Goal: Information Seeking & Learning: Learn about a topic

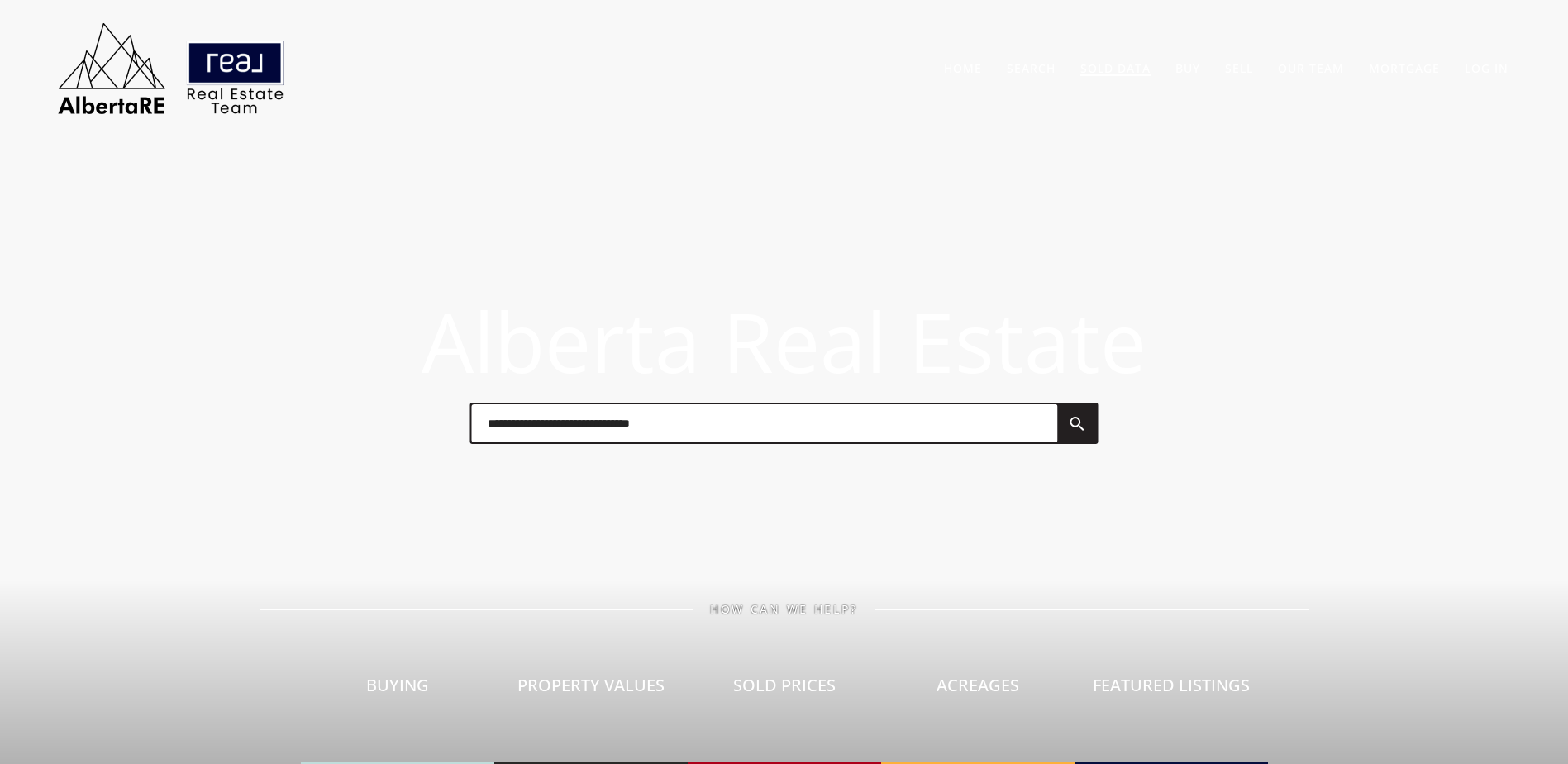
drag, startPoint x: 0, startPoint y: 0, endPoint x: 1116, endPoint y: 67, distance: 1118.0
click at [1116, 67] on link "Sold Data" at bounding box center [1116, 67] width 70 height 16
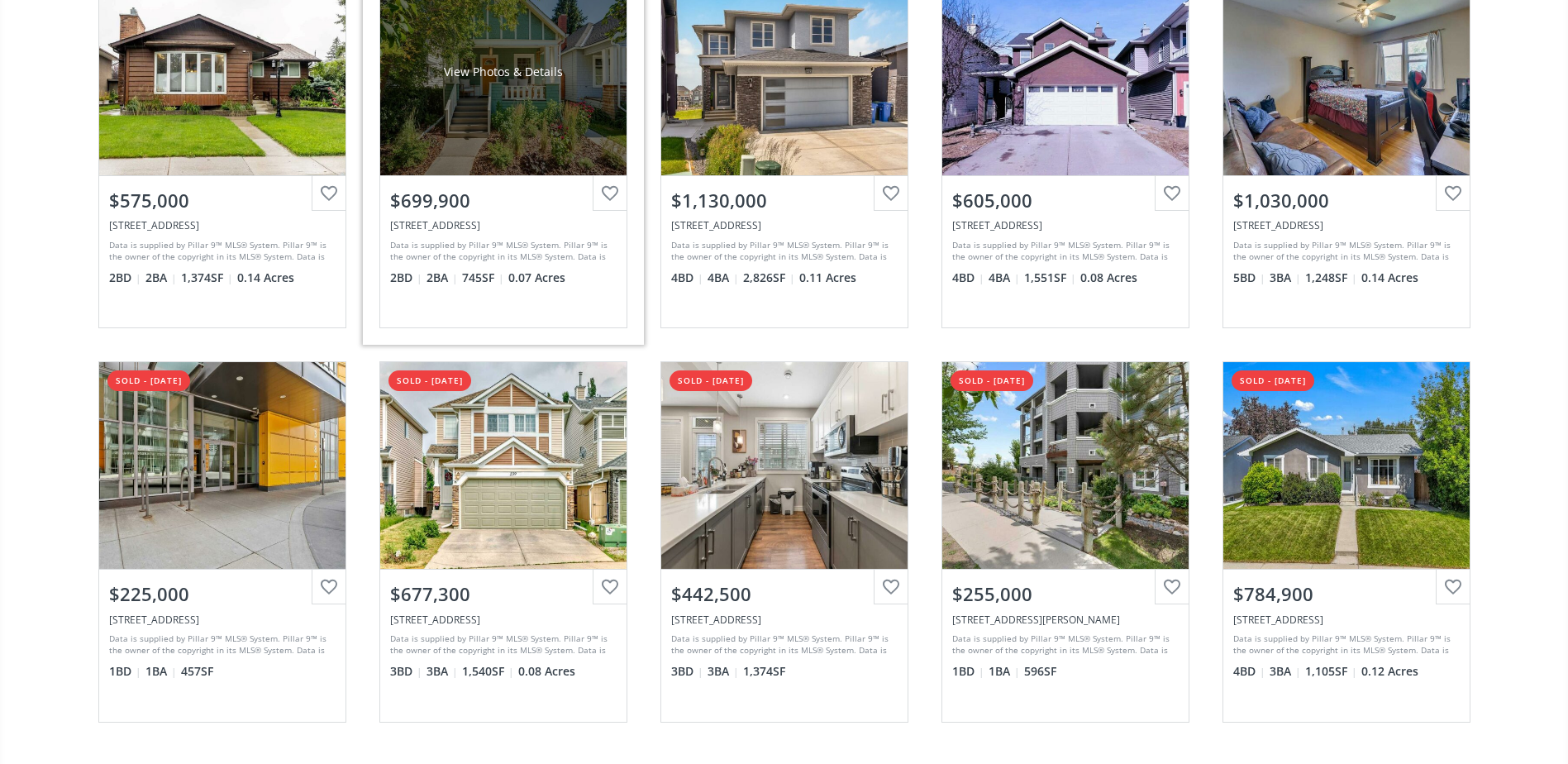
scroll to position [248, 0]
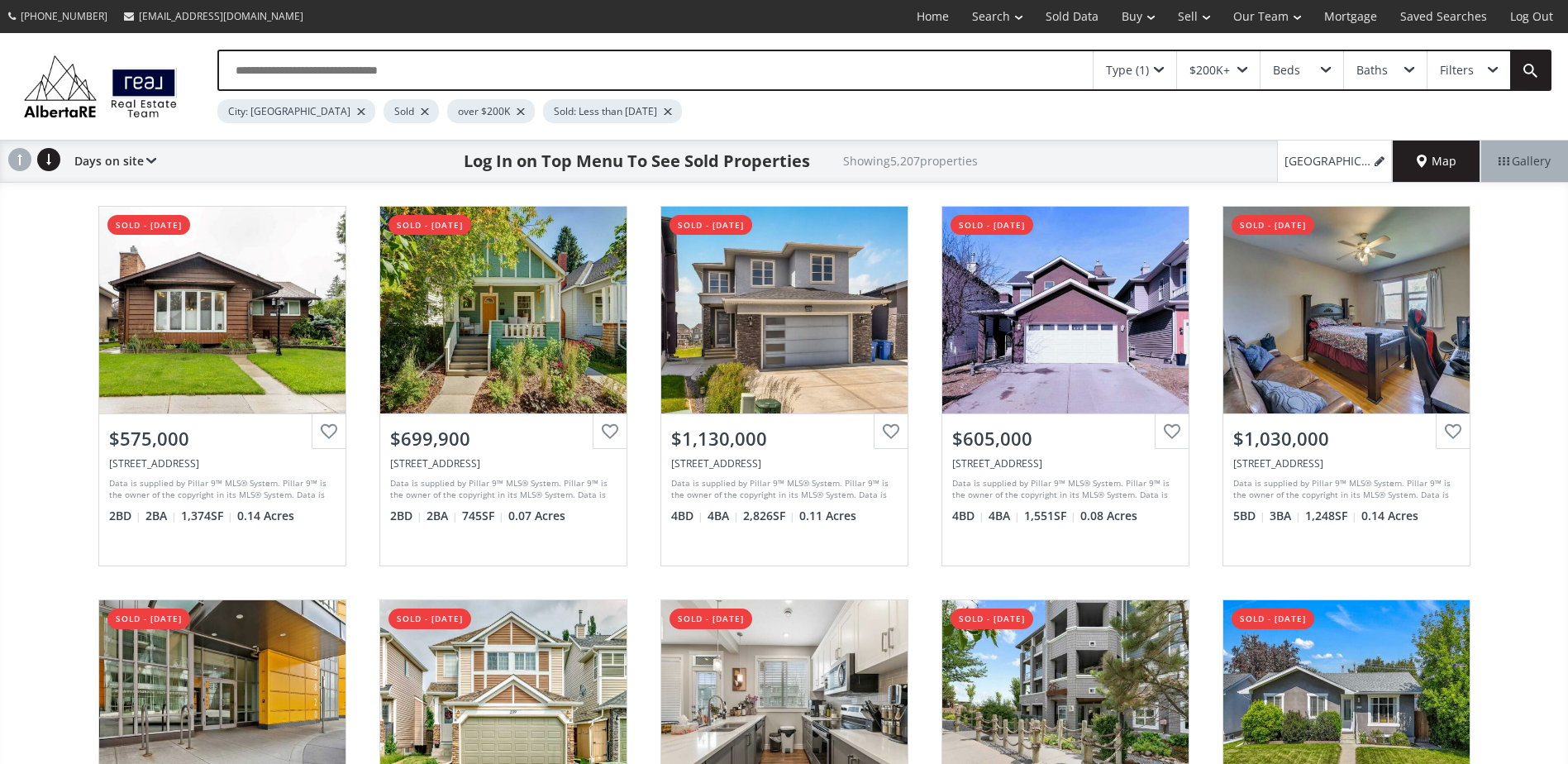
click at [421, 110] on div at bounding box center [425, 111] width 9 height 7
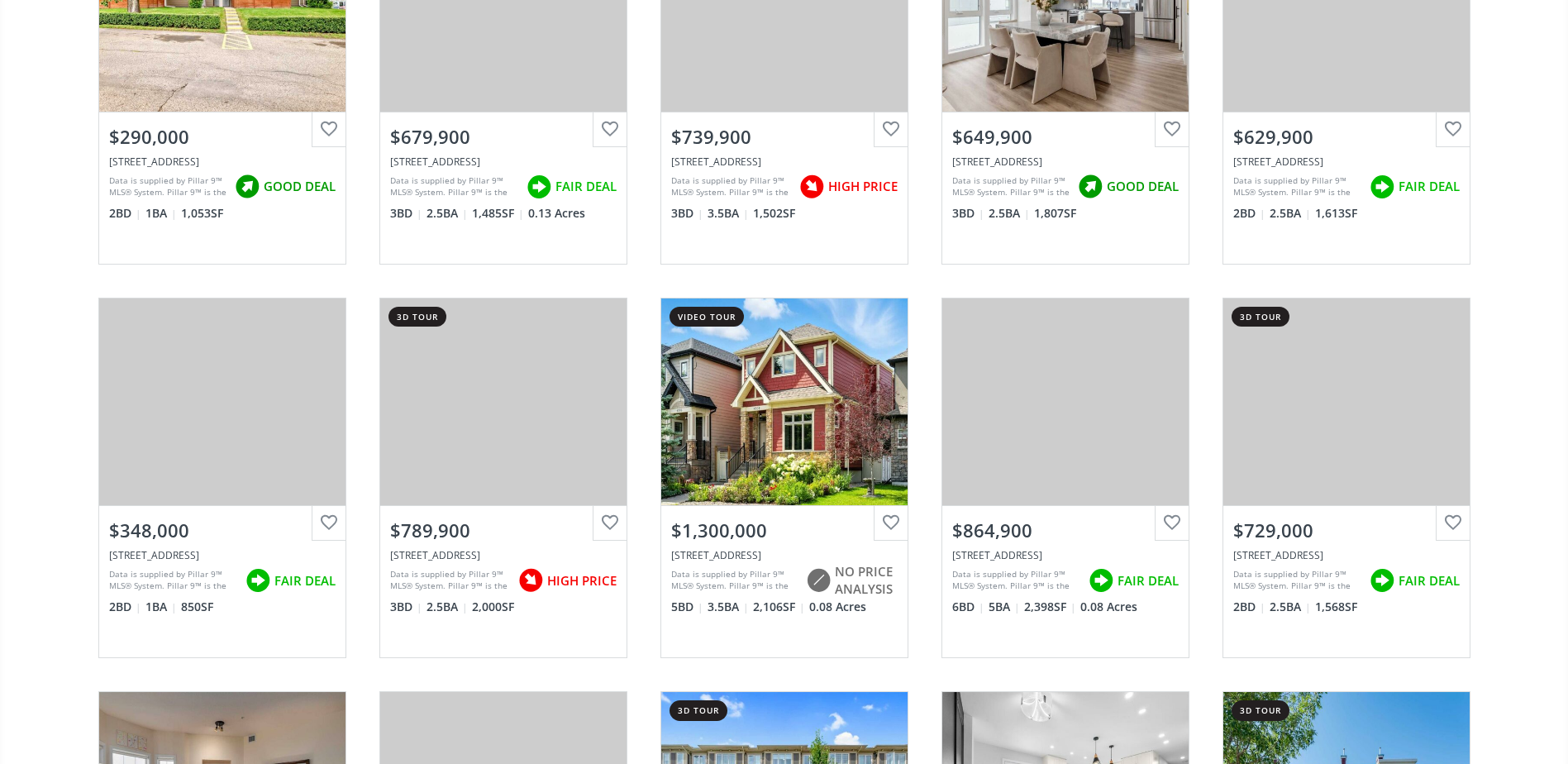
scroll to position [3553, 0]
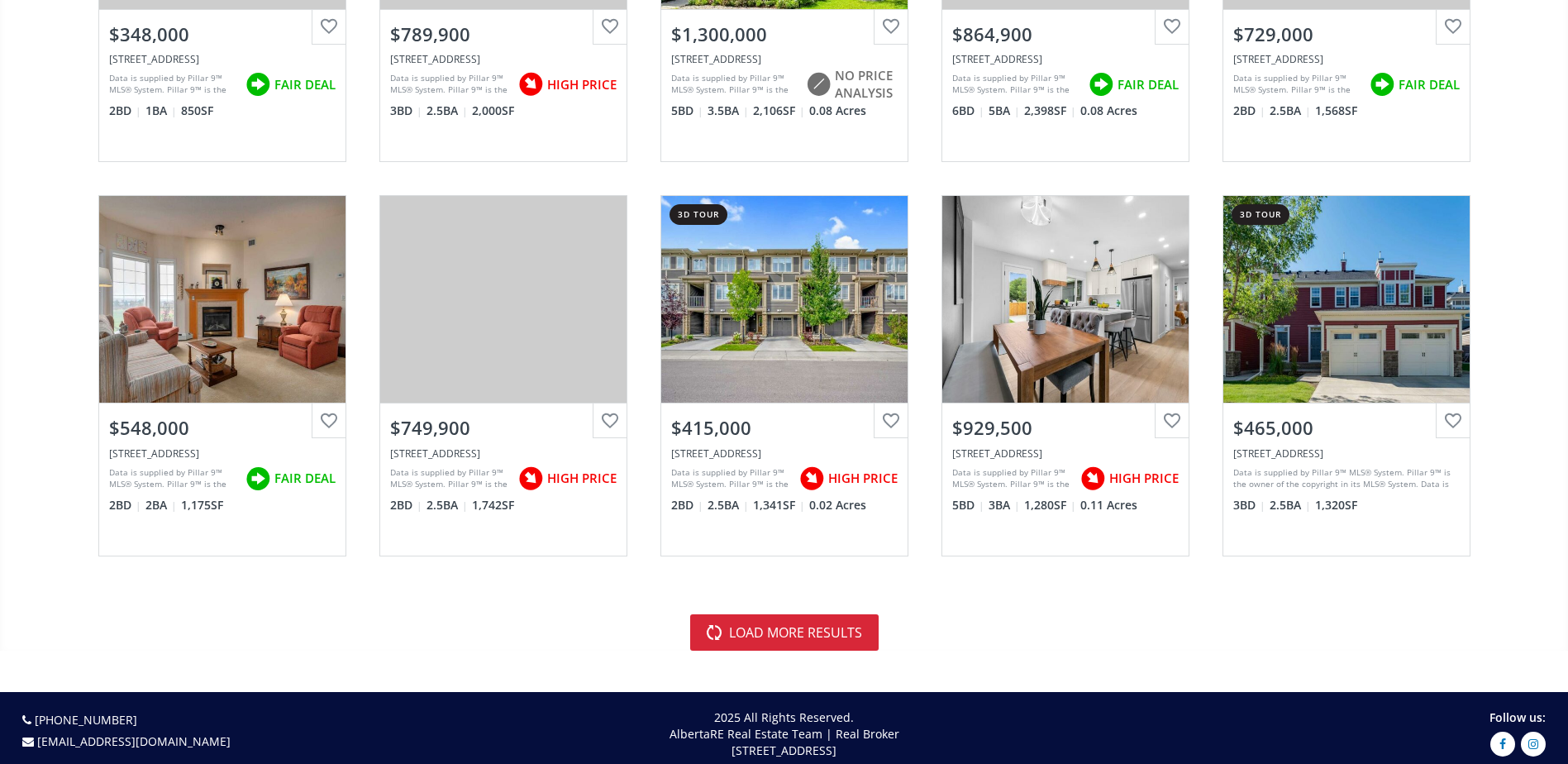
click at [789, 631] on button "load more results" at bounding box center [784, 632] width 188 height 36
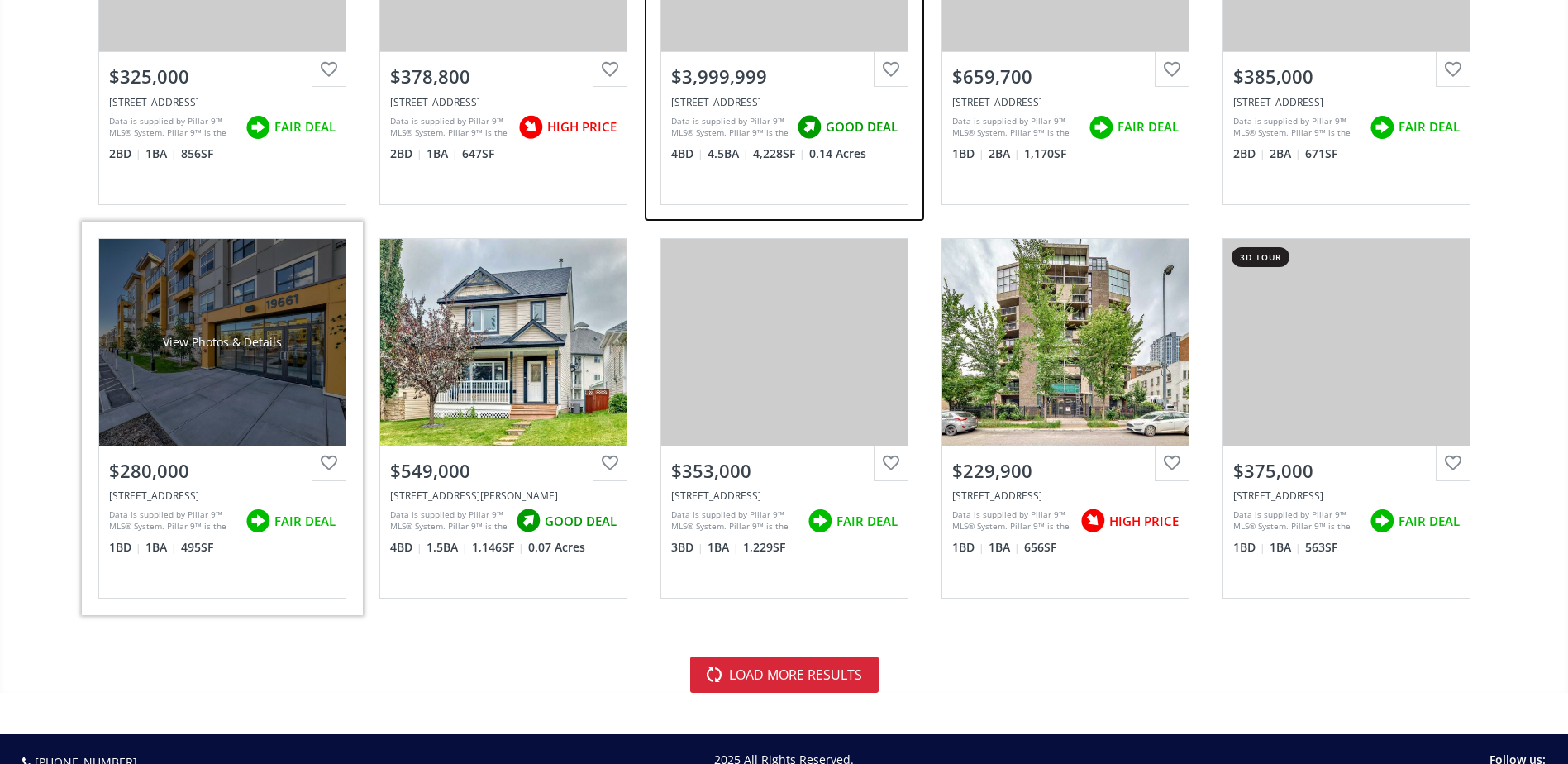
scroll to position [7520, 0]
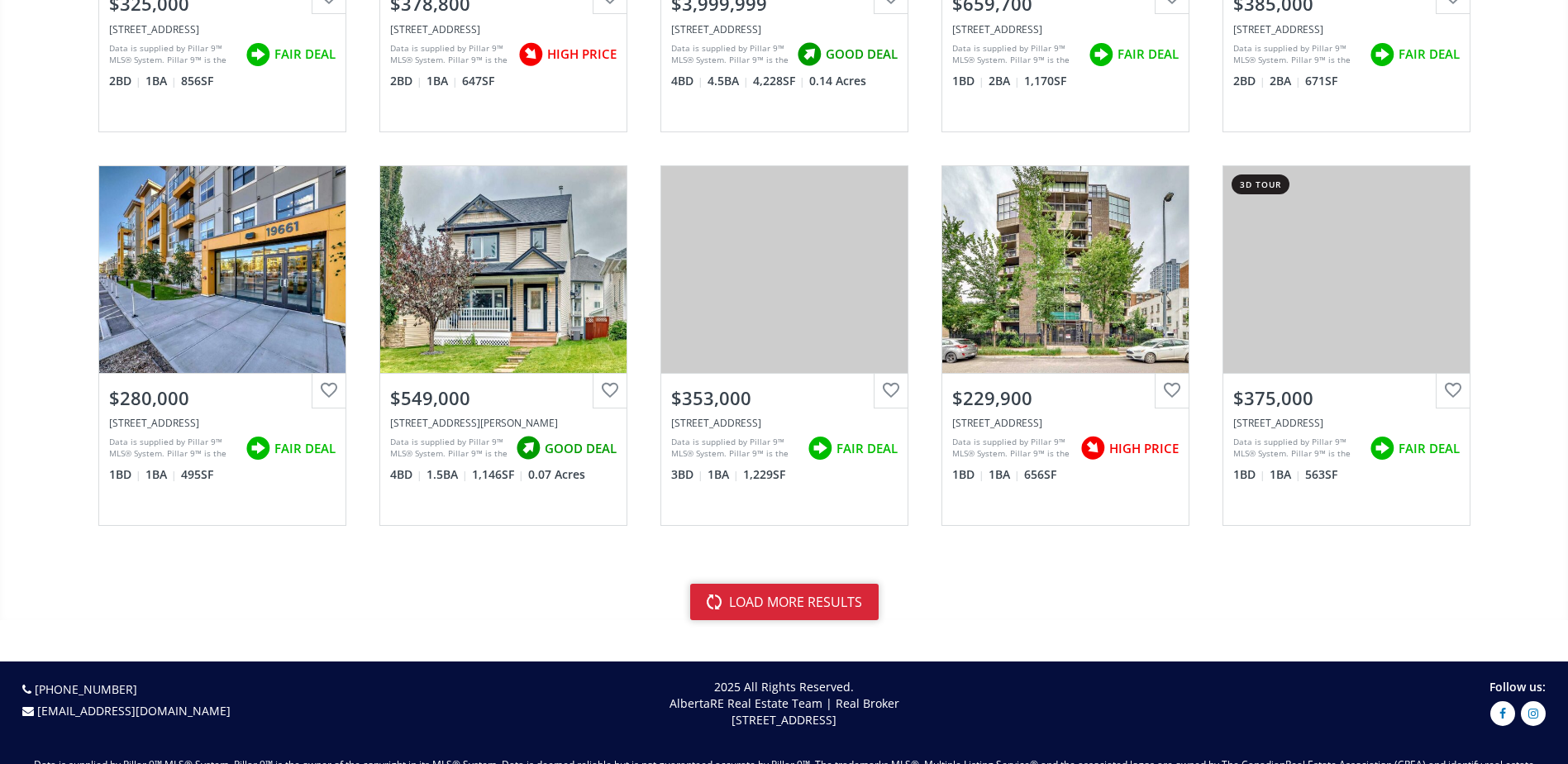
click at [726, 602] on button "load more results" at bounding box center [784, 602] width 188 height 36
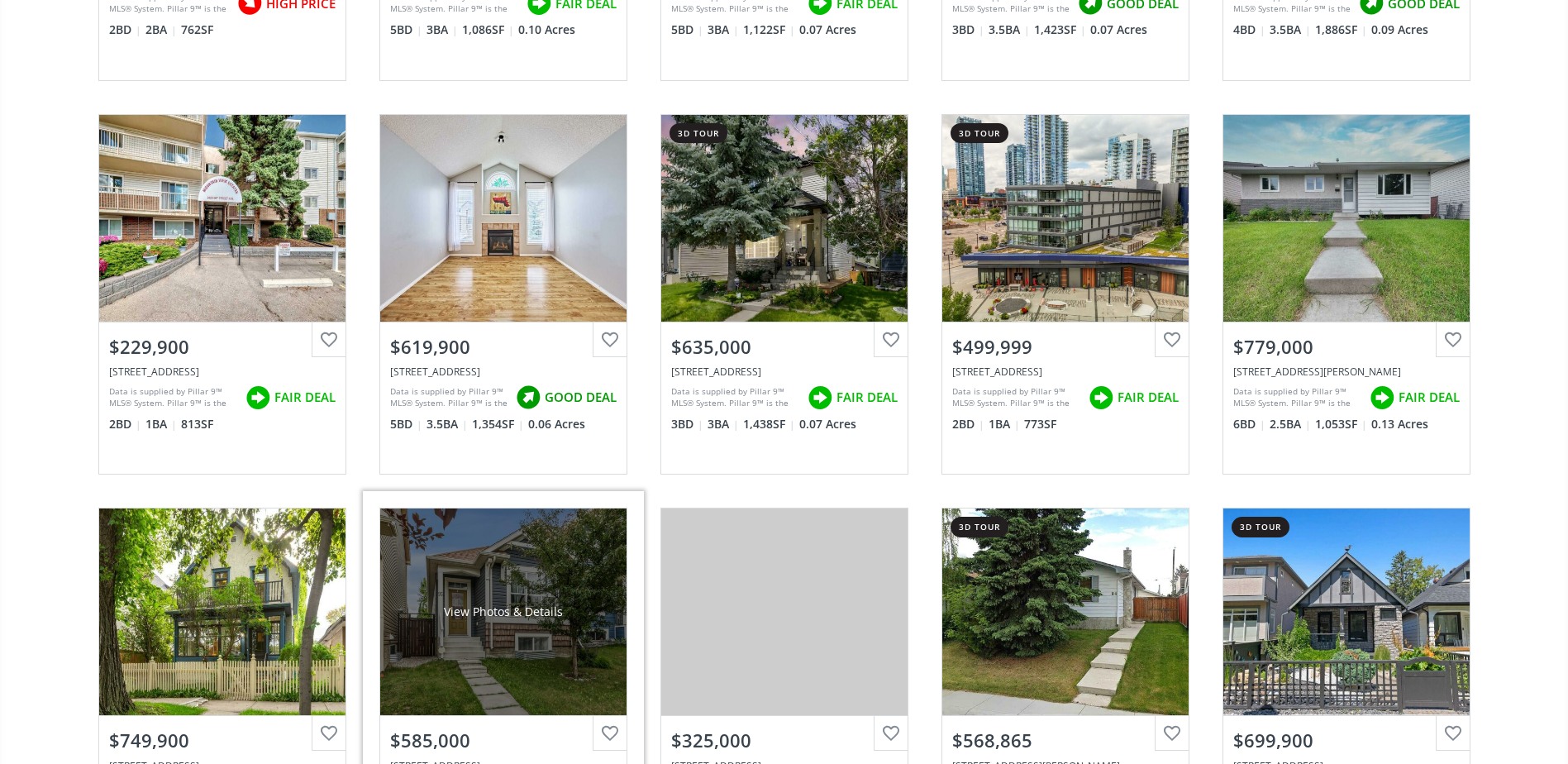
scroll to position [11404, 0]
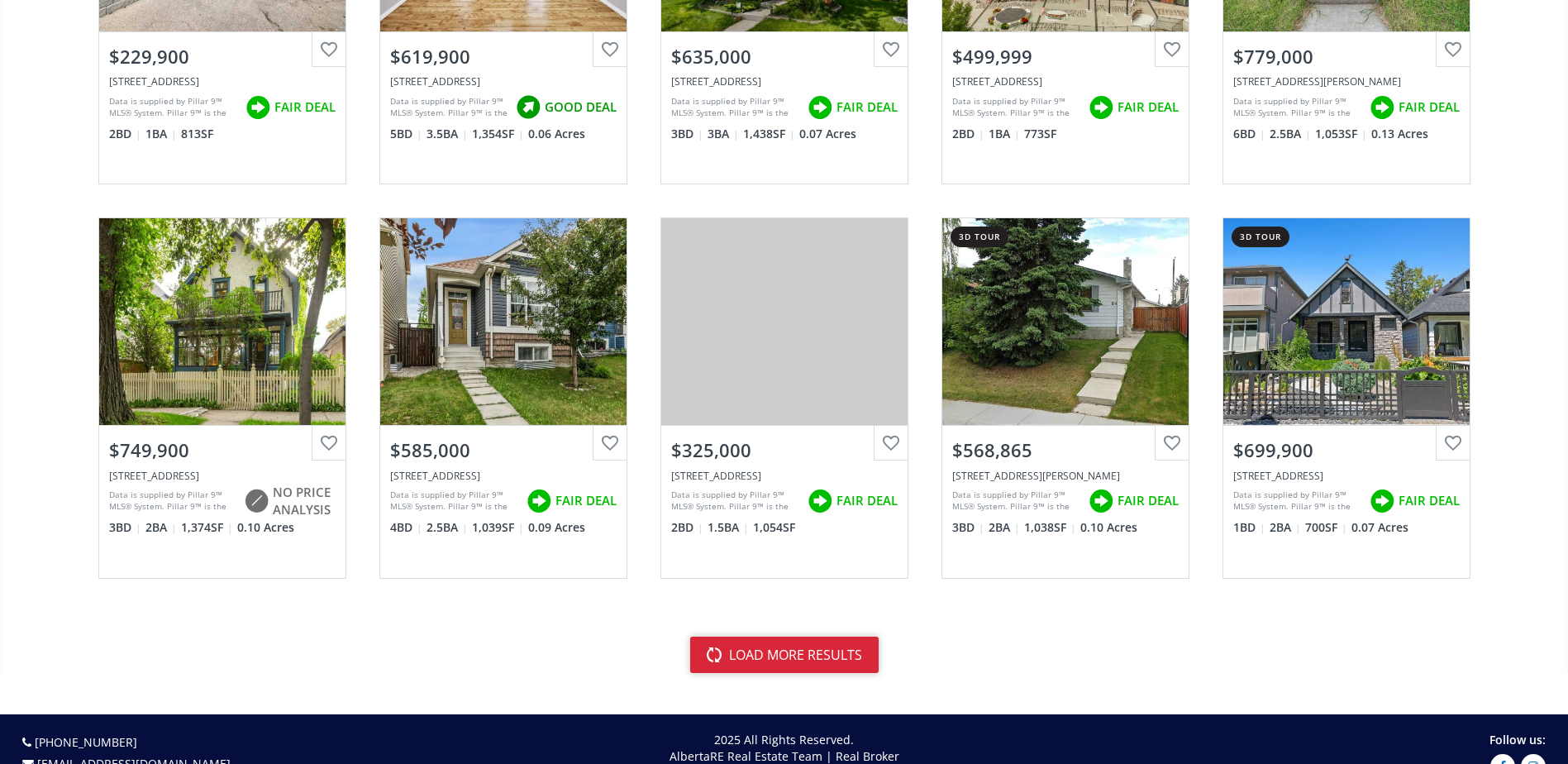
click at [831, 665] on button "load more results" at bounding box center [784, 655] width 188 height 36
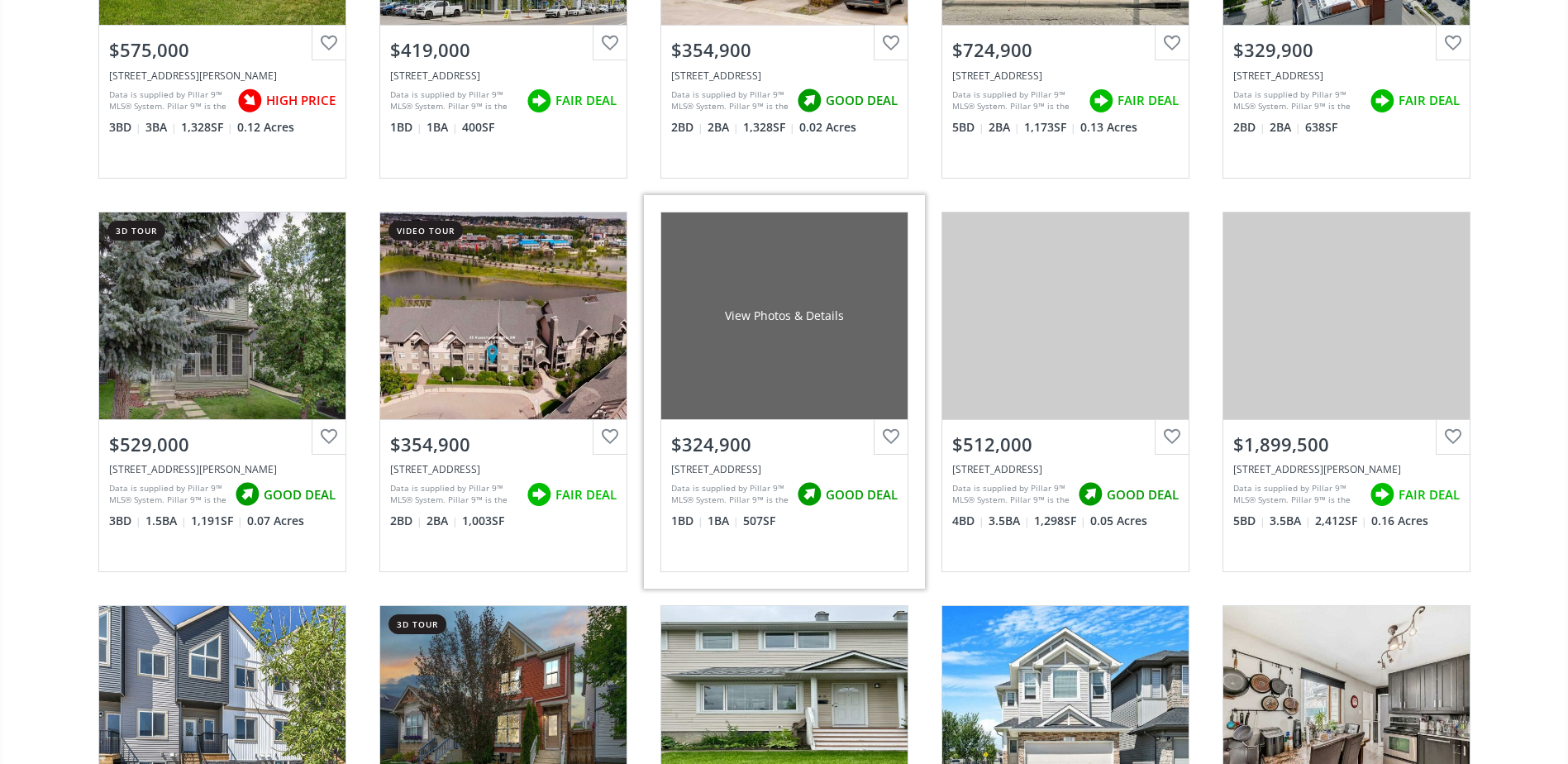
scroll to position [15288, 0]
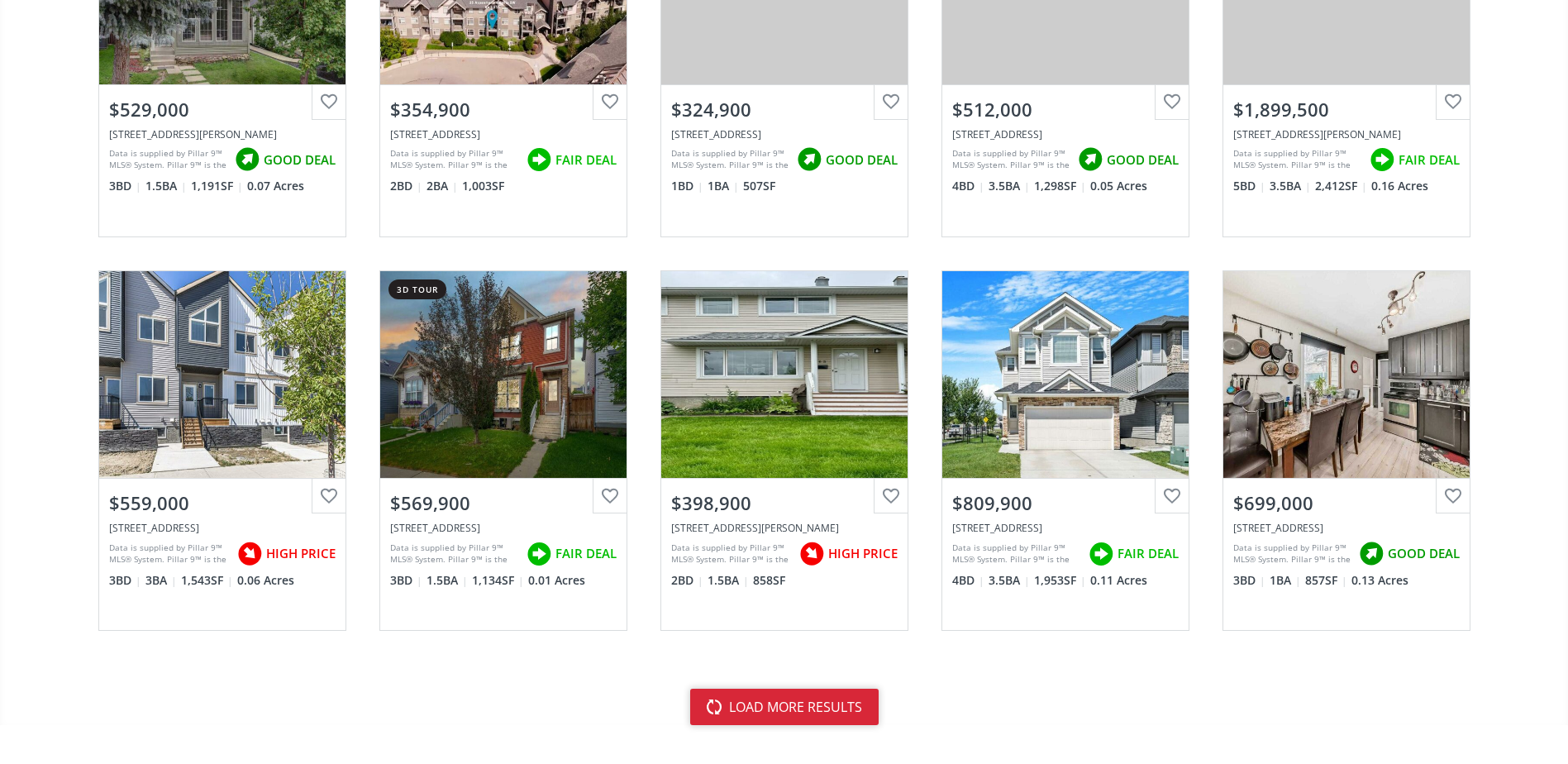
click at [726, 696] on button "load more results" at bounding box center [784, 706] width 188 height 36
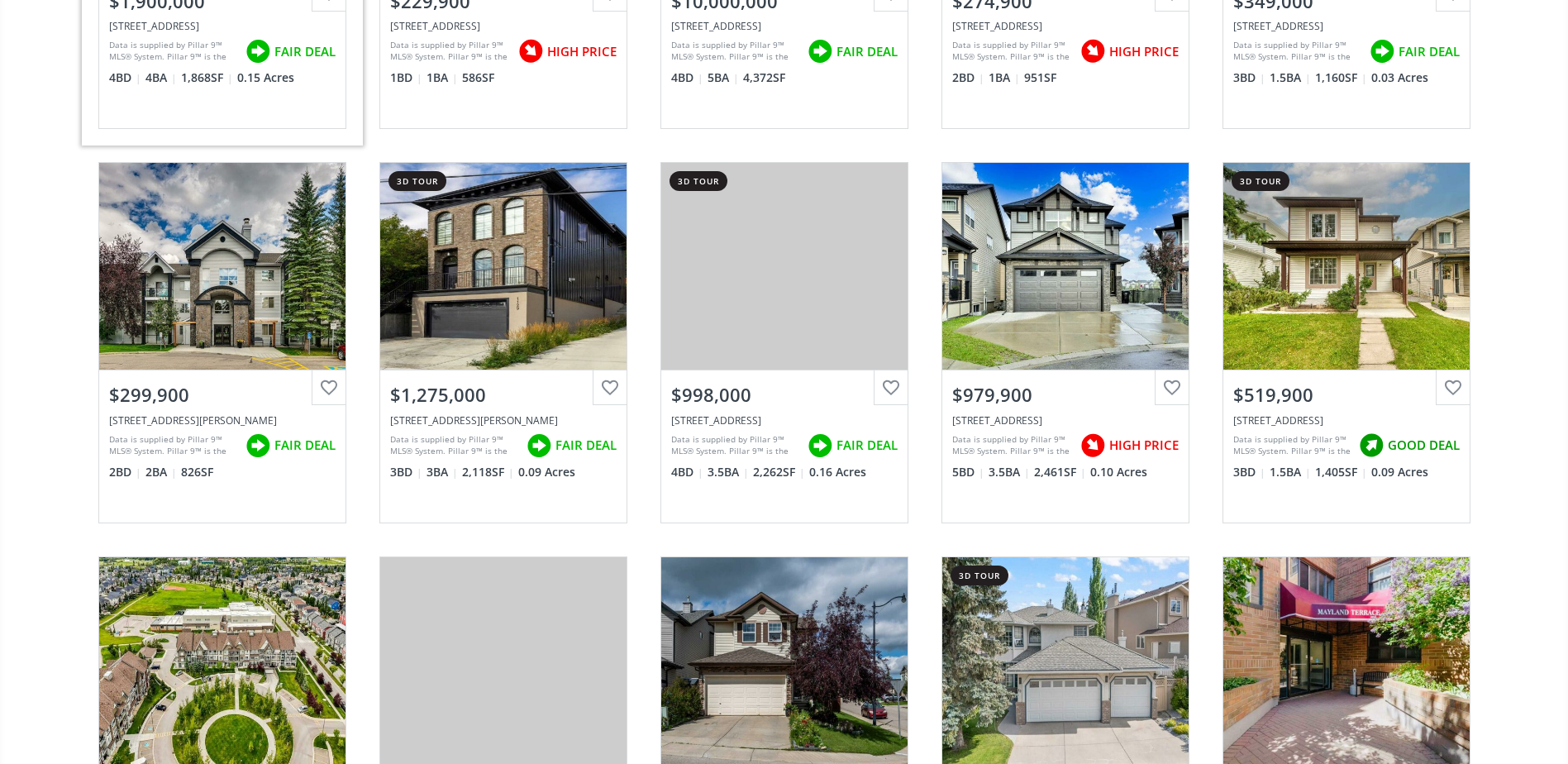
scroll to position [17767, 0]
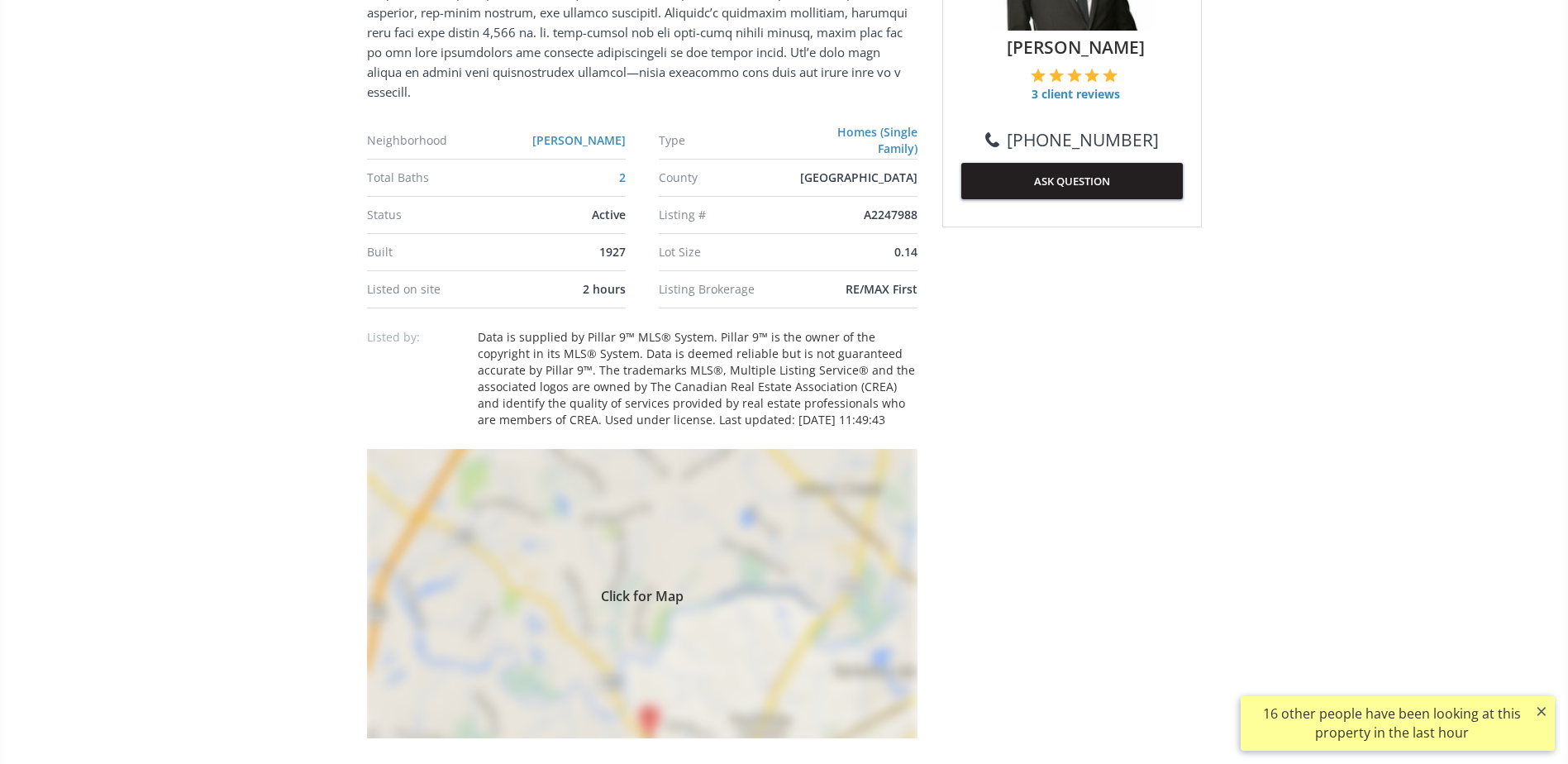
scroll to position [1075, 0]
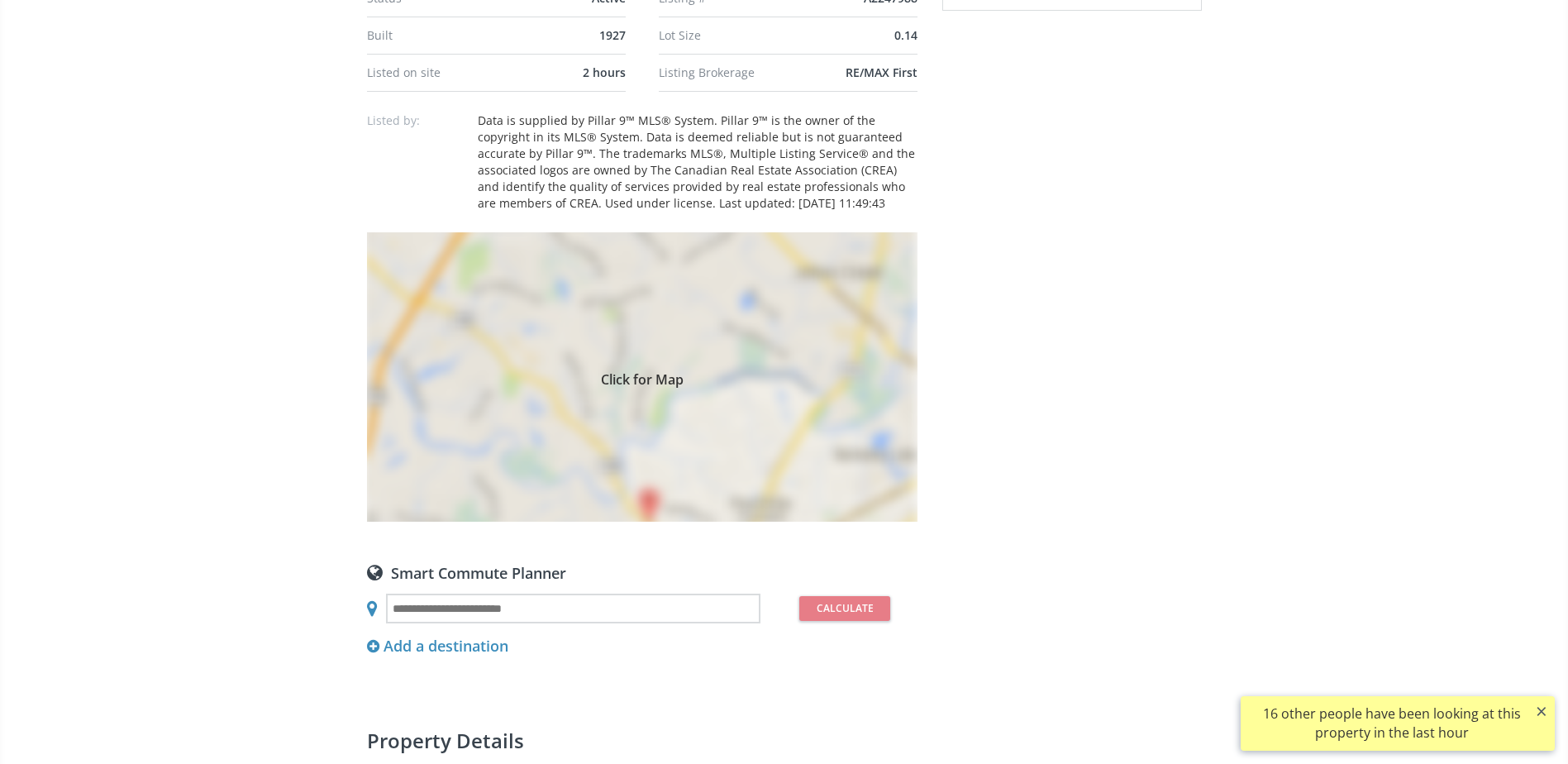
click at [789, 387] on div "Click for Map" at bounding box center [641, 376] width 550 height 289
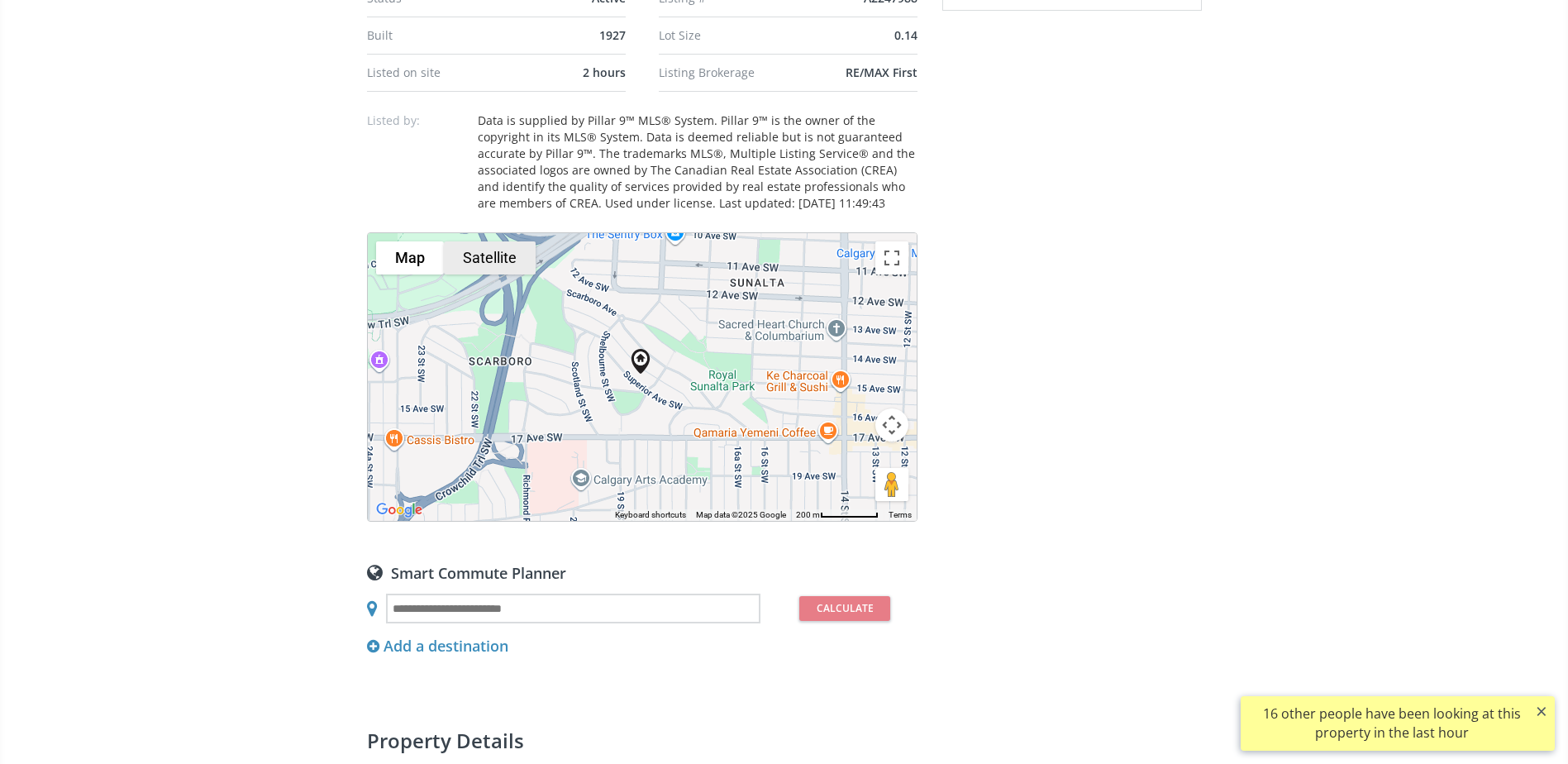
click at [463, 257] on button "Satellite" at bounding box center [489, 258] width 92 height 33
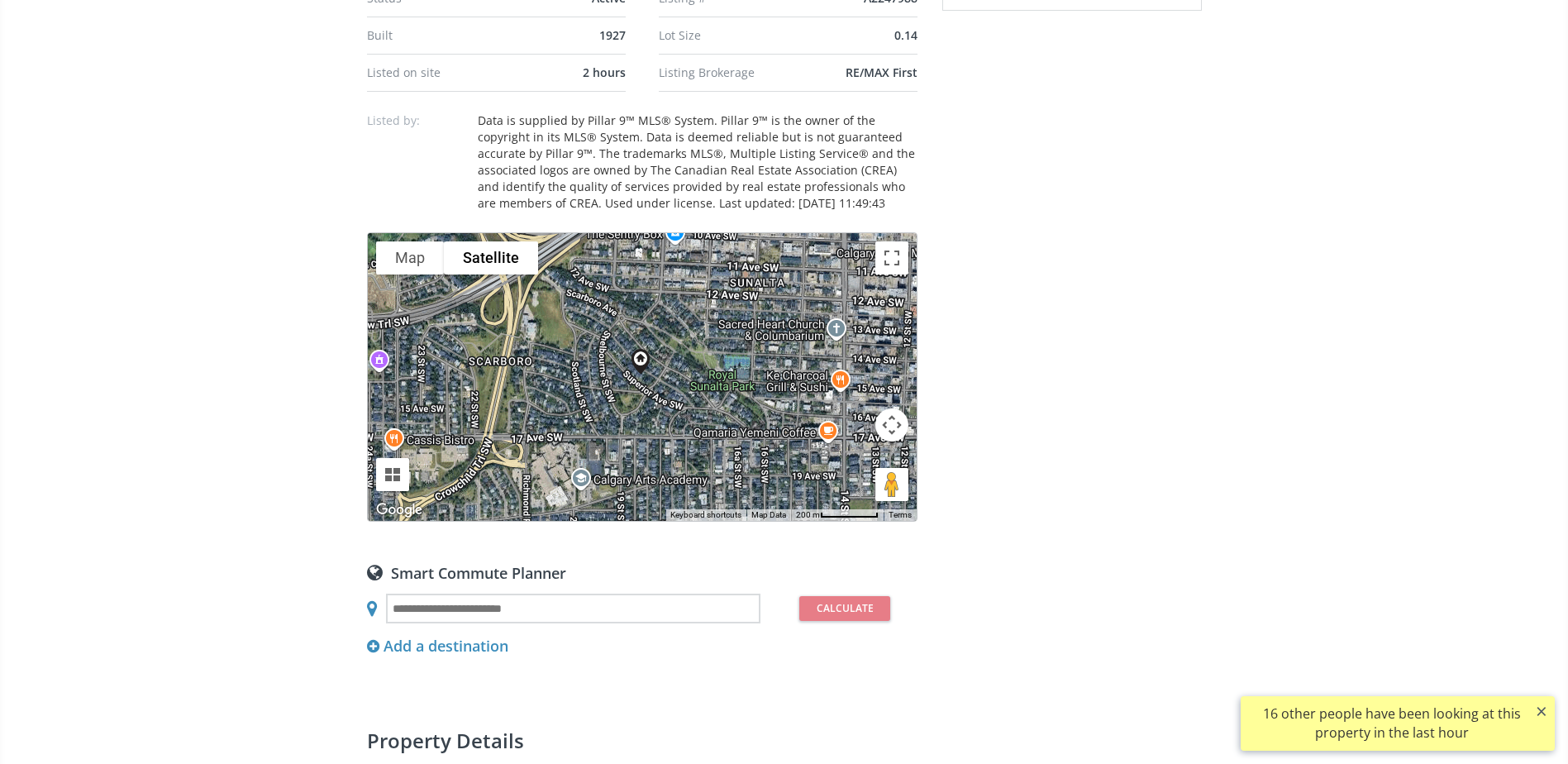
click at [889, 423] on button "Map camera controls" at bounding box center [891, 425] width 33 height 33
click at [852, 378] on button "Zoom in" at bounding box center [850, 383] width 33 height 33
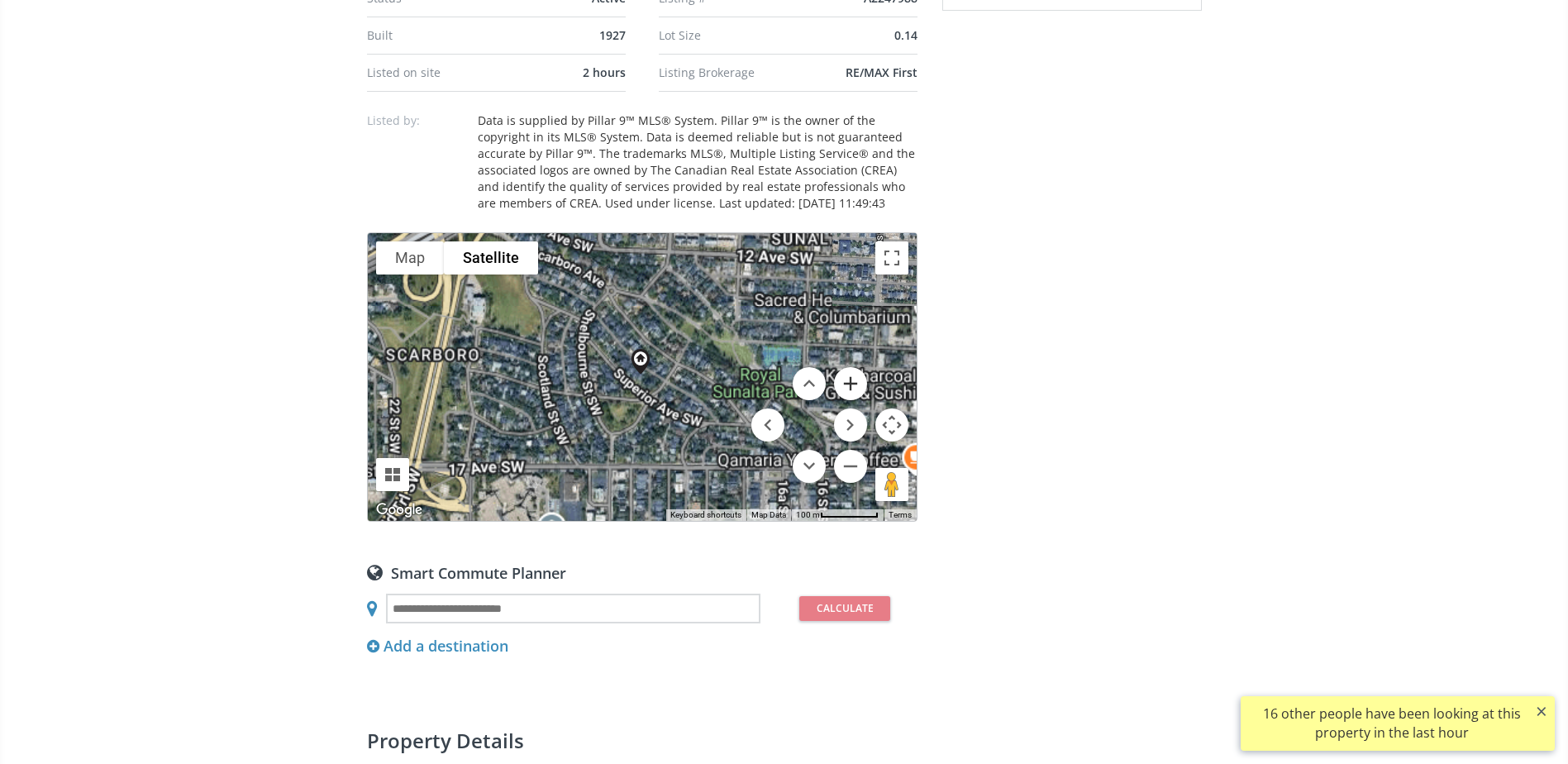
click at [852, 378] on button "Zoom in" at bounding box center [850, 383] width 33 height 33
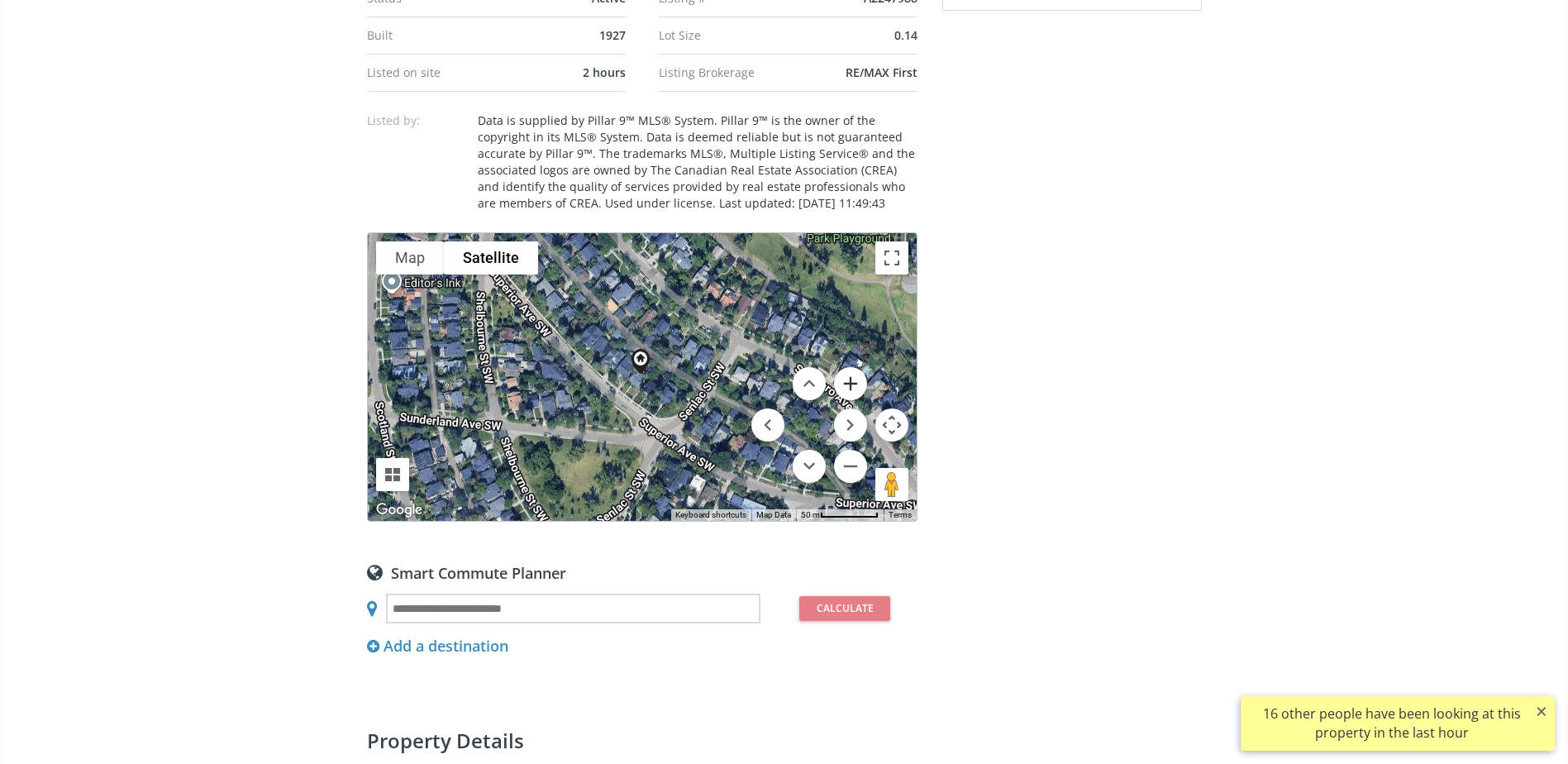
click at [852, 378] on button "Zoom in" at bounding box center [850, 383] width 33 height 33
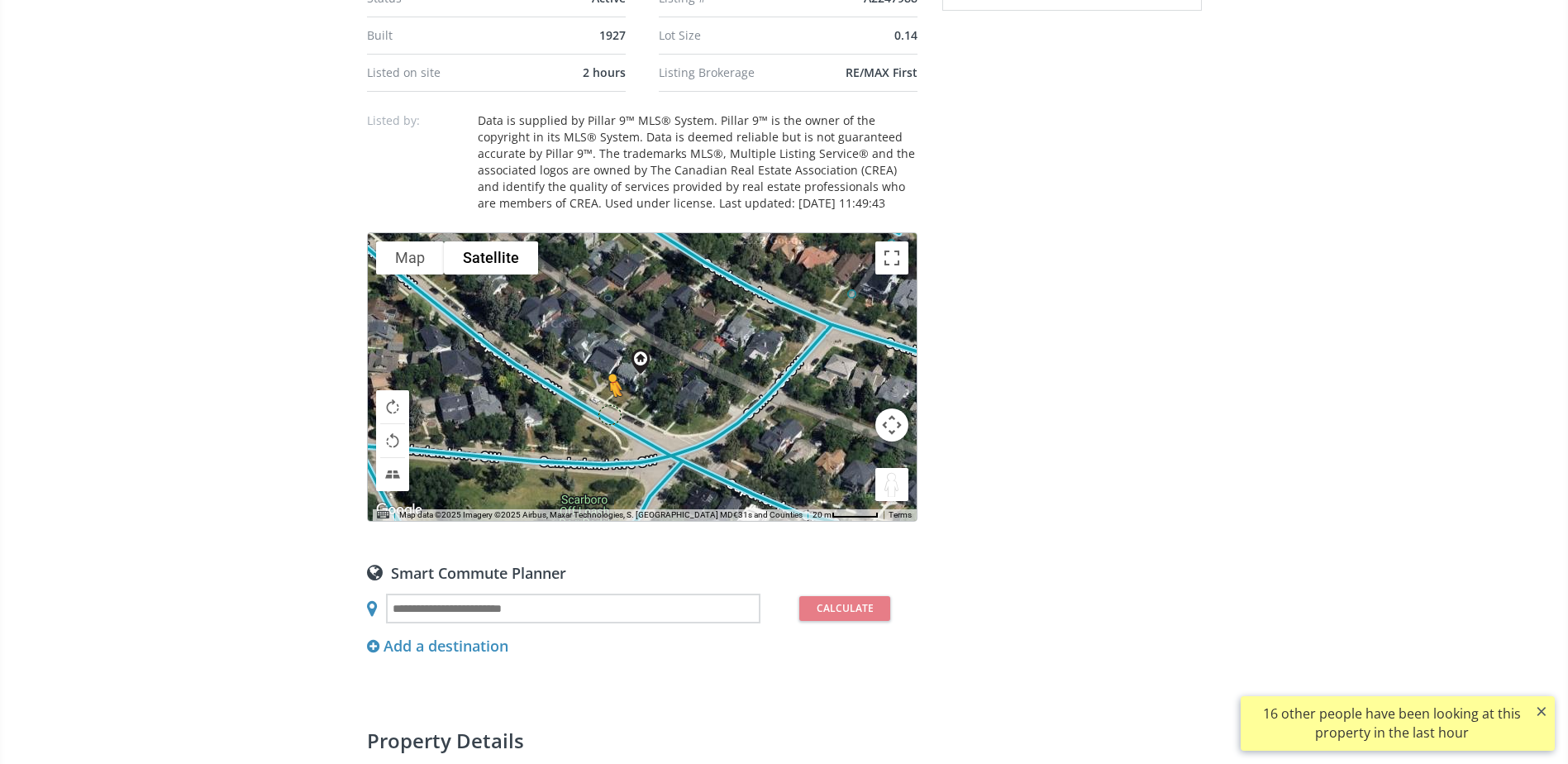
drag, startPoint x: 826, startPoint y: 487, endPoint x: 605, endPoint y: 409, distance: 234.4
click at [605, 409] on div "To navigate, press the arrow keys. To activate drag with keyboard, press Alt + …" at bounding box center [641, 376] width 548 height 288
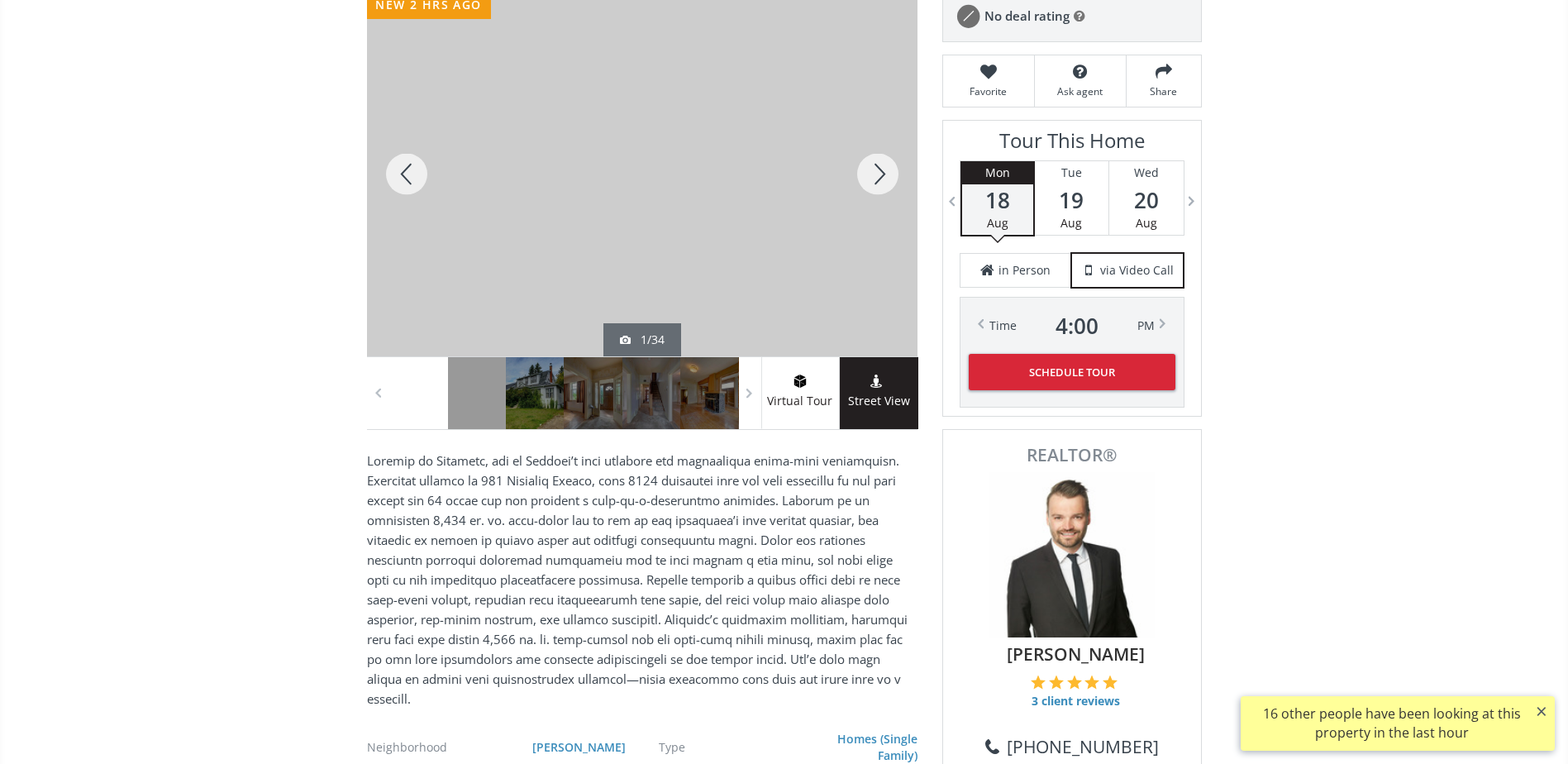
scroll to position [165, 0]
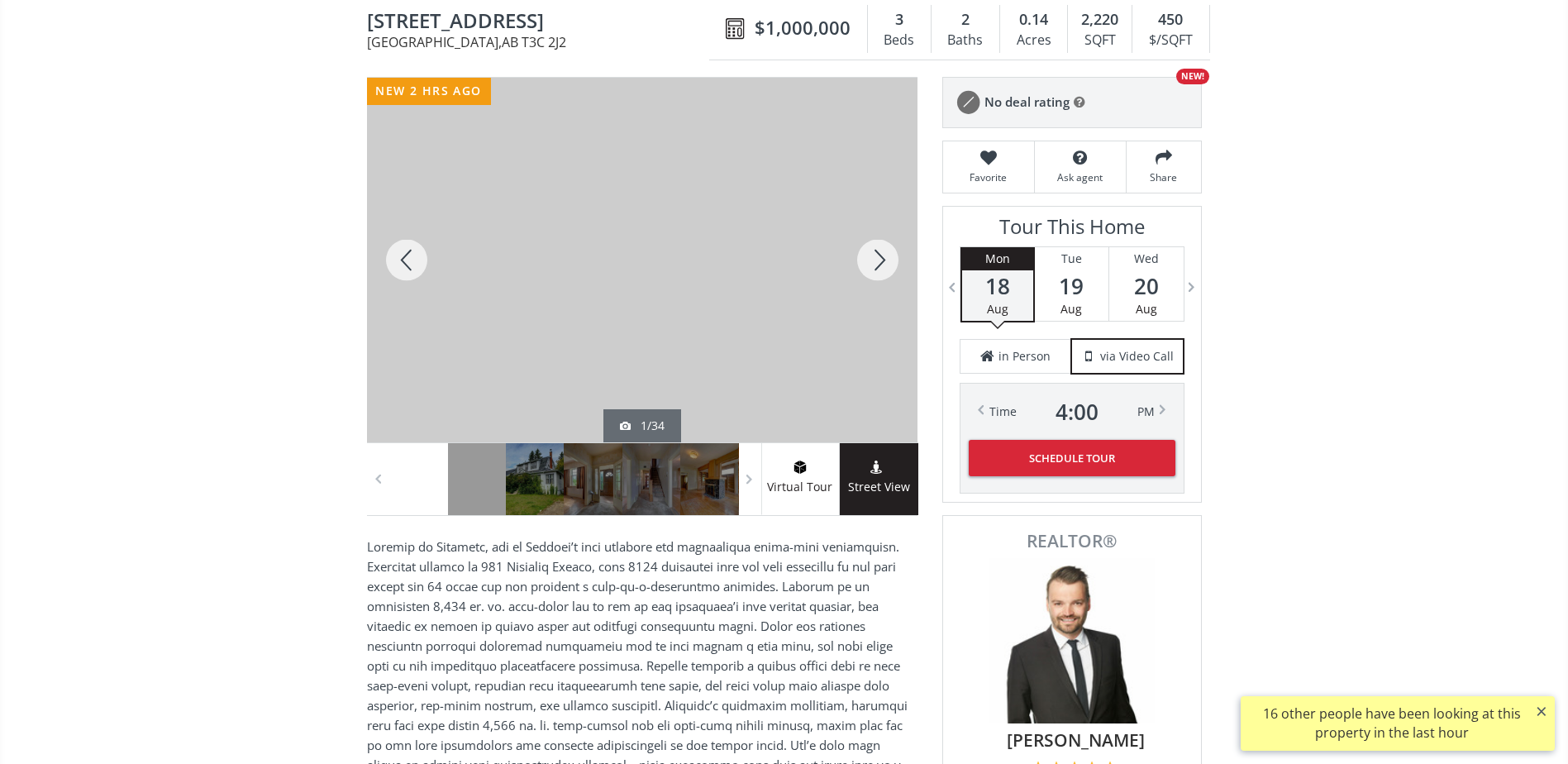
click at [877, 265] on div at bounding box center [877, 260] width 79 height 365
click at [871, 266] on div at bounding box center [877, 260] width 79 height 365
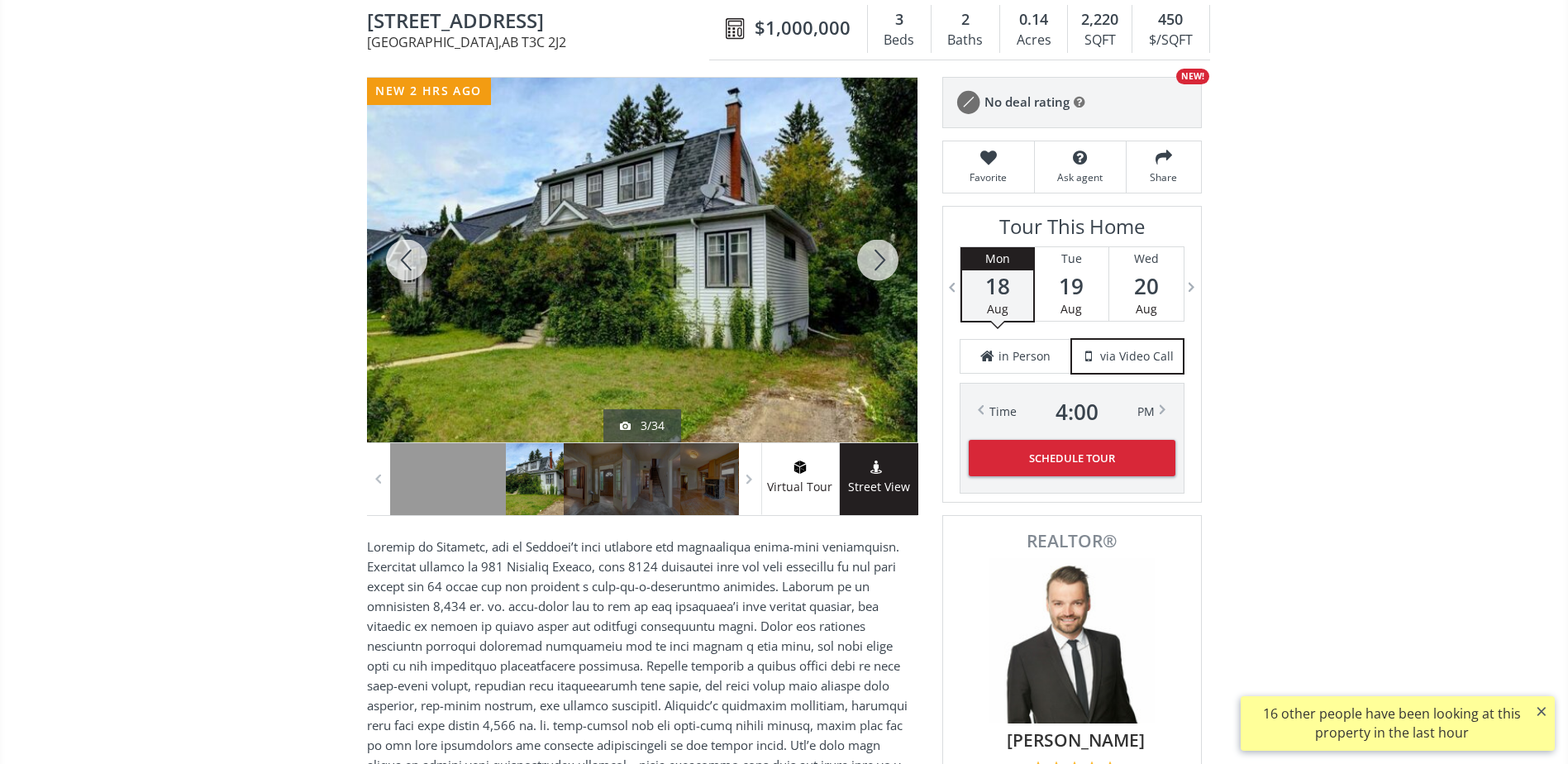
click at [871, 266] on div at bounding box center [877, 260] width 79 height 365
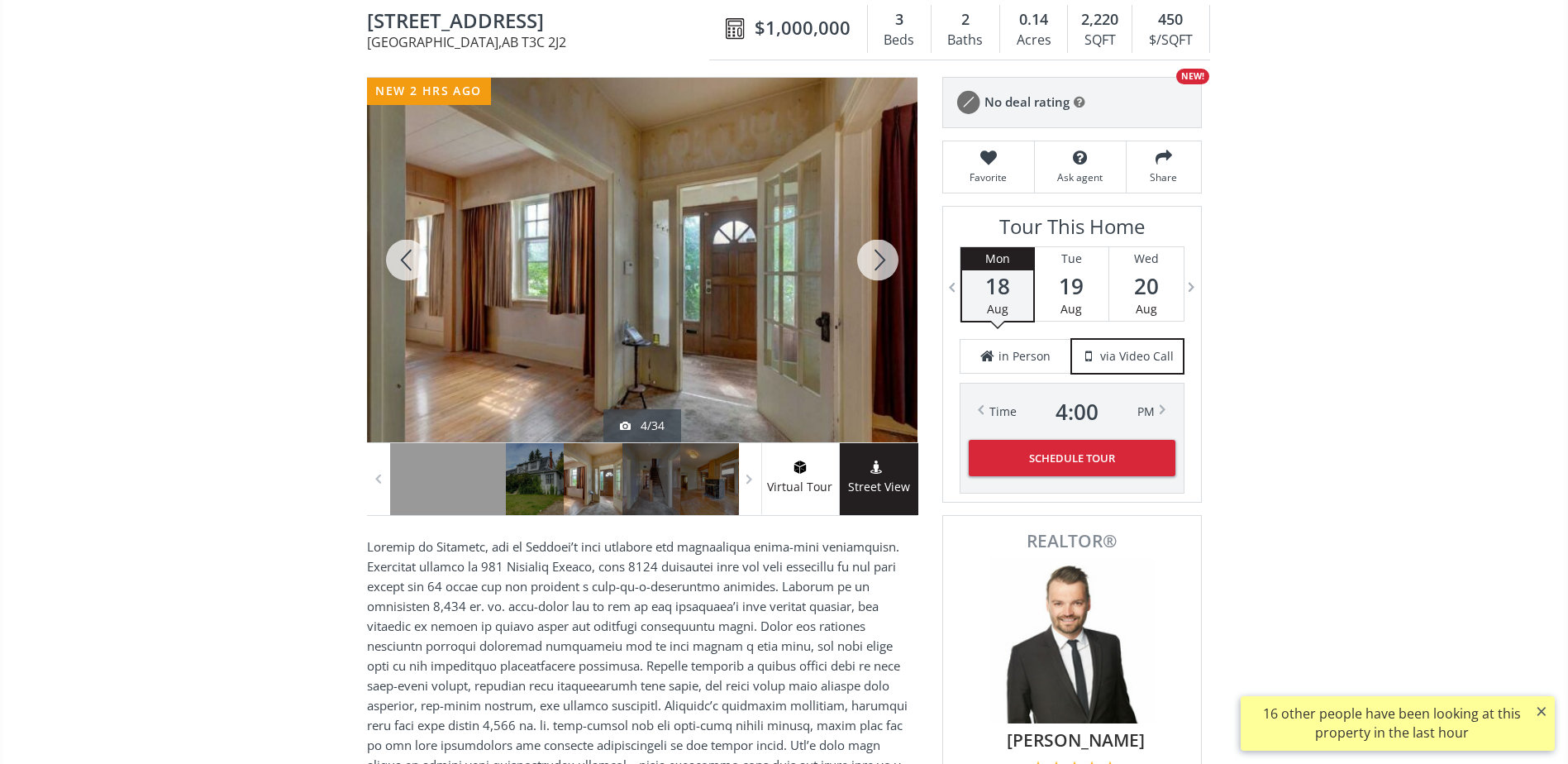
click at [871, 266] on div at bounding box center [877, 260] width 79 height 365
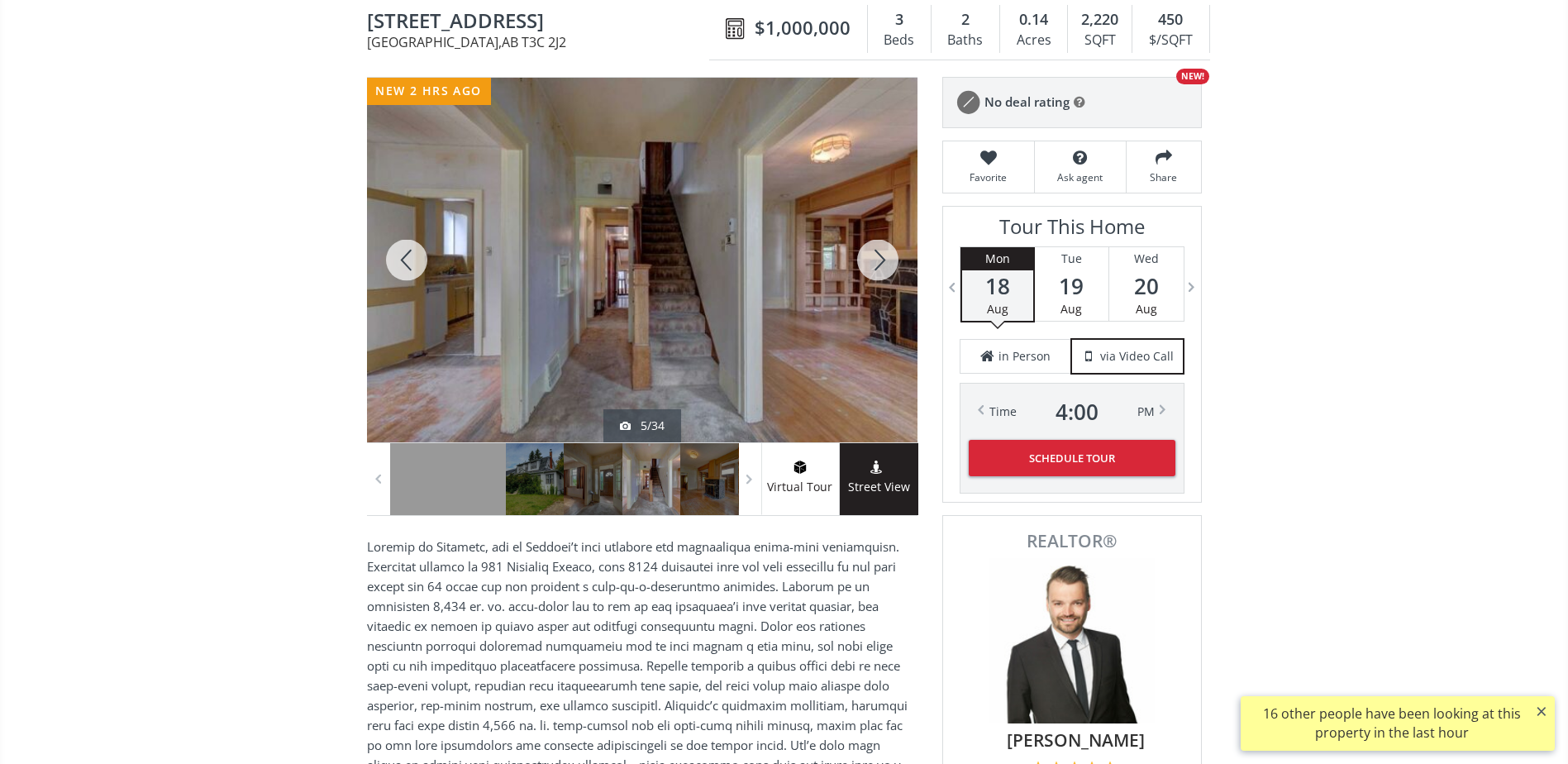
click at [871, 266] on div at bounding box center [877, 260] width 79 height 365
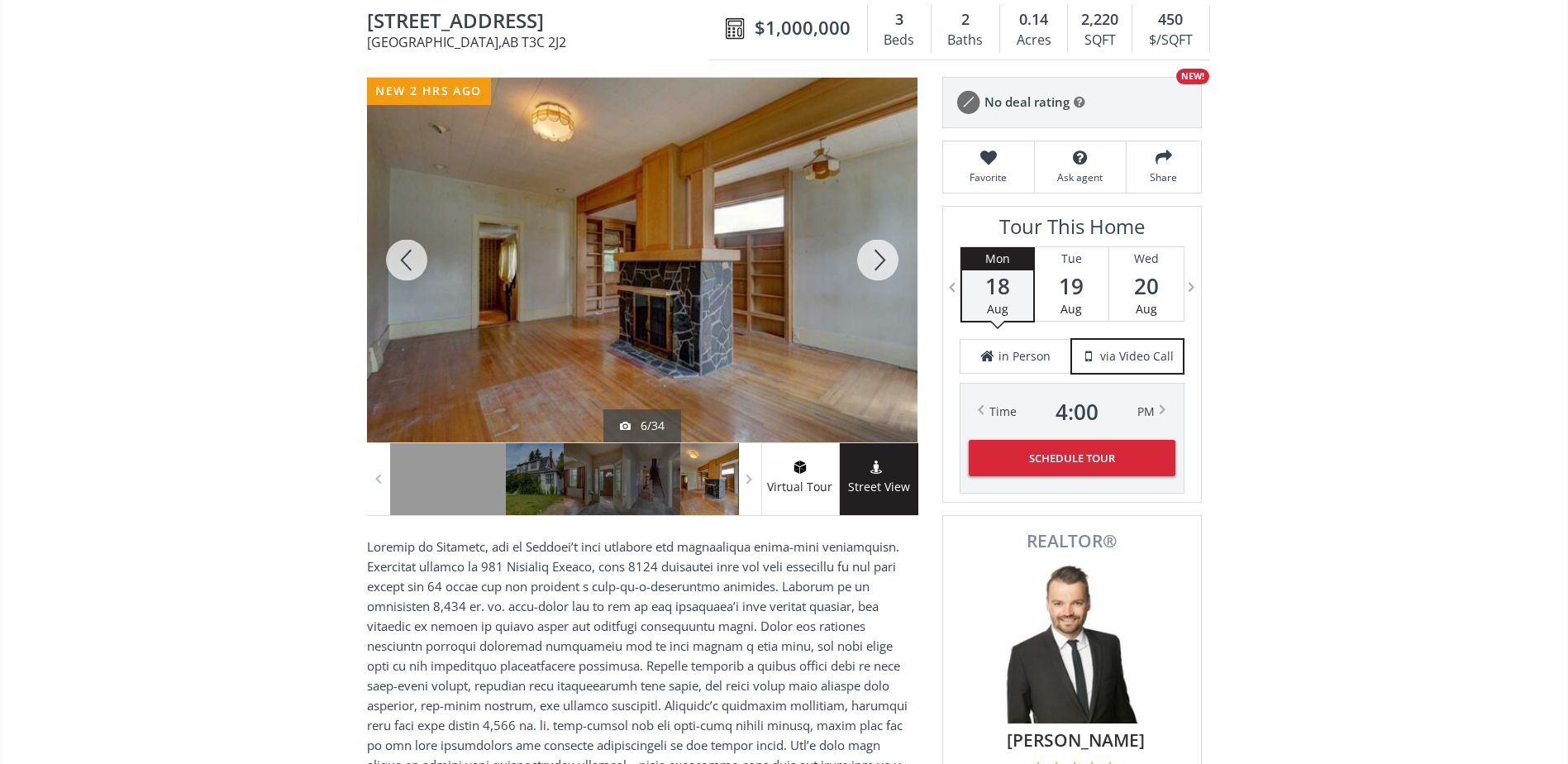
click at [871, 266] on div at bounding box center [877, 260] width 79 height 365
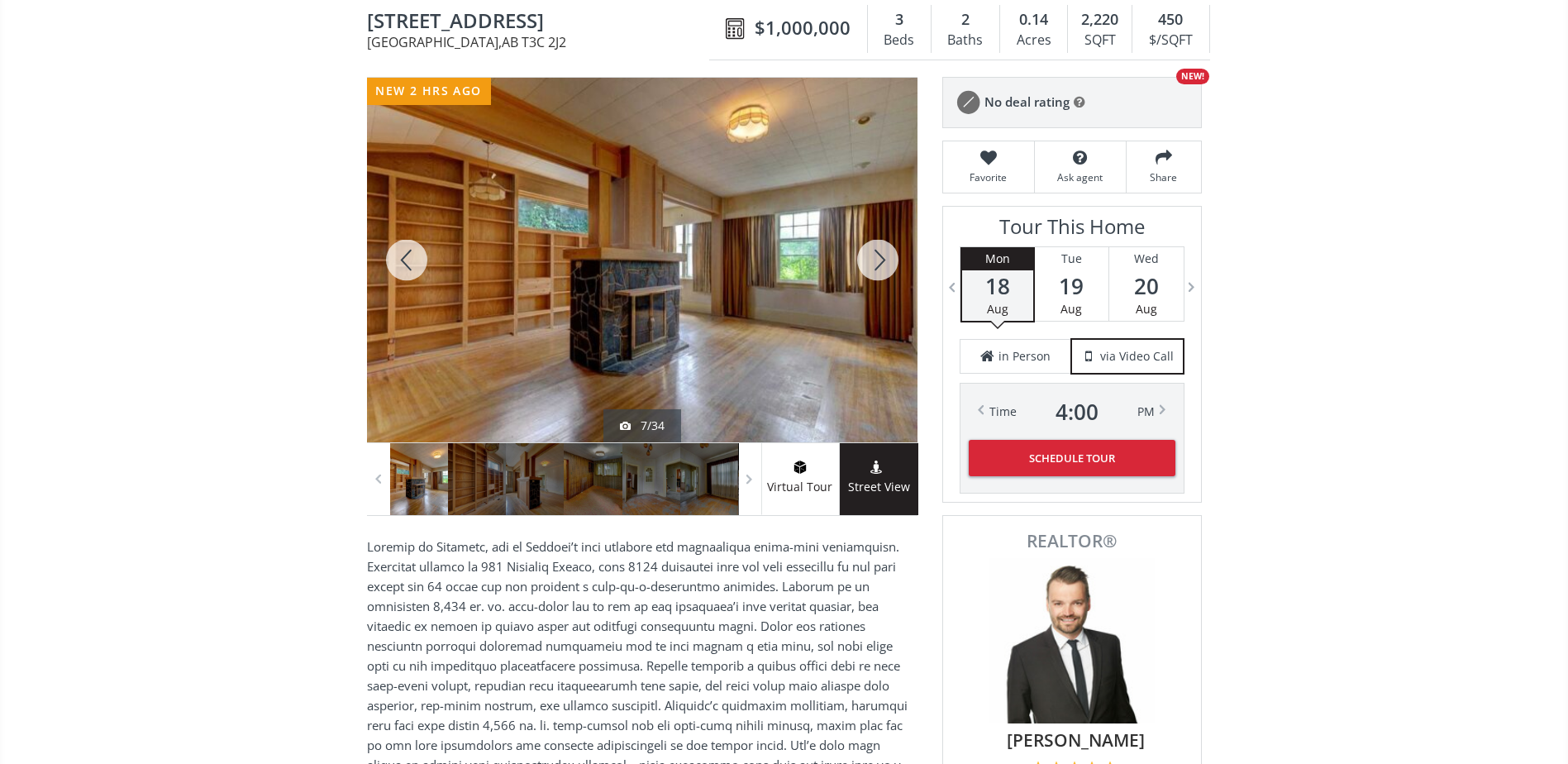
click at [871, 266] on div at bounding box center [877, 260] width 79 height 365
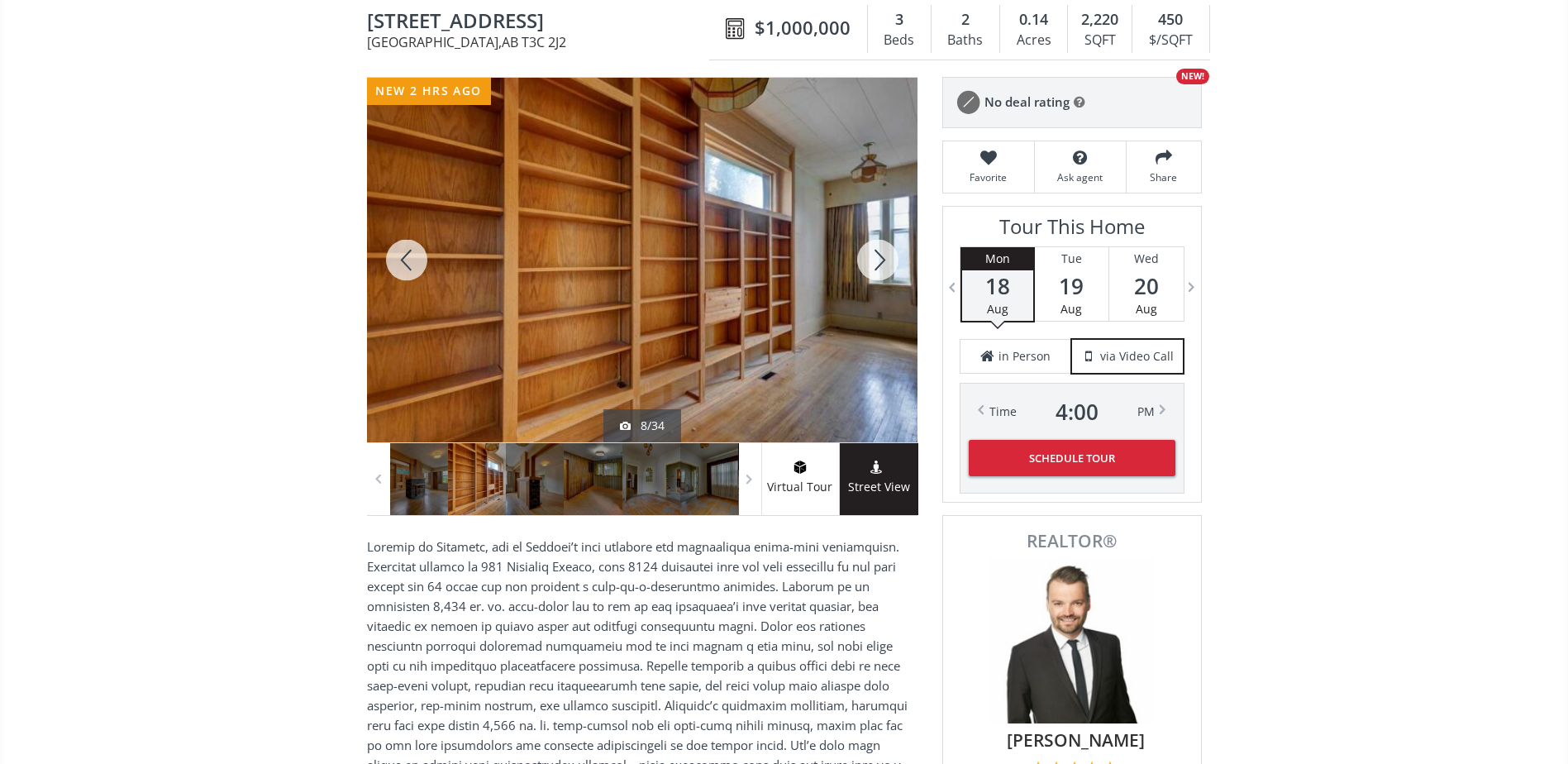
click at [871, 266] on div at bounding box center [877, 260] width 79 height 365
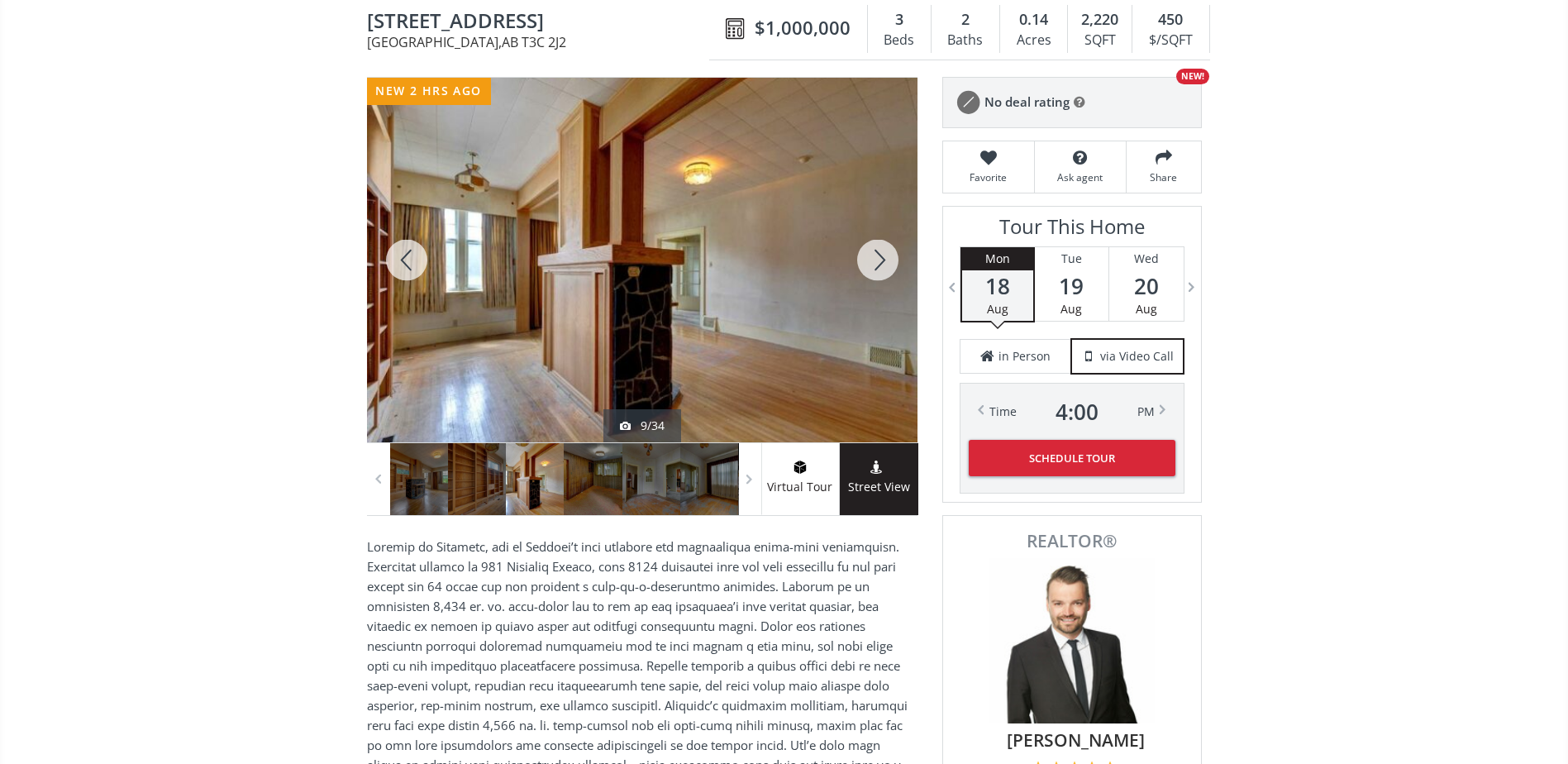
click at [871, 268] on div at bounding box center [877, 260] width 79 height 365
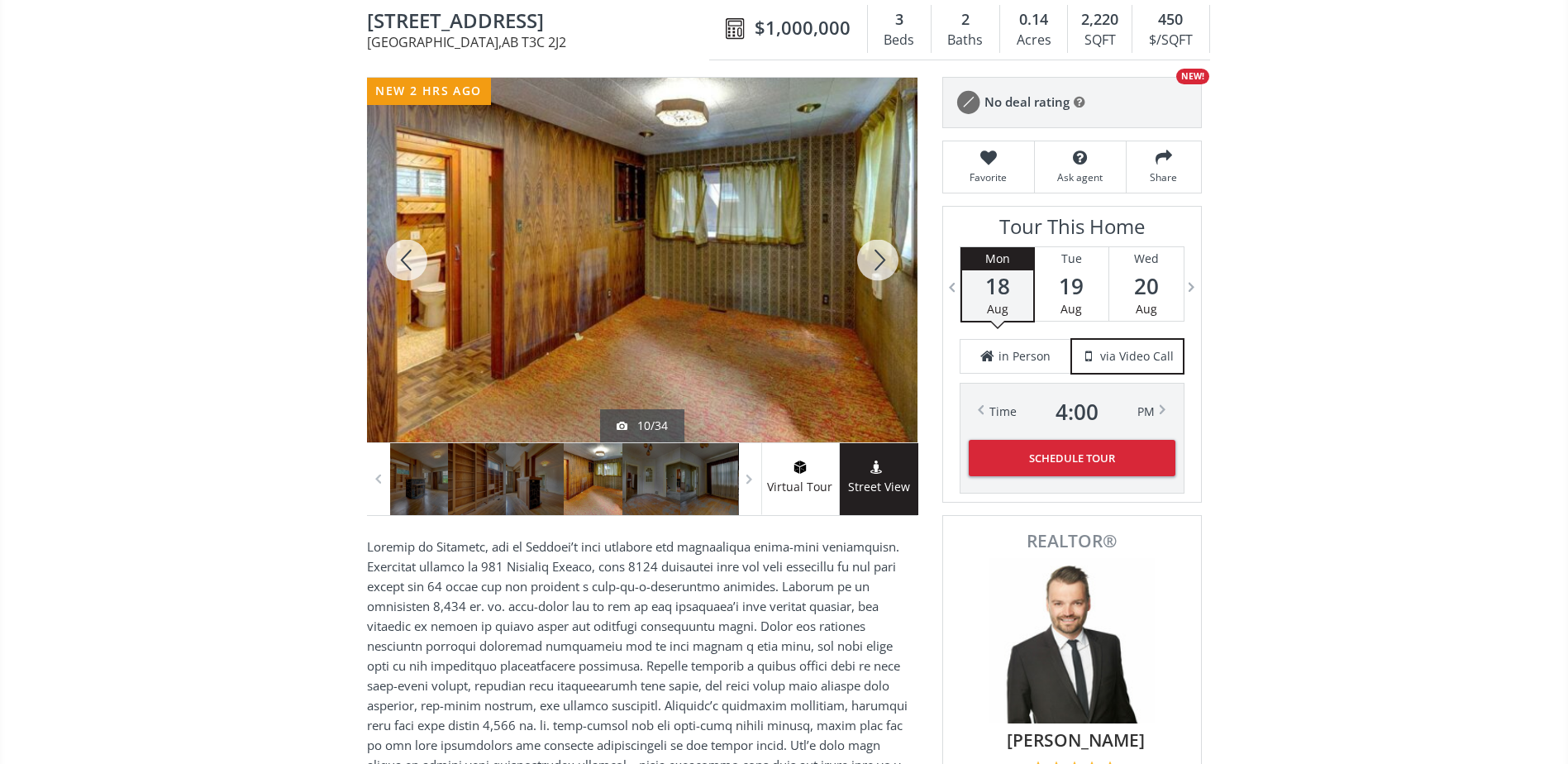
click at [871, 268] on div at bounding box center [877, 260] width 79 height 365
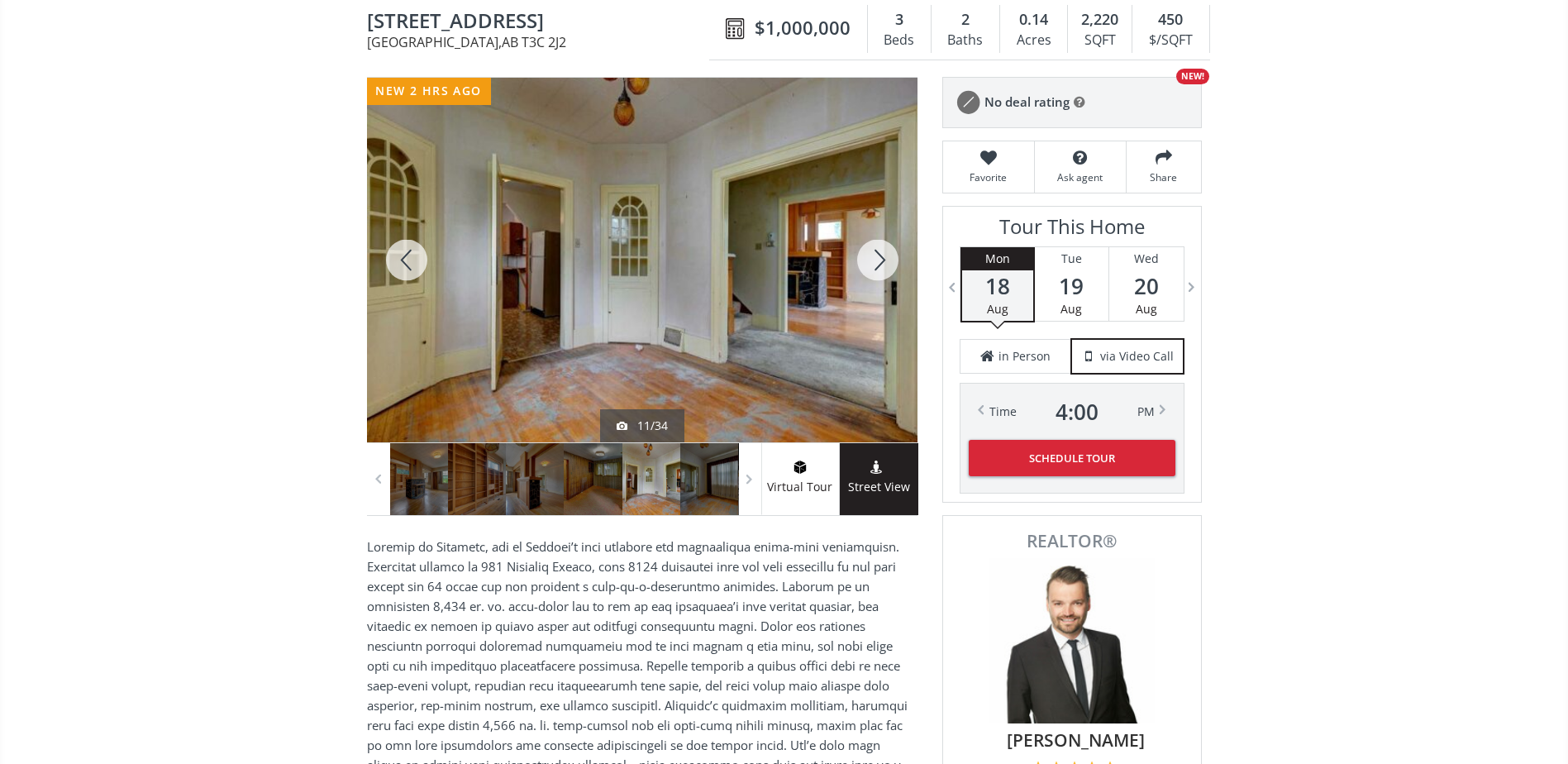
click at [871, 268] on div at bounding box center [877, 260] width 79 height 365
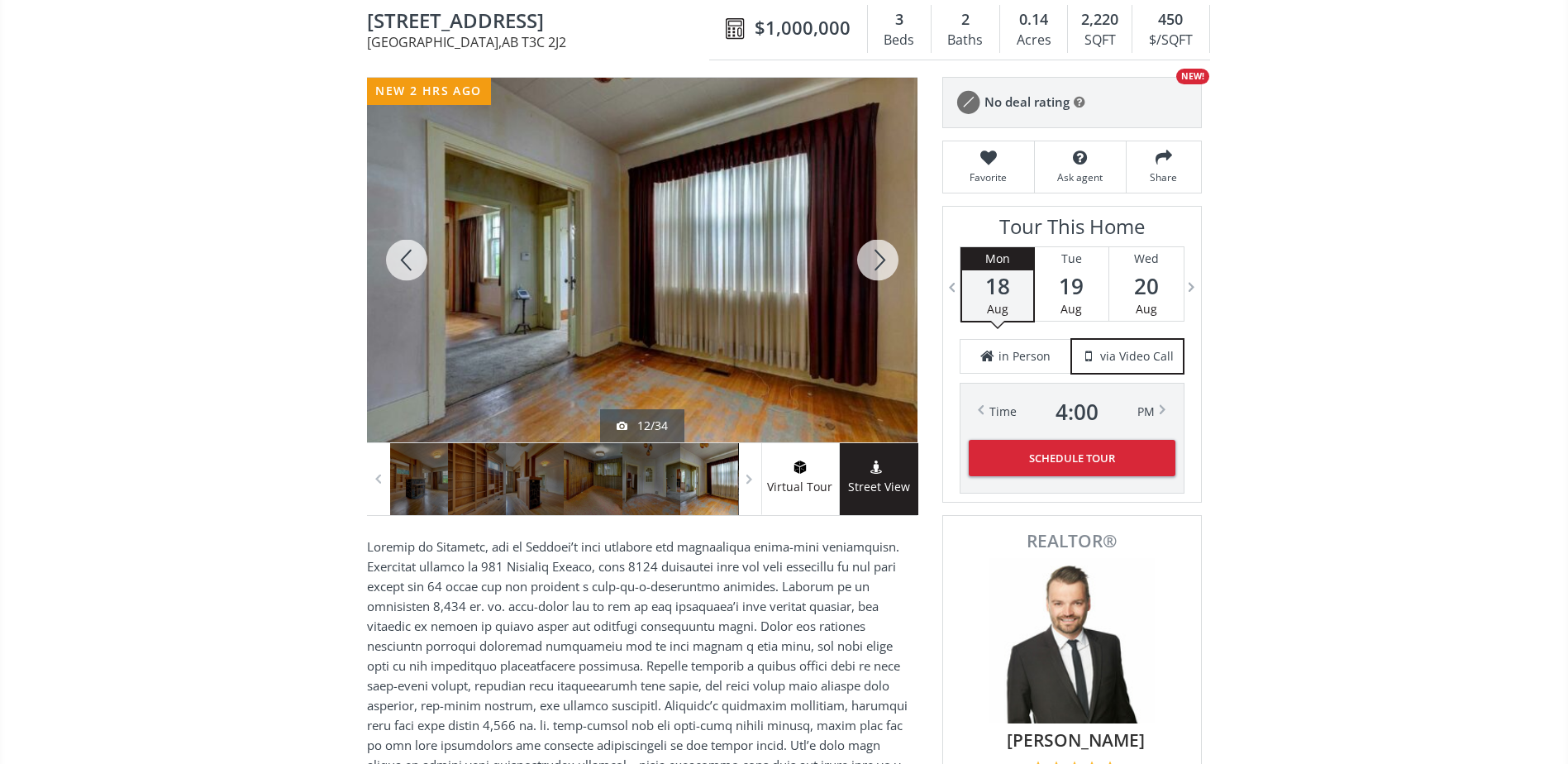
click at [409, 256] on div at bounding box center [406, 260] width 79 height 365
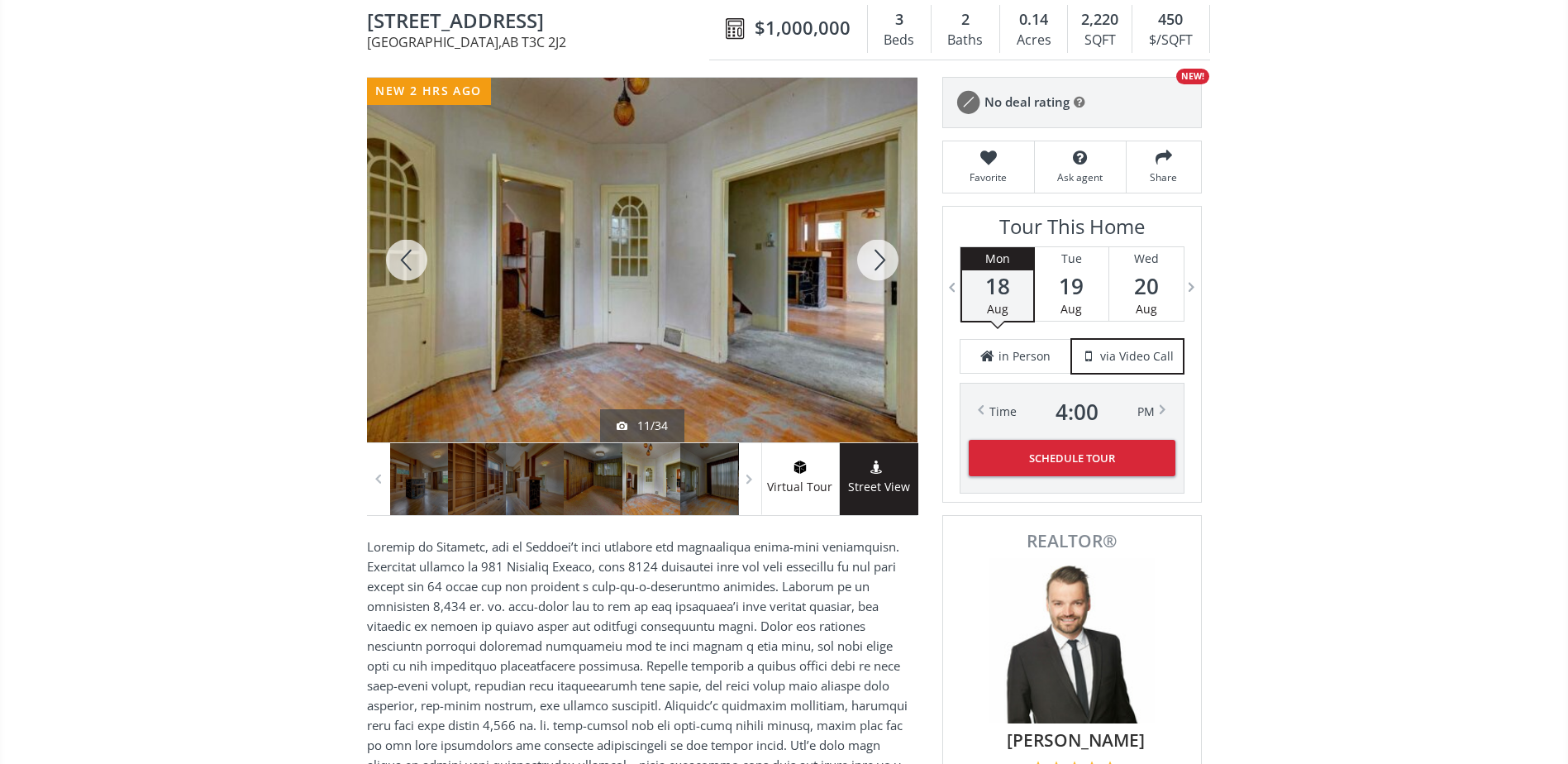
click at [882, 256] on div at bounding box center [877, 260] width 79 height 365
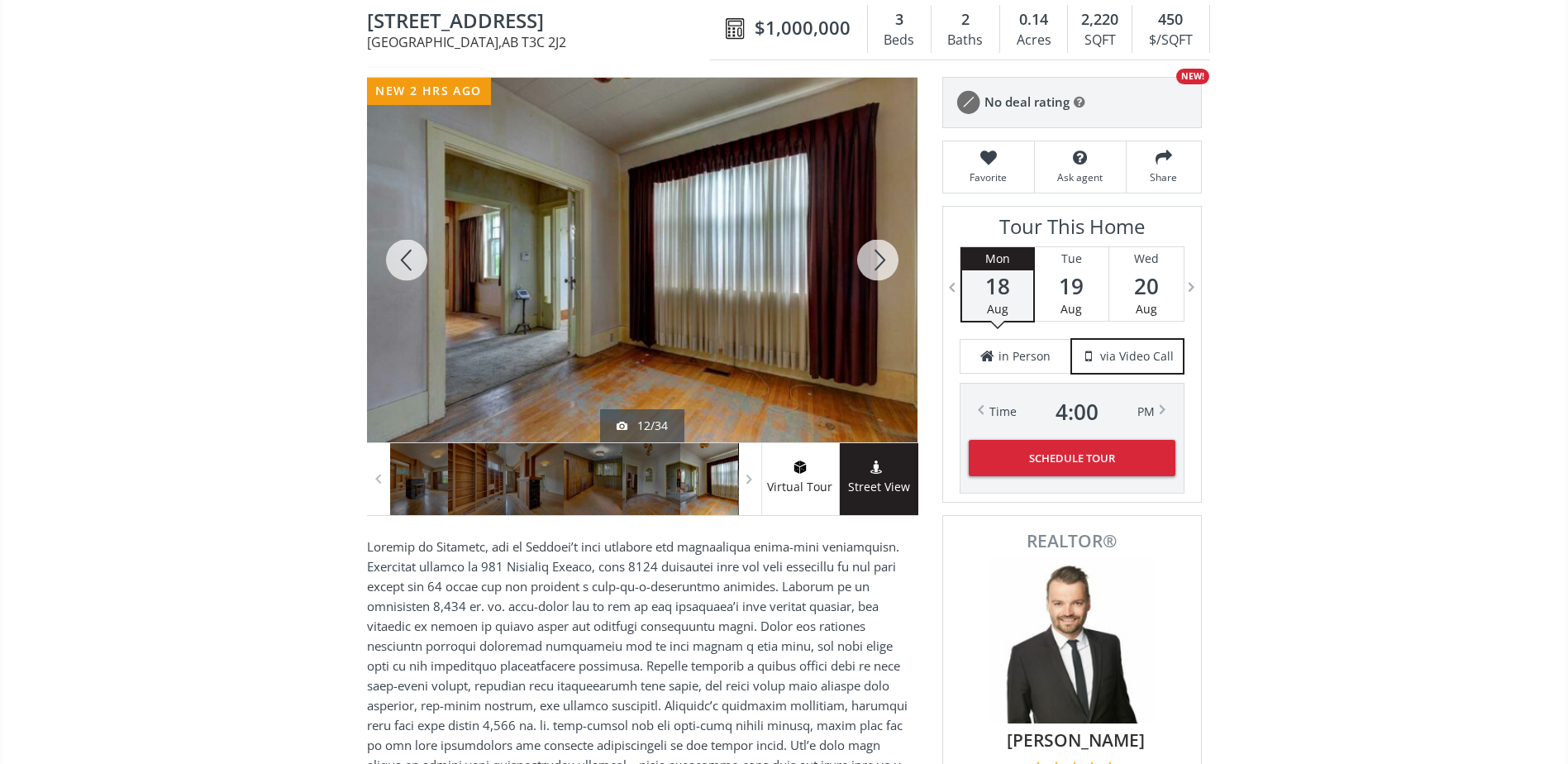
click at [882, 256] on div at bounding box center [877, 260] width 79 height 365
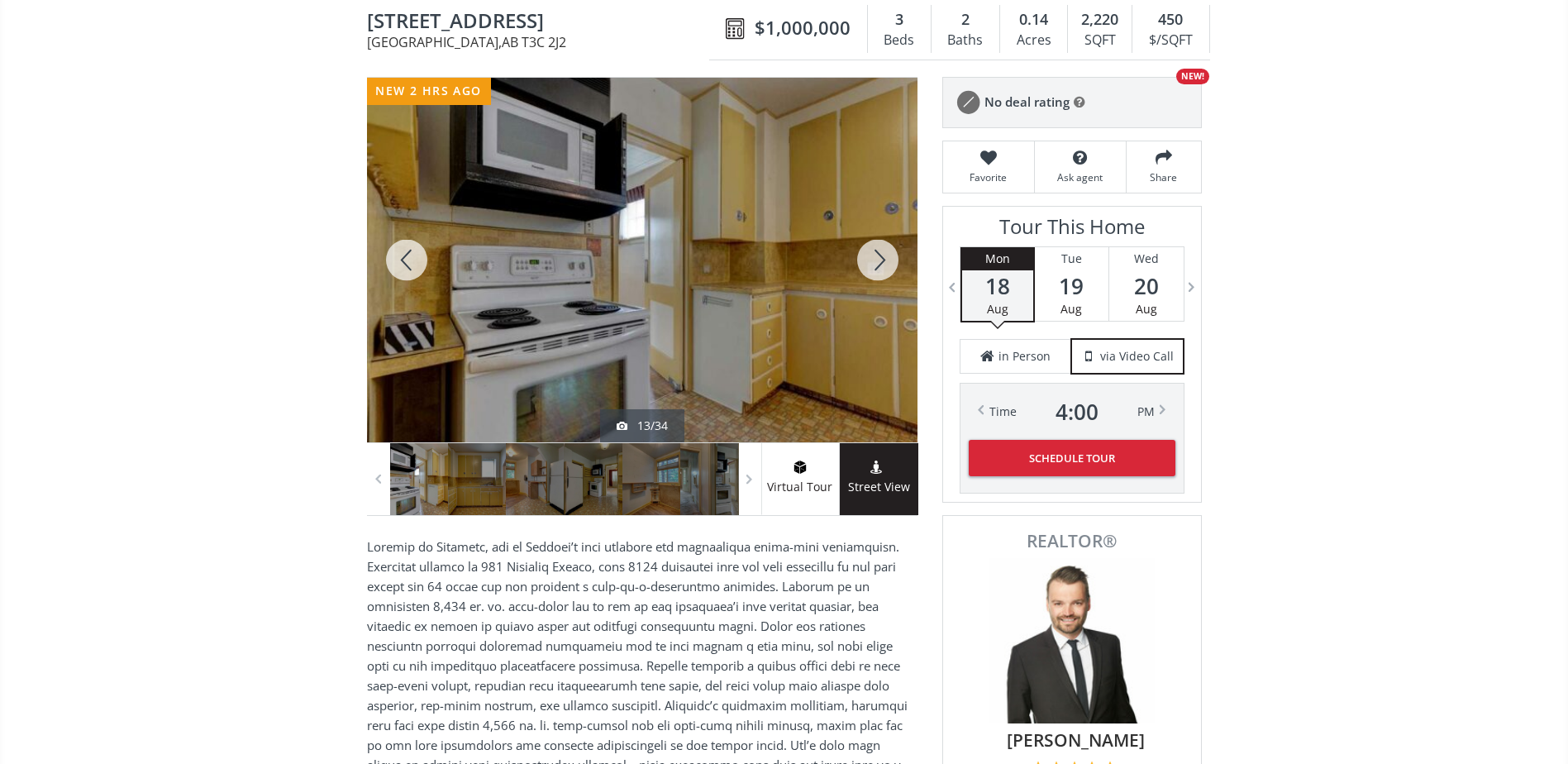
click at [882, 256] on div at bounding box center [877, 260] width 79 height 365
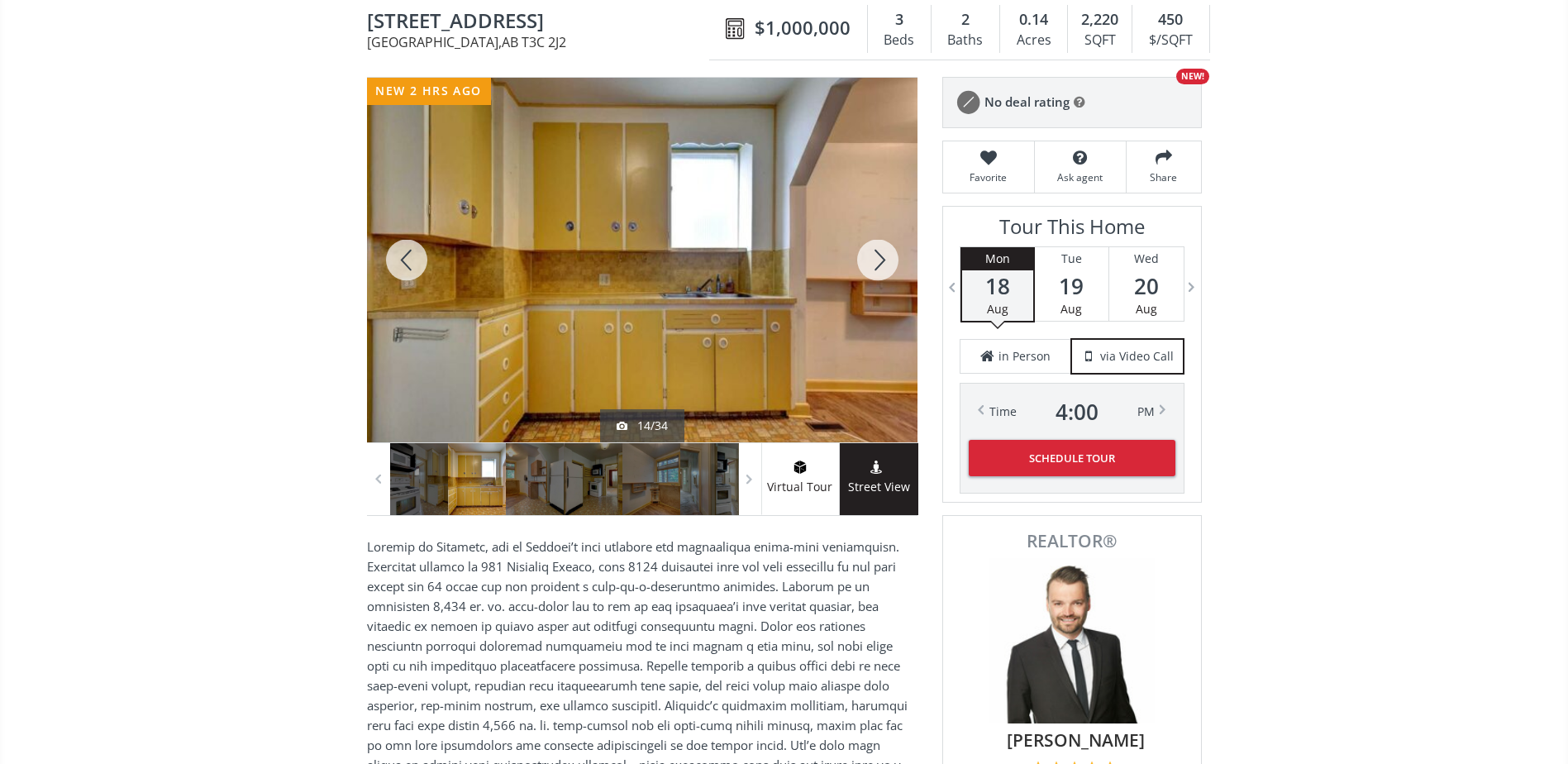
click at [882, 256] on div at bounding box center [877, 260] width 79 height 365
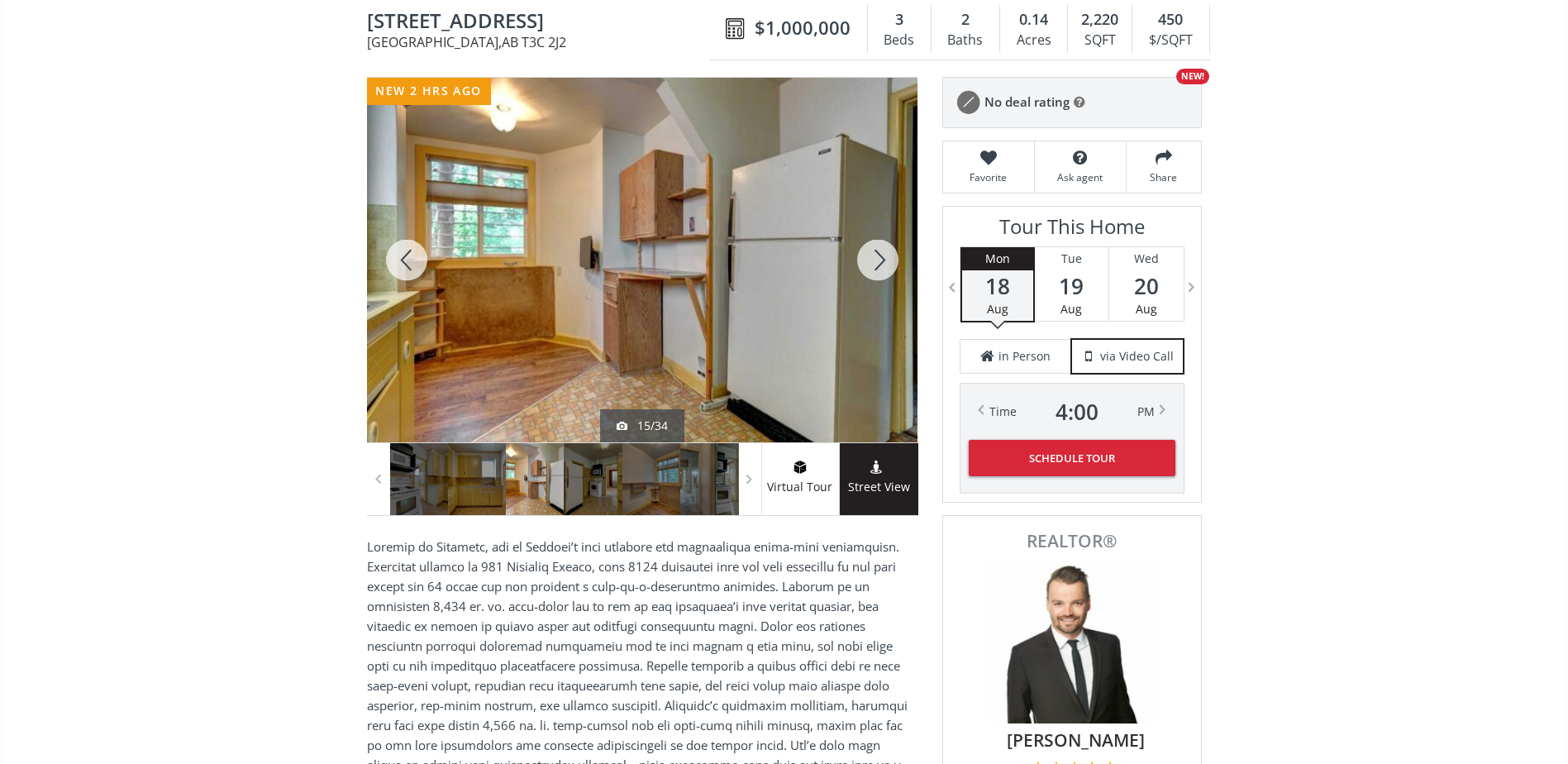
click at [882, 256] on div at bounding box center [877, 260] width 79 height 365
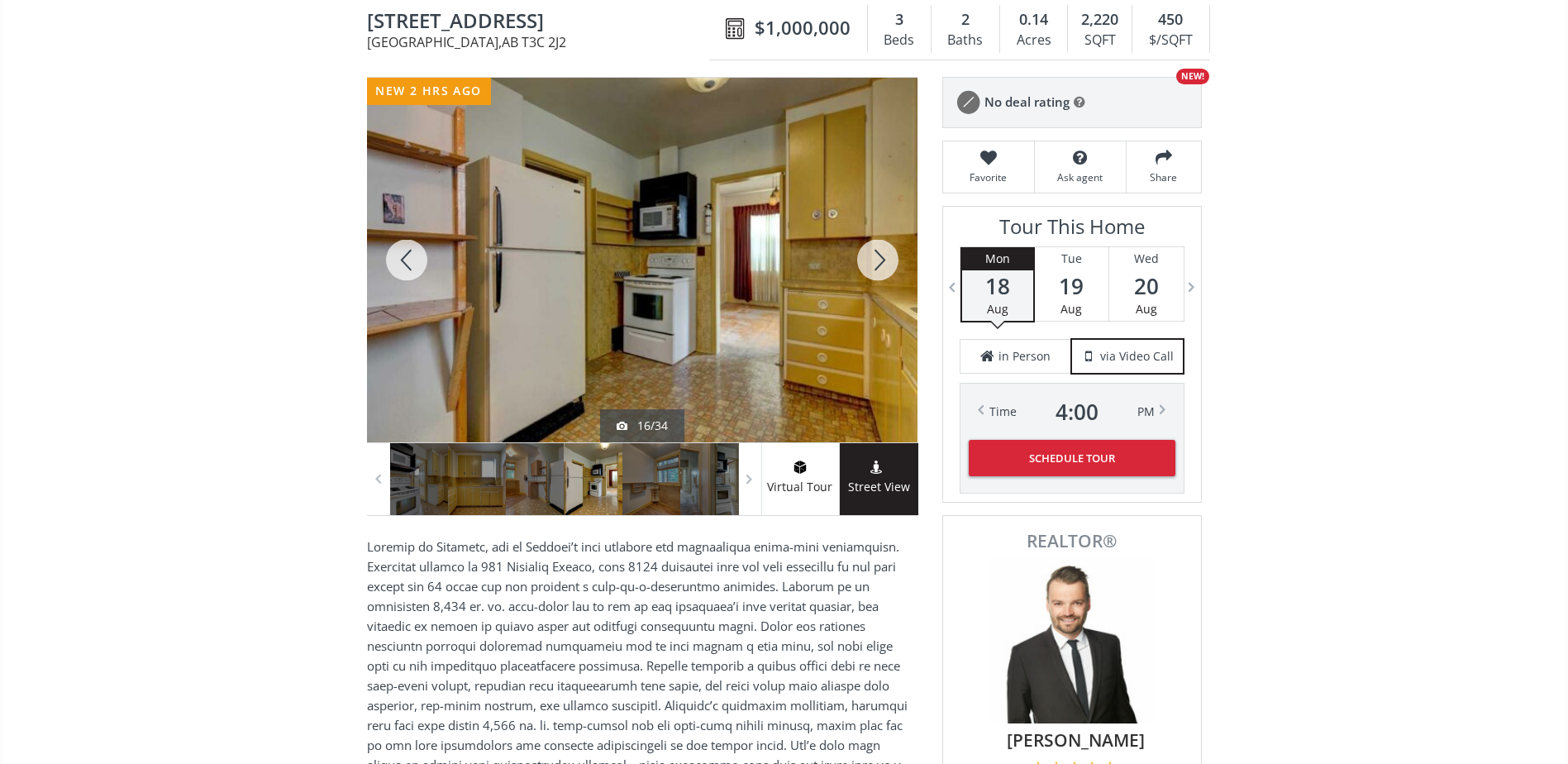
click at [882, 256] on div at bounding box center [877, 260] width 79 height 365
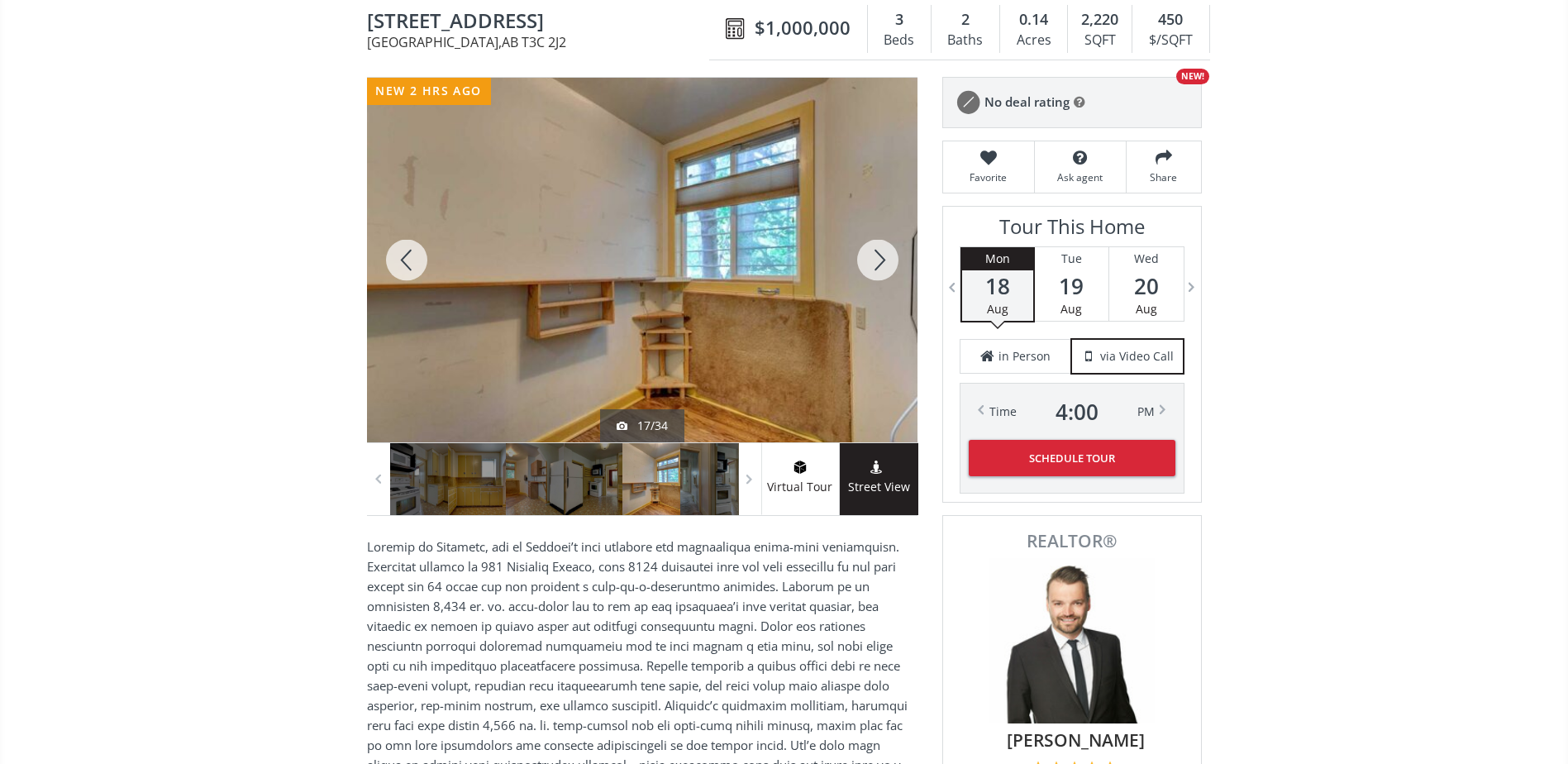
click at [882, 256] on div at bounding box center [877, 260] width 79 height 365
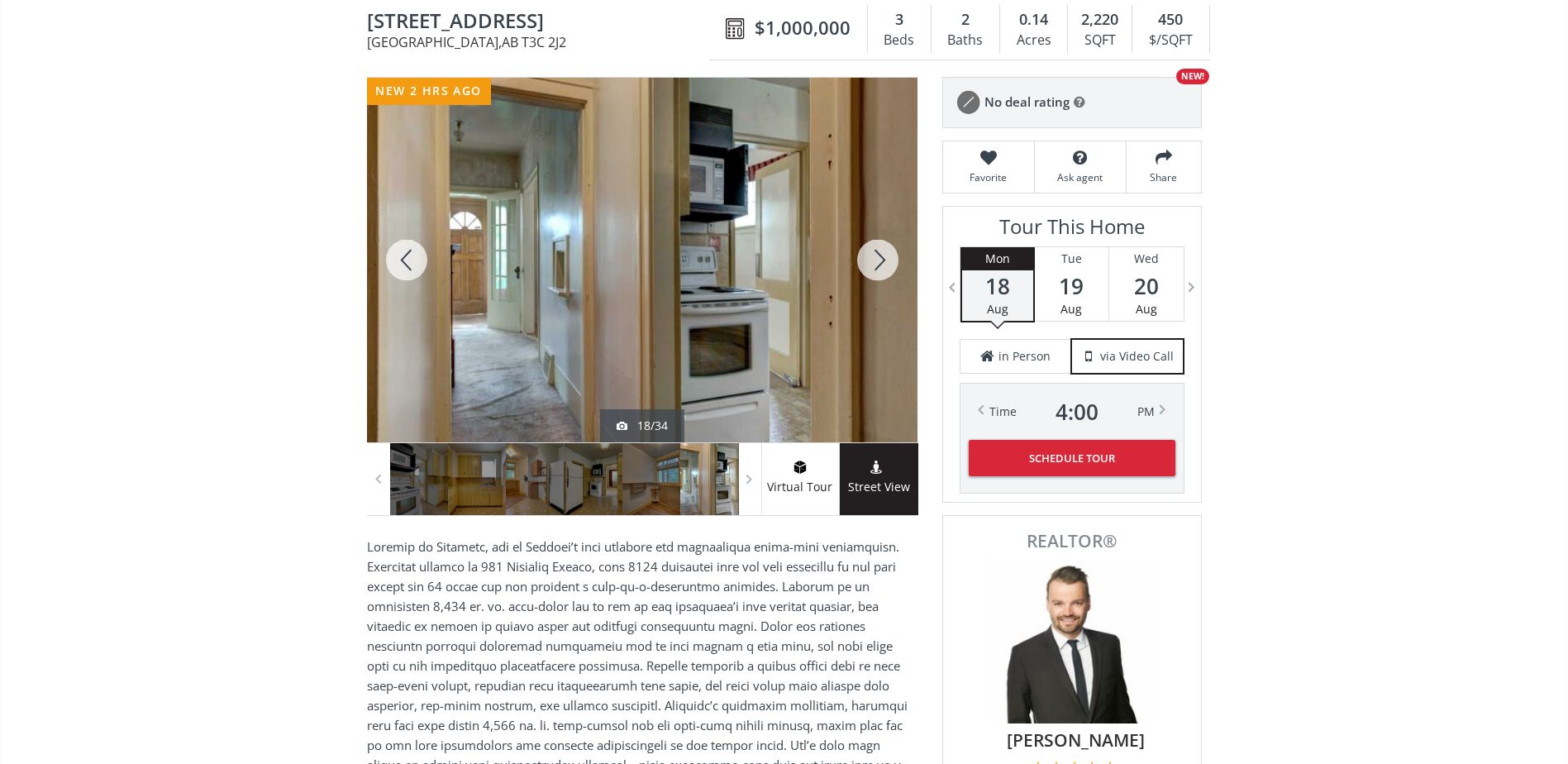
click at [882, 256] on div at bounding box center [877, 260] width 79 height 365
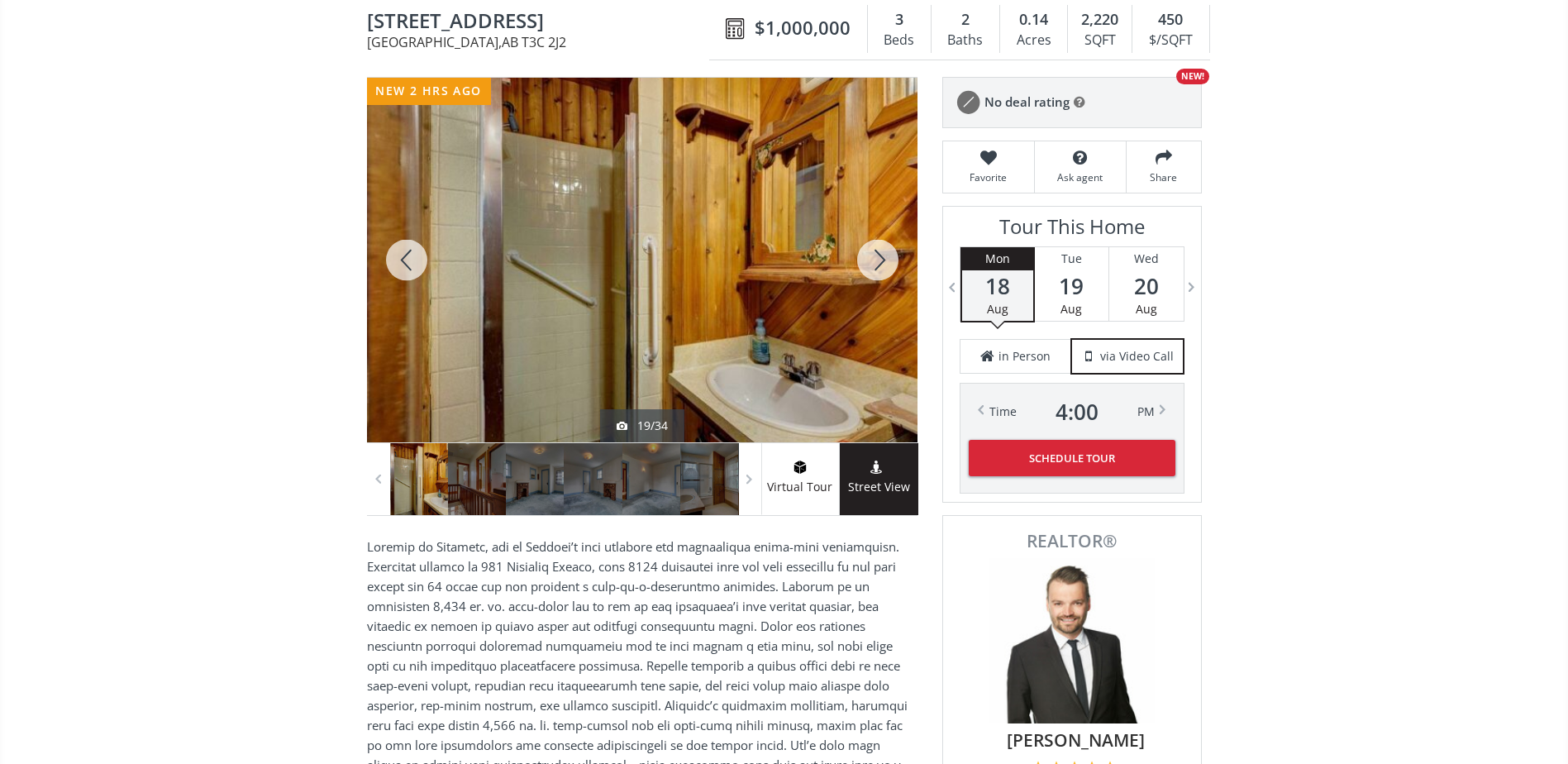
click at [882, 256] on div at bounding box center [877, 260] width 79 height 365
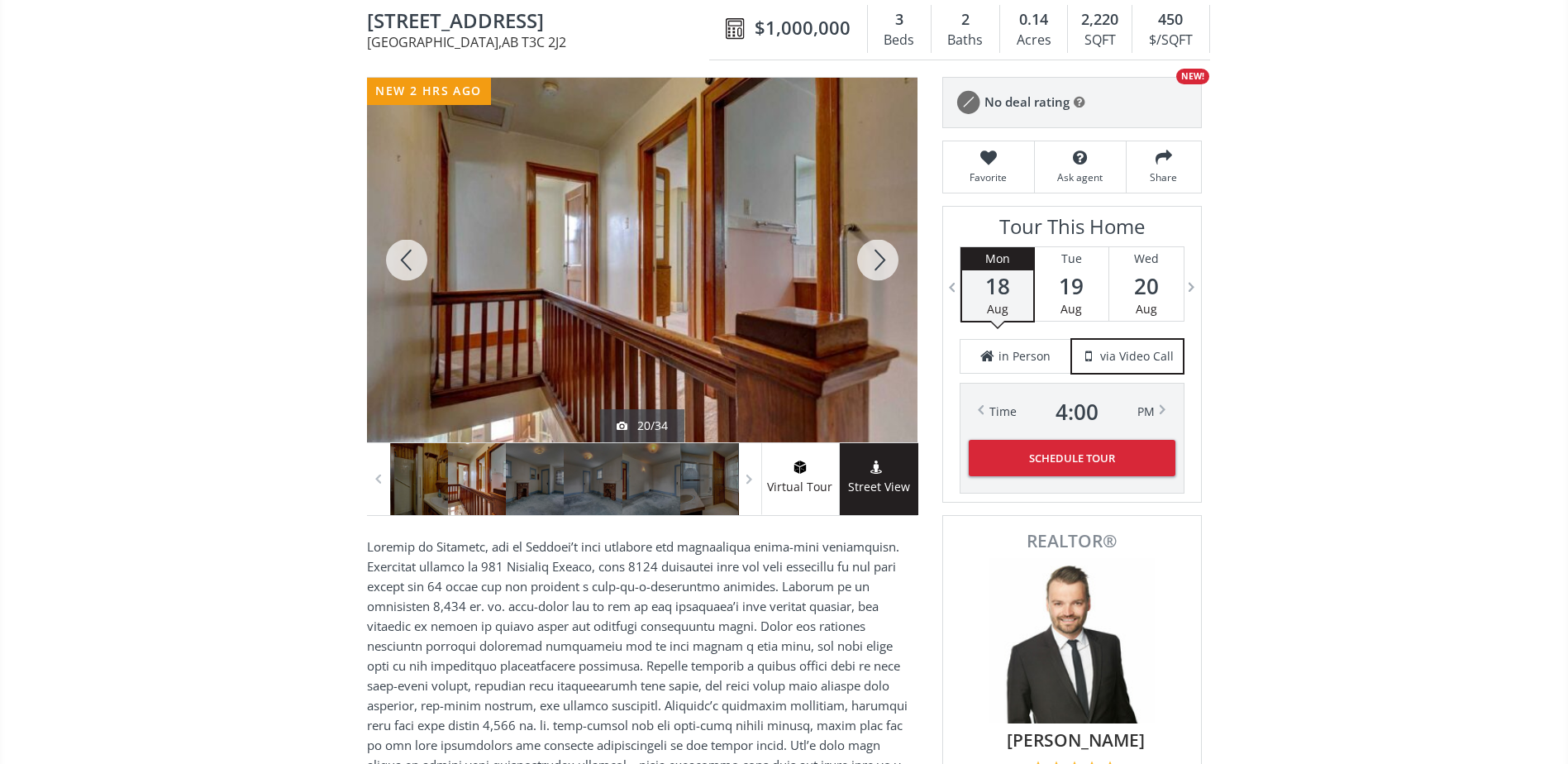
click at [882, 256] on div at bounding box center [877, 260] width 79 height 365
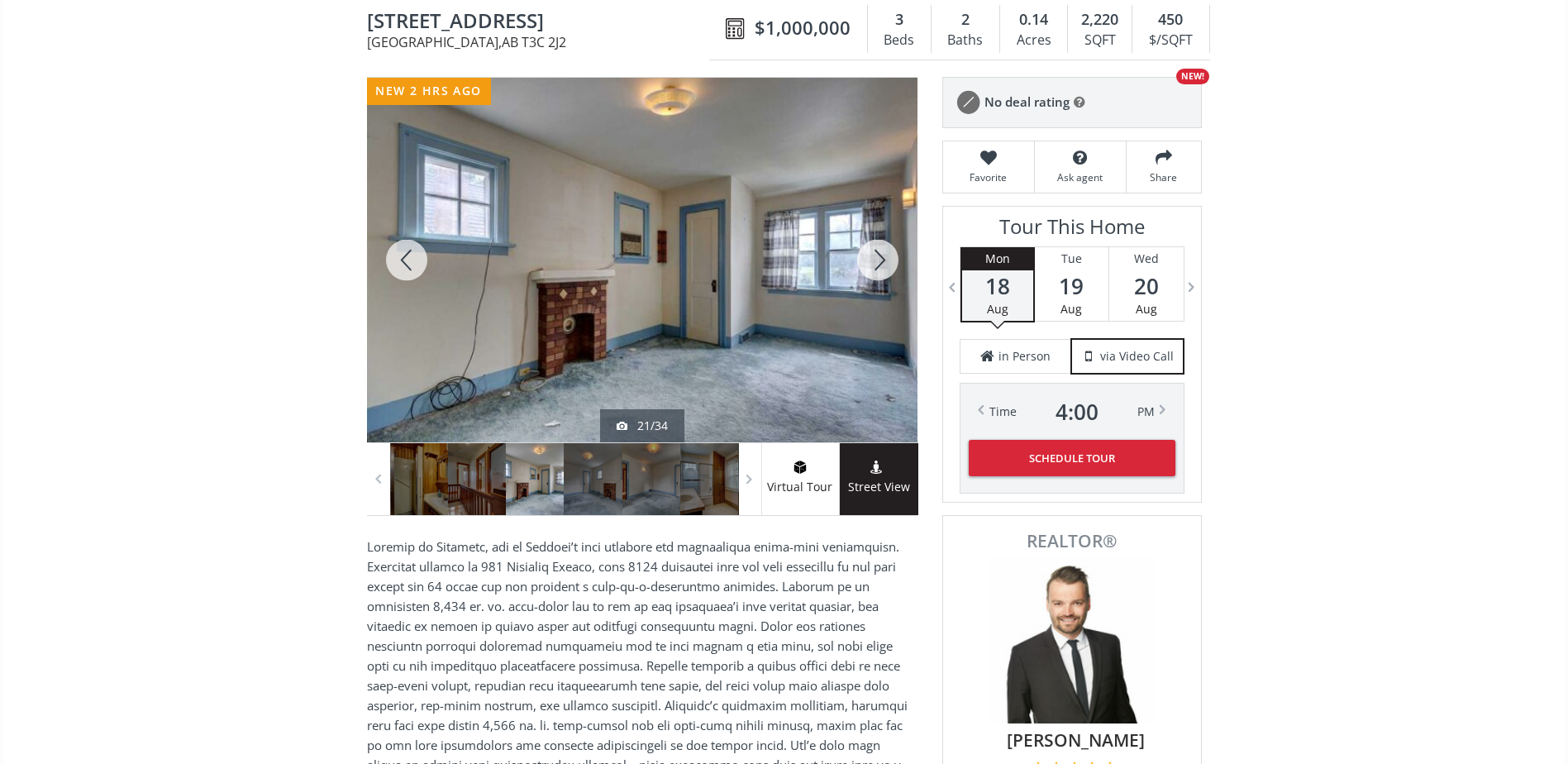
click at [882, 256] on div at bounding box center [877, 260] width 79 height 365
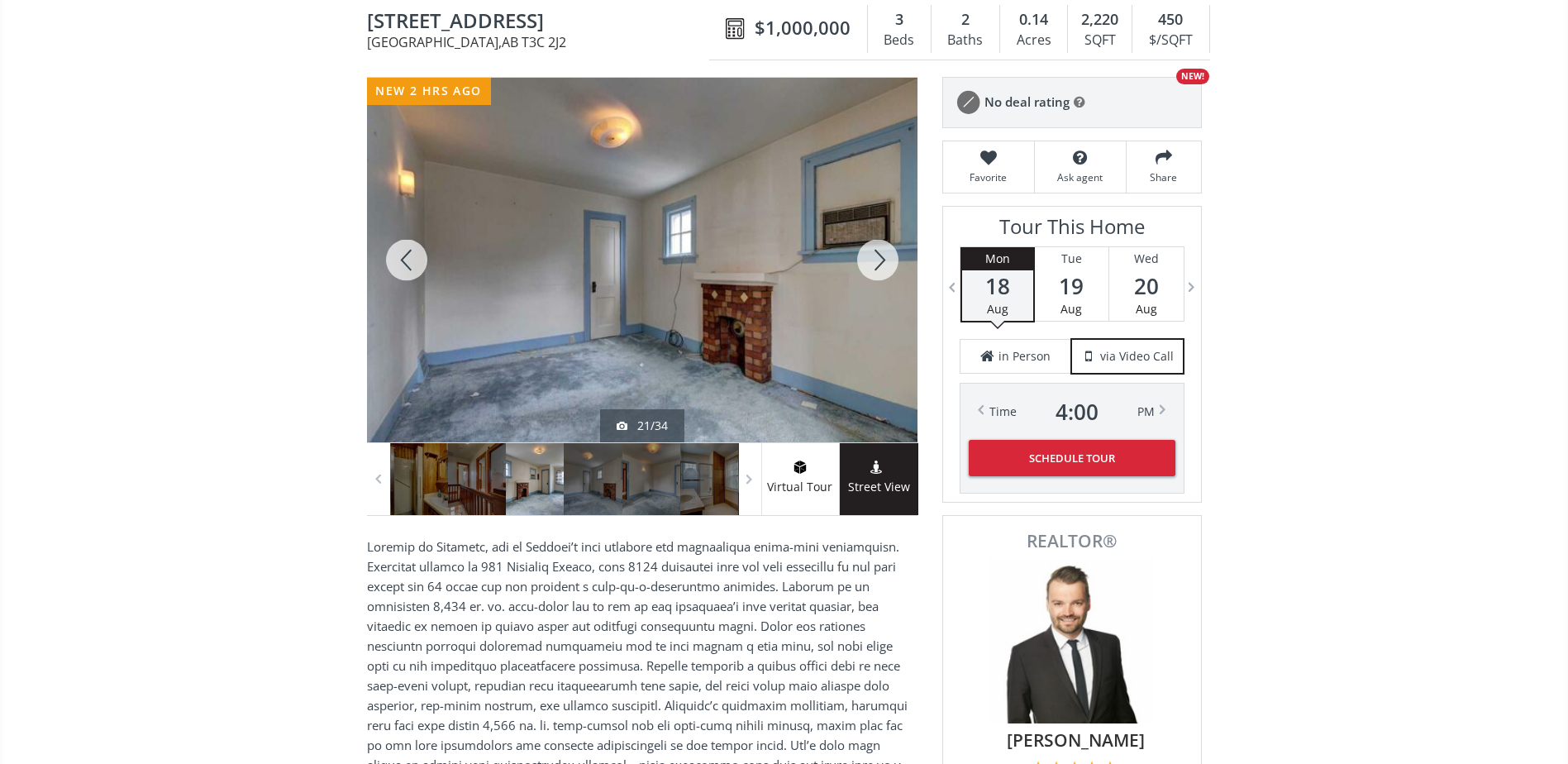
click at [882, 256] on div at bounding box center [877, 260] width 79 height 365
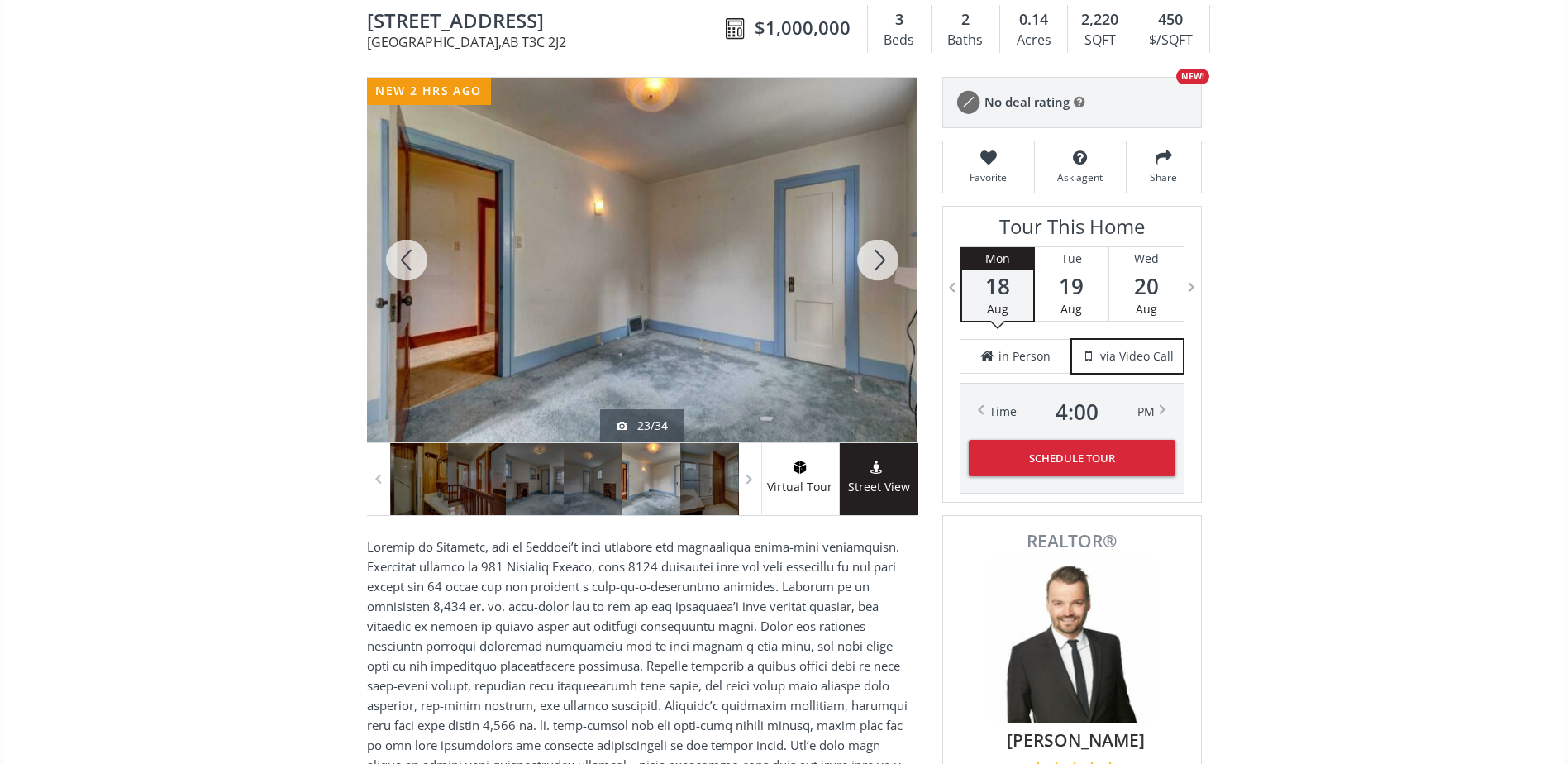
click at [882, 256] on div at bounding box center [877, 260] width 79 height 365
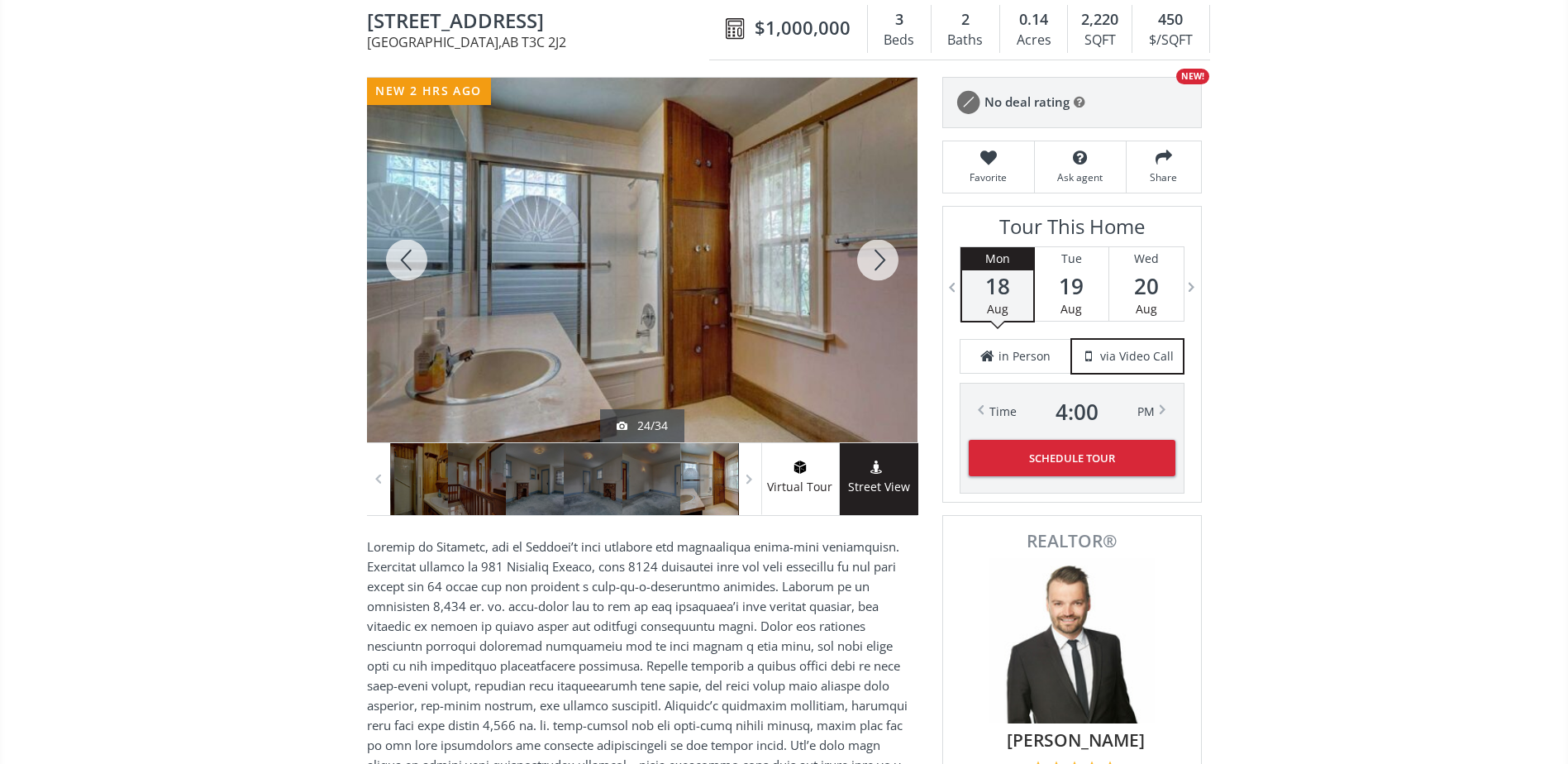
click at [882, 256] on div at bounding box center [877, 260] width 79 height 365
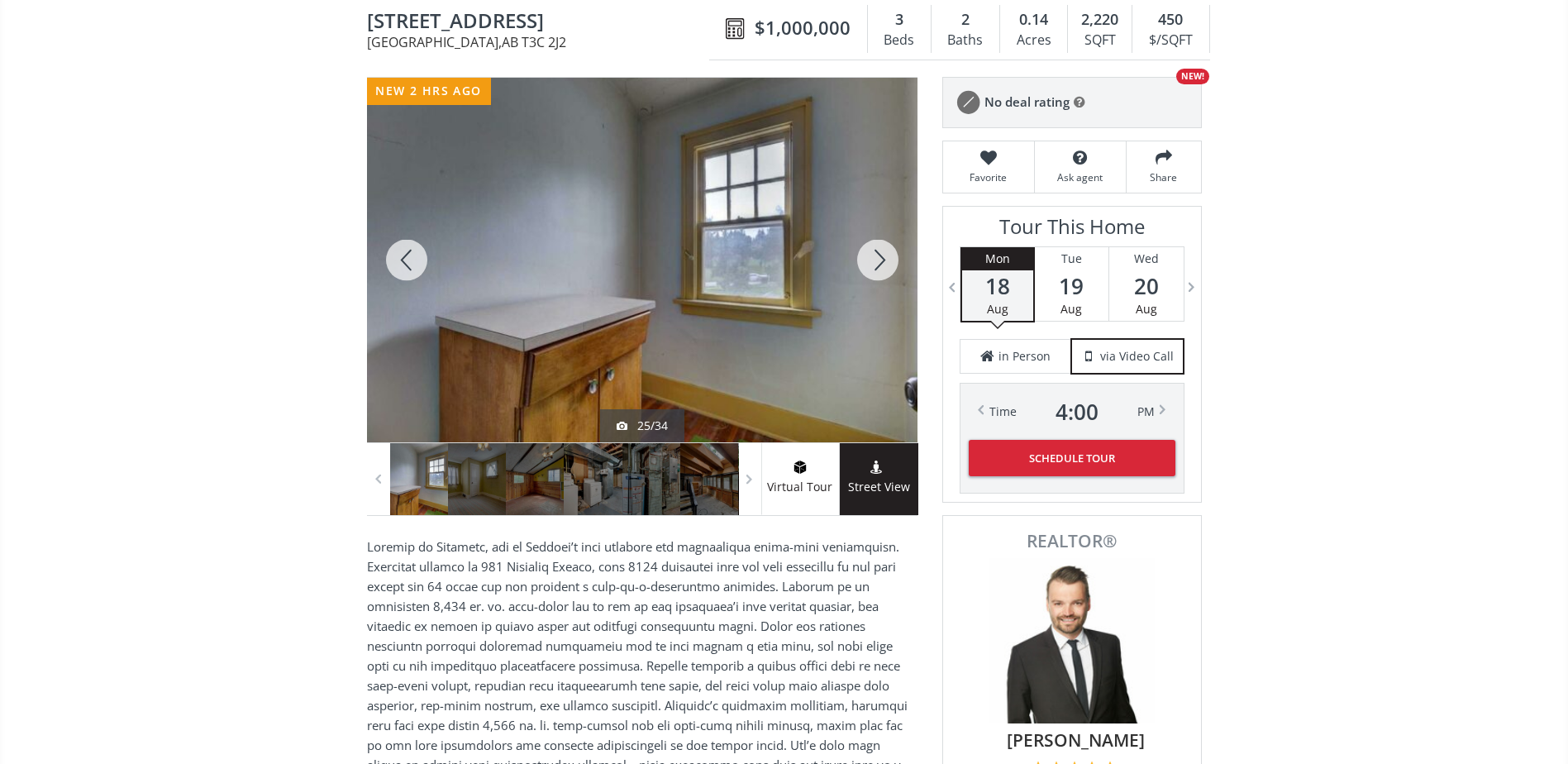
click at [882, 256] on div at bounding box center [877, 260] width 79 height 365
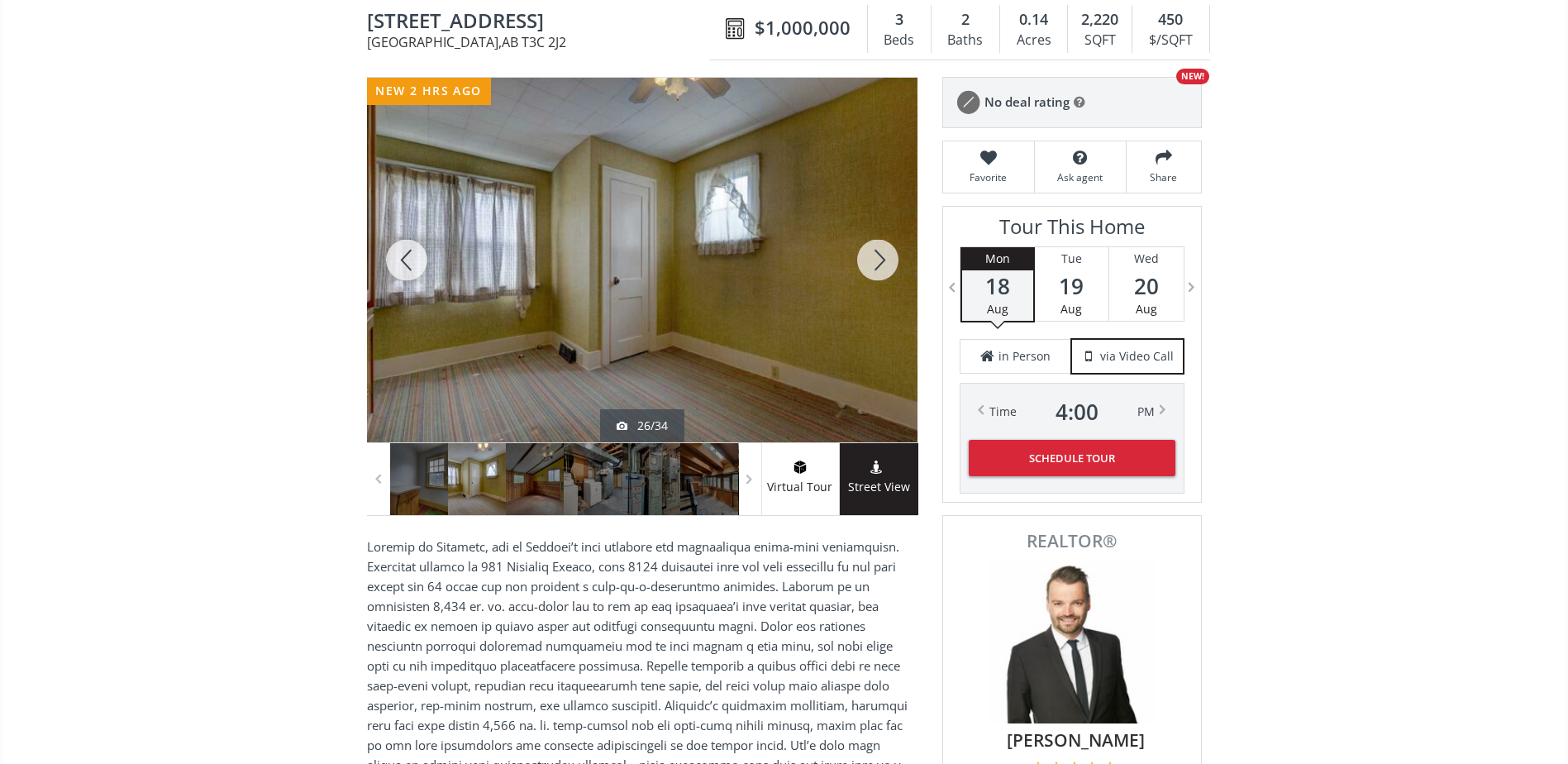
click at [882, 256] on div at bounding box center [877, 260] width 79 height 365
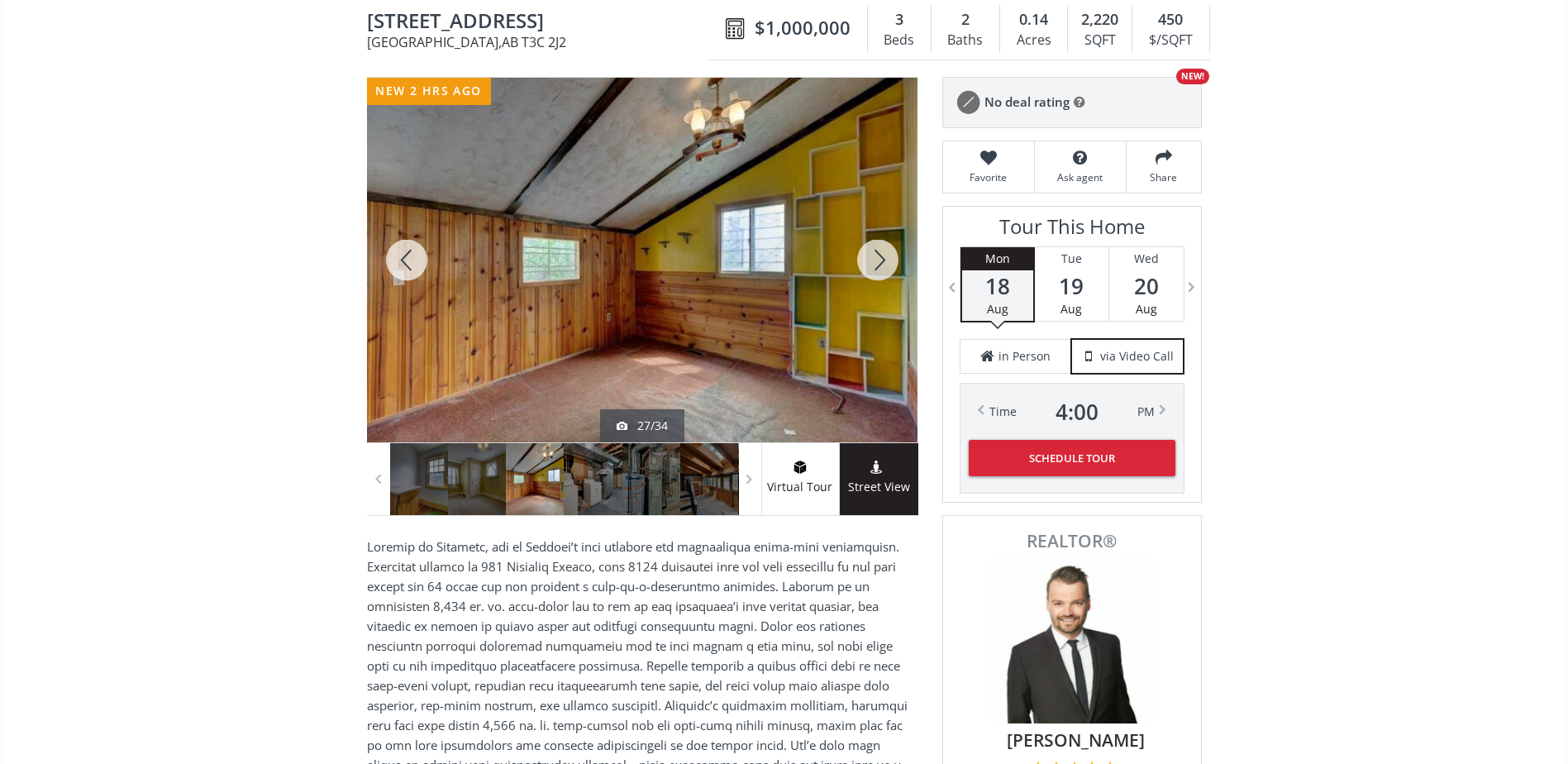
click at [882, 256] on div at bounding box center [877, 260] width 79 height 365
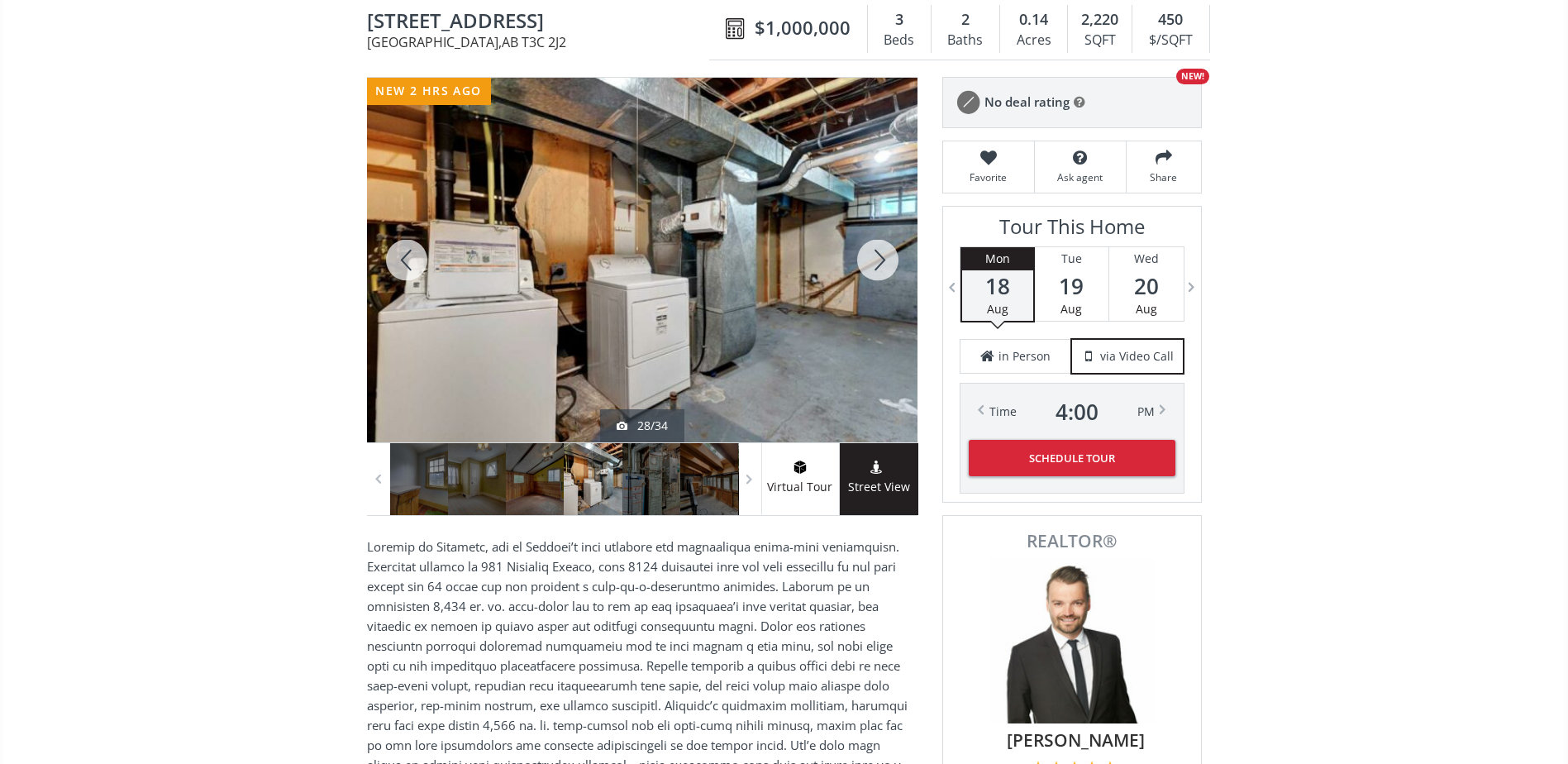
click at [882, 256] on div at bounding box center [877, 260] width 79 height 365
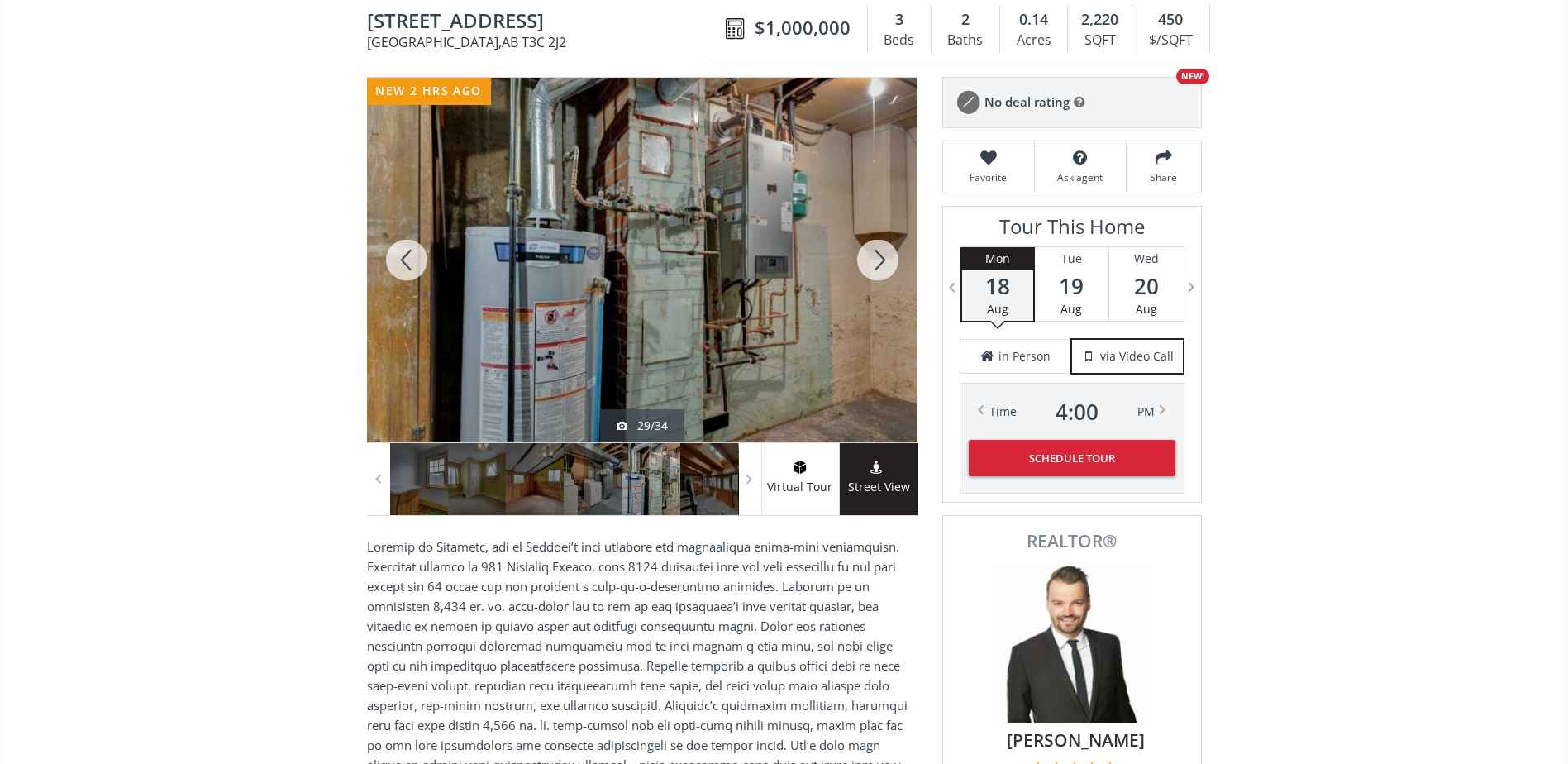
click at [882, 256] on div at bounding box center [877, 260] width 79 height 365
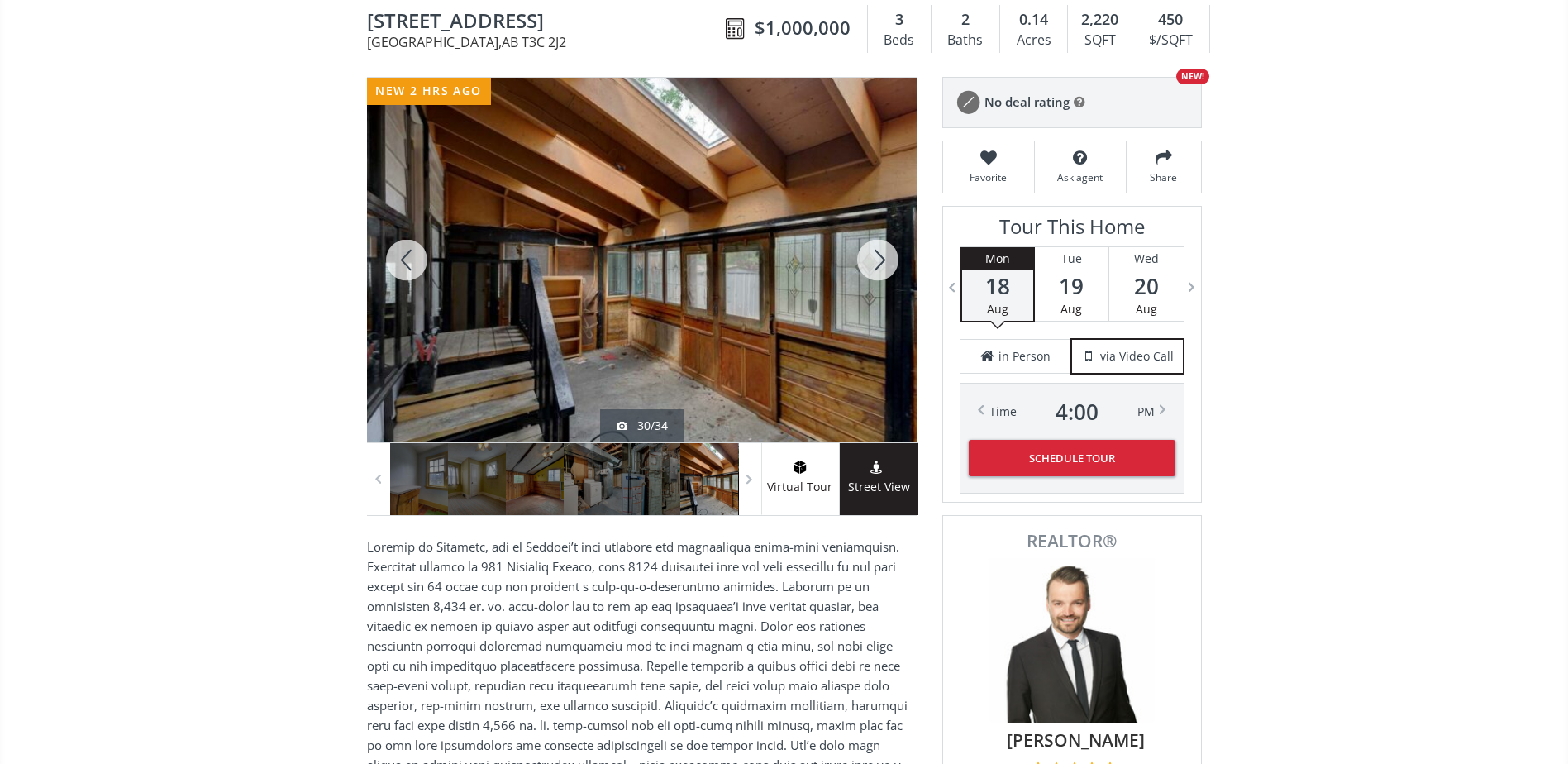
click at [882, 256] on div at bounding box center [877, 260] width 79 height 365
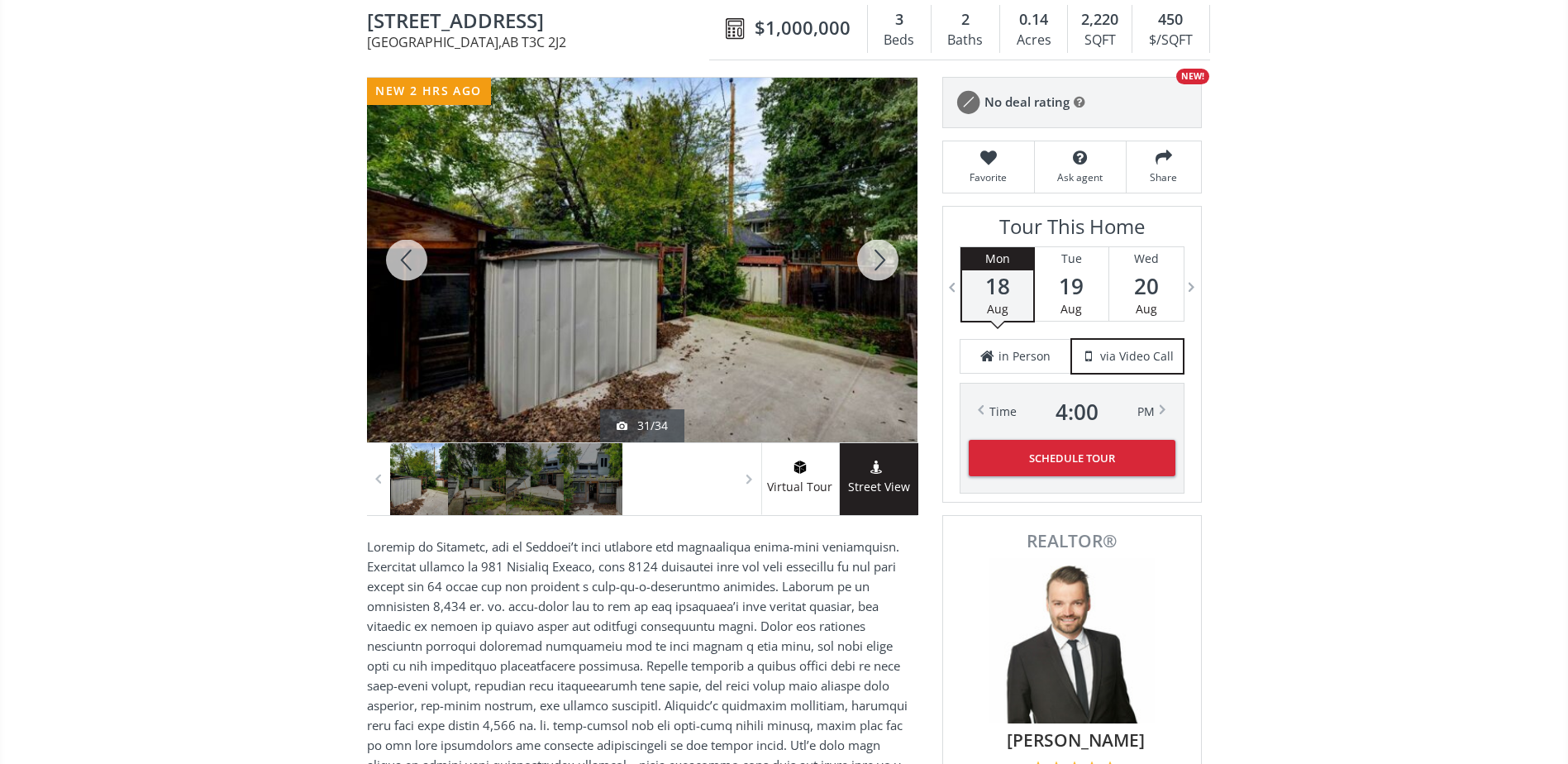
click at [882, 256] on div at bounding box center [877, 260] width 79 height 365
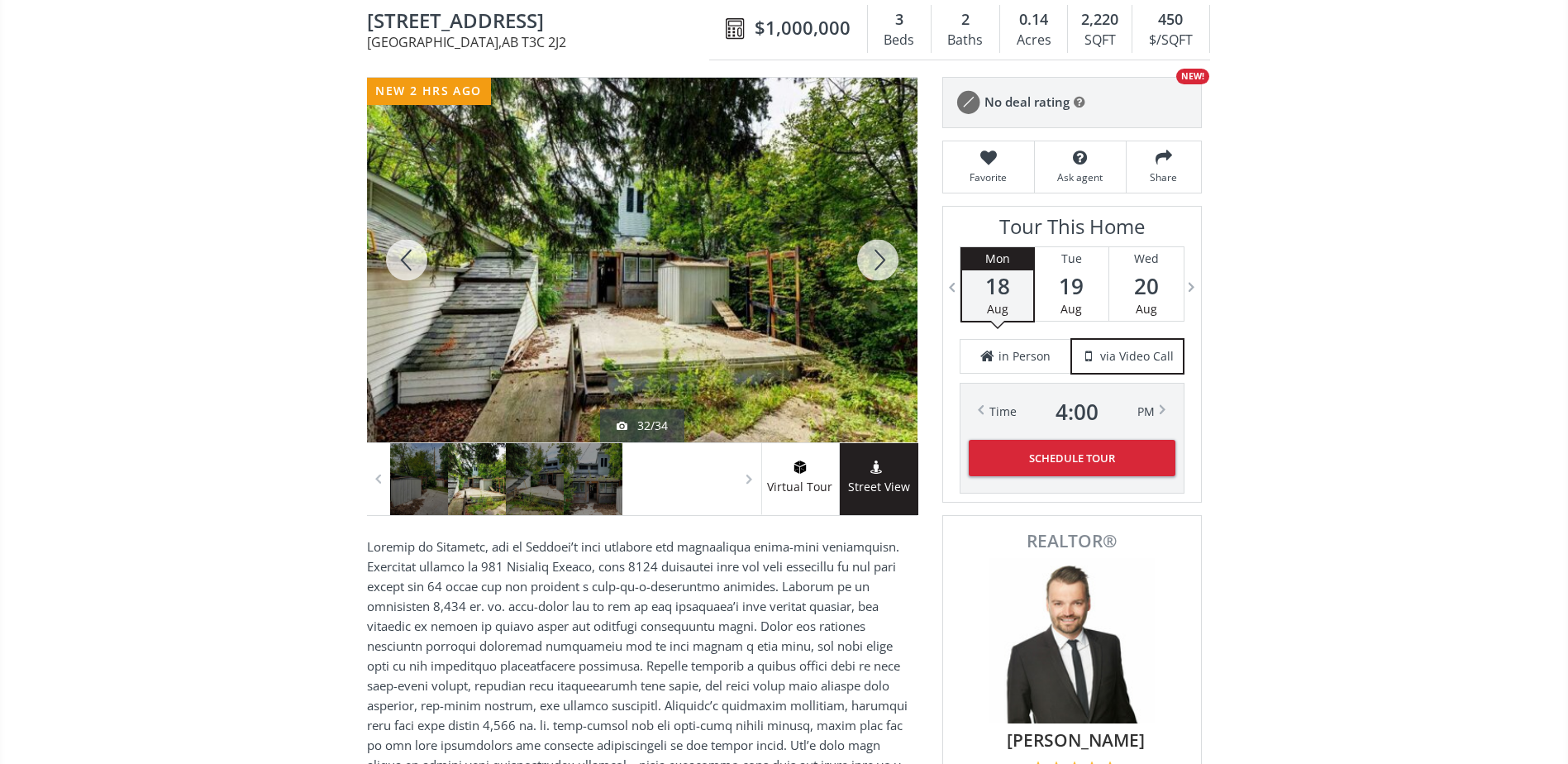
click at [878, 257] on div at bounding box center [877, 260] width 79 height 365
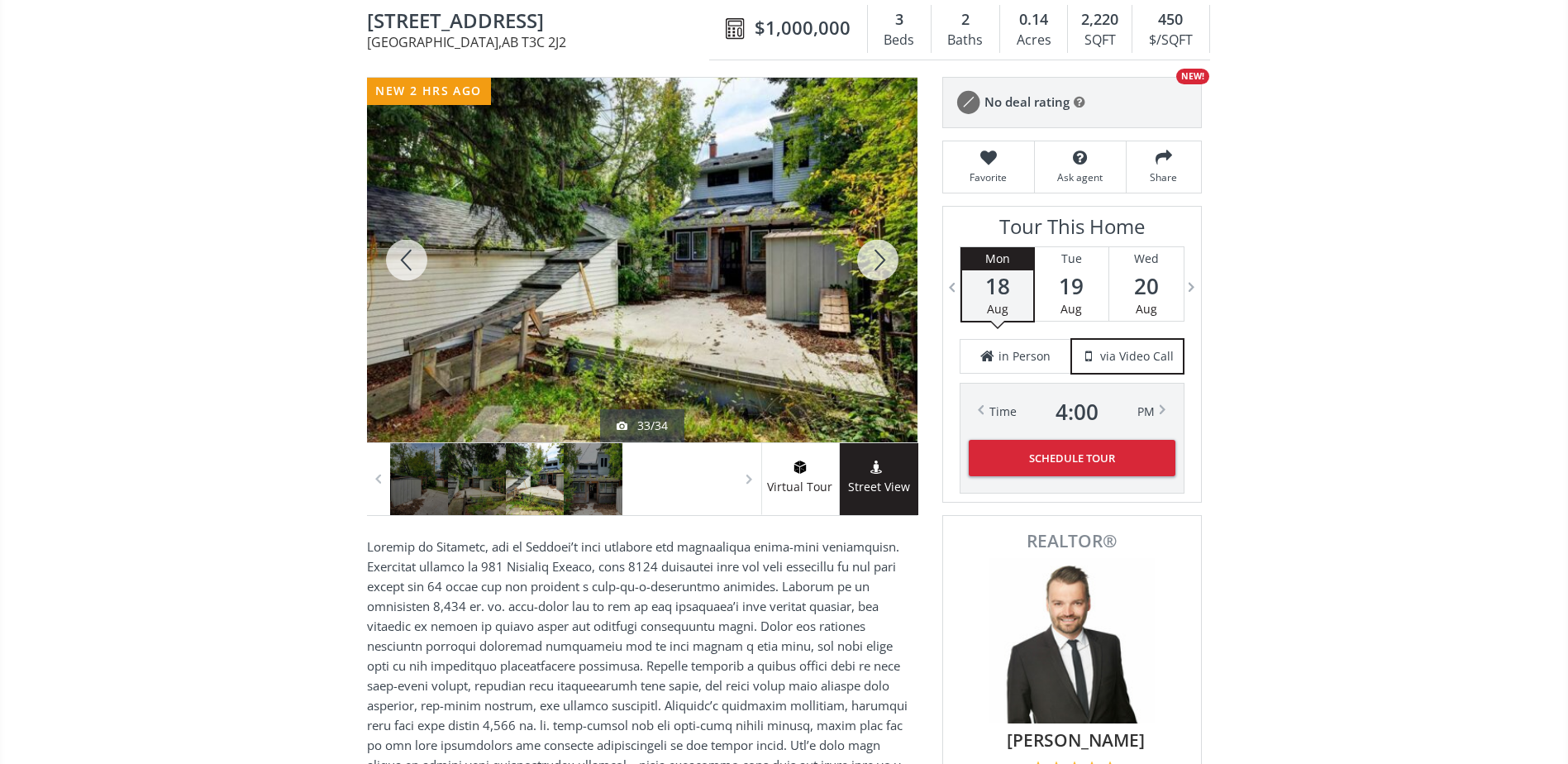
click at [878, 257] on div at bounding box center [877, 260] width 79 height 365
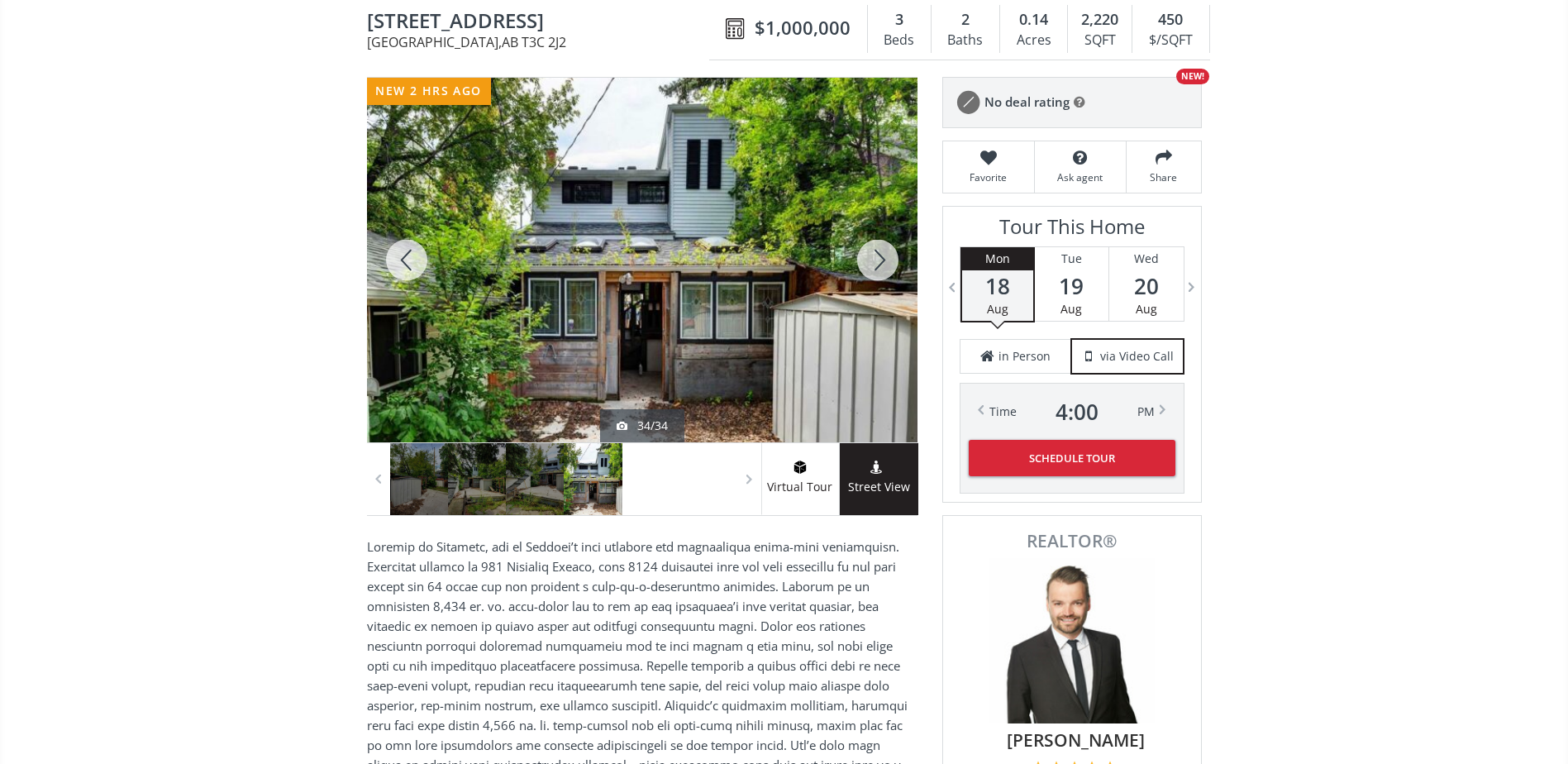
click at [878, 257] on div at bounding box center [877, 260] width 79 height 365
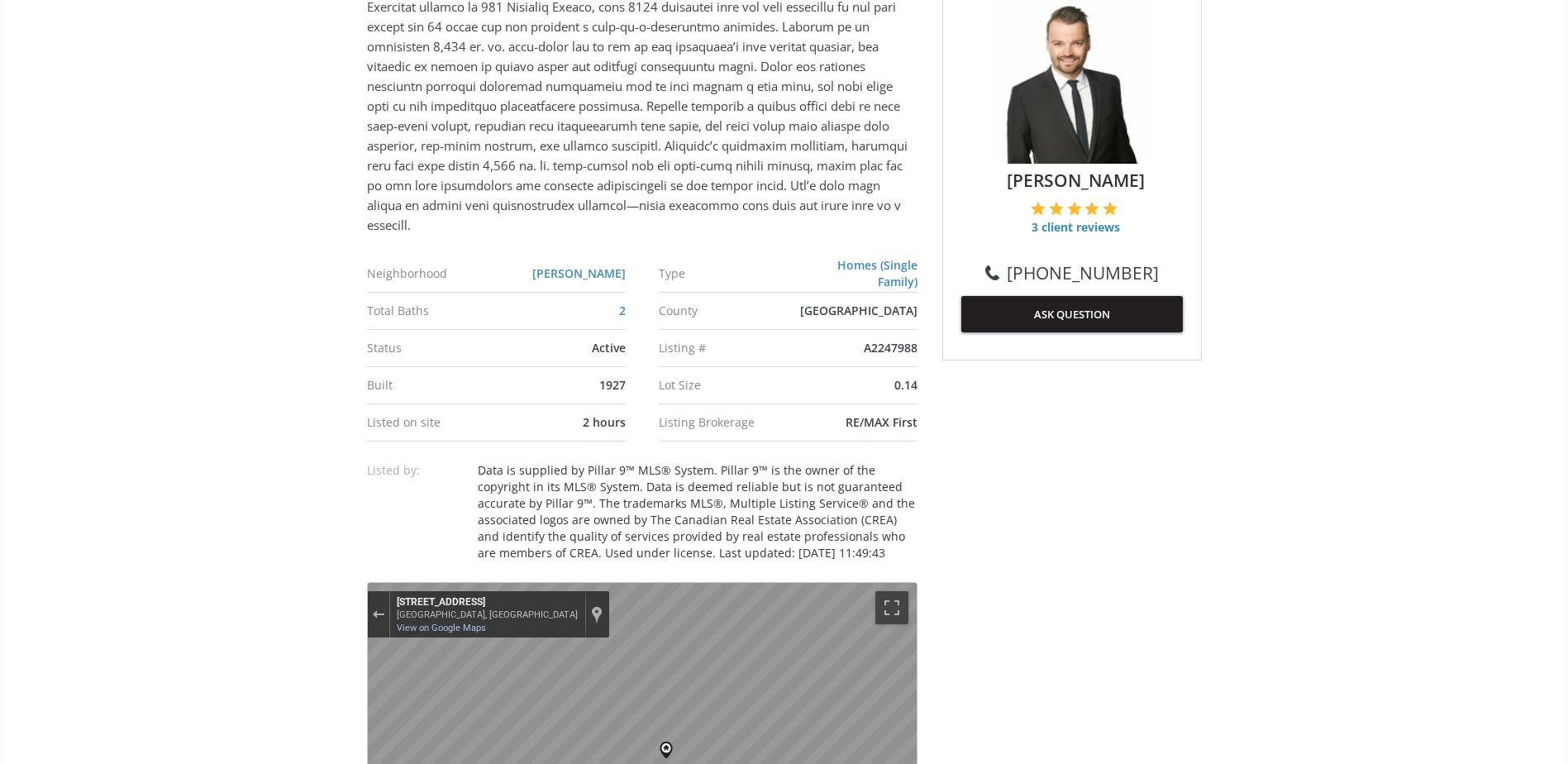
scroll to position [992, 0]
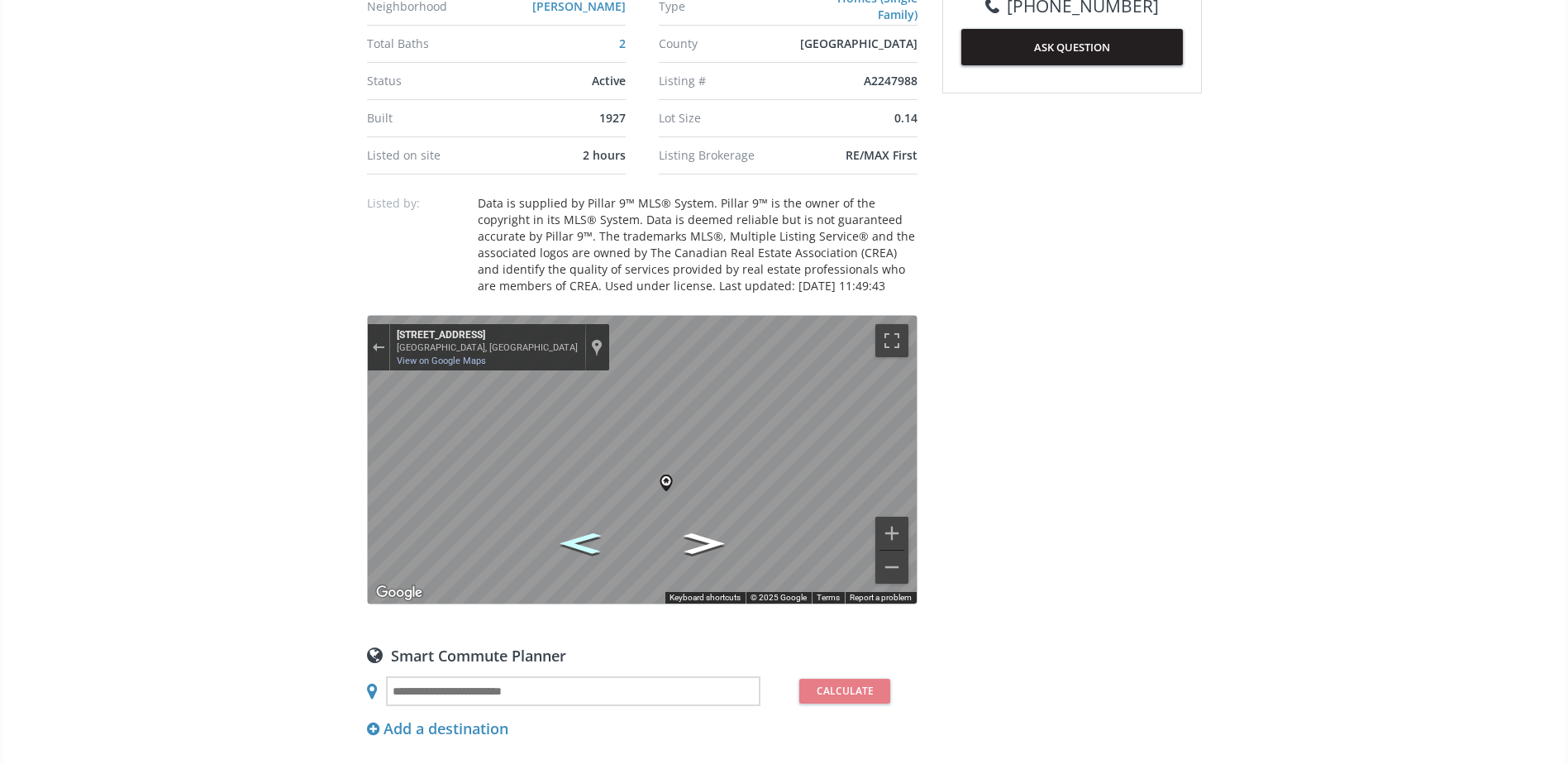
click at [575, 549] on icon "Go Northwest, Superior Ave SW" at bounding box center [580, 543] width 76 height 31
click at [707, 542] on icon "Go Southeast, Superior Ave SW" at bounding box center [703, 544] width 76 height 31
click at [707, 542] on icon "Go Southeast, Superior Ave SW" at bounding box center [703, 543] width 75 height 31
click at [588, 543] on icon "Go Northwest, Superior Ave SW" at bounding box center [579, 544] width 75 height 31
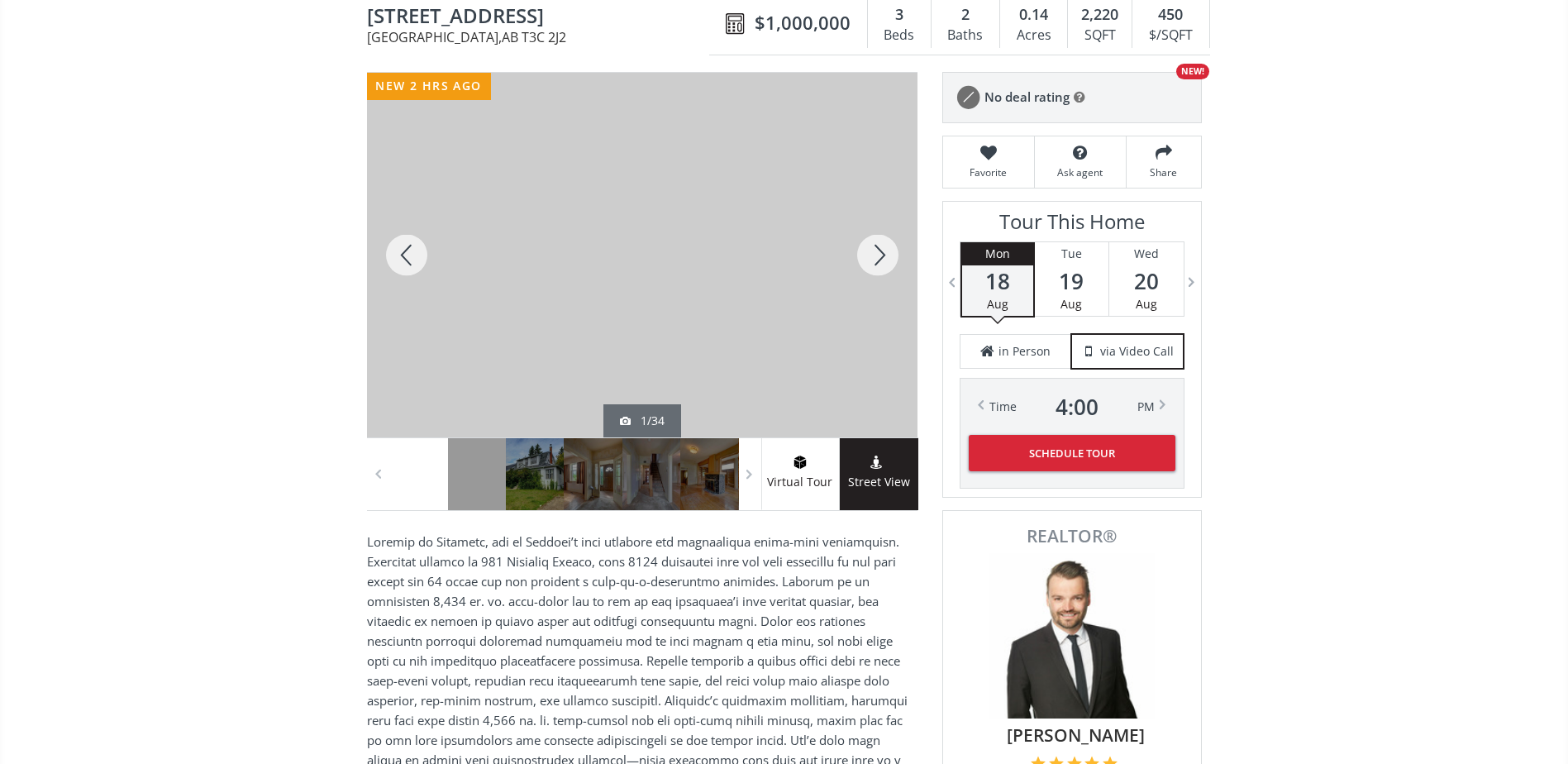
scroll to position [165, 0]
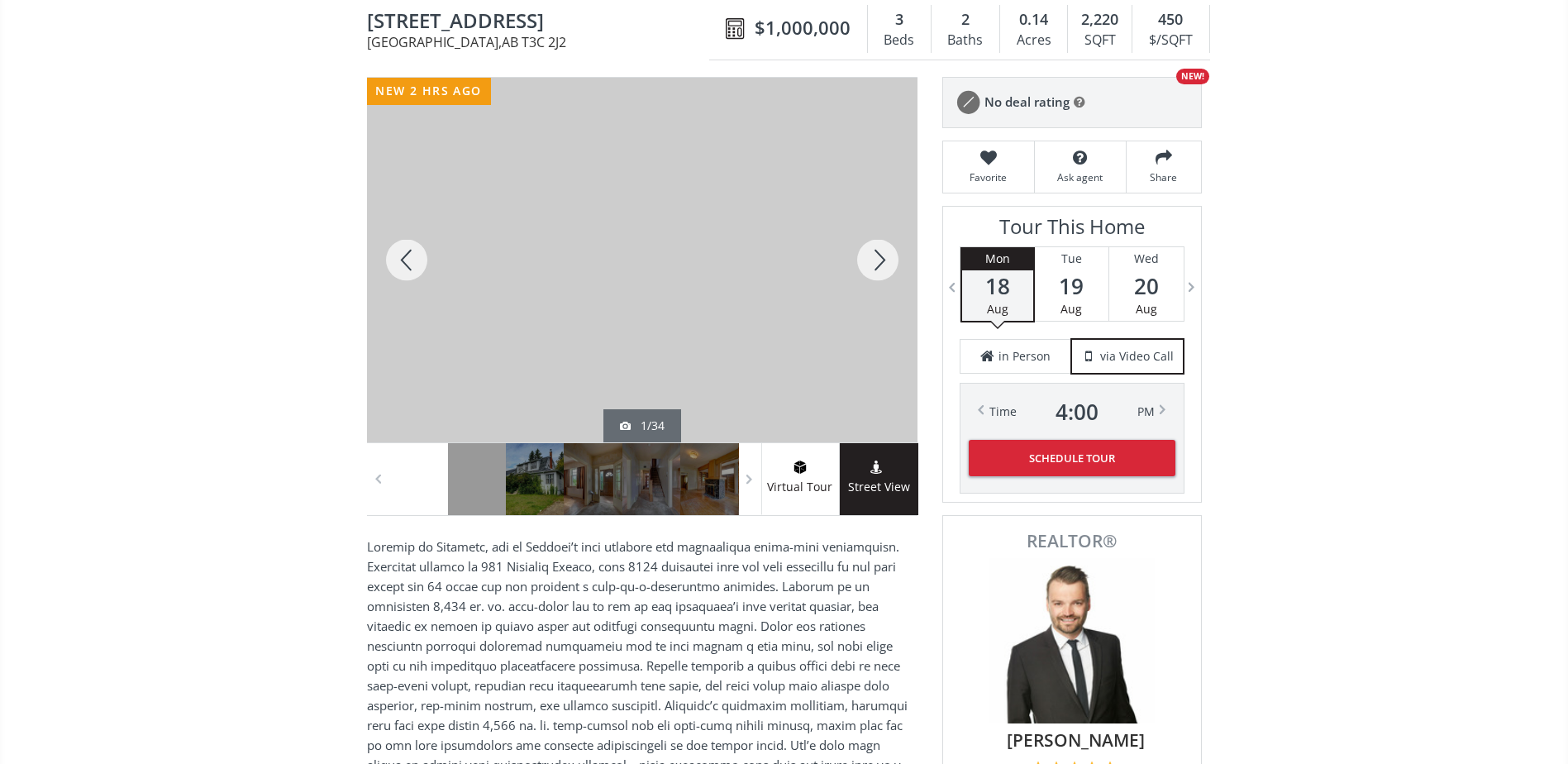
click at [874, 252] on div at bounding box center [877, 260] width 79 height 365
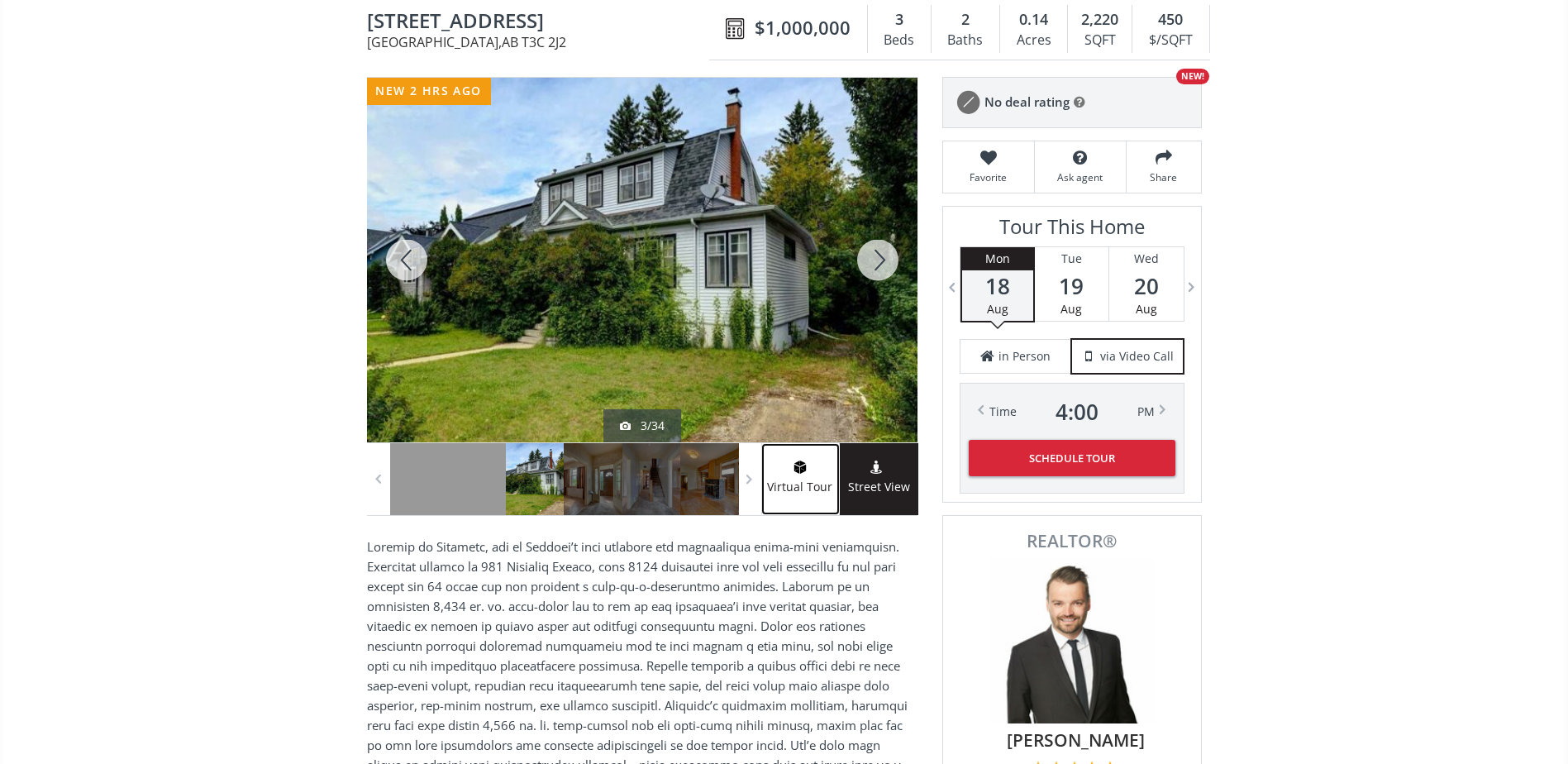
click at [817, 488] on span "Virtual Tour" at bounding box center [800, 487] width 78 height 19
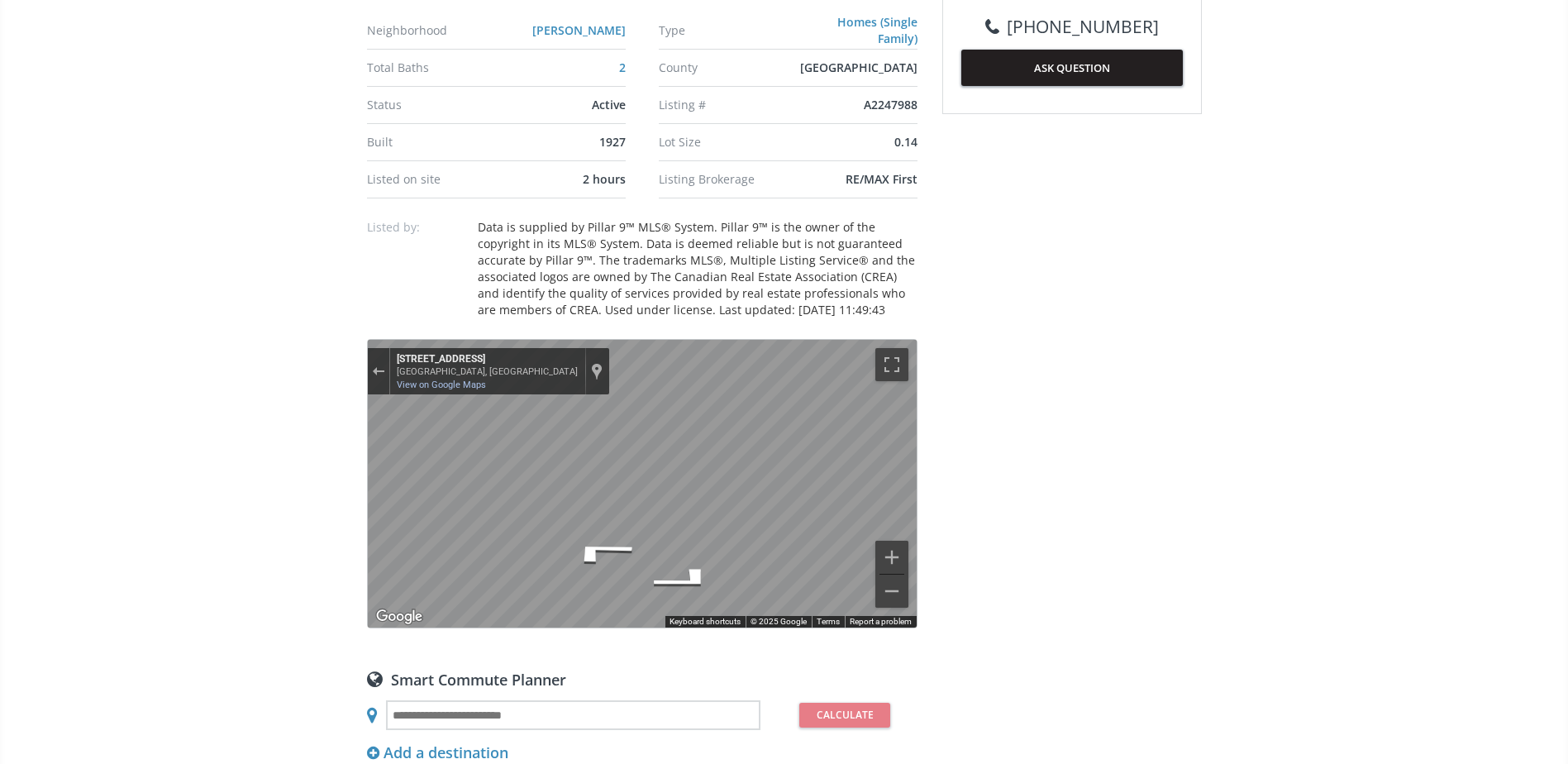
scroll to position [1075, 0]
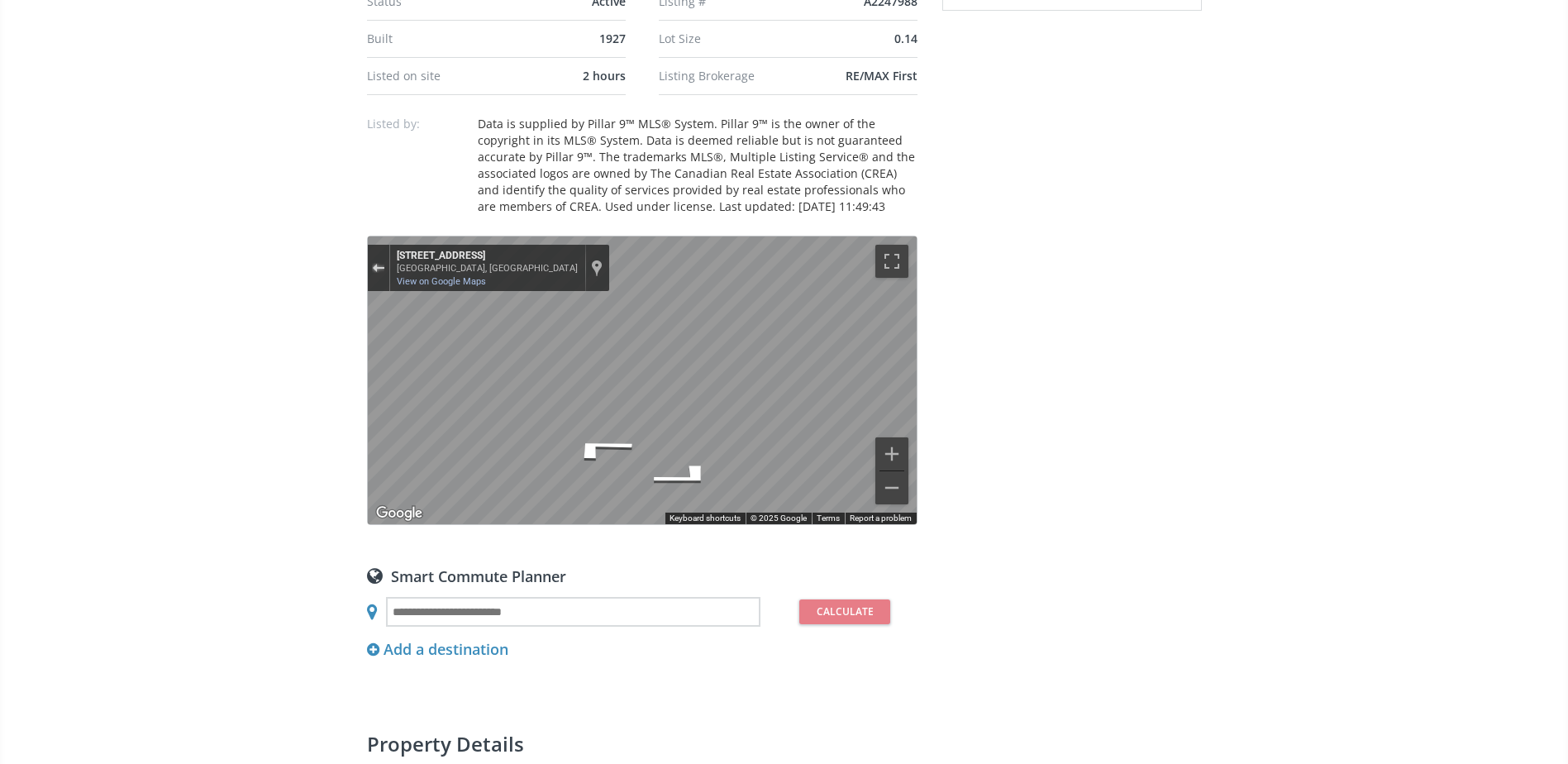
click at [384, 269] on div "Exit the Street View" at bounding box center [377, 268] width 12 height 10
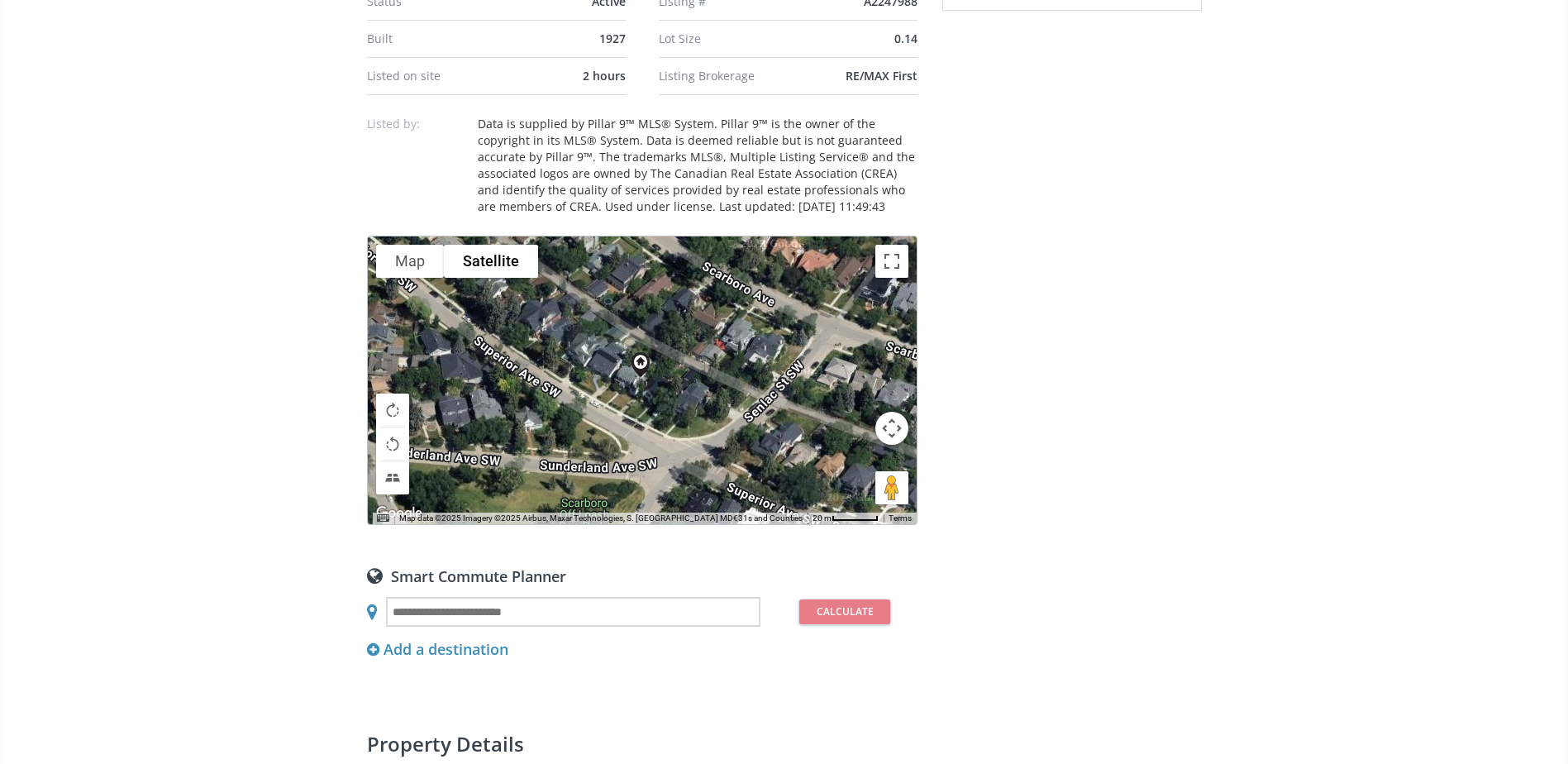
click at [890, 498] on button "Drag Pegman onto the map to open Street View" at bounding box center [891, 487] width 33 height 33
click at [896, 434] on button "Map camera controls" at bounding box center [891, 428] width 33 height 33
click at [850, 468] on button "Zoom out" at bounding box center [850, 469] width 33 height 33
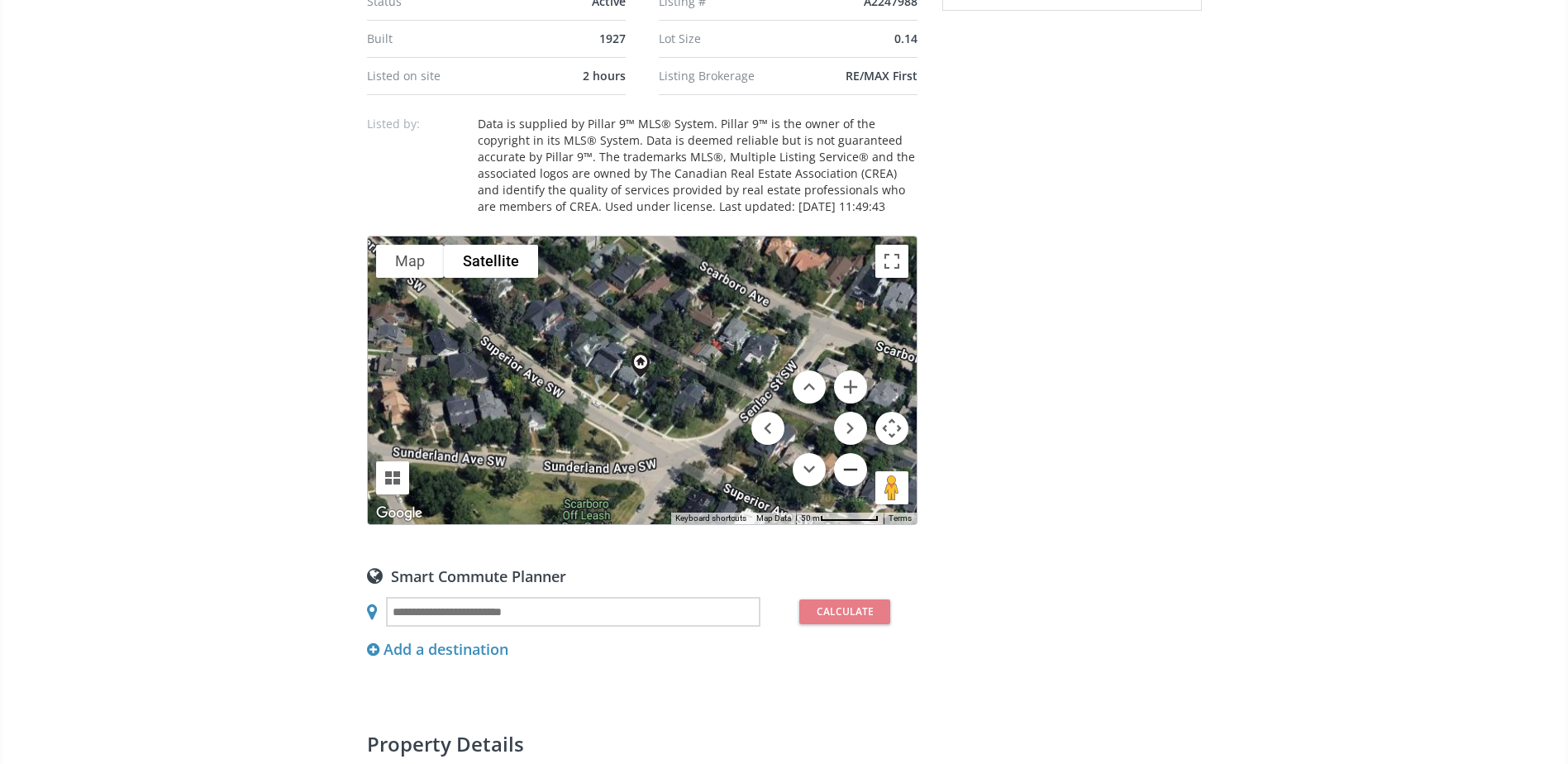
click at [850, 468] on button "Zoom out" at bounding box center [850, 469] width 33 height 33
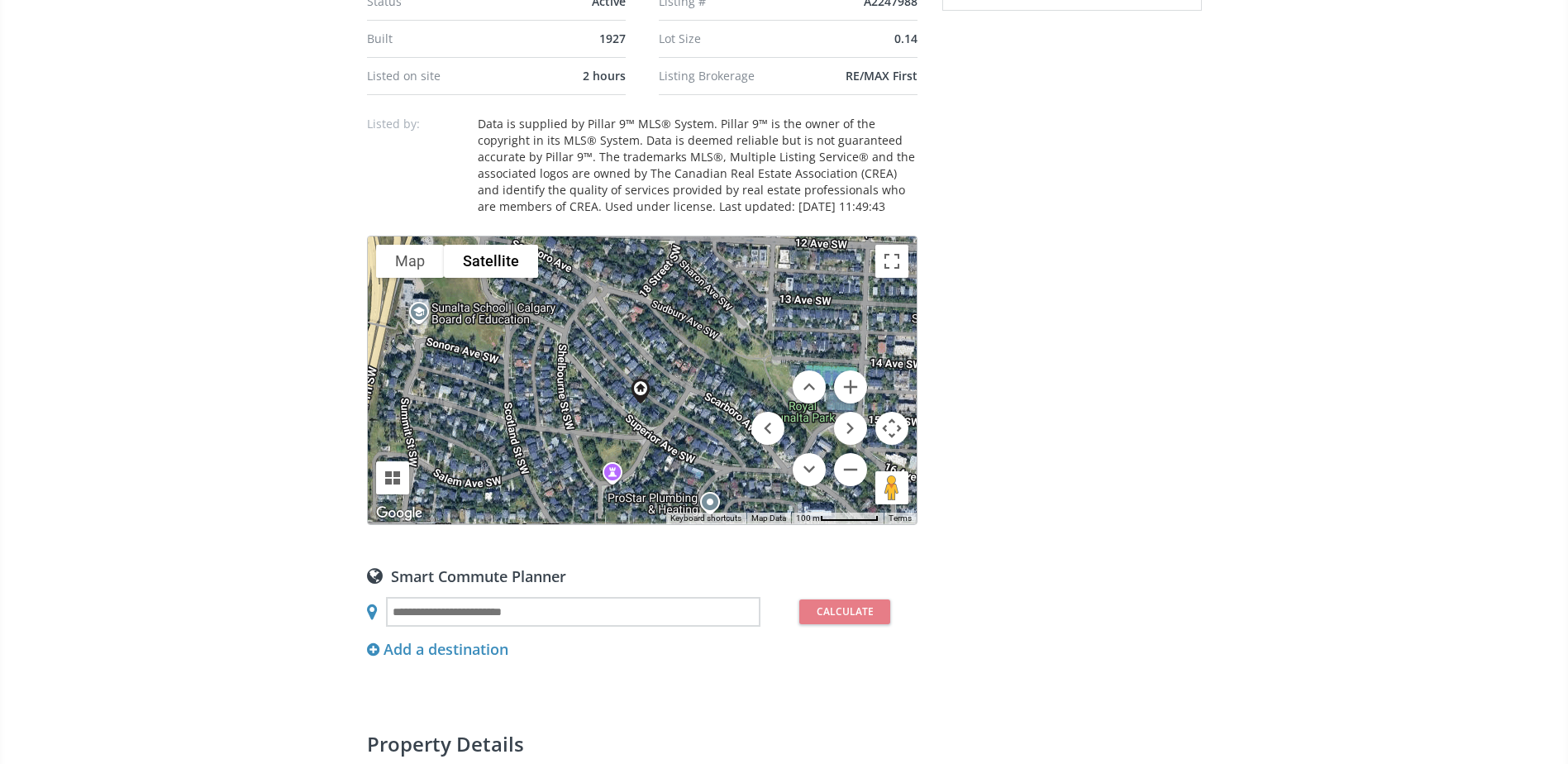
drag, startPoint x: 669, startPoint y: 418, endPoint x: 669, endPoint y: 442, distance: 24.0
click at [669, 442] on div "To navigate, press the arrow keys. Loading..." at bounding box center [641, 380] width 548 height 288
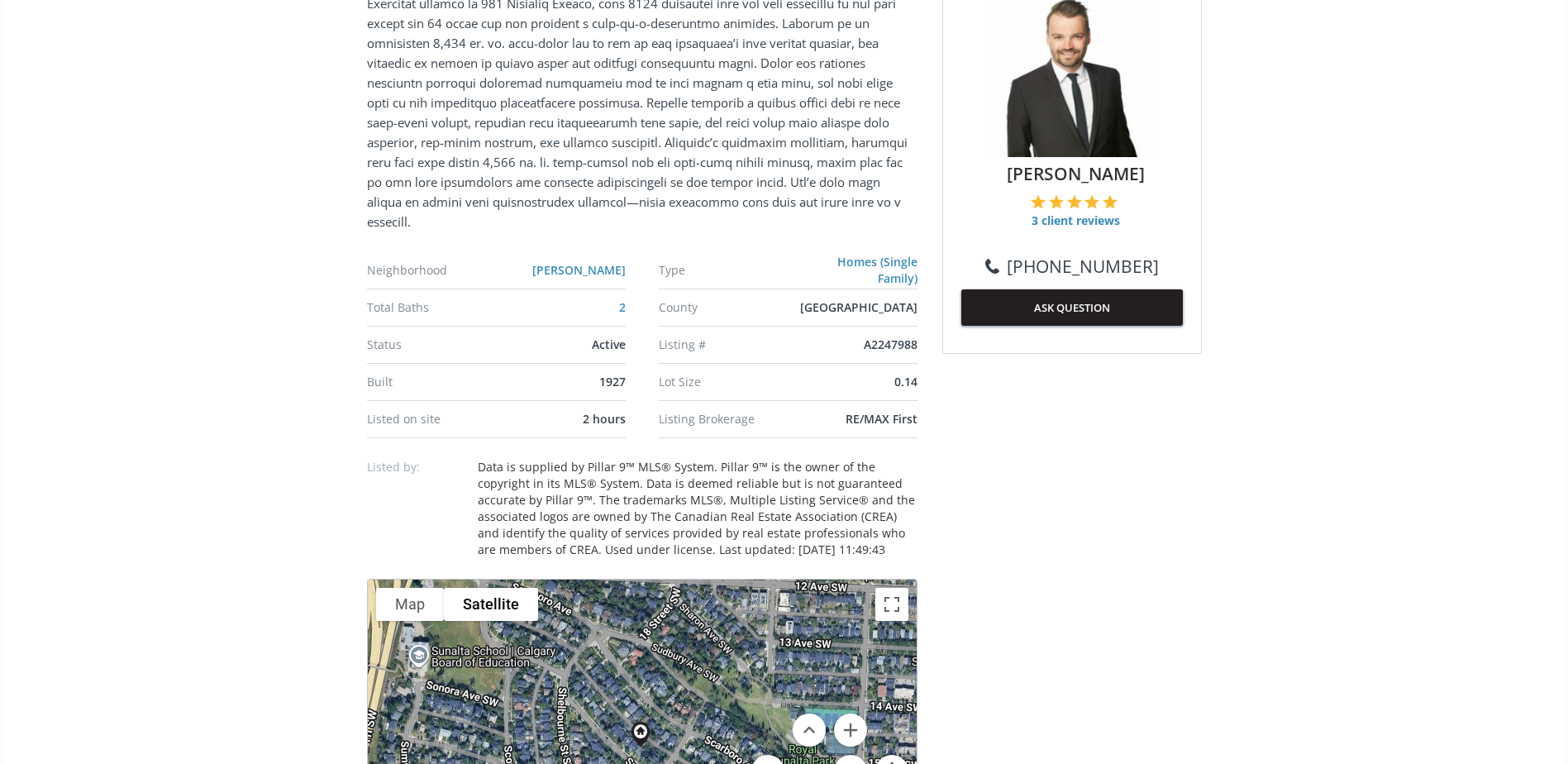
scroll to position [909, 0]
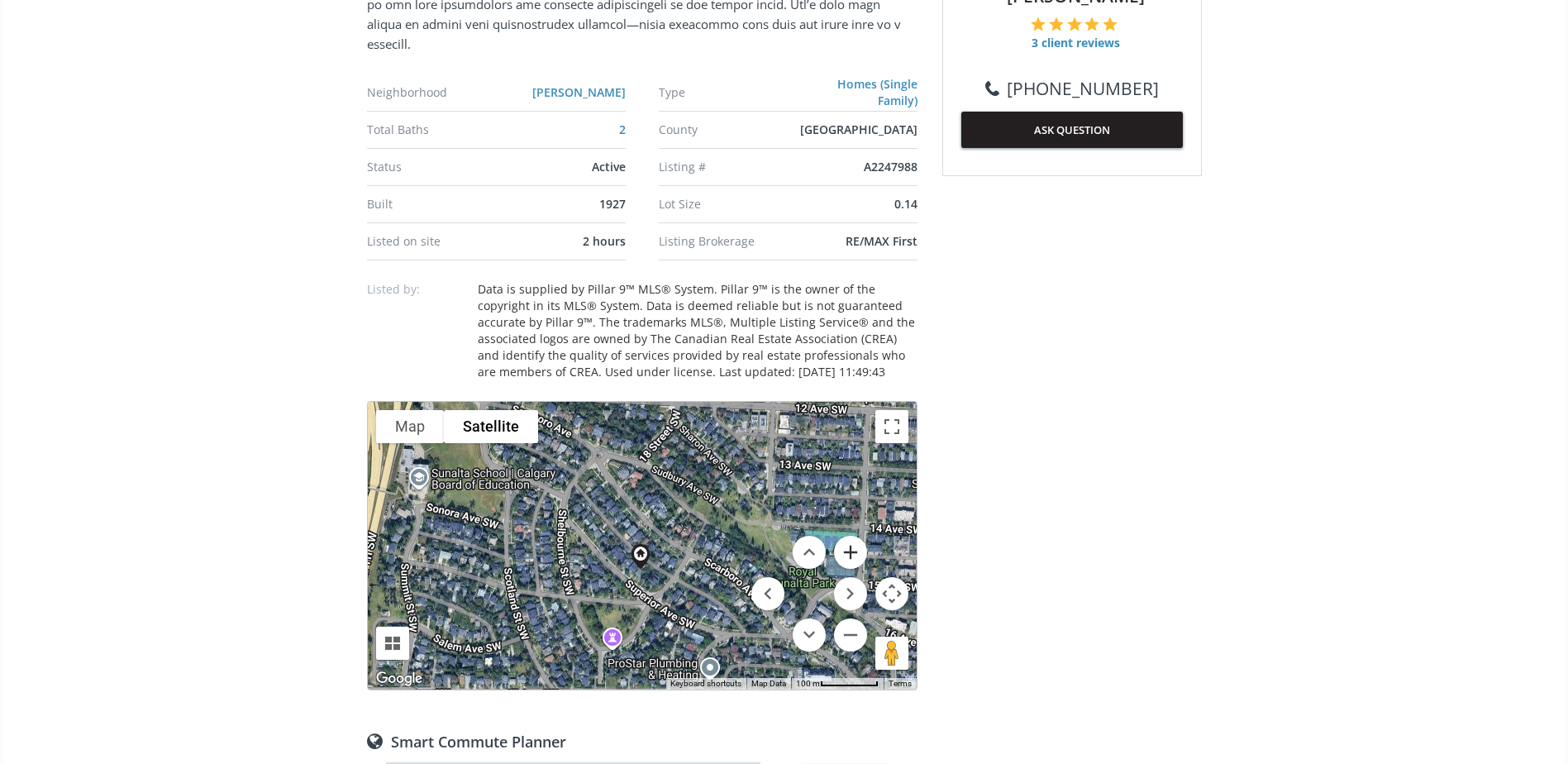
click at [850, 546] on button "Zoom in" at bounding box center [850, 552] width 33 height 33
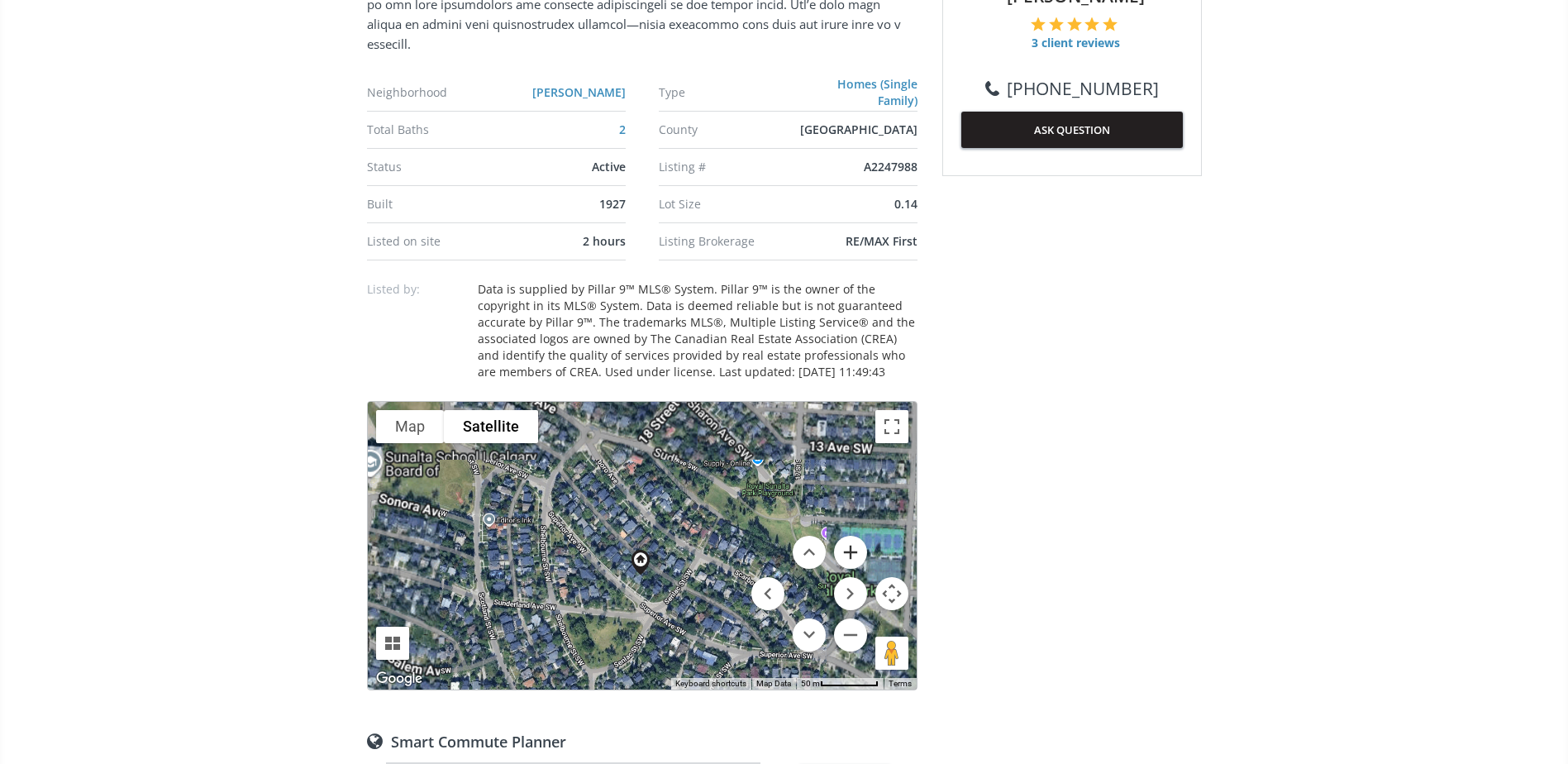
click at [850, 546] on button "Zoom in" at bounding box center [850, 552] width 33 height 33
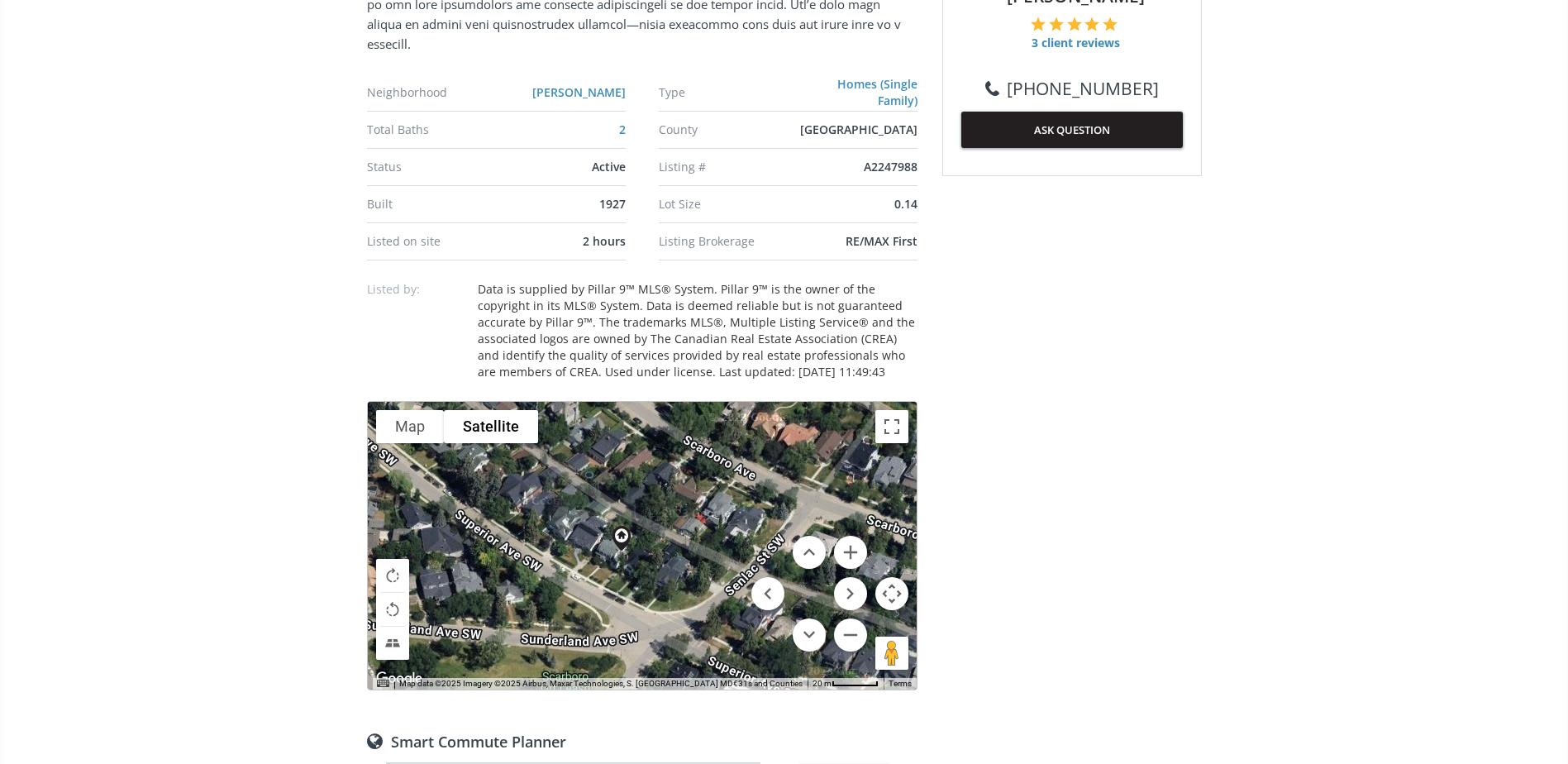
drag, startPoint x: 643, startPoint y: 552, endPoint x: 622, endPoint y: 478, distance: 76.9
click at [622, 478] on div "To navigate, press the arrow keys. Loading..." at bounding box center [641, 545] width 548 height 288
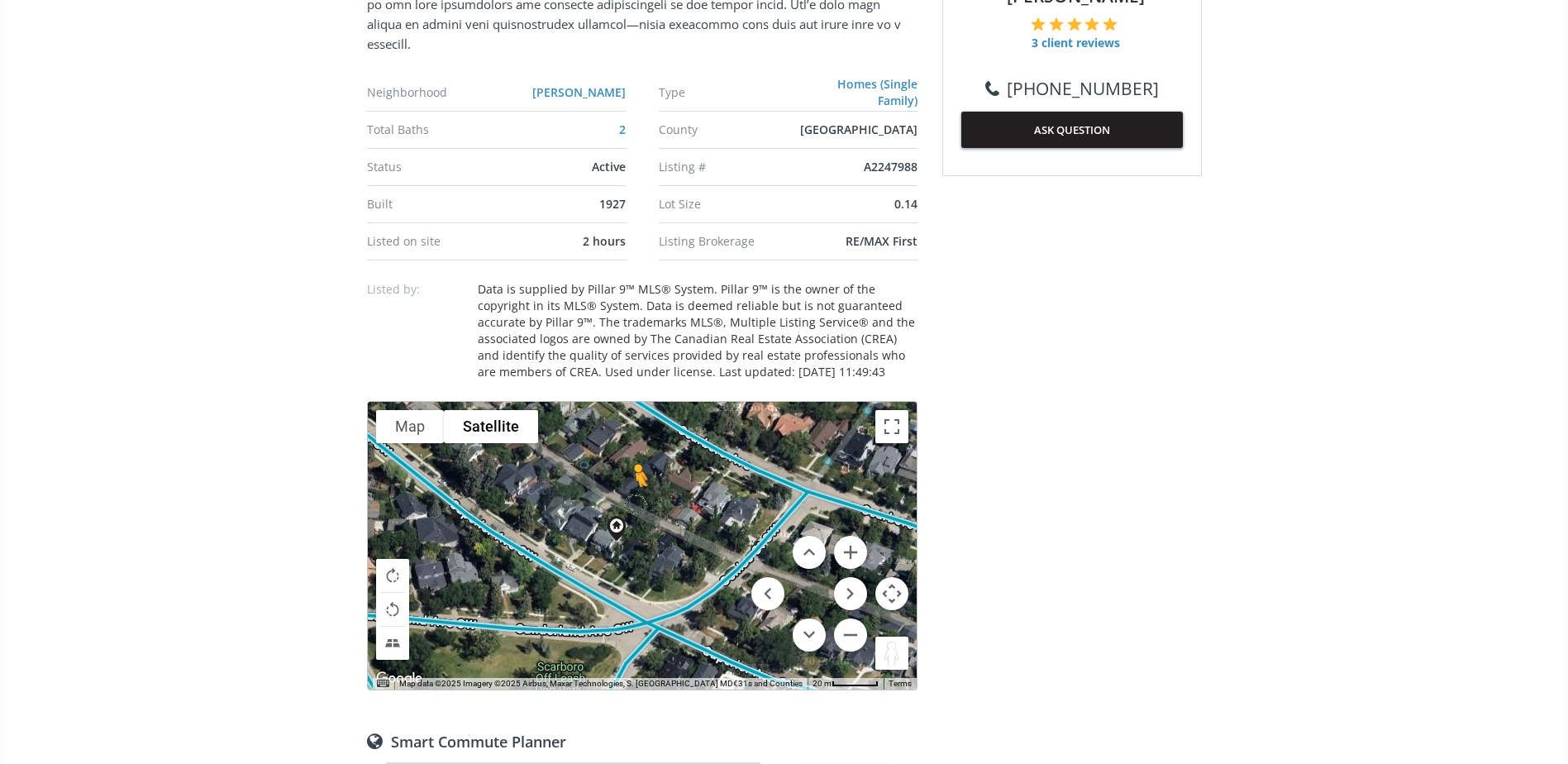
drag, startPoint x: 884, startPoint y: 653, endPoint x: 634, endPoint y: 504, distance: 291.0
click at [634, 504] on div "To navigate, press the arrow keys. To activate drag with keyboard, press Alt + …" at bounding box center [641, 545] width 548 height 288
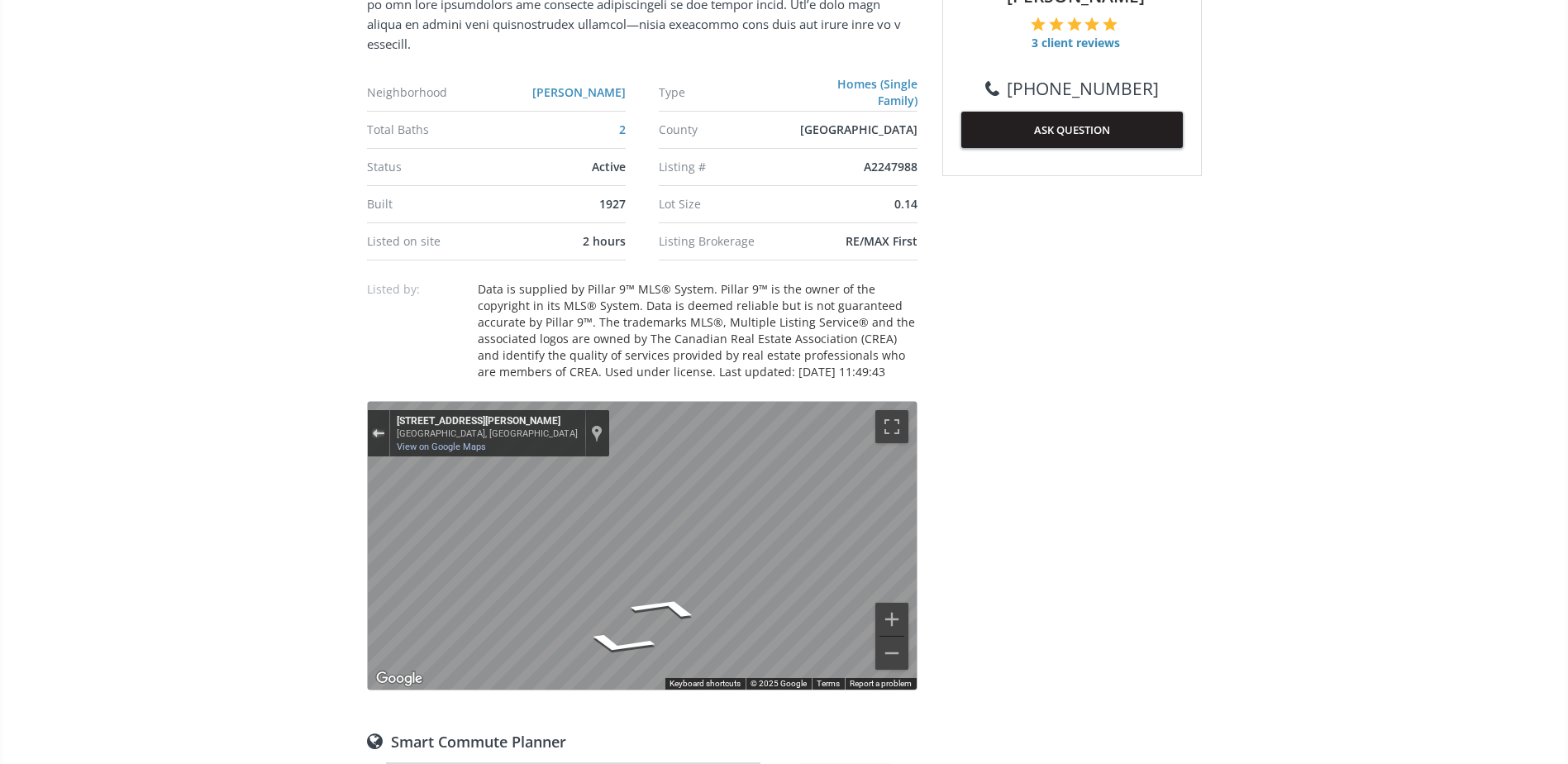
click at [375, 430] on div "Exit the Street View" at bounding box center [377, 432] width 12 height 10
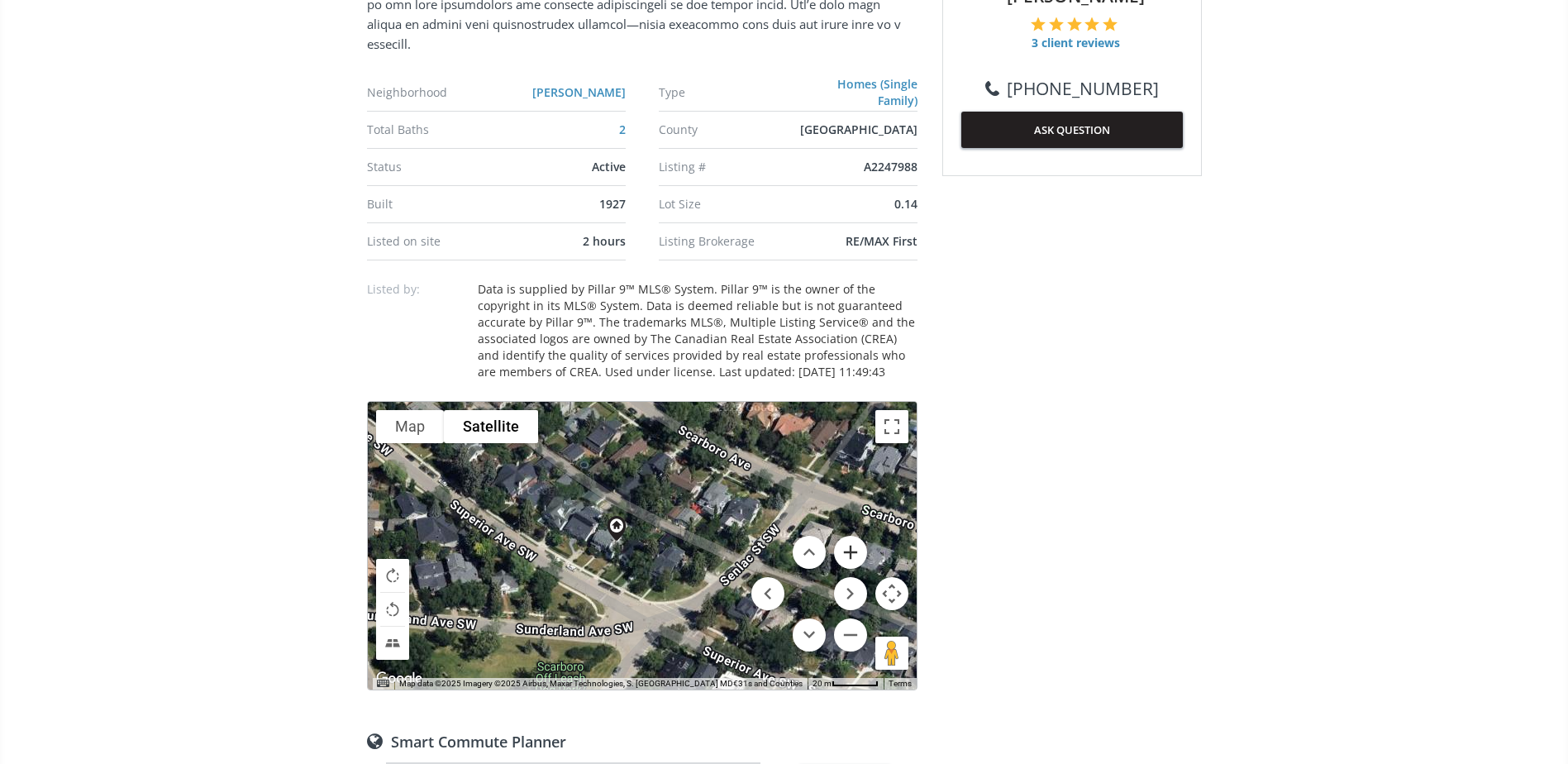
click at [845, 547] on button "Zoom in" at bounding box center [850, 552] width 33 height 33
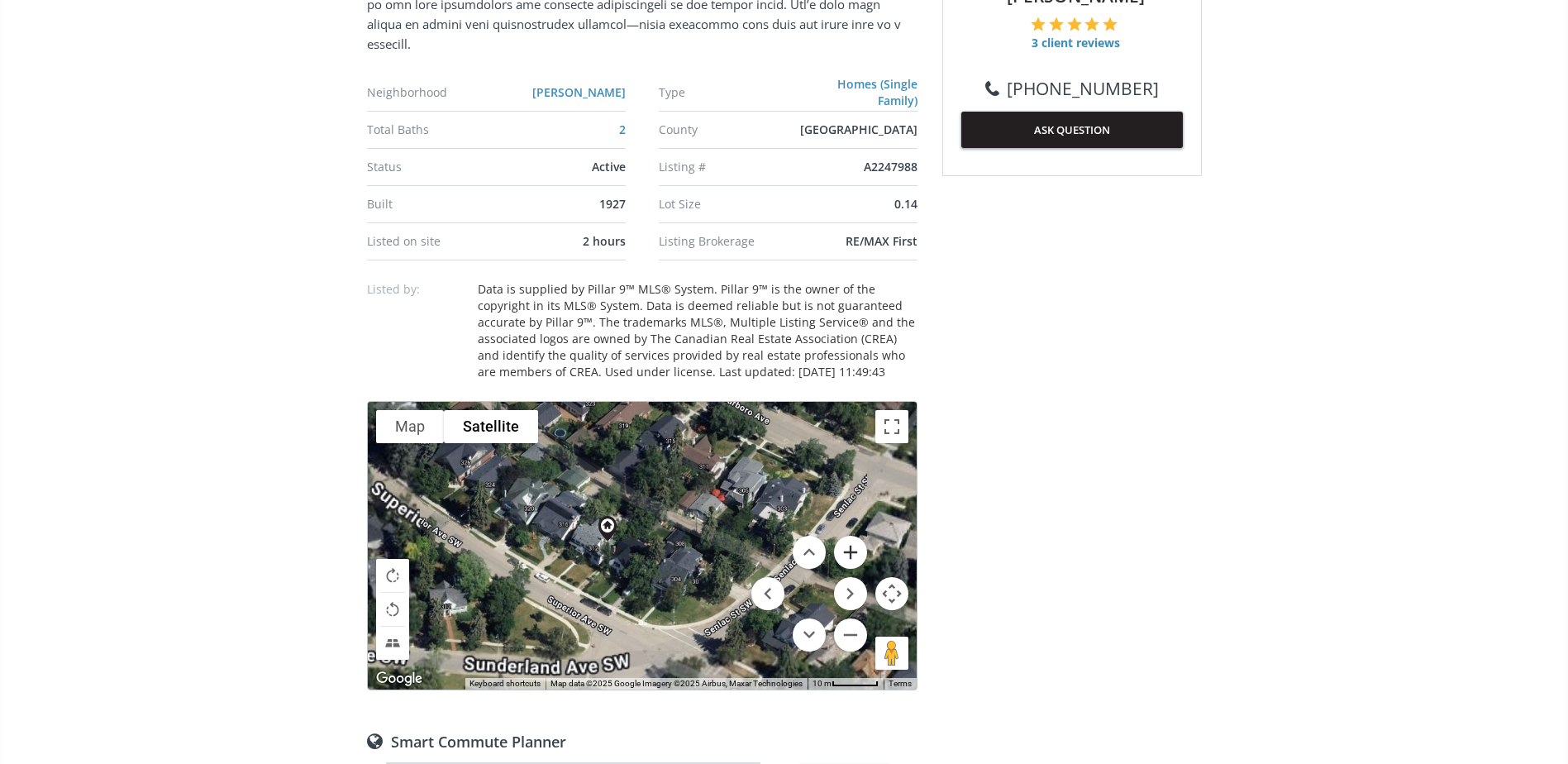
click at [845, 547] on button "Zoom in" at bounding box center [850, 552] width 33 height 33
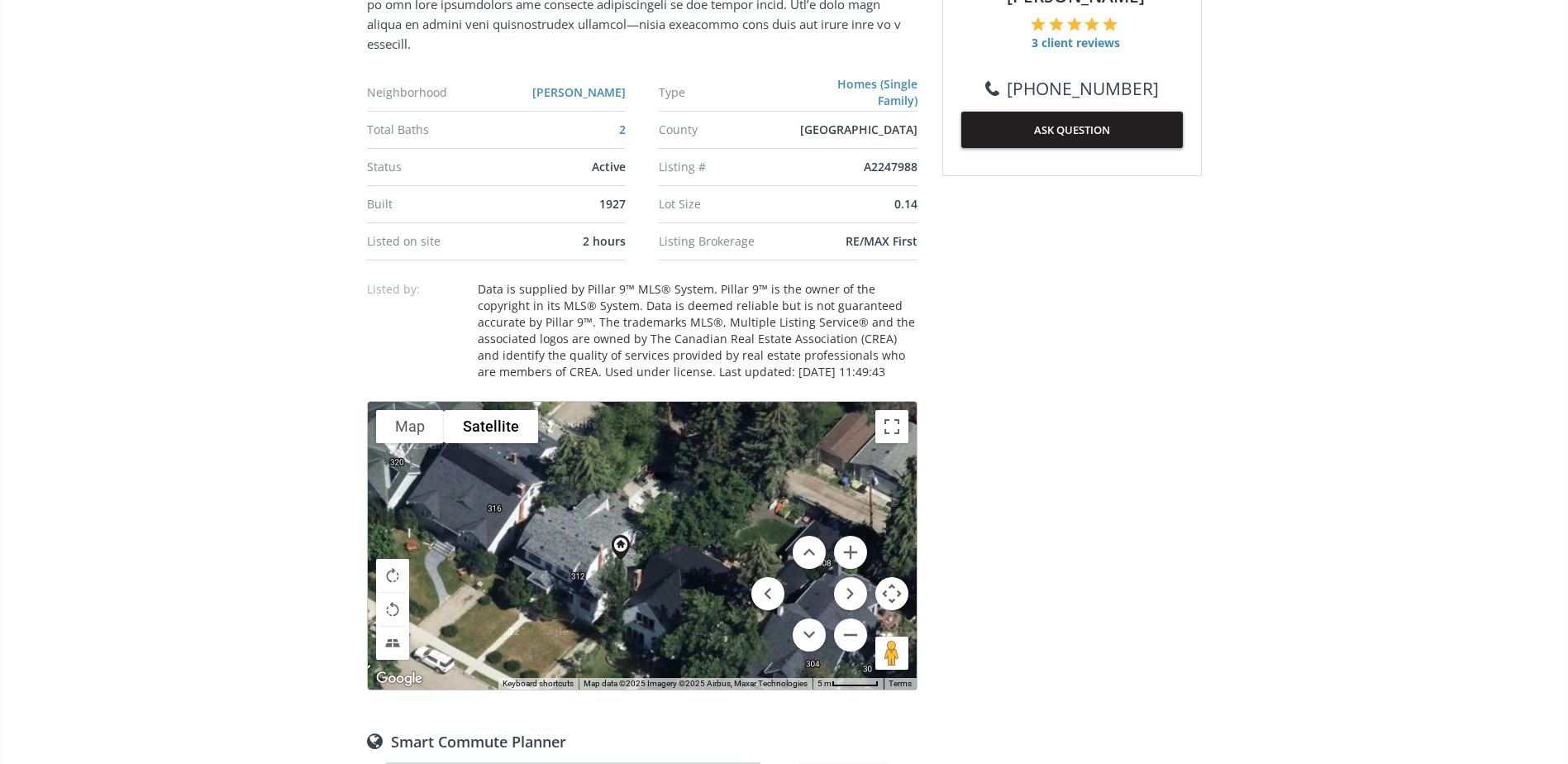
drag, startPoint x: 679, startPoint y: 551, endPoint x: 756, endPoint y: 574, distance: 80.4
click at [756, 574] on div "To navigate, press the arrow keys. Loading... Map Terrain Satellite Labels Keyb…" at bounding box center [641, 545] width 548 height 288
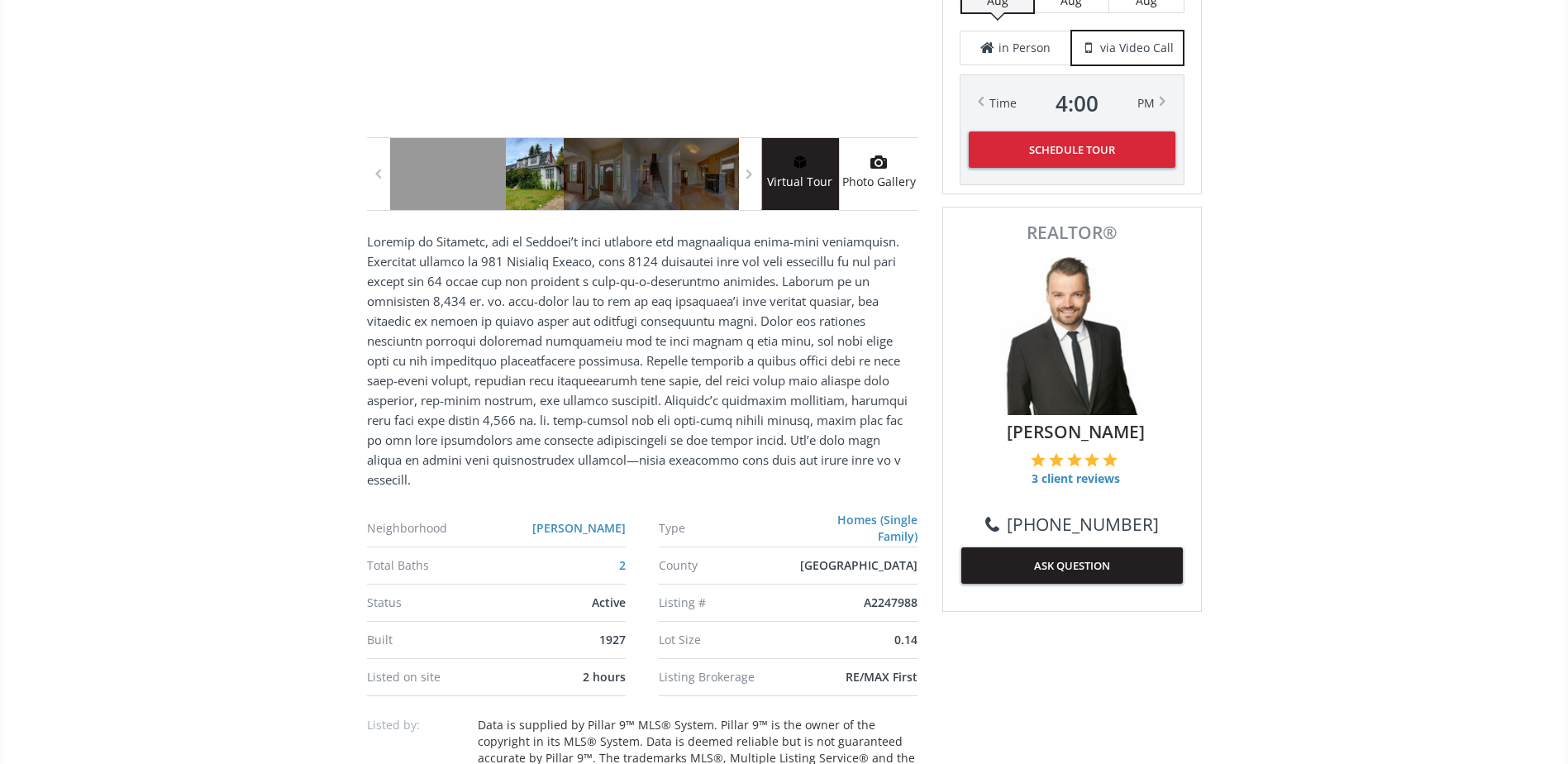
scroll to position [331, 0]
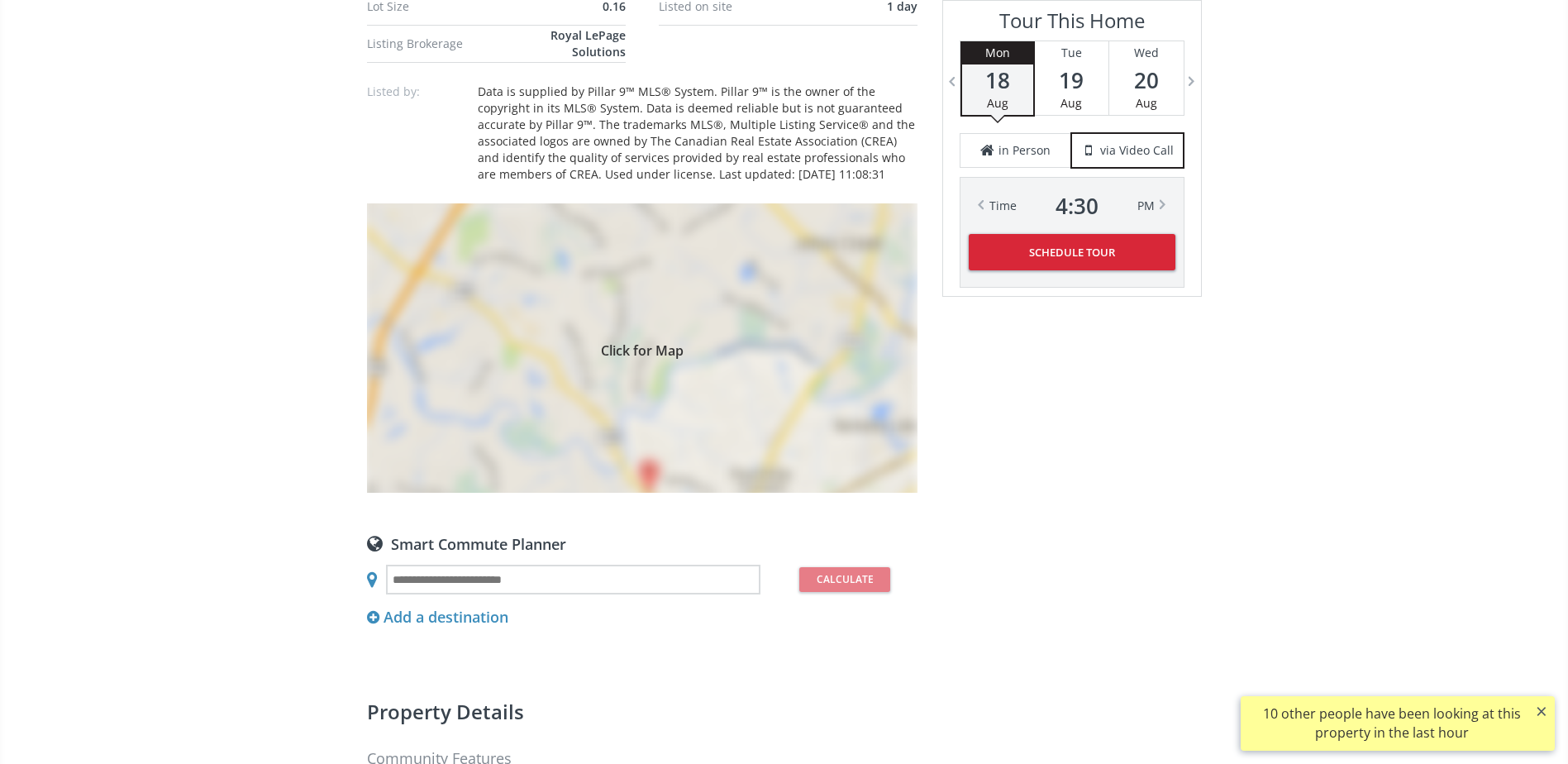
click at [748, 414] on div "Click for Map" at bounding box center [641, 348] width 550 height 289
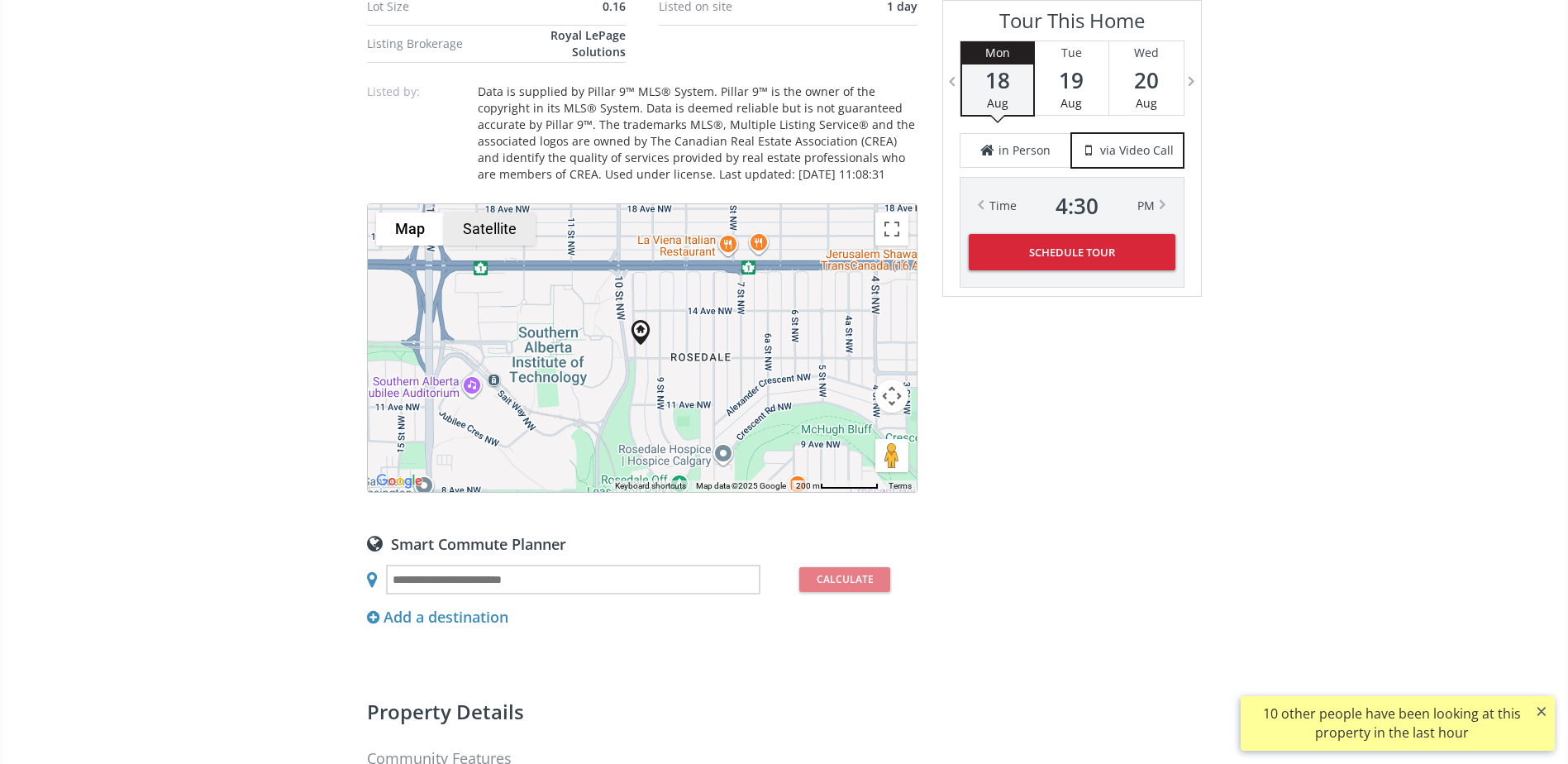
click at [495, 212] on button "Satellite" at bounding box center [489, 228] width 92 height 33
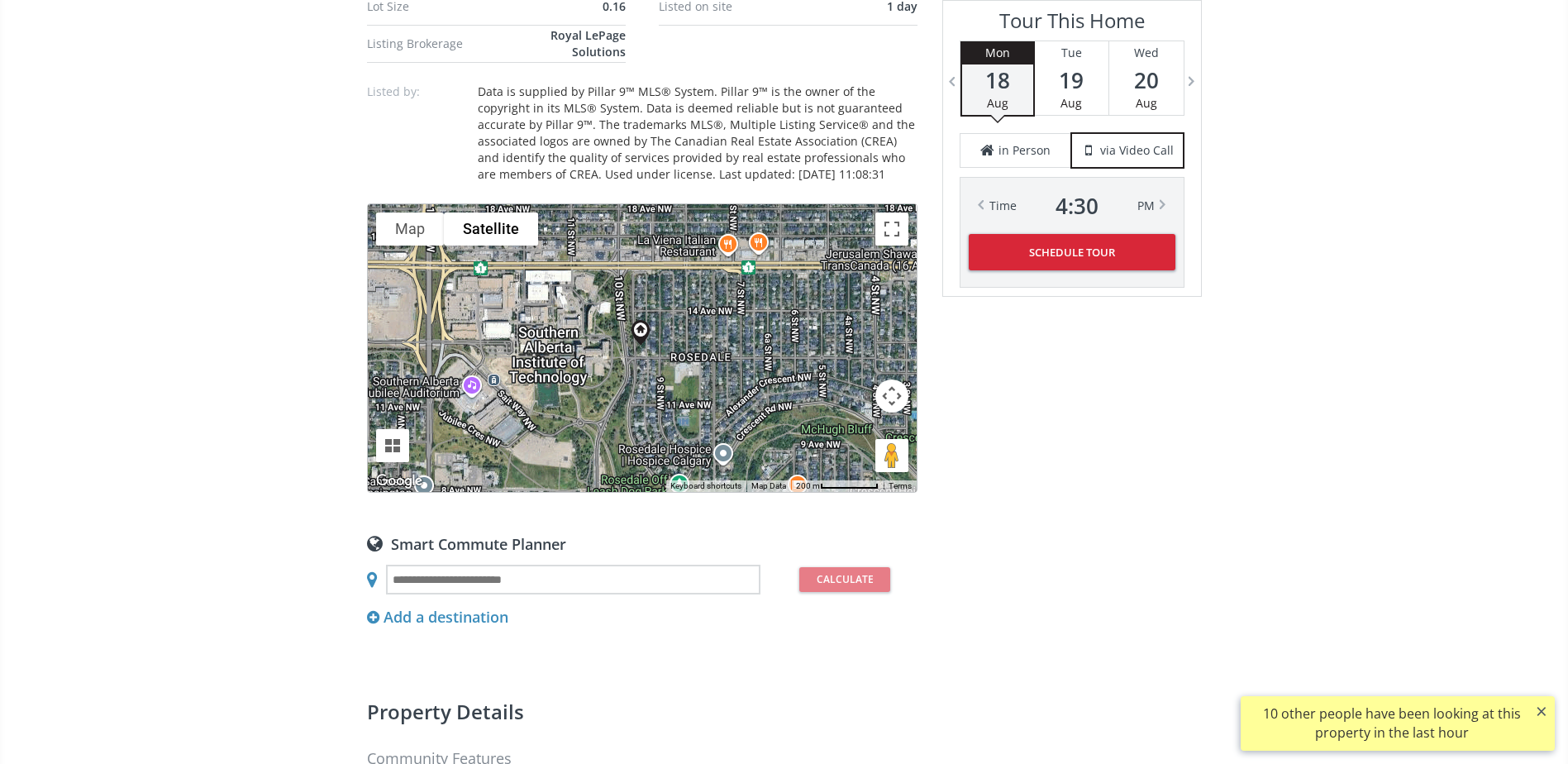
click at [897, 383] on button "Map camera controls" at bounding box center [891, 395] width 33 height 33
click at [847, 338] on button "Zoom in" at bounding box center [850, 354] width 33 height 33
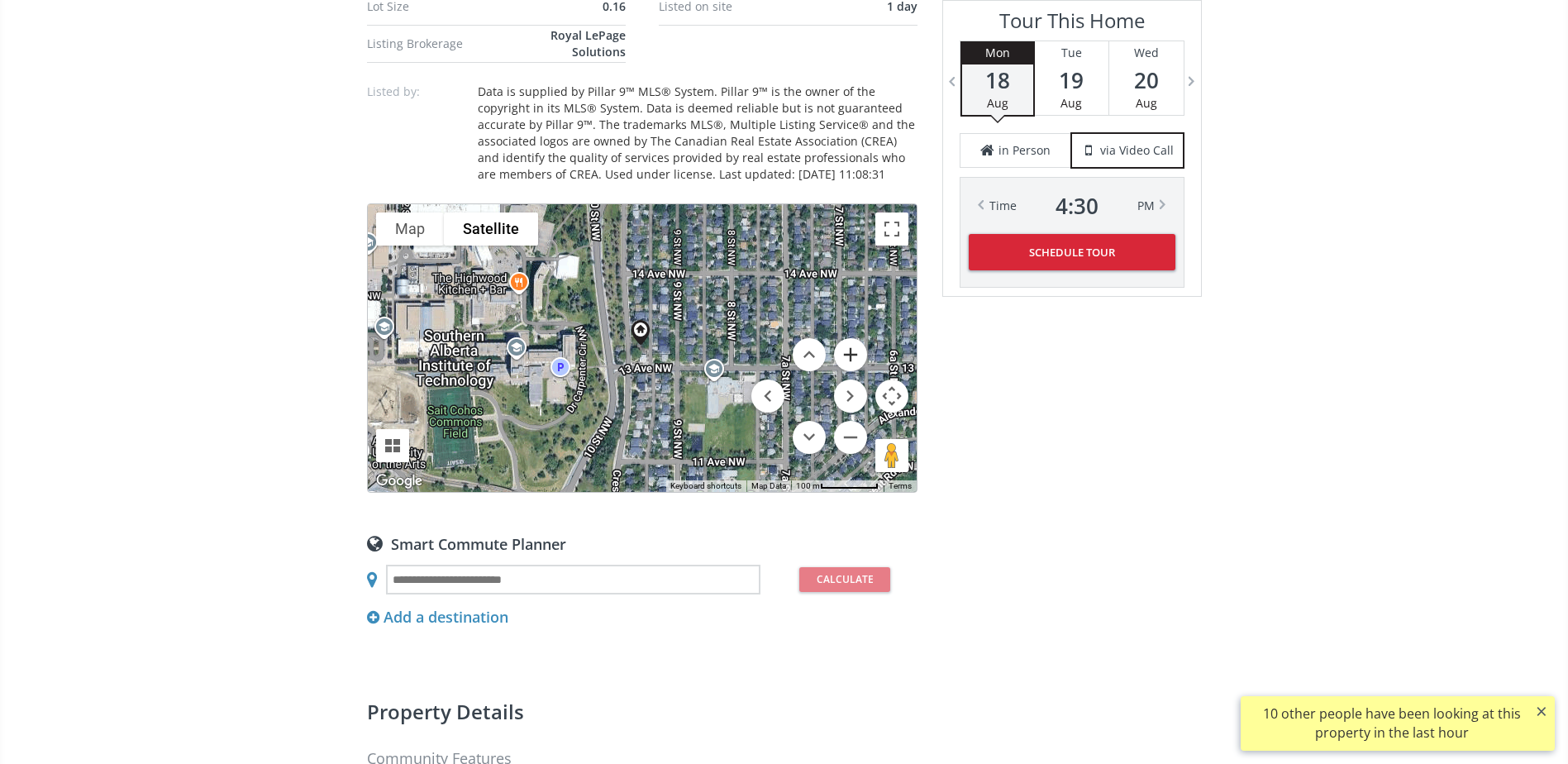
click at [847, 338] on button "Zoom in" at bounding box center [850, 354] width 33 height 33
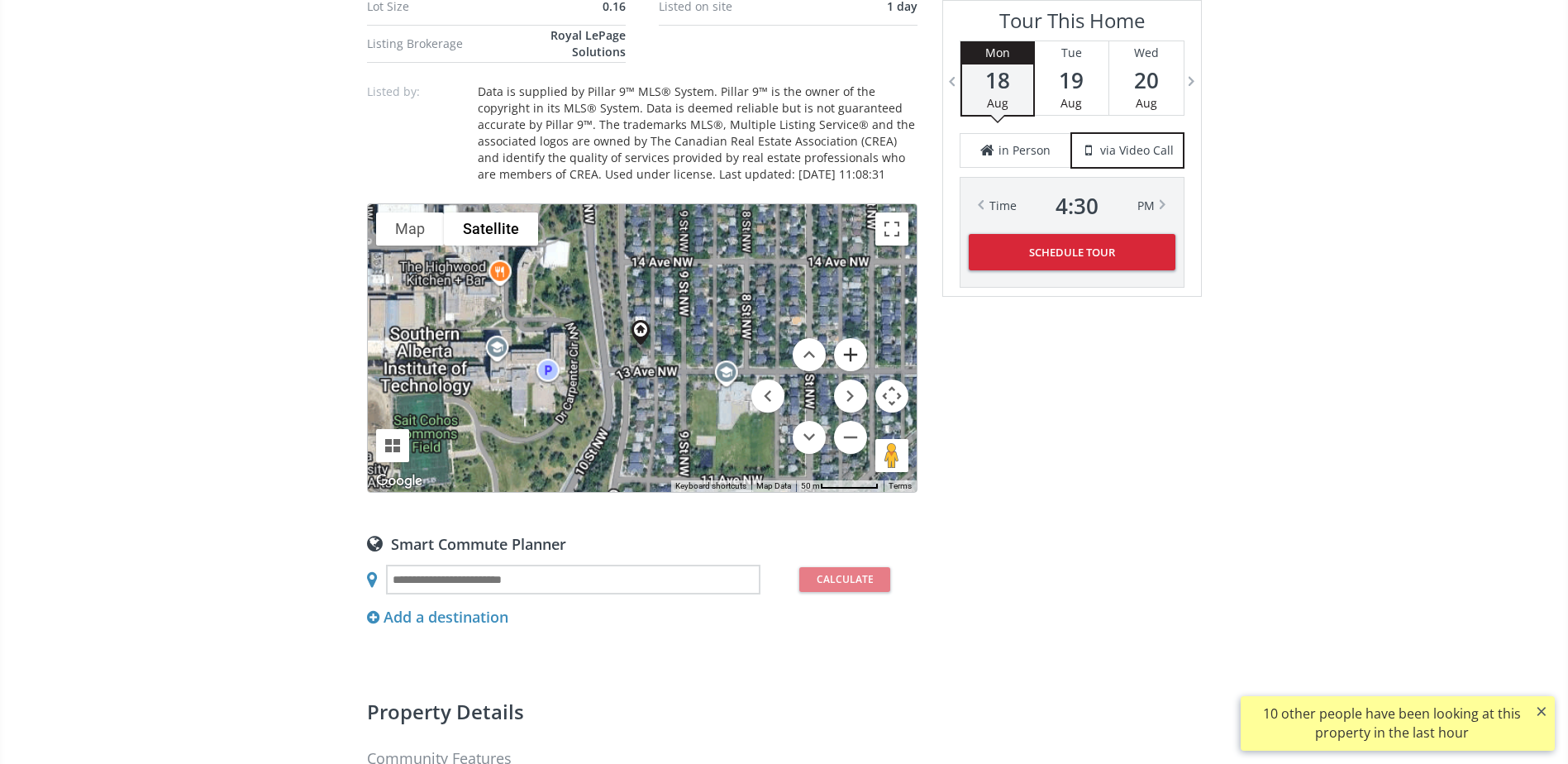
click at [847, 338] on button "Zoom in" at bounding box center [850, 354] width 33 height 33
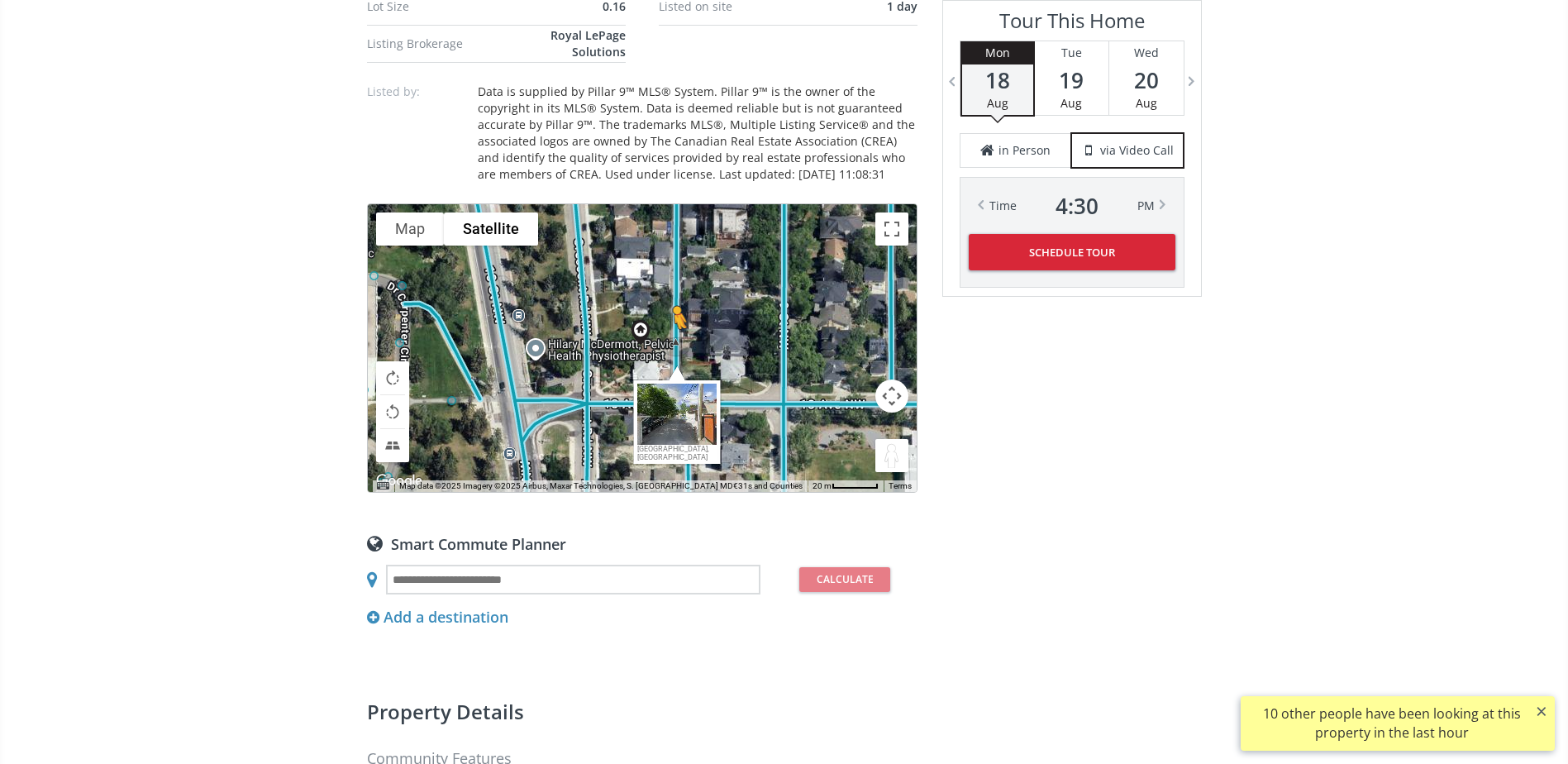
drag, startPoint x: 898, startPoint y: 438, endPoint x: 673, endPoint y: 325, distance: 251.8
click at [673, 325] on div "To navigate, press the arrow keys. To activate drag with keyboard, press Alt + …" at bounding box center [641, 348] width 548 height 288
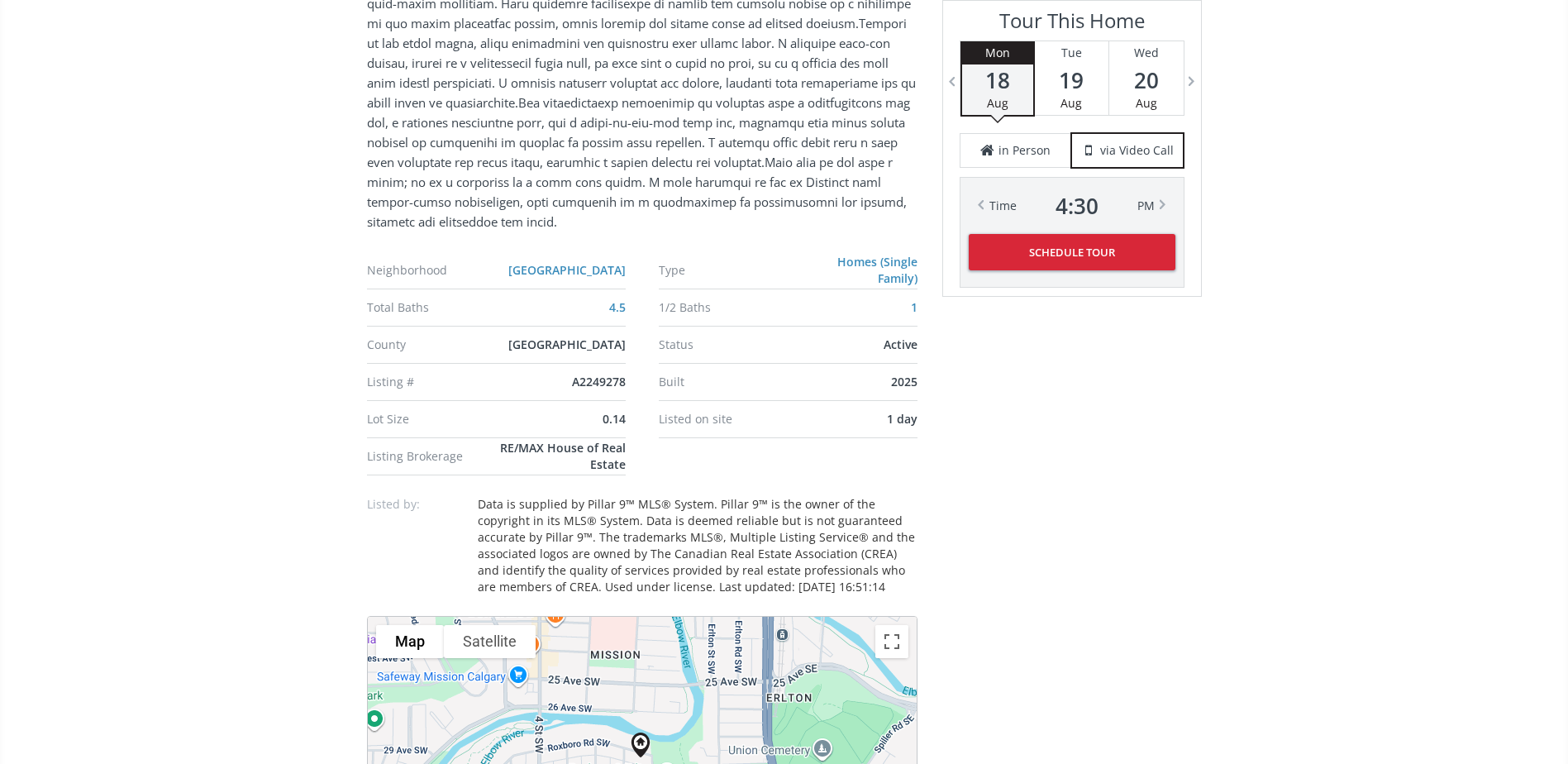
scroll to position [1239, 0]
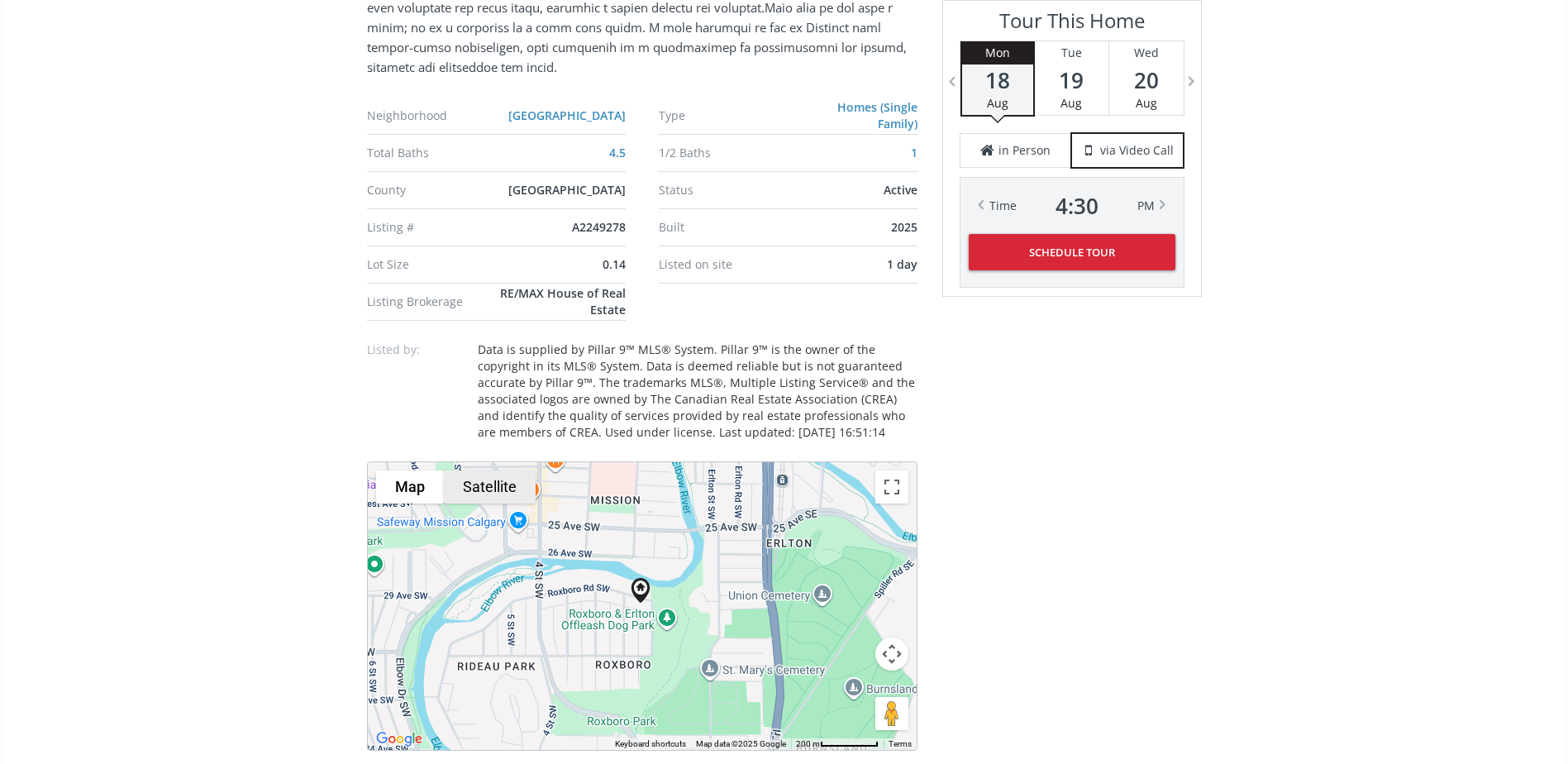
click at [510, 478] on button "Satellite" at bounding box center [489, 487] width 92 height 33
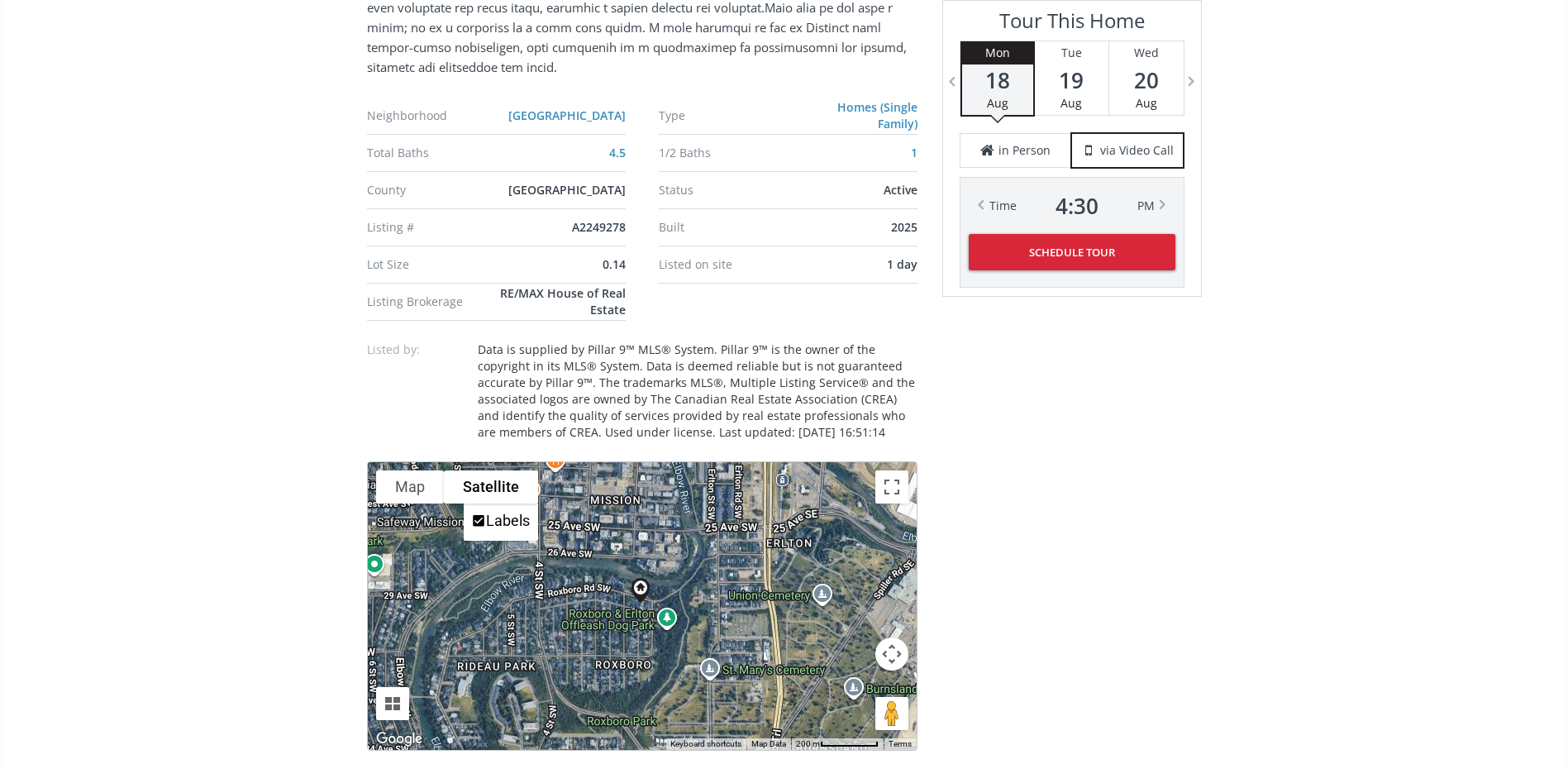
scroll to position [1322, 0]
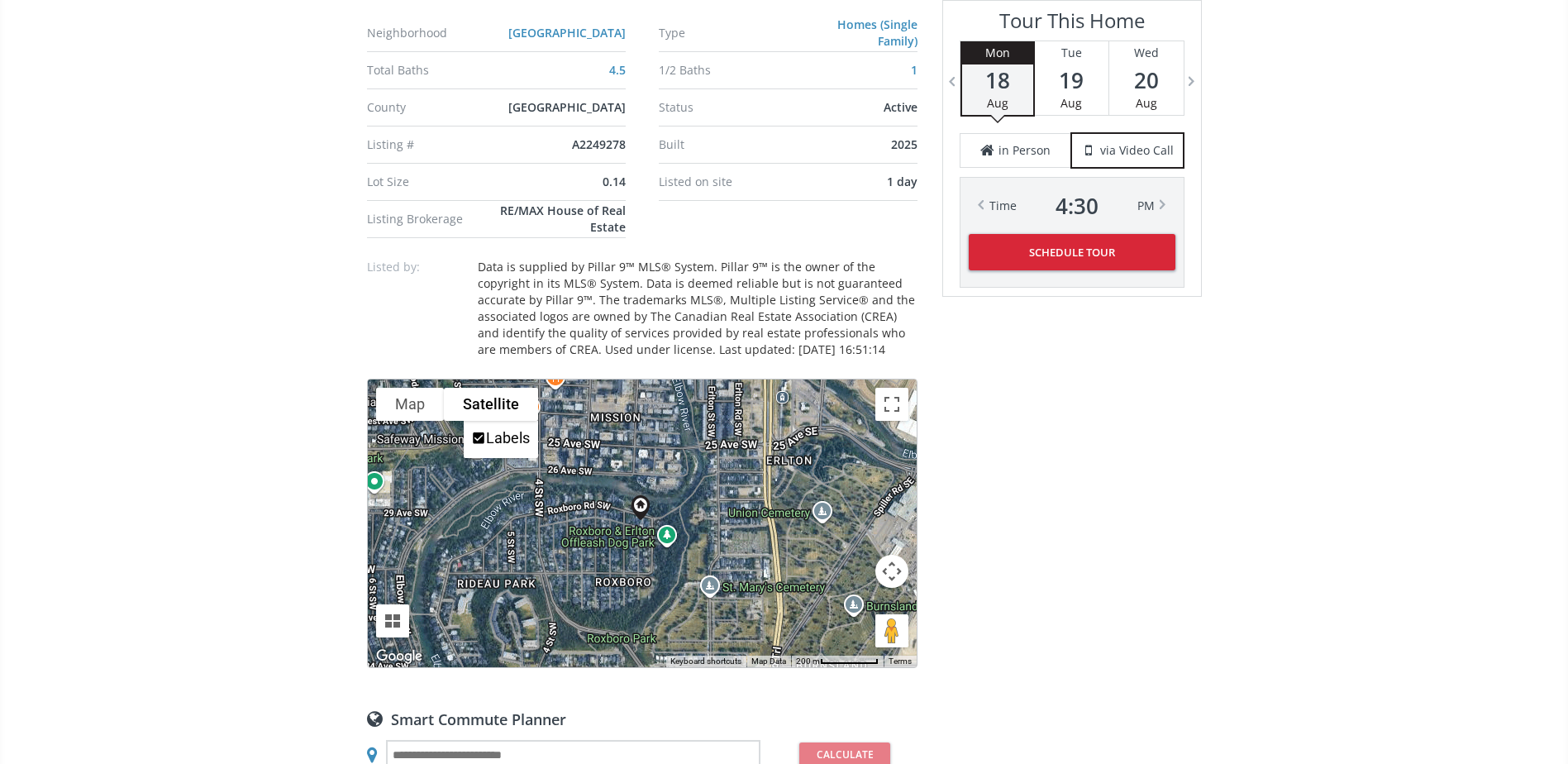
click at [890, 567] on button "Map camera controls" at bounding box center [891, 571] width 33 height 33
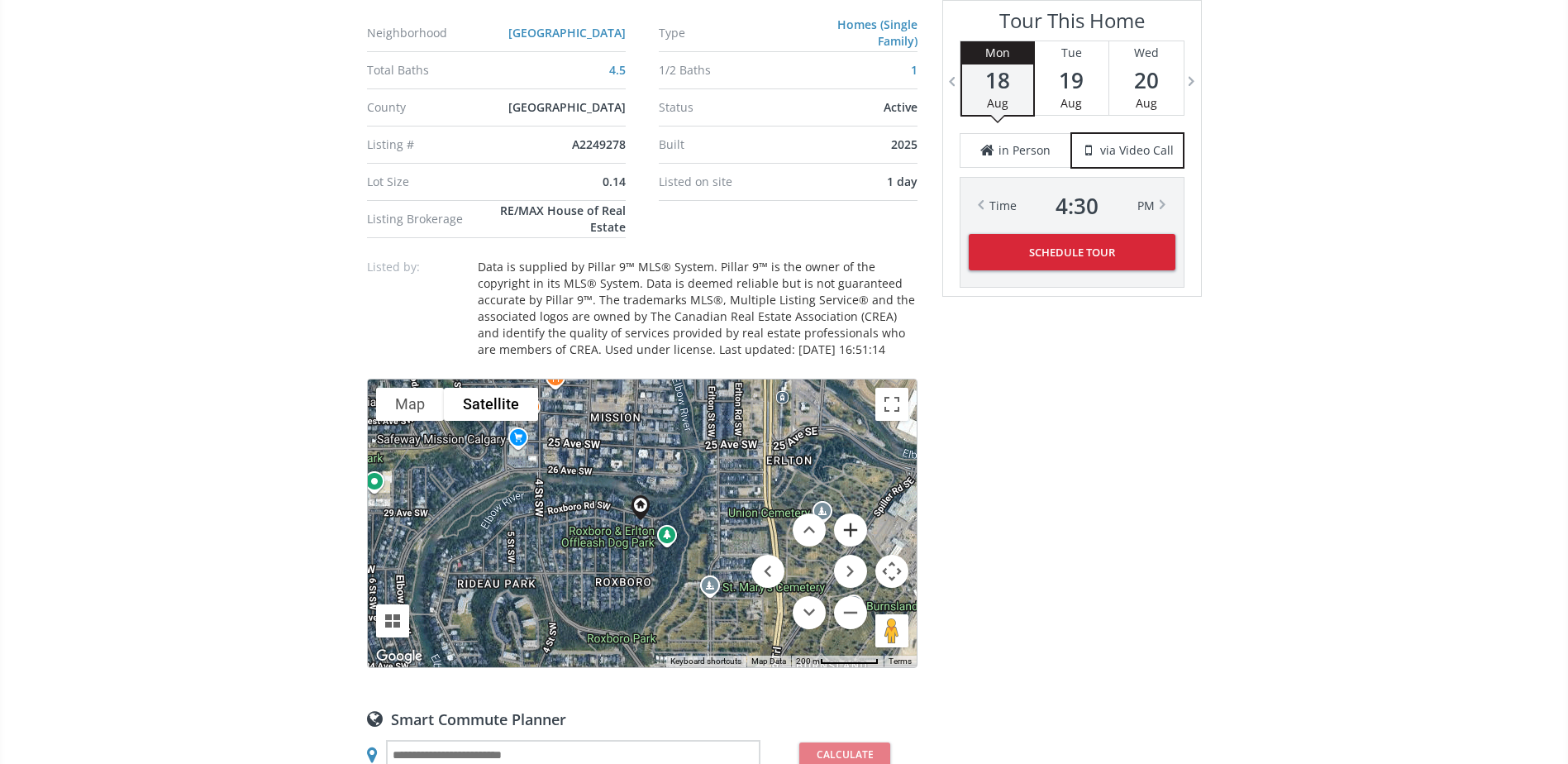
click at [862, 523] on button "Zoom in" at bounding box center [850, 529] width 33 height 33
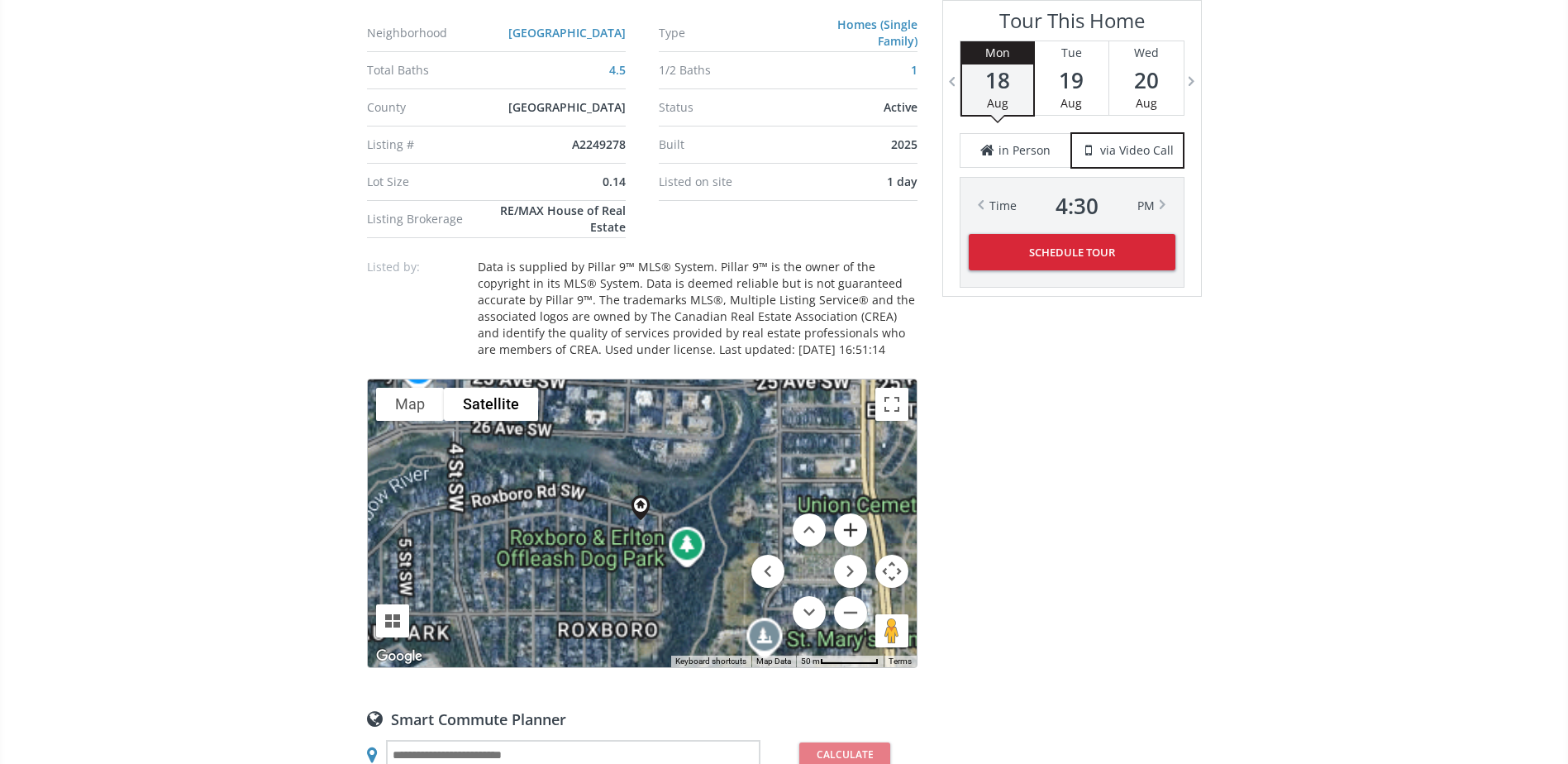
click at [862, 523] on button "Zoom in" at bounding box center [850, 529] width 33 height 33
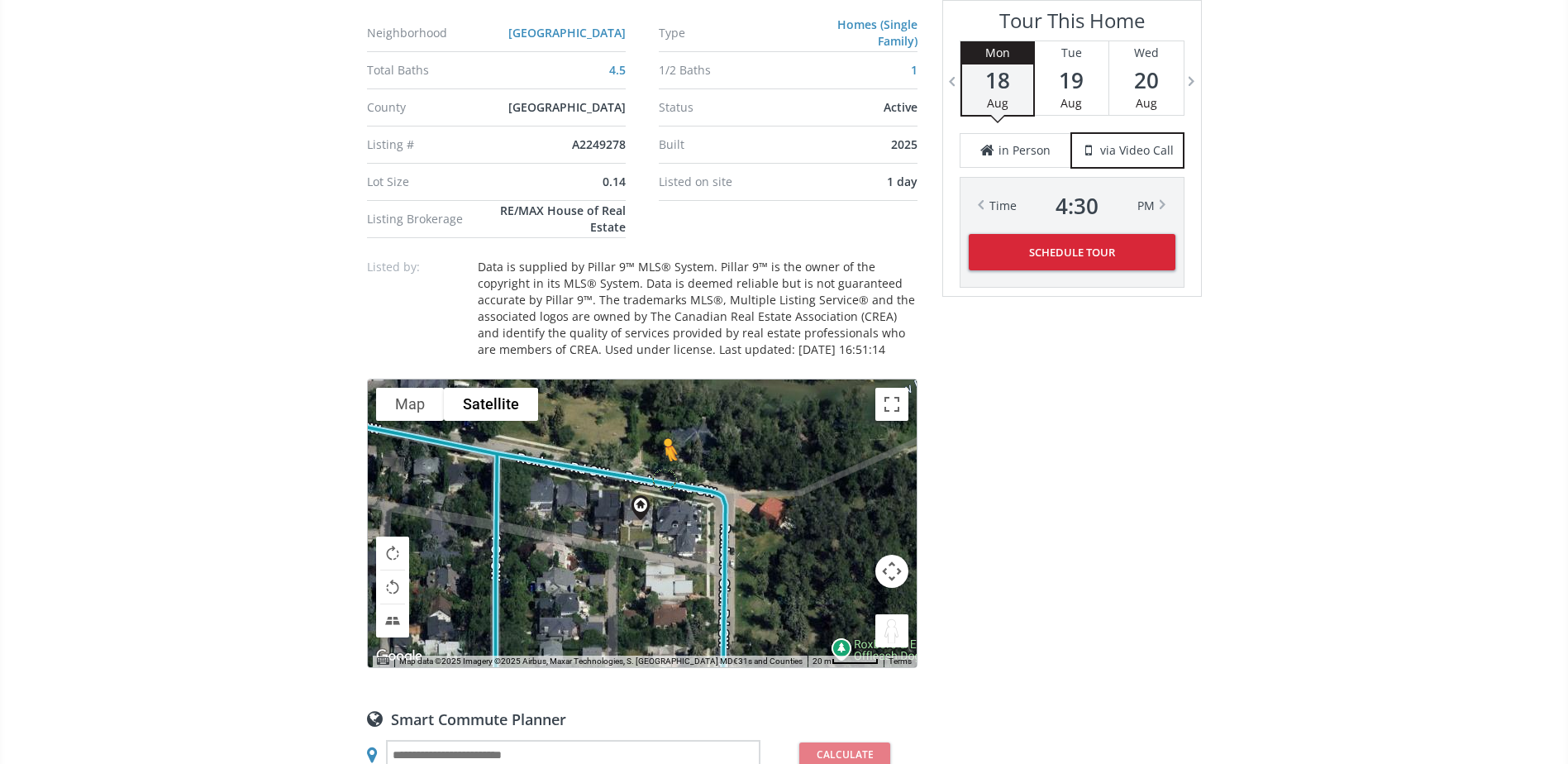
drag, startPoint x: 889, startPoint y: 631, endPoint x: 666, endPoint y: 472, distance: 273.9
click at [665, 473] on div "To navigate, press the arrow keys. To activate drag with keyboard, press Alt + …" at bounding box center [641, 523] width 548 height 288
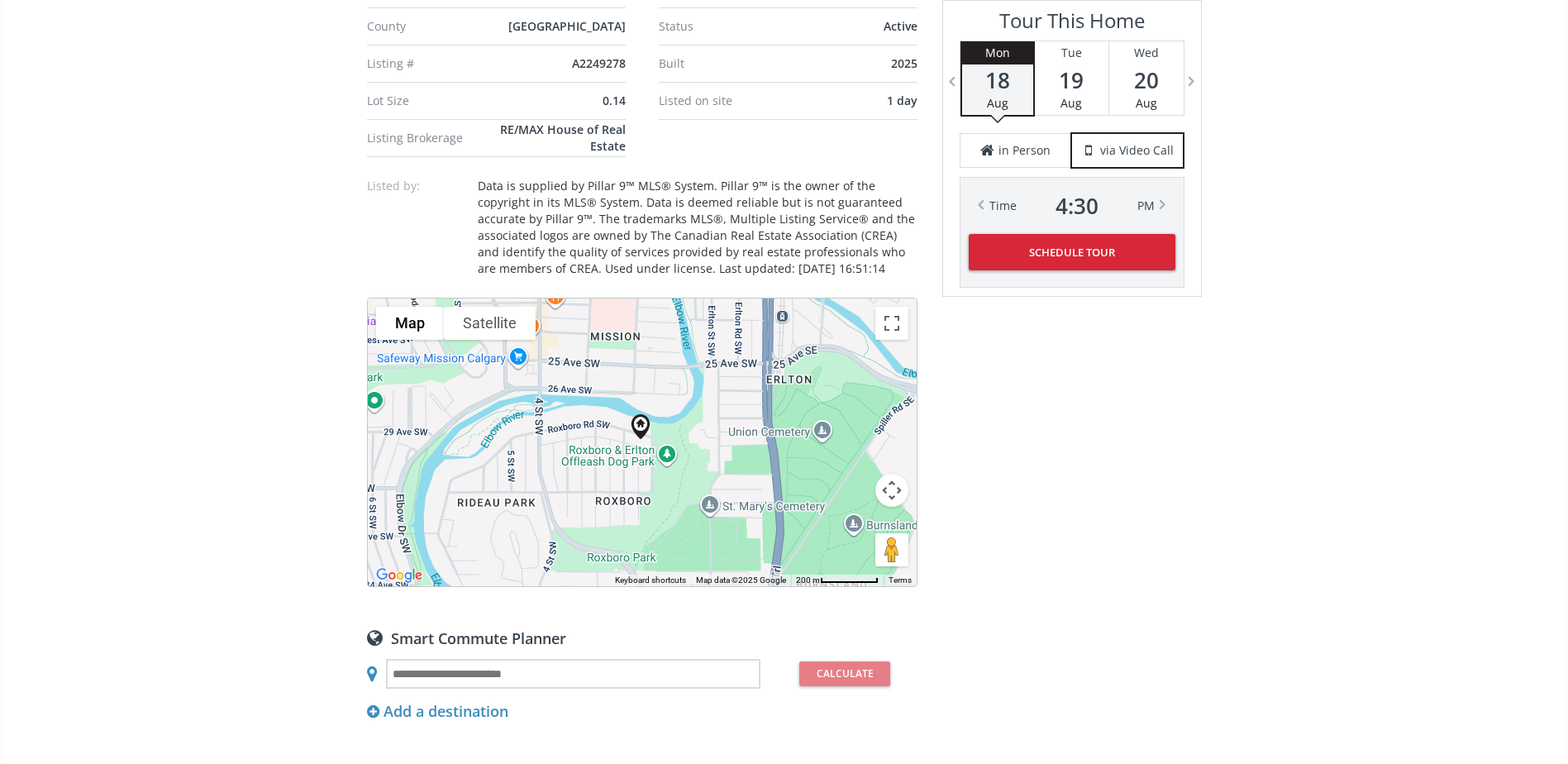
scroll to position [1404, 0]
click at [510, 329] on button "Satellite" at bounding box center [489, 321] width 92 height 33
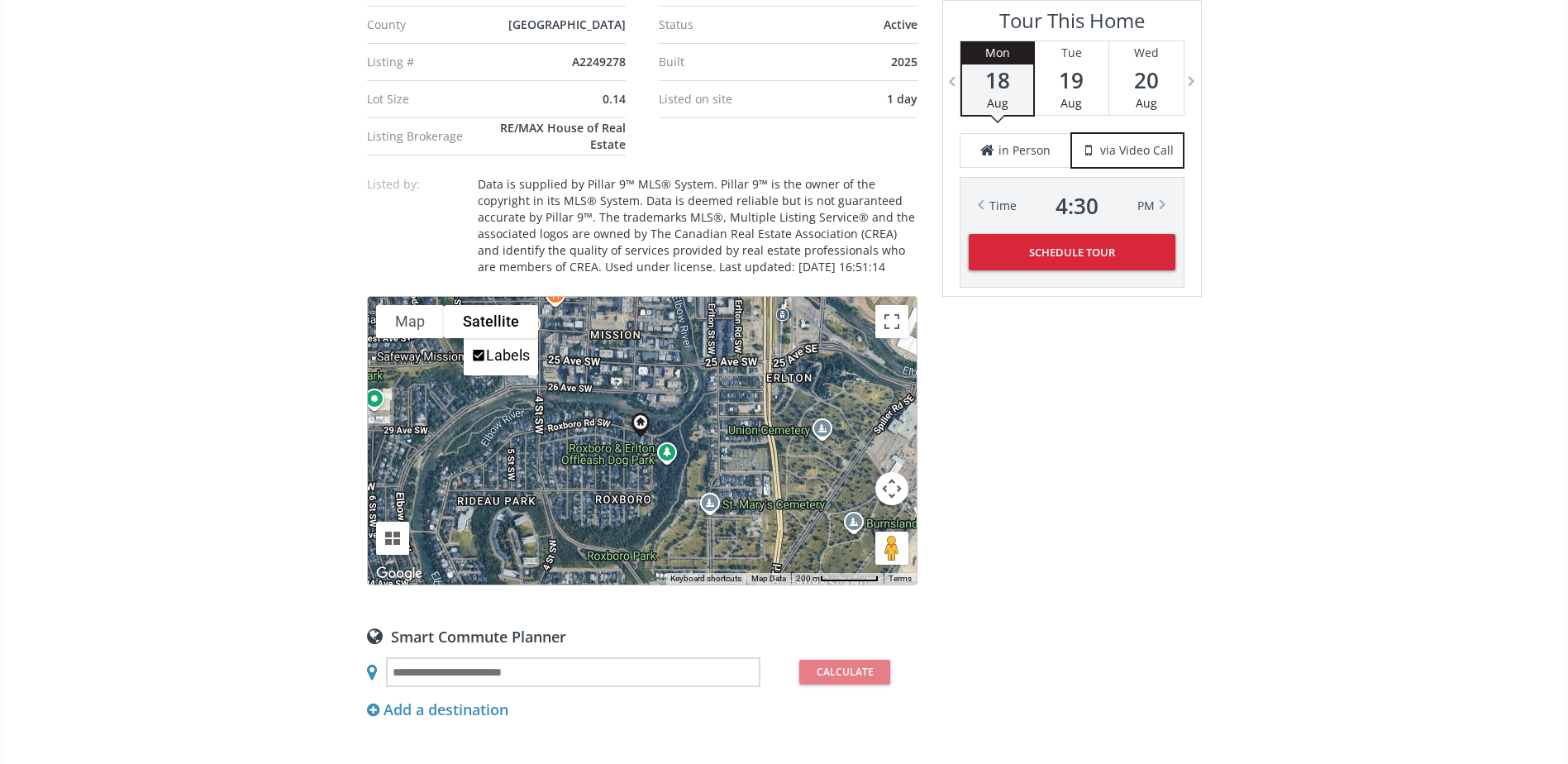
click at [883, 495] on button "Map camera controls" at bounding box center [891, 488] width 33 height 33
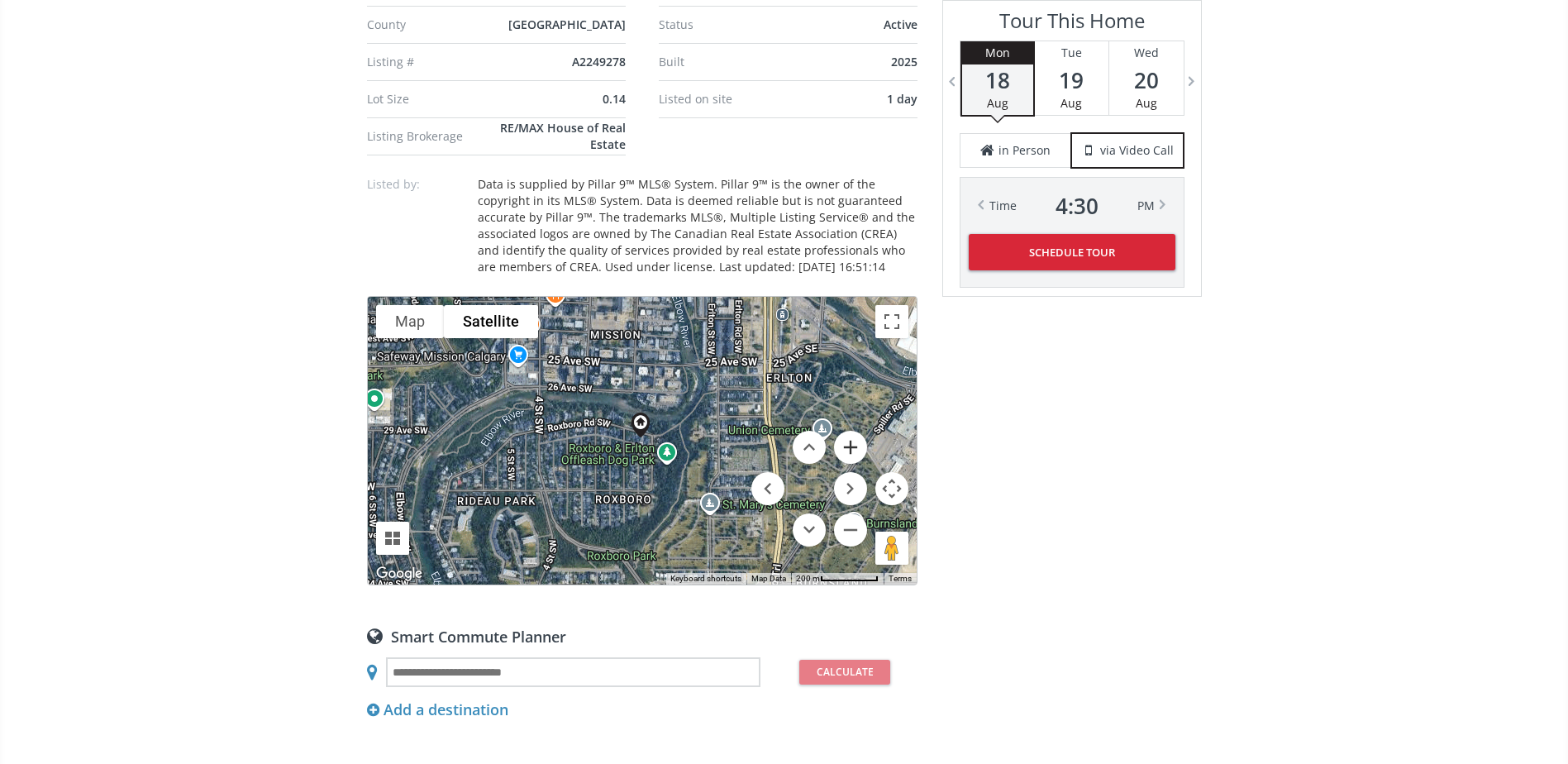
click at [851, 444] on button "Zoom in" at bounding box center [850, 447] width 33 height 33
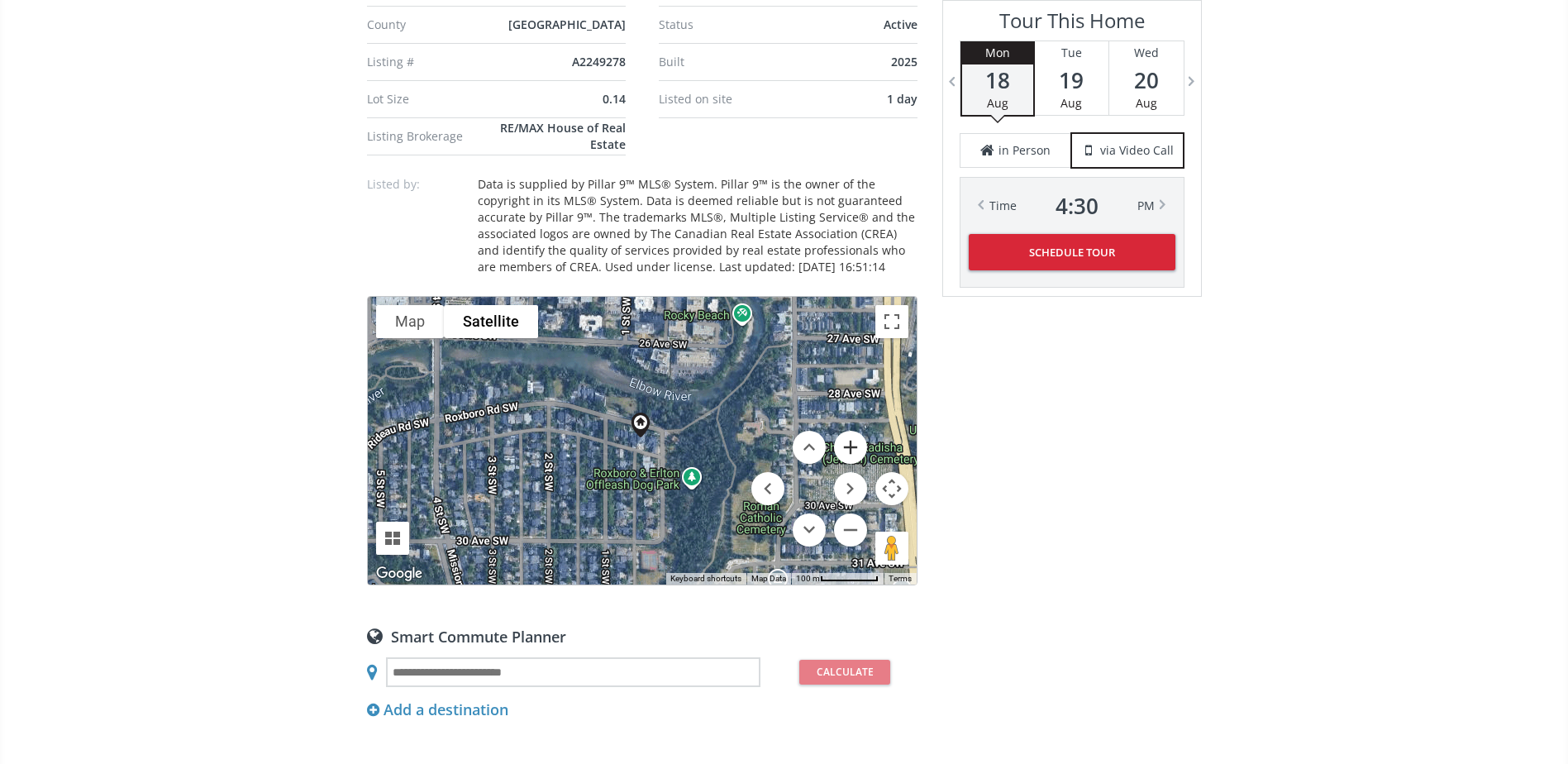
click at [851, 443] on button "Zoom in" at bounding box center [850, 447] width 33 height 33
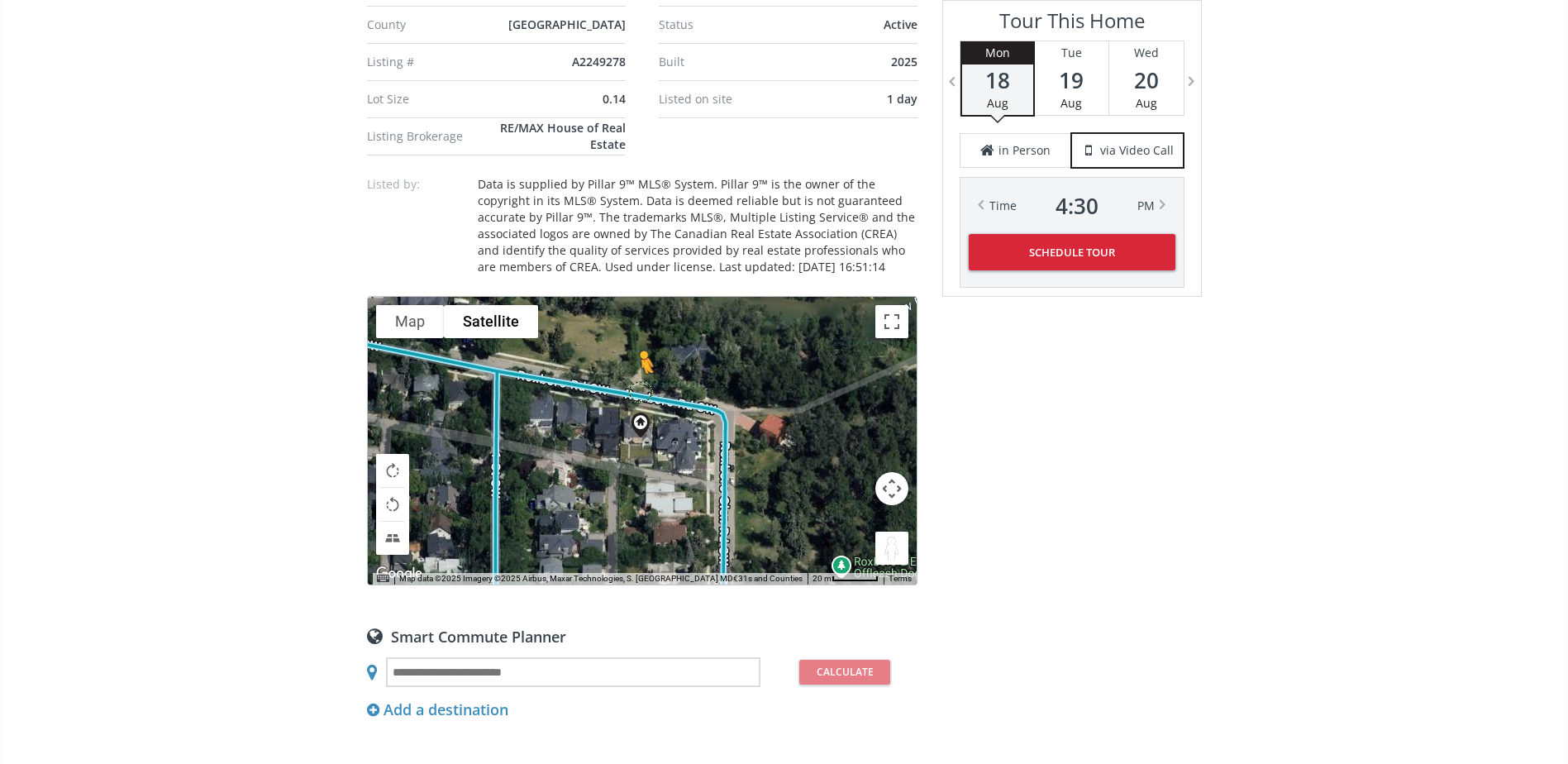
drag, startPoint x: 879, startPoint y: 544, endPoint x: 641, endPoint y: 385, distance: 286.2
click at [641, 385] on div "To navigate, press the arrow keys. To activate drag with keyboard, press Alt + …" at bounding box center [641, 440] width 548 height 288
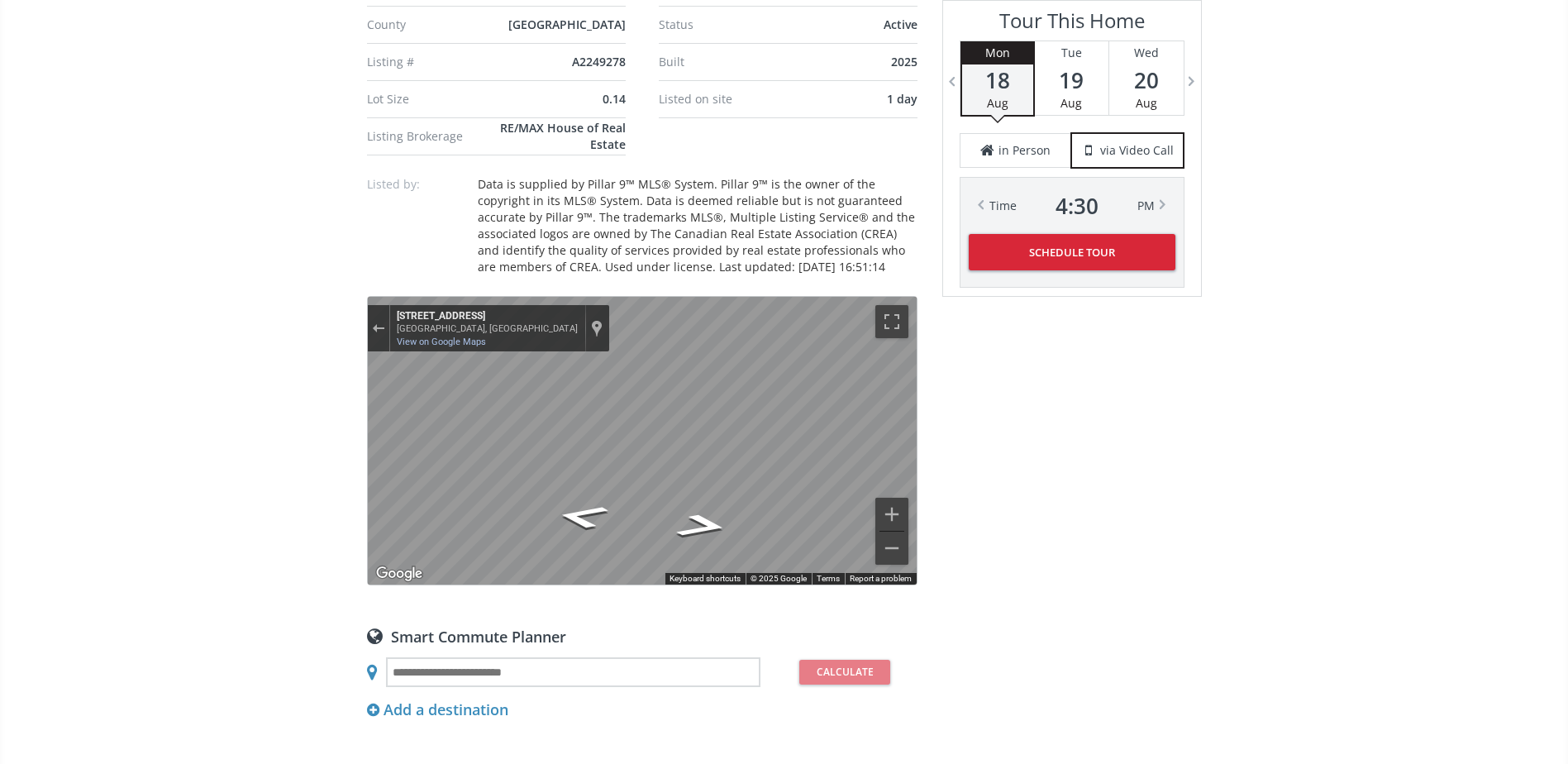
click at [613, 515] on icon "Go East, Roxboro Rd SW" at bounding box center [617, 520] width 121 height 31
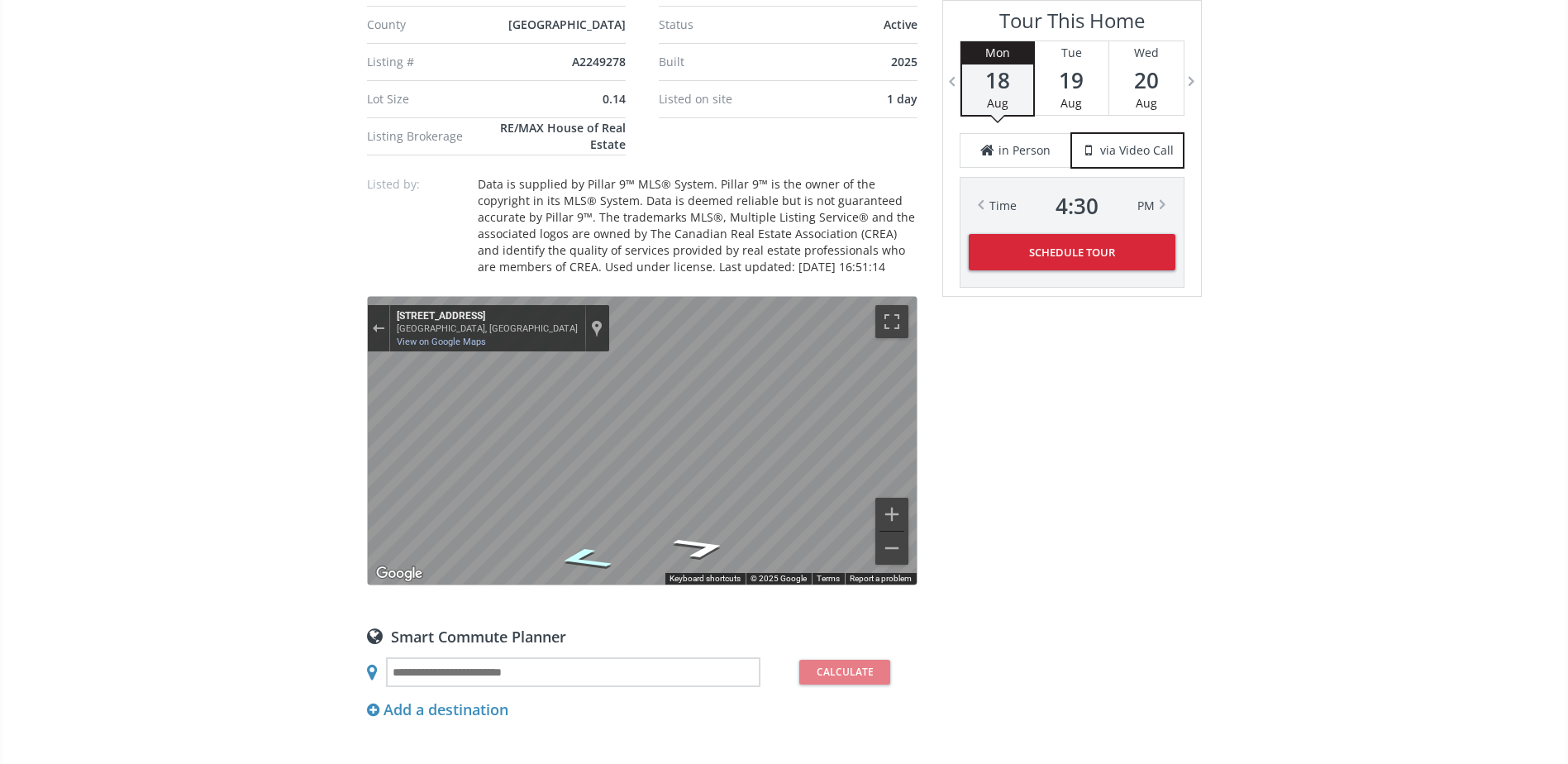
click at [575, 549] on icon "Go East, Roxboro Rd SW" at bounding box center [583, 558] width 104 height 33
click at [577, 550] on icon "Go East, Roxboro Rd SW" at bounding box center [583, 558] width 104 height 33
click at [579, 544] on icon "Go East, Roxboro Rd SW" at bounding box center [580, 547] width 76 height 29
click at [895, 512] on button "Zoom in" at bounding box center [891, 514] width 33 height 33
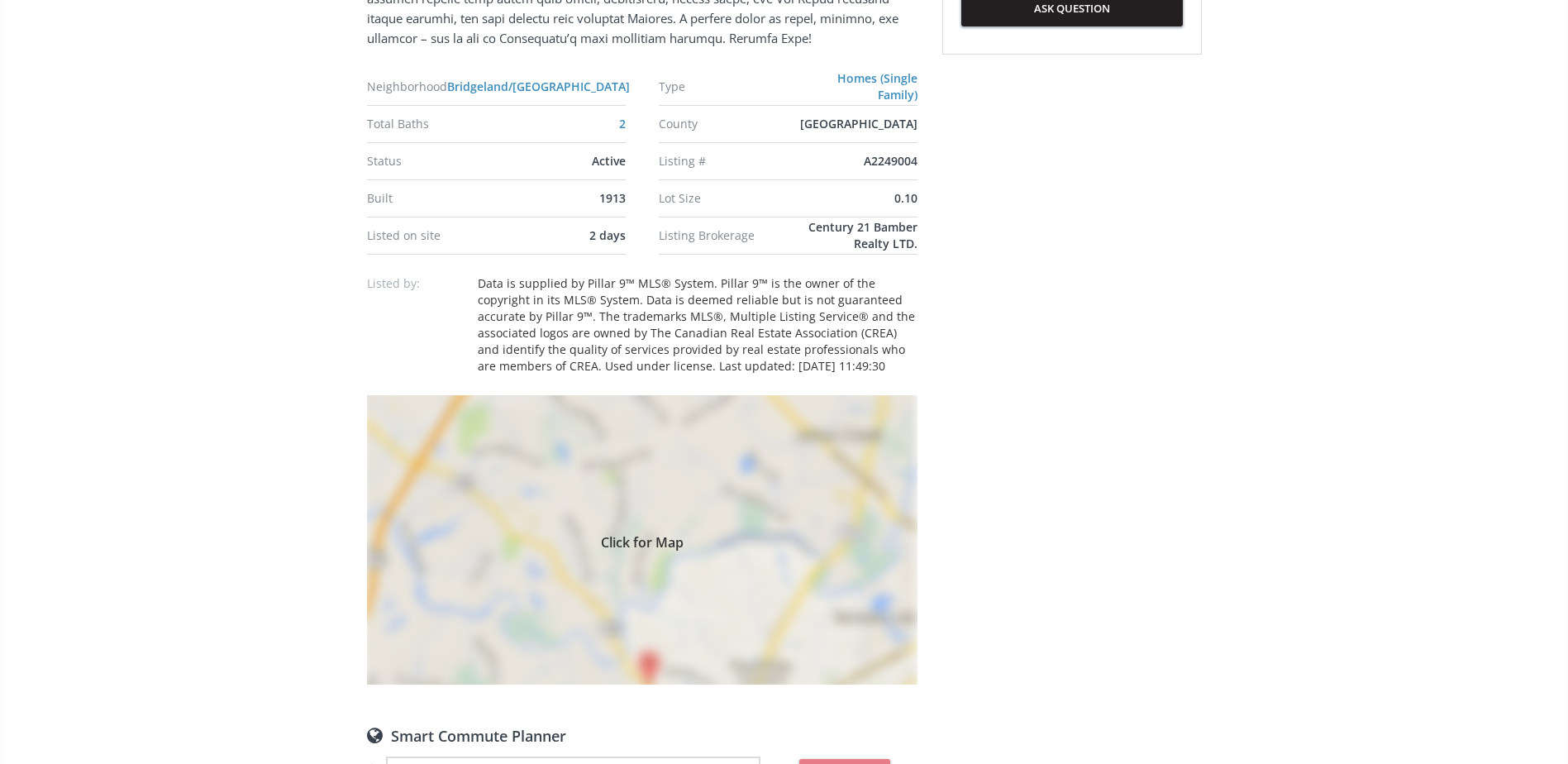
scroll to position [1075, 0]
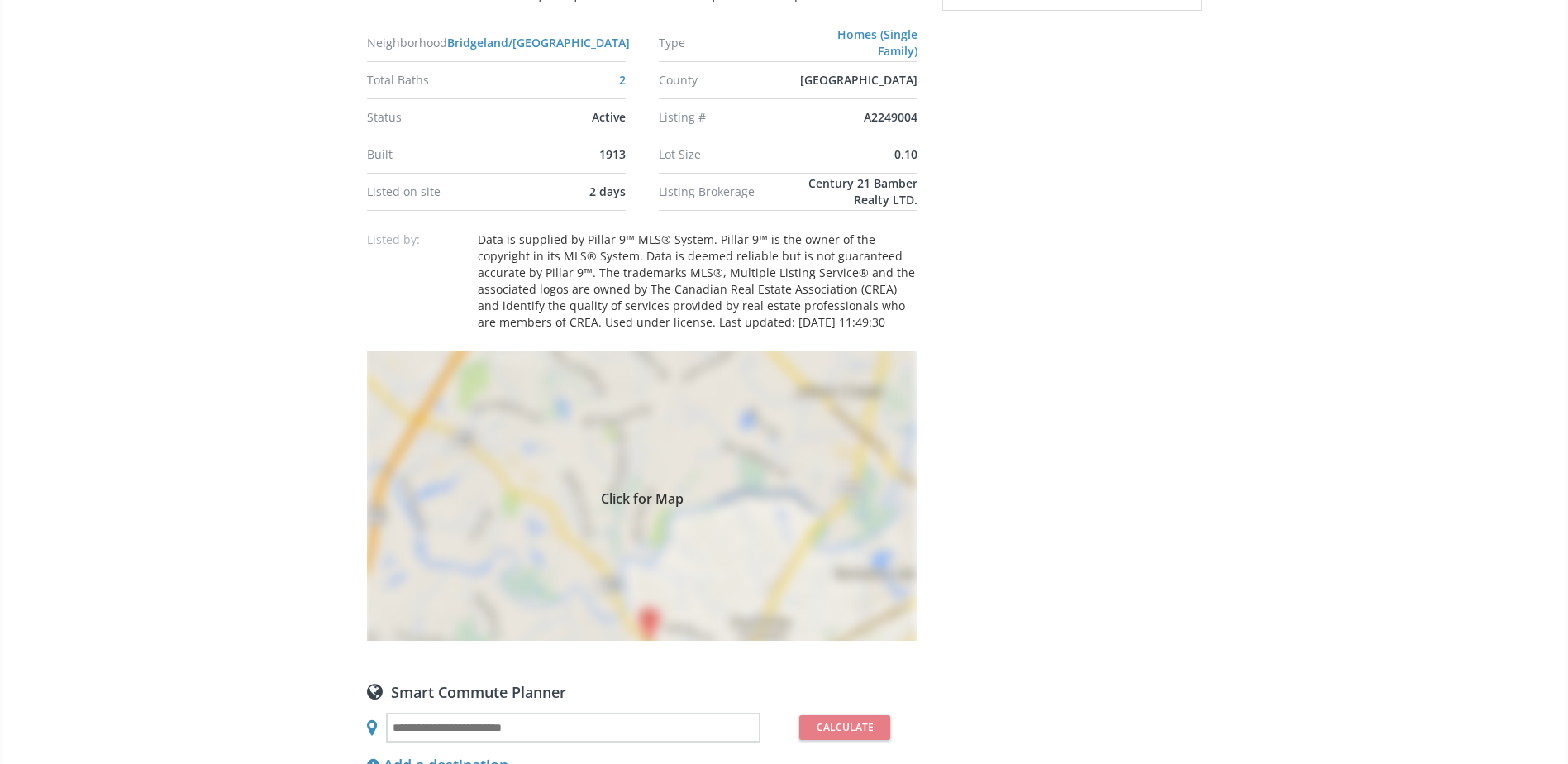
click at [553, 428] on div "Click for Map" at bounding box center [641, 496] width 550 height 289
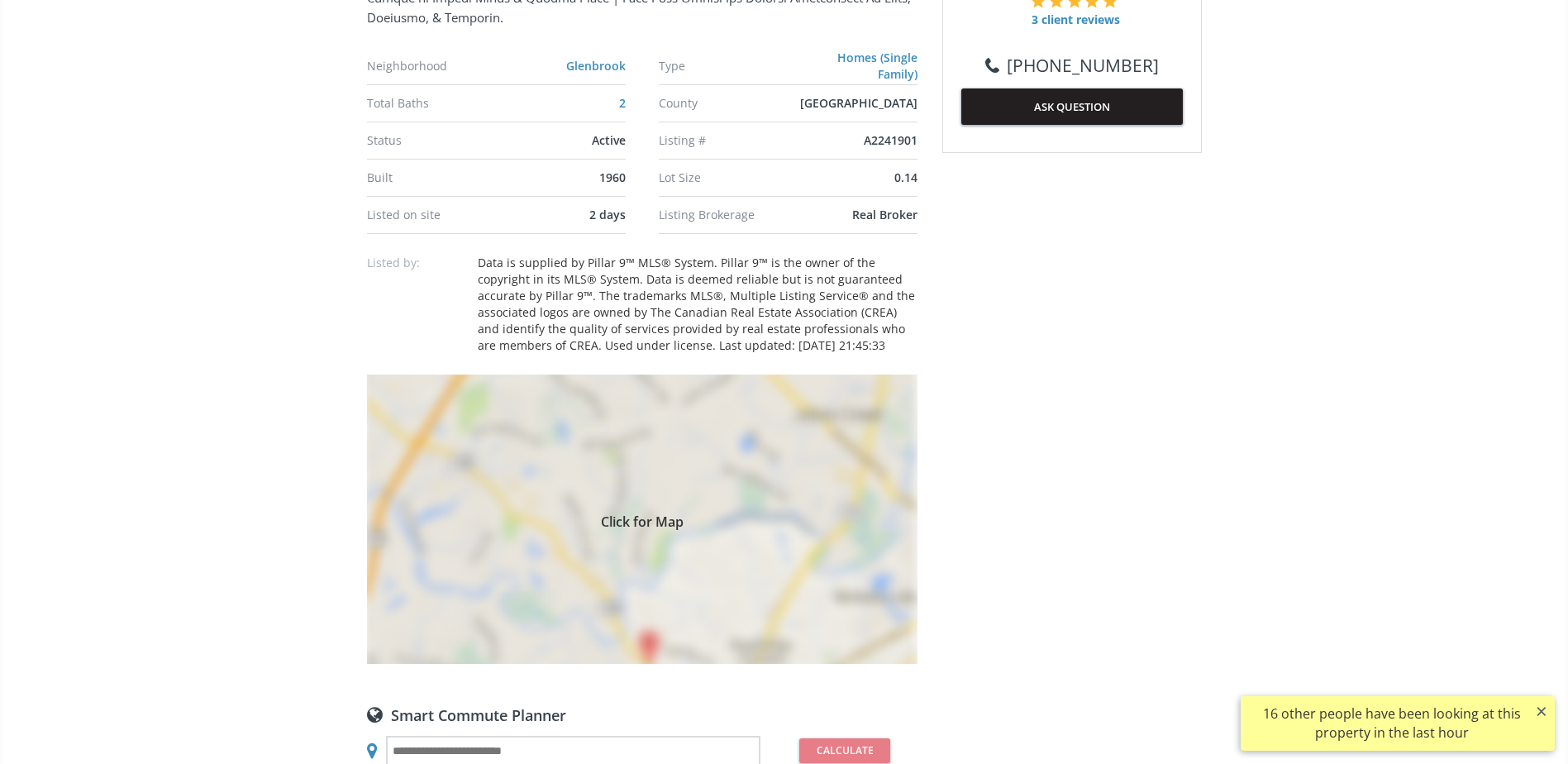
scroll to position [992, 0]
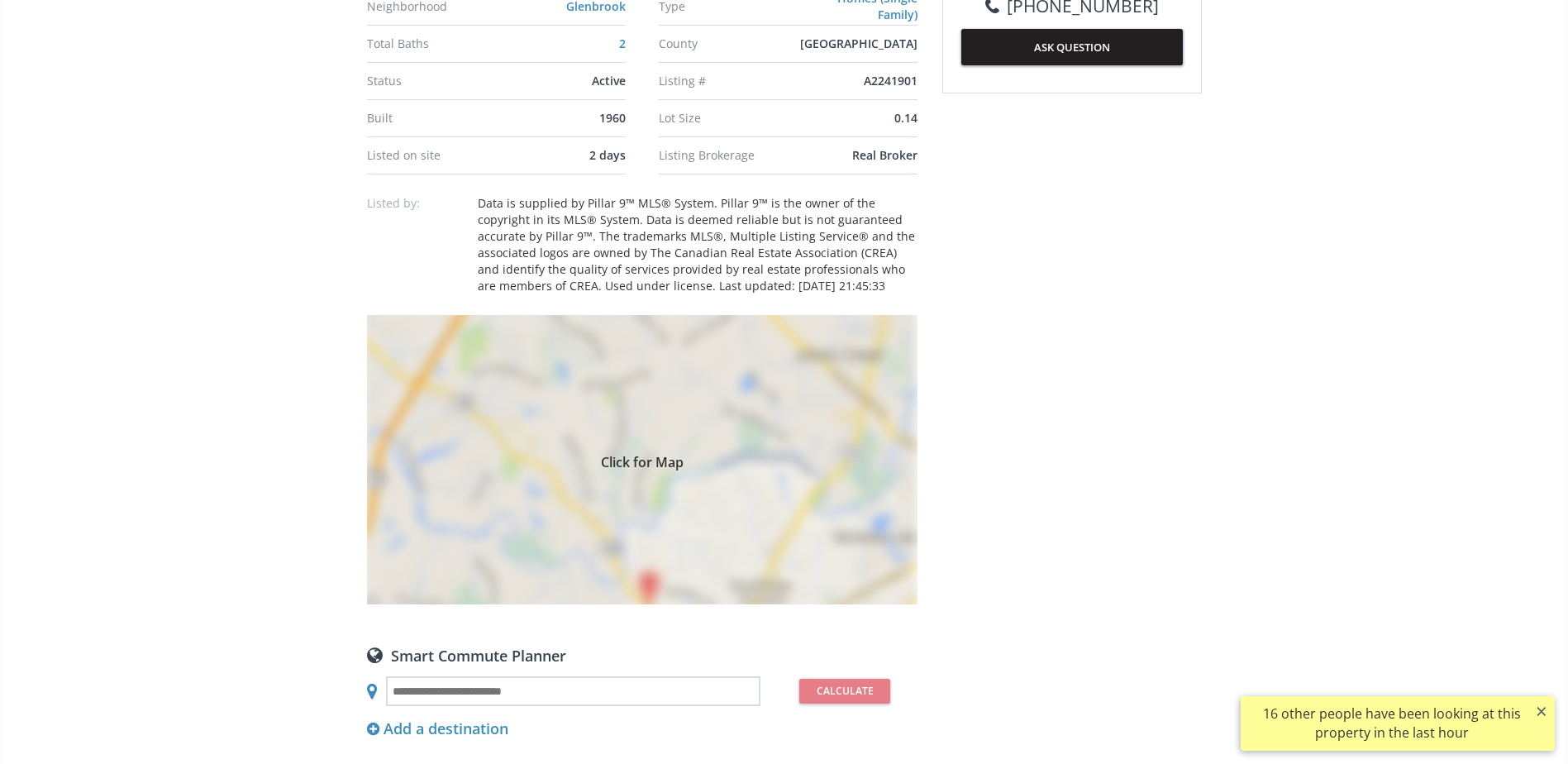
click at [649, 471] on div "Click for Map" at bounding box center [641, 459] width 550 height 289
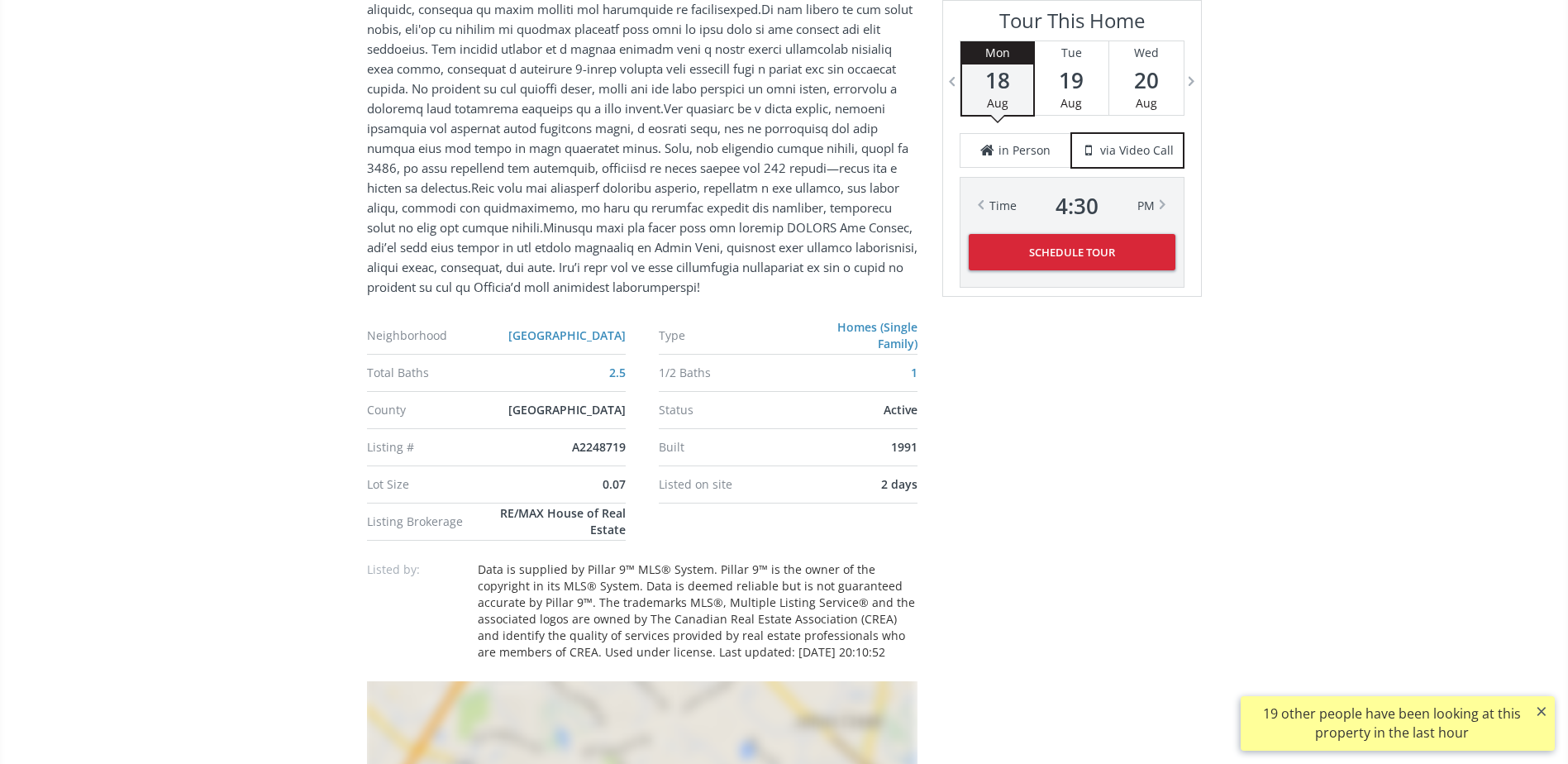
scroll to position [1156, 0]
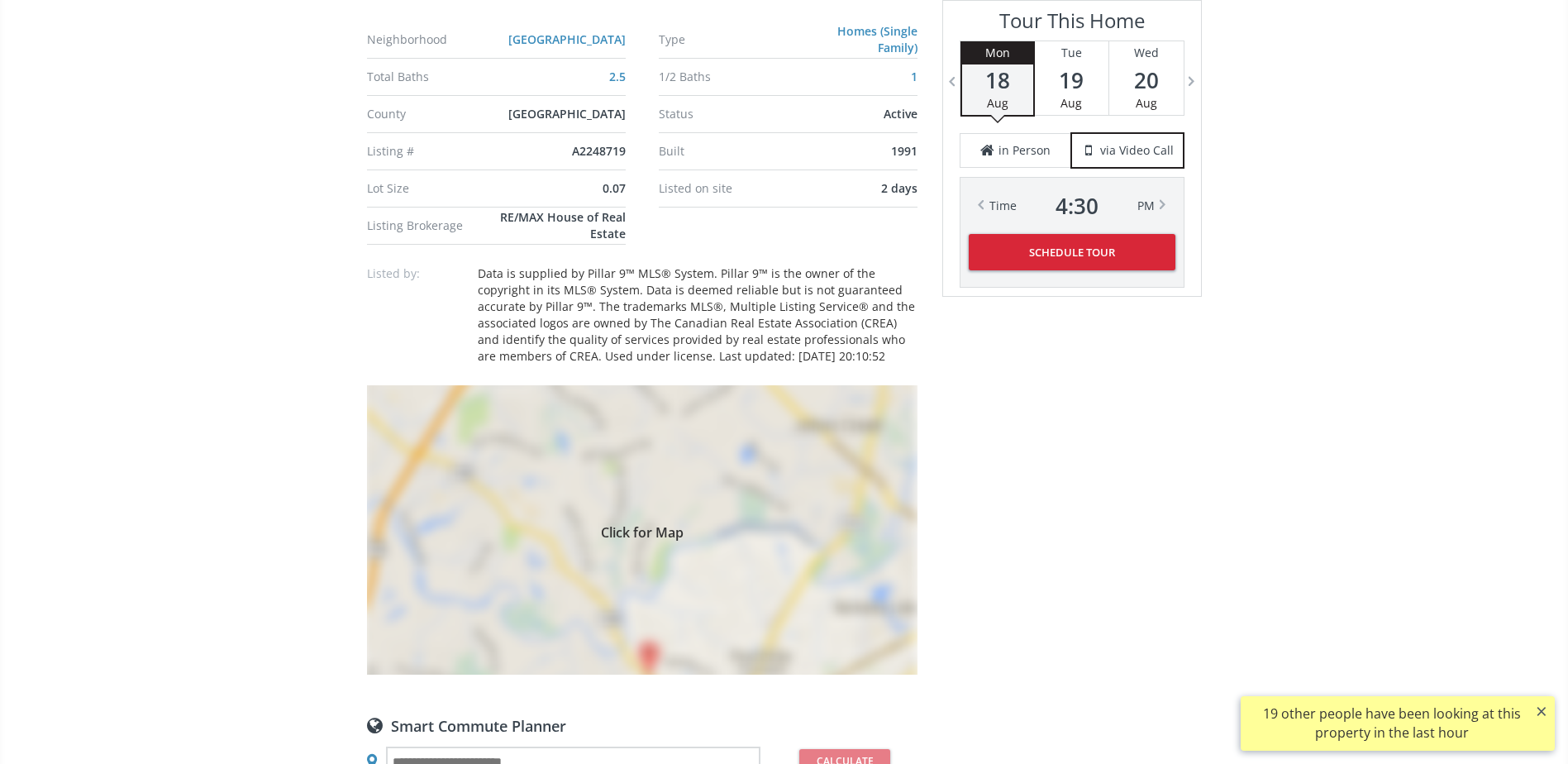
click at [760, 484] on div "Click for Map" at bounding box center [641, 529] width 550 height 289
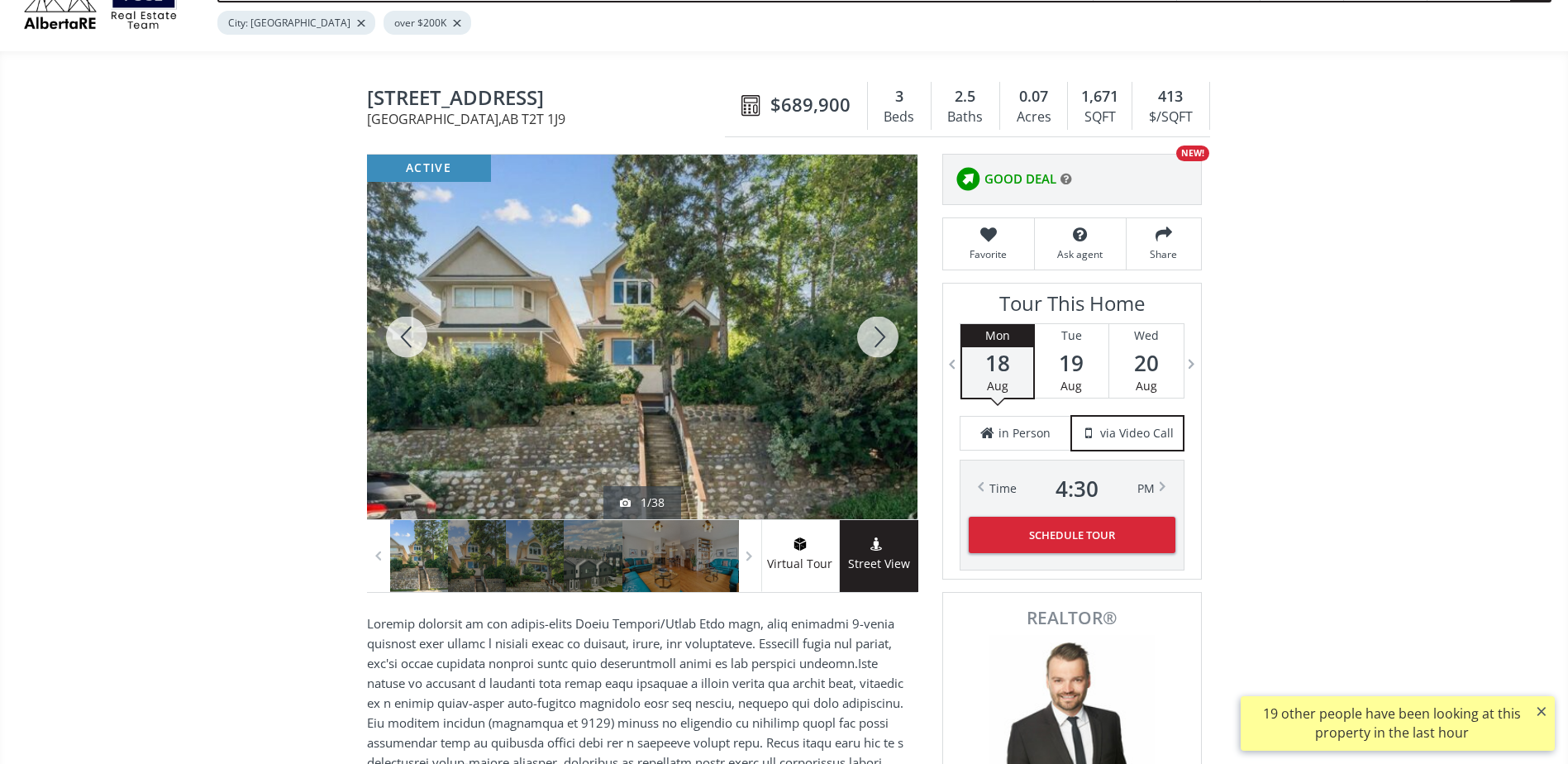
scroll to position [83, 0]
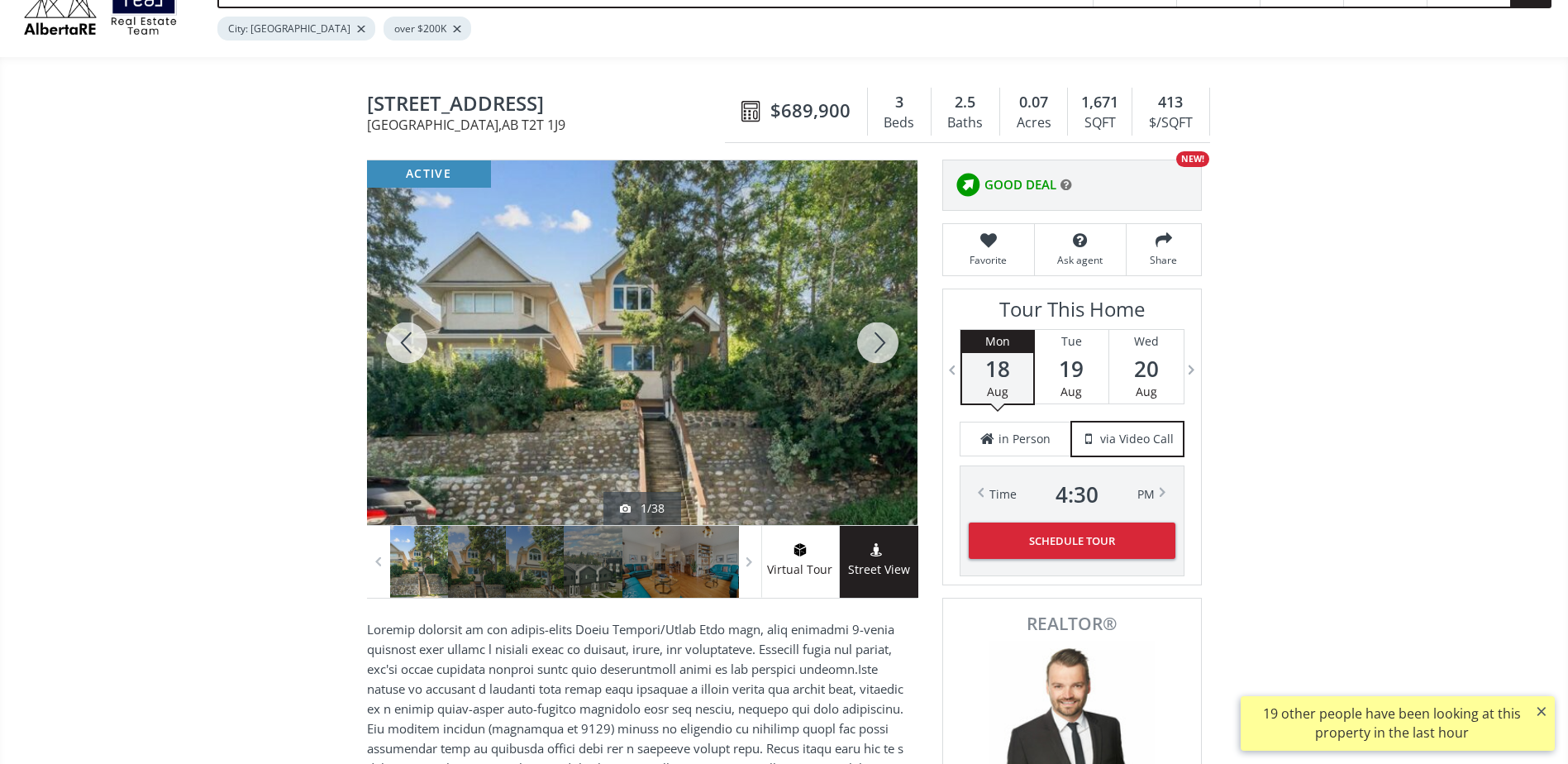
click at [890, 340] on div at bounding box center [877, 343] width 79 height 365
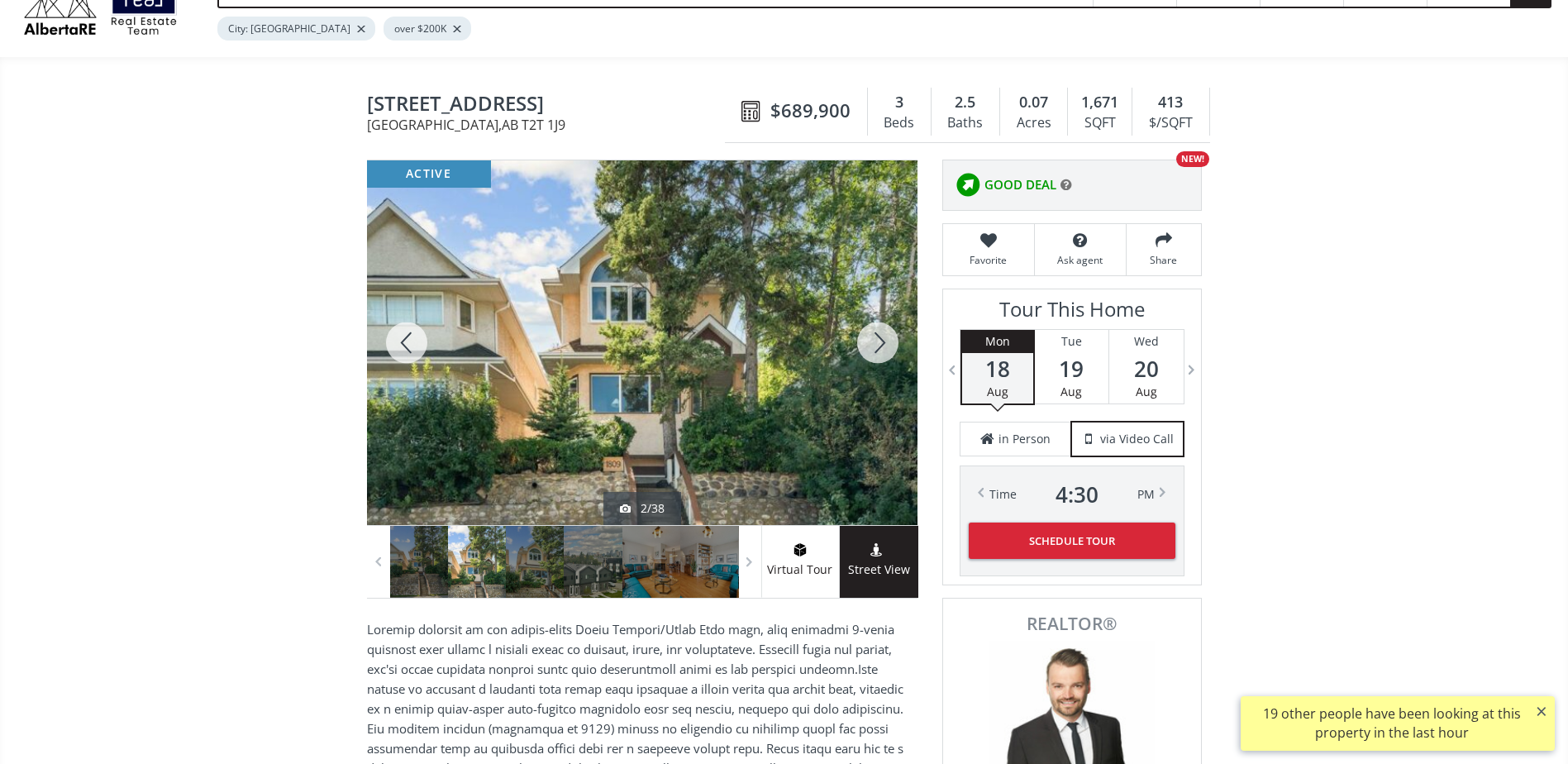
click at [888, 340] on div at bounding box center [877, 343] width 79 height 365
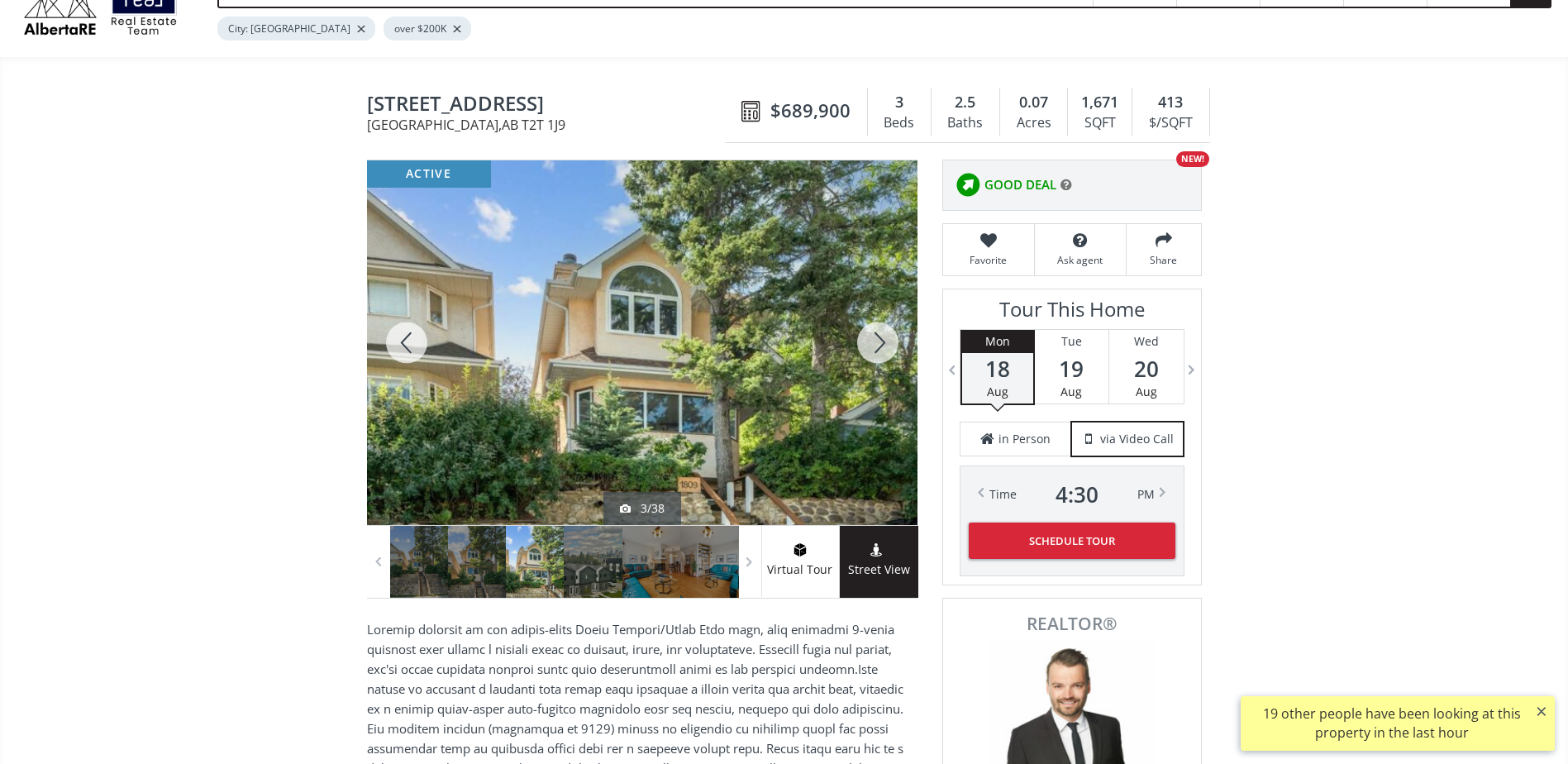
click at [888, 340] on div at bounding box center [877, 343] width 79 height 365
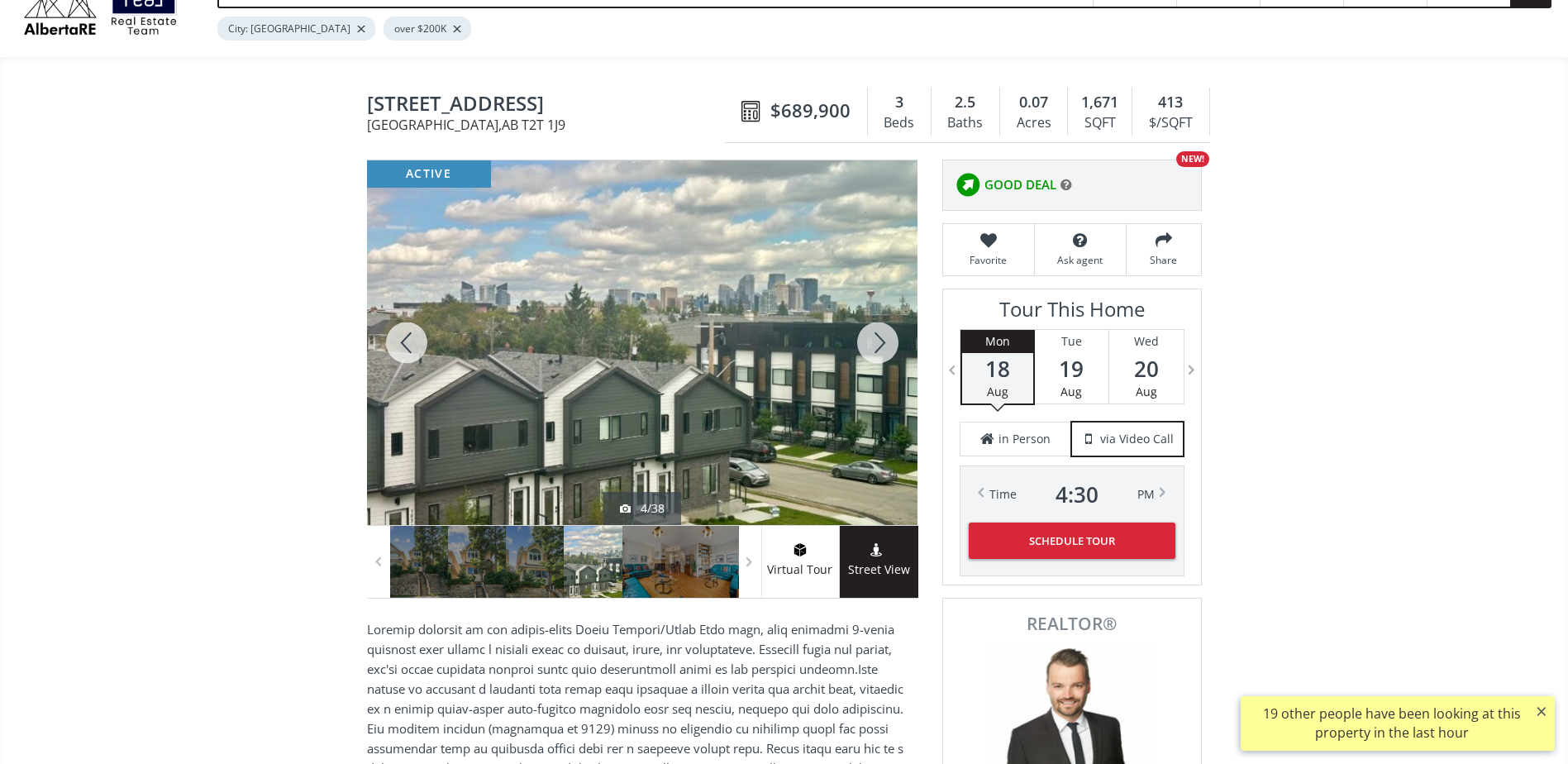
click at [888, 339] on div at bounding box center [877, 343] width 79 height 365
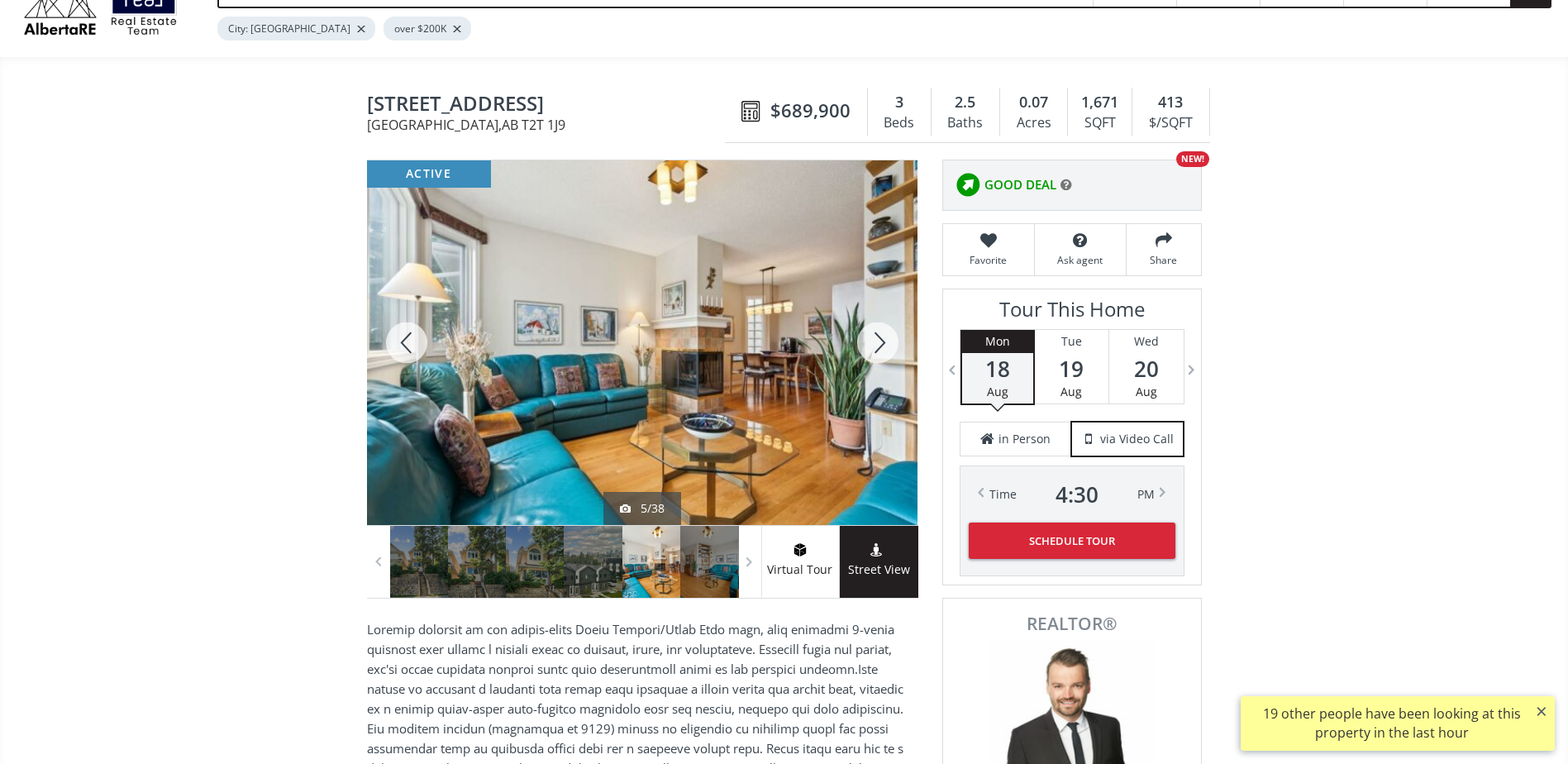
click at [888, 335] on div at bounding box center [877, 343] width 79 height 365
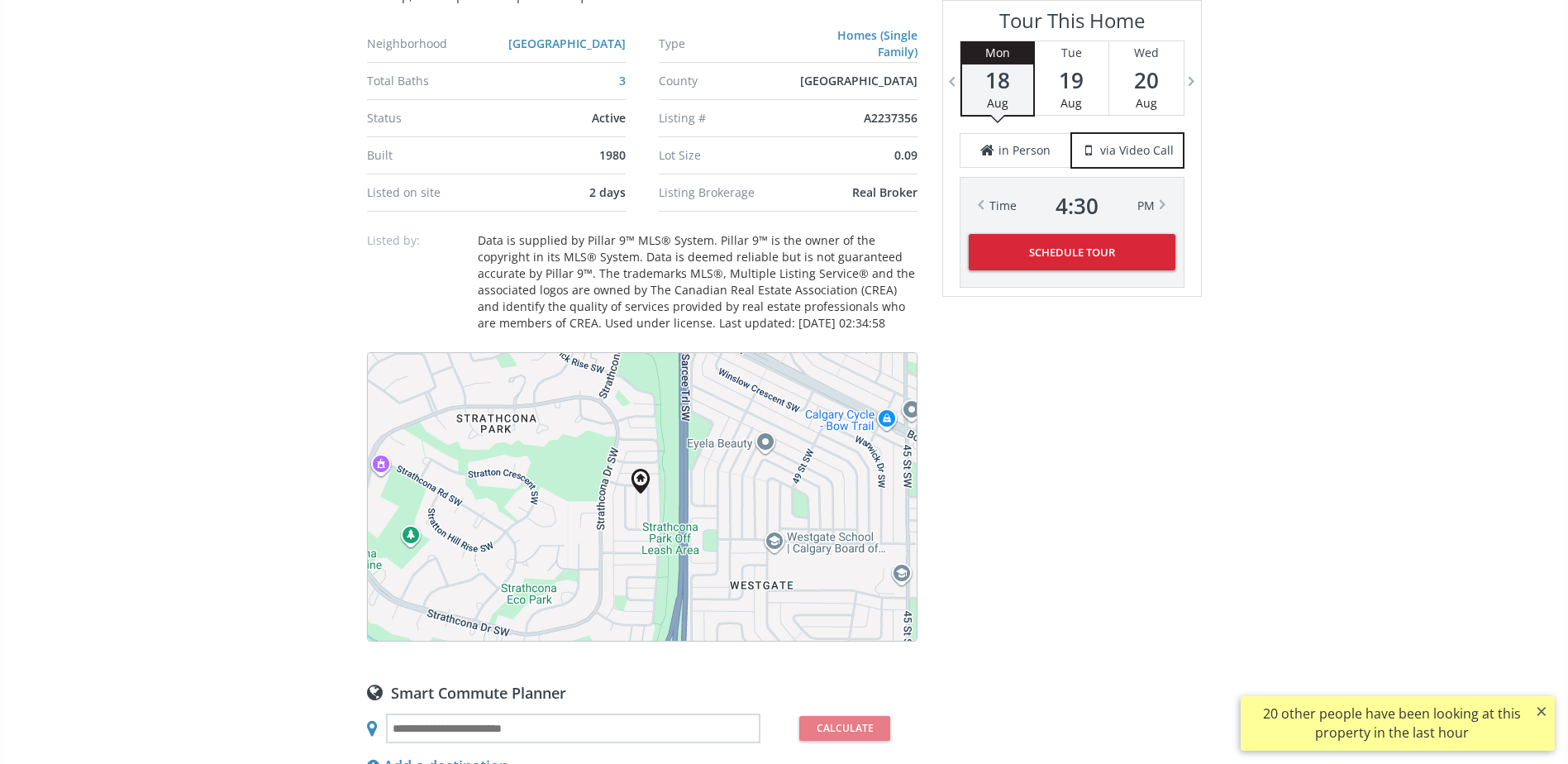
scroll to position [1075, 0]
click at [517, 384] on button "Satellite" at bounding box center [489, 376] width 92 height 33
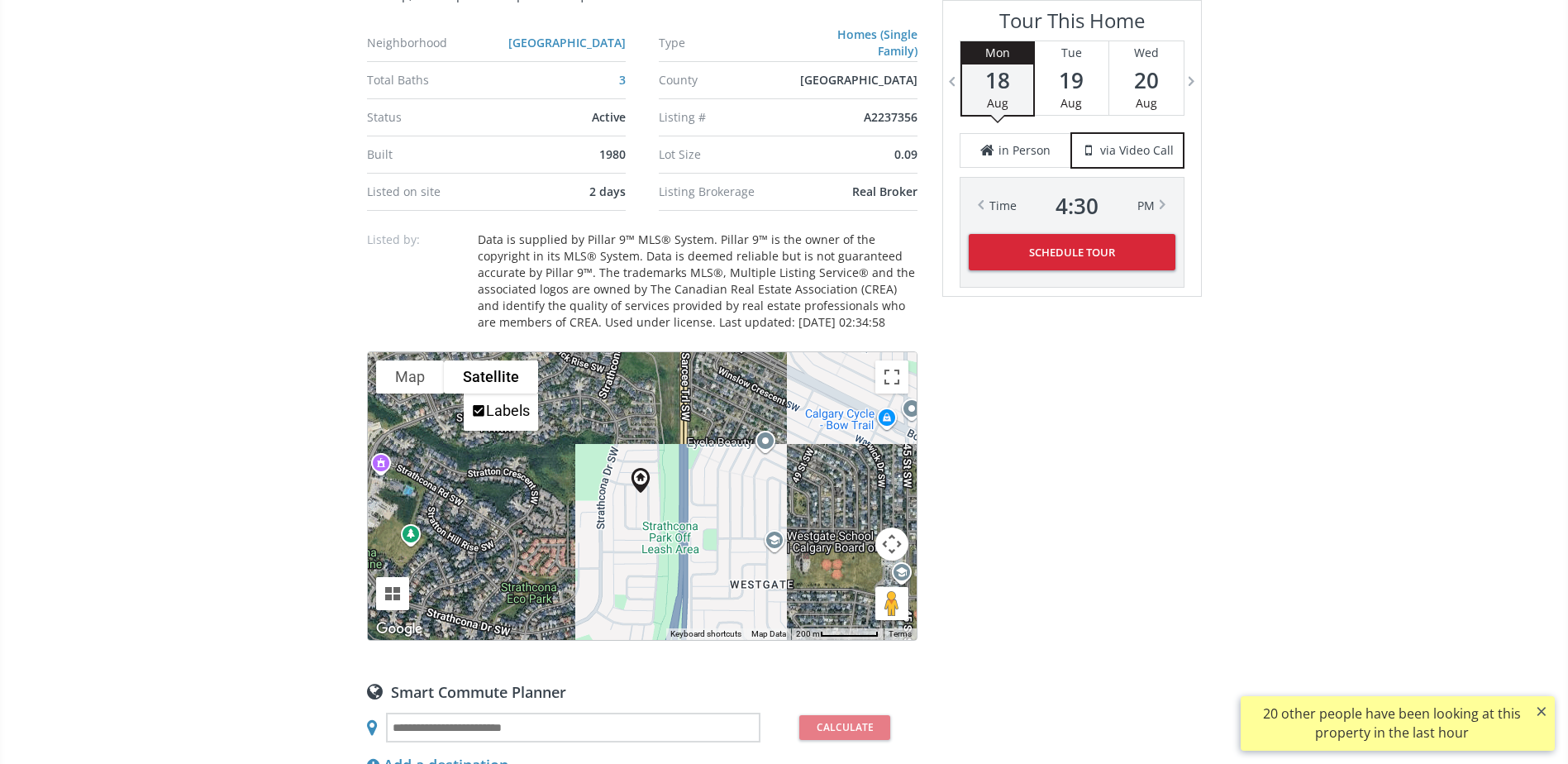
click at [892, 543] on button "Map camera controls" at bounding box center [891, 544] width 33 height 33
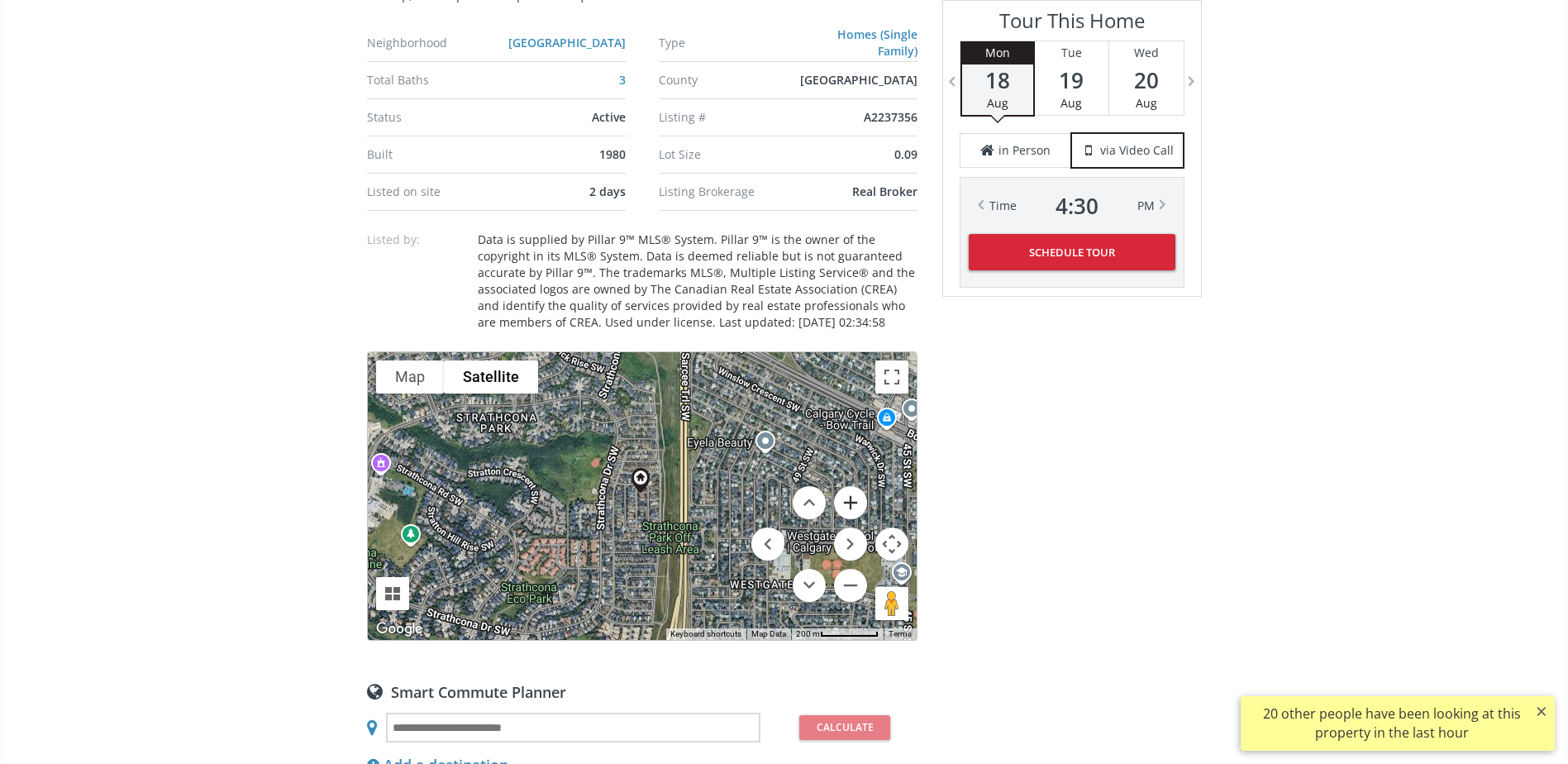
click at [851, 493] on button "Zoom in" at bounding box center [850, 502] width 33 height 33
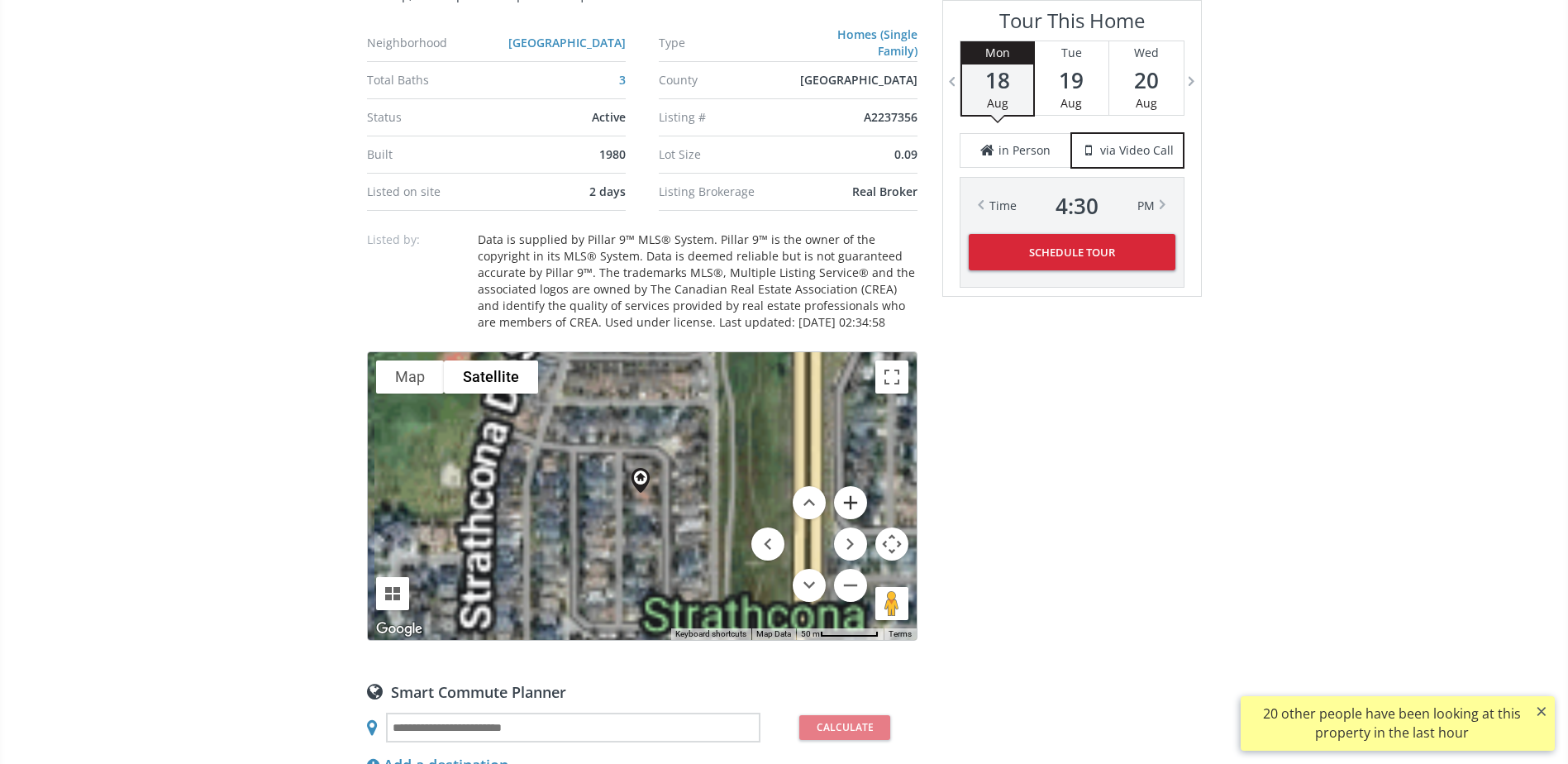
click at [851, 493] on button "Zoom in" at bounding box center [850, 502] width 33 height 33
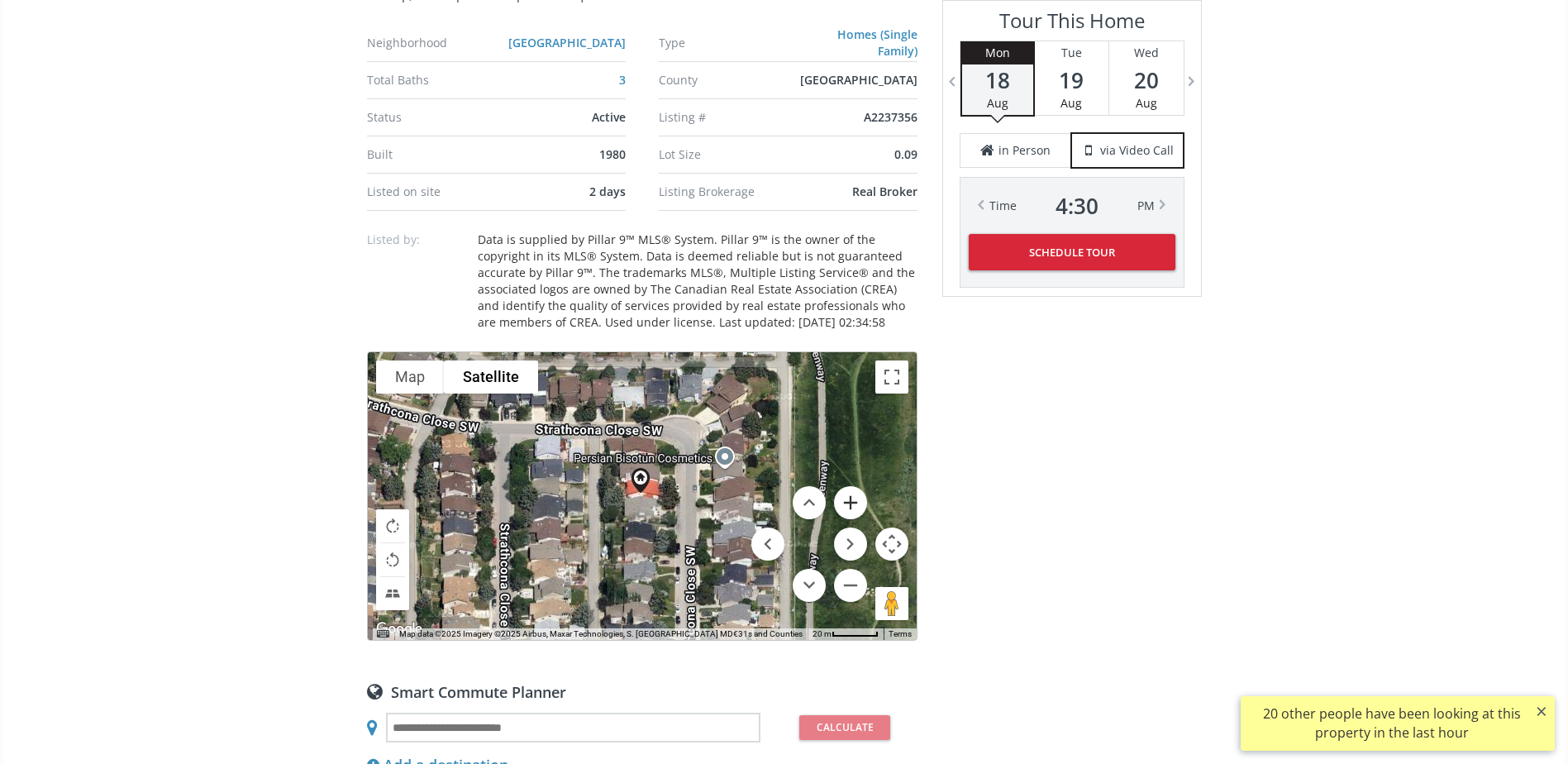
click at [851, 493] on button "Zoom in" at bounding box center [850, 502] width 33 height 33
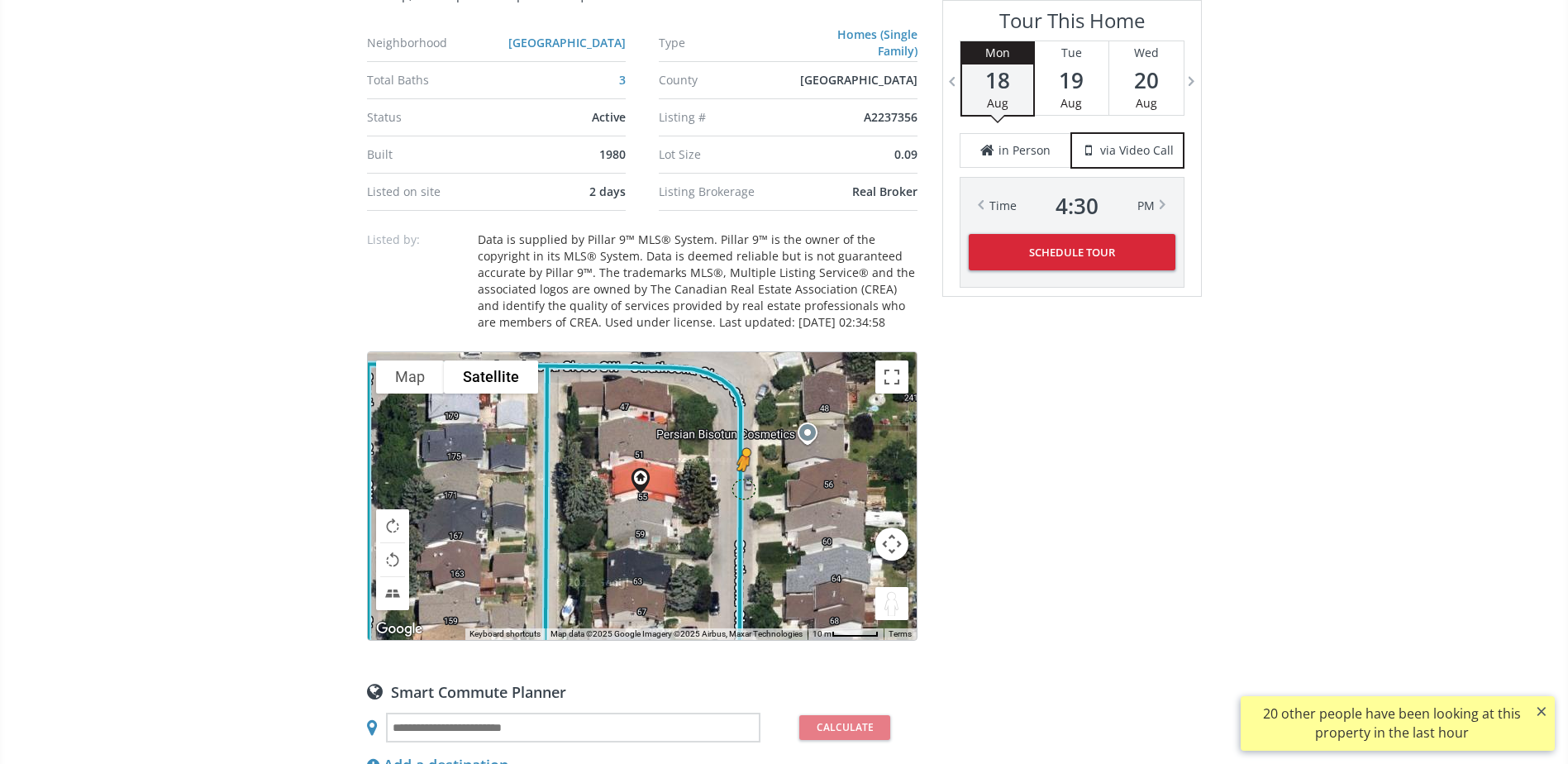
drag, startPoint x: 884, startPoint y: 599, endPoint x: 740, endPoint y: 487, distance: 182.4
click at [740, 487] on div "To navigate, press the arrow keys. To activate drag with keyboard, press Alt + …" at bounding box center [641, 495] width 548 height 288
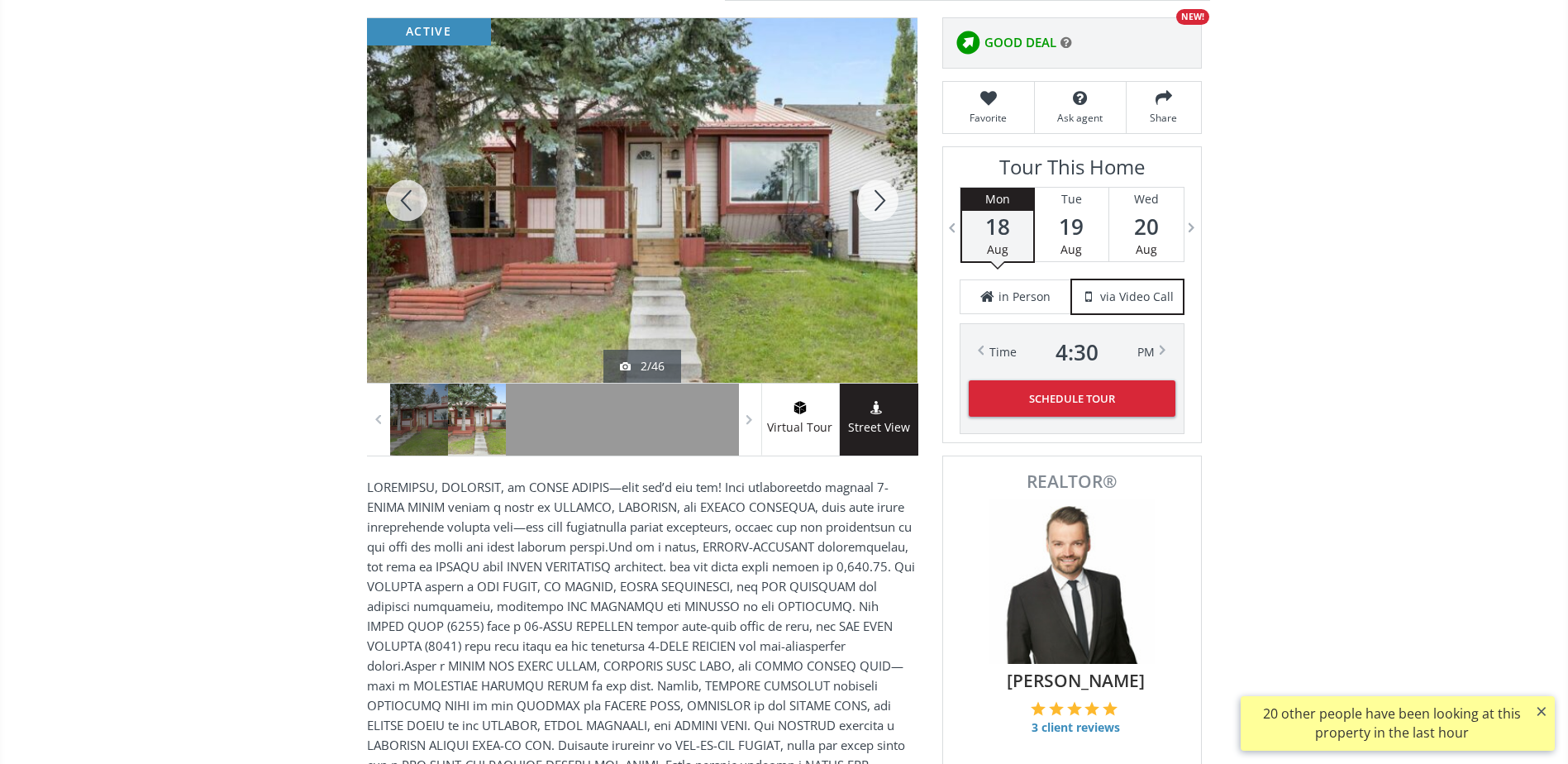
scroll to position [0, 0]
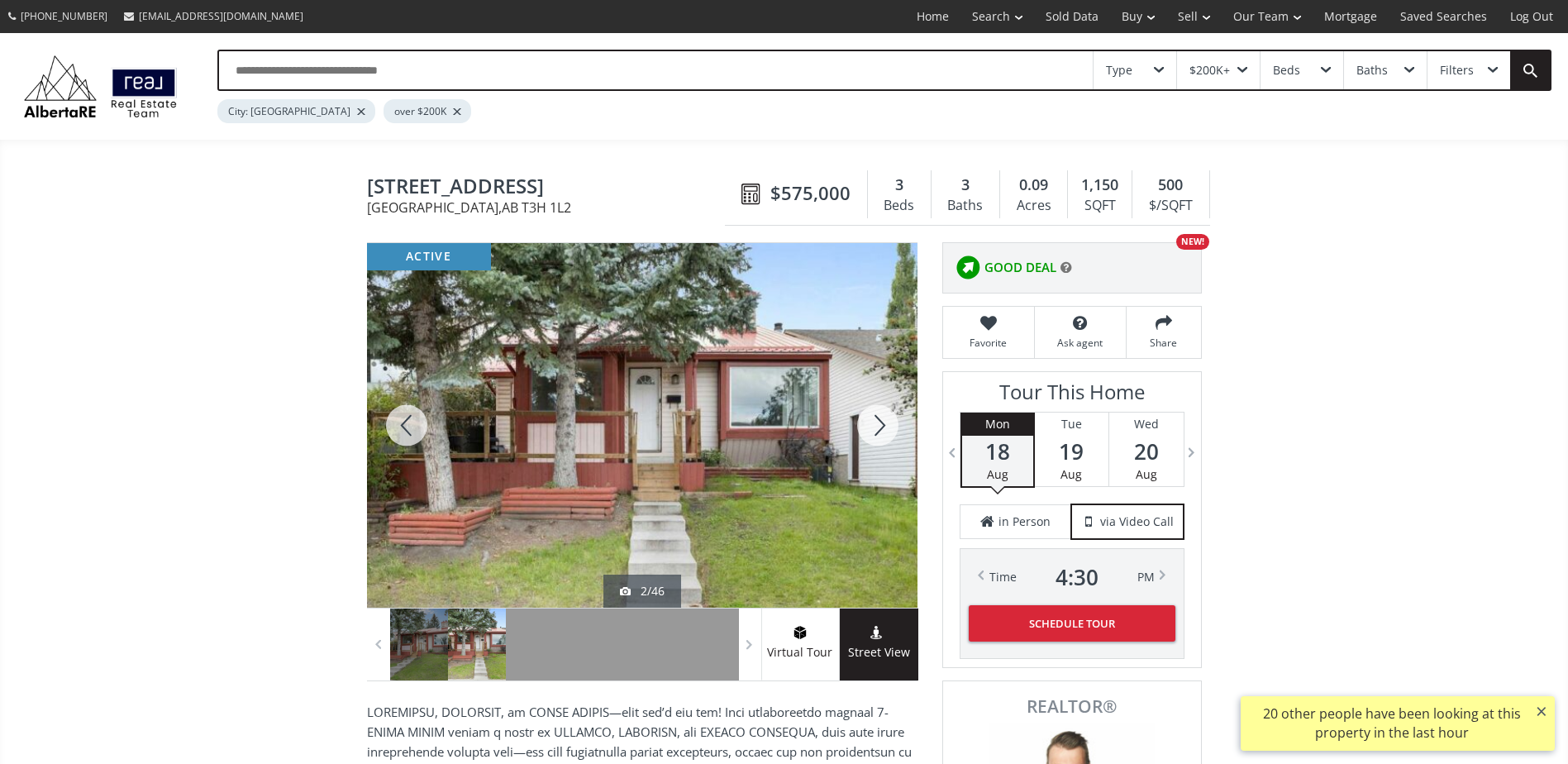
click at [872, 422] on div at bounding box center [877, 426] width 79 height 365
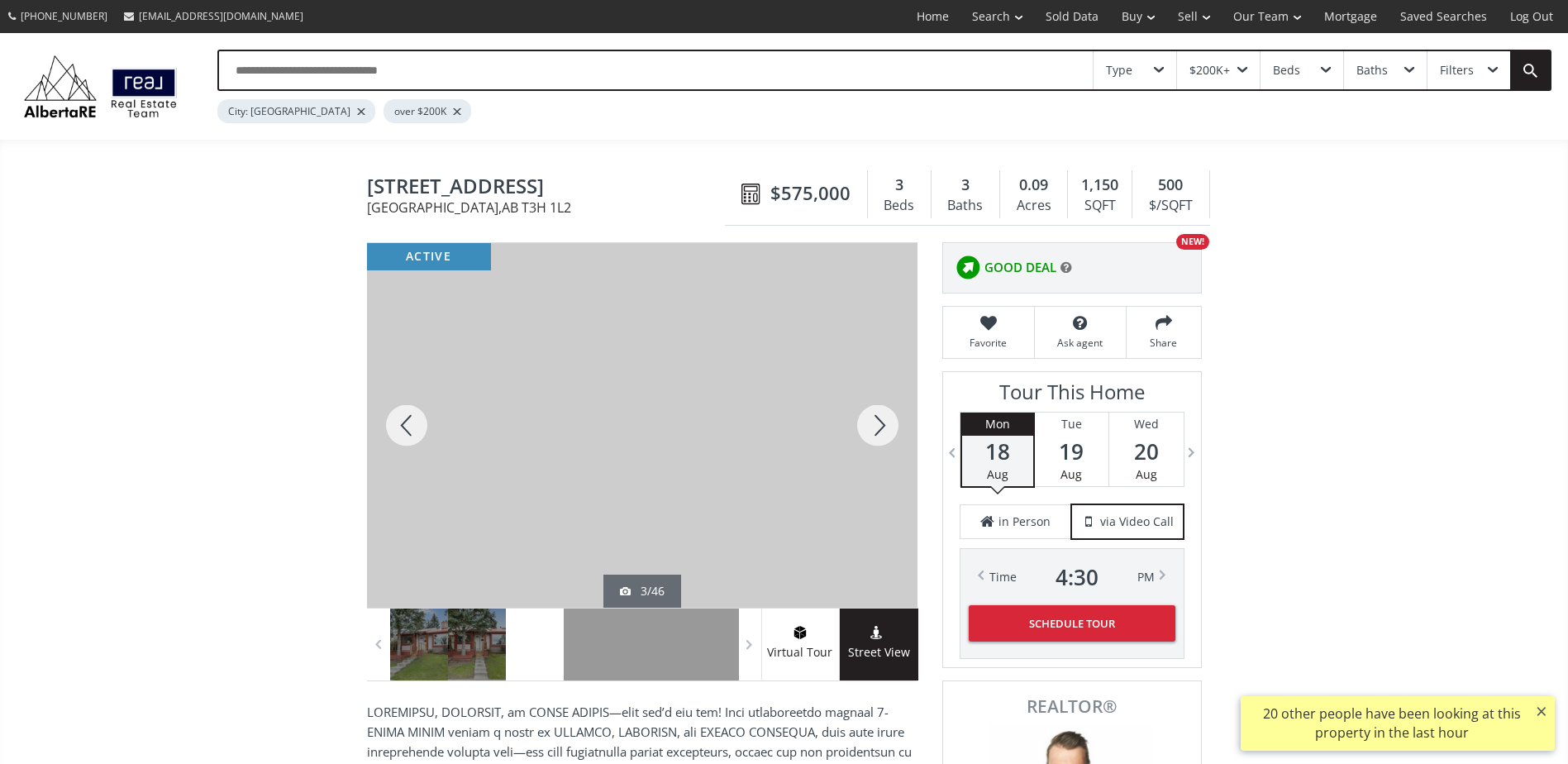
click at [872, 422] on div at bounding box center [877, 426] width 79 height 365
click at [873, 421] on div at bounding box center [877, 426] width 79 height 365
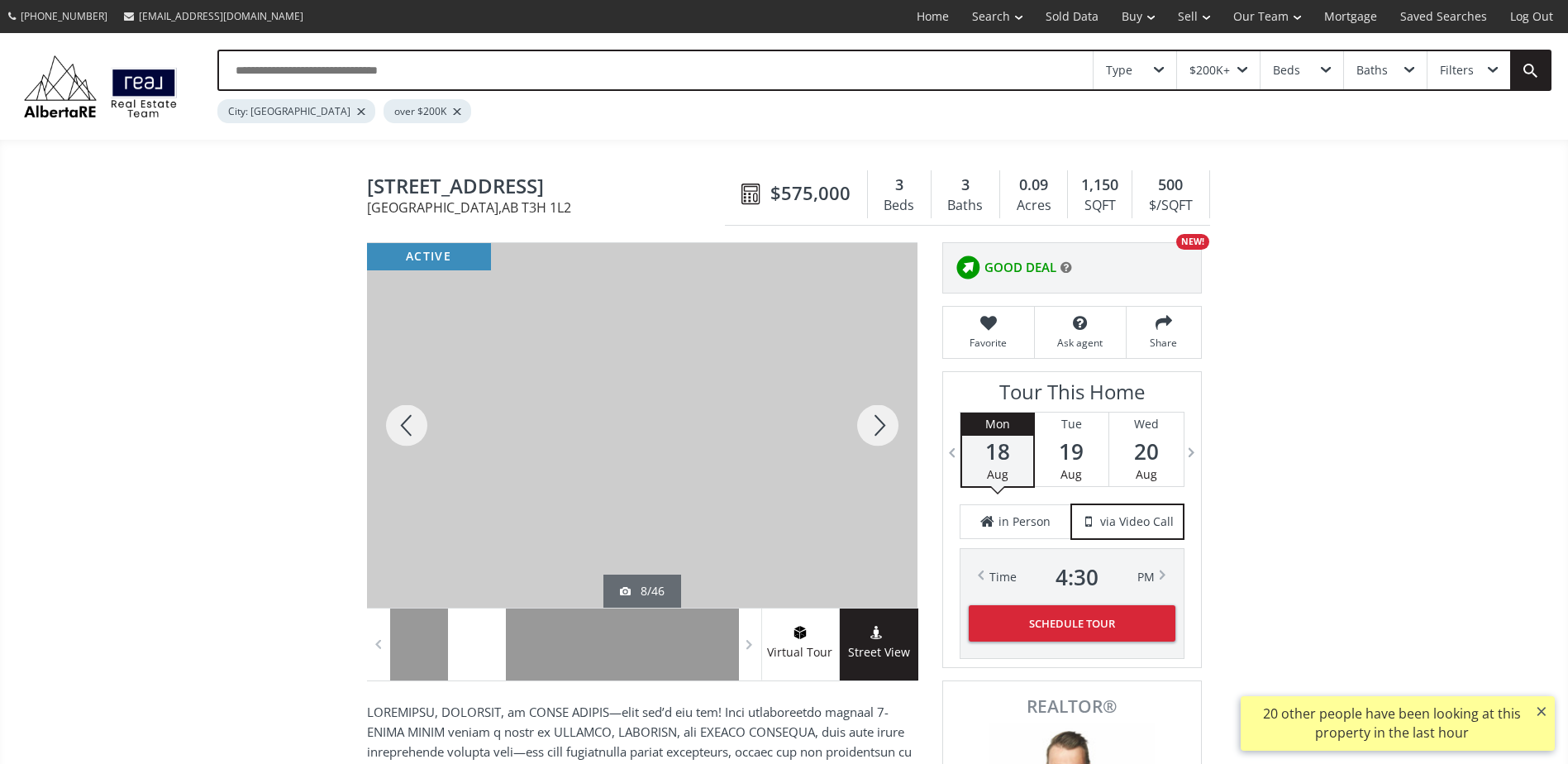
click at [876, 420] on div at bounding box center [877, 426] width 79 height 365
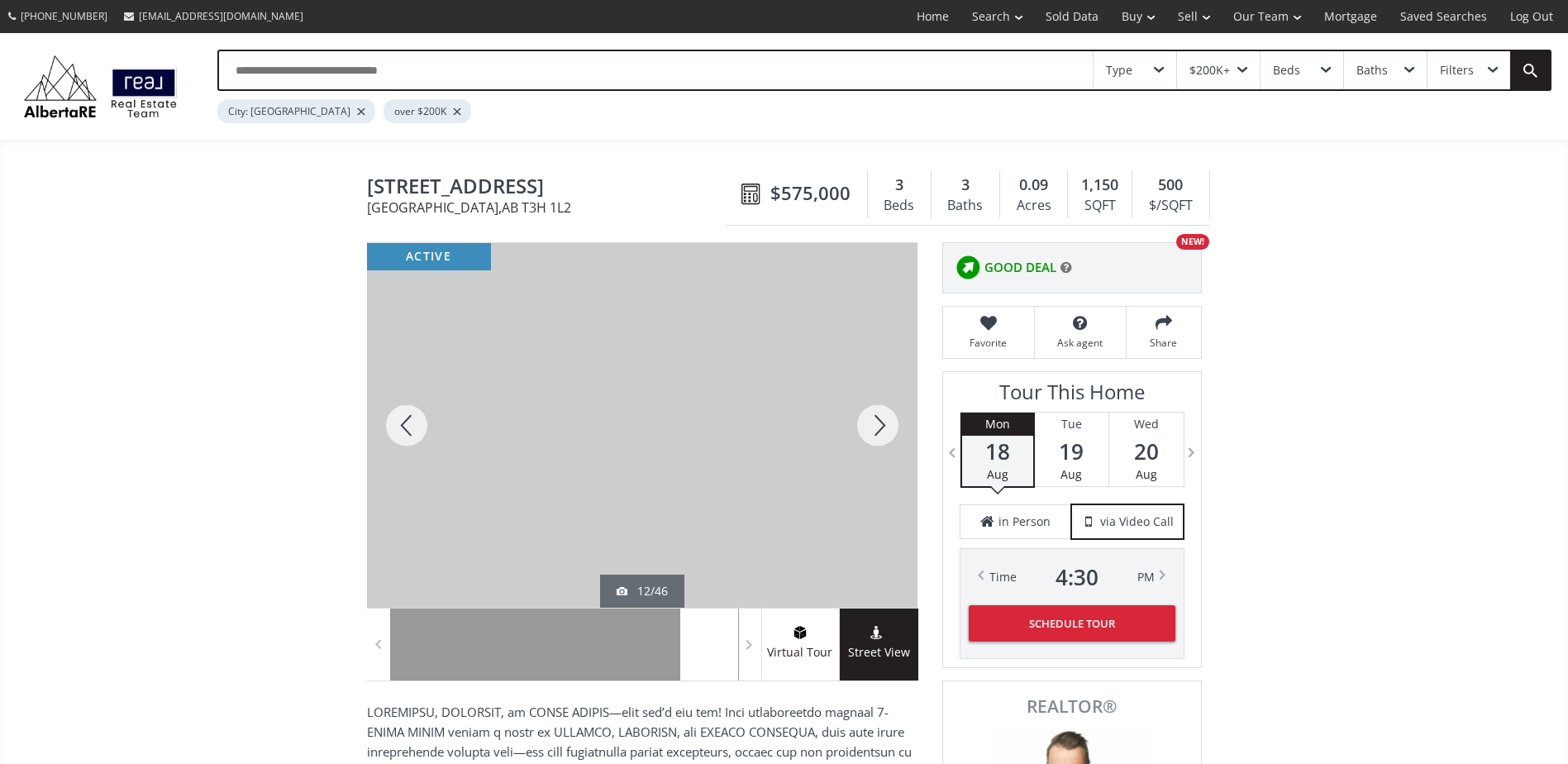
click at [876, 420] on div at bounding box center [877, 426] width 79 height 365
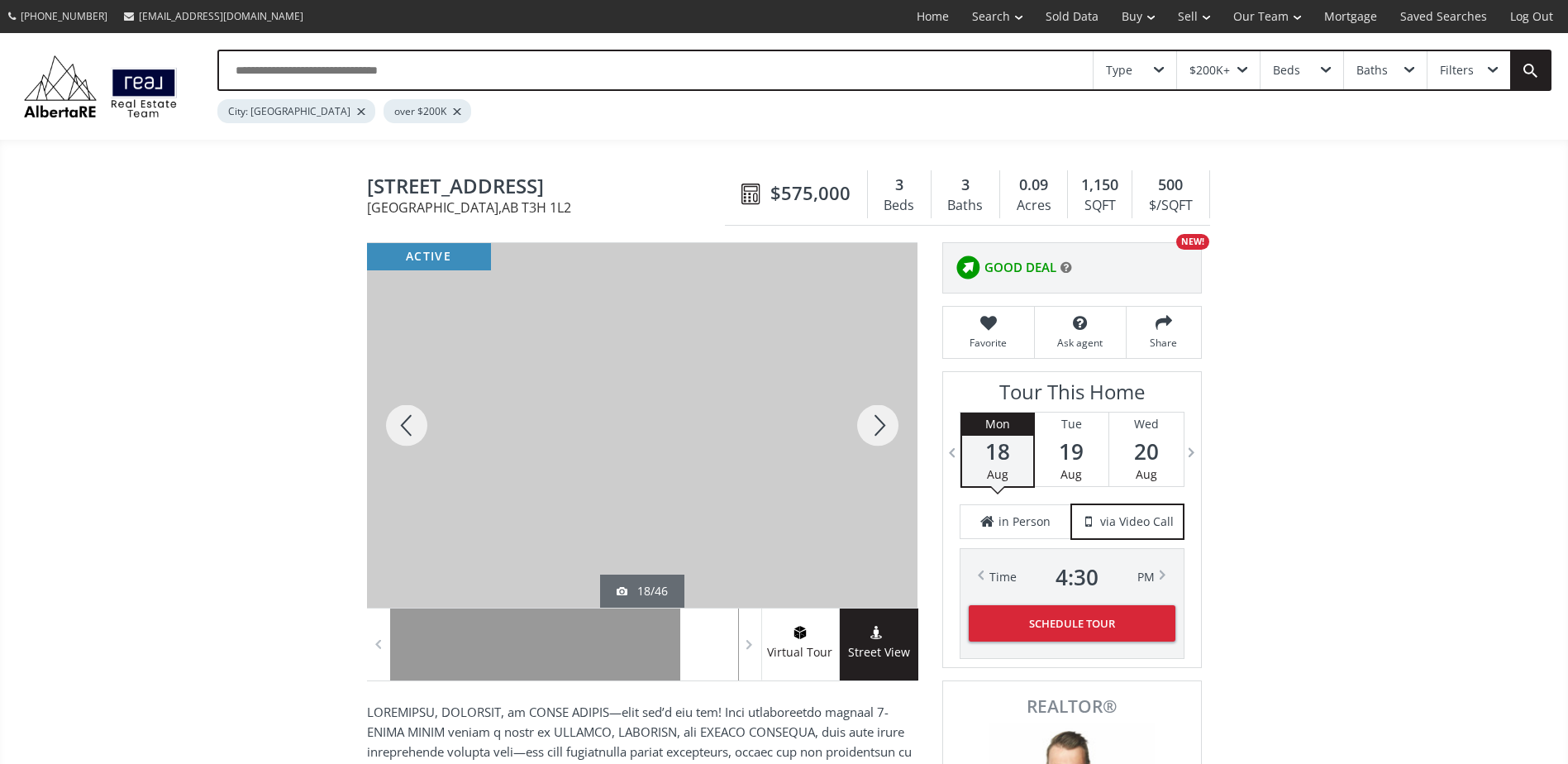
click at [876, 420] on div at bounding box center [877, 426] width 79 height 365
click at [876, 419] on div at bounding box center [877, 426] width 79 height 365
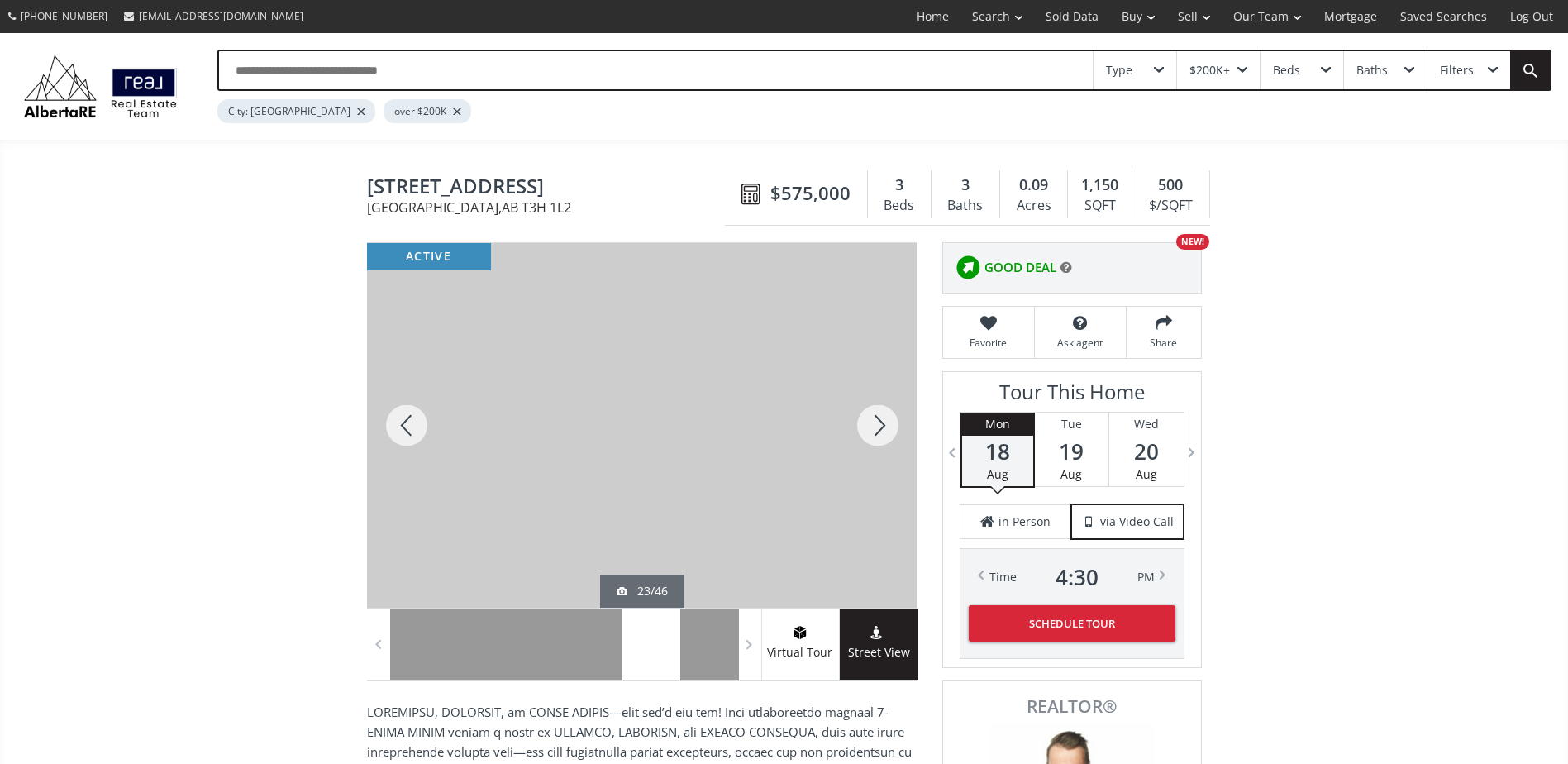
click at [423, 423] on div at bounding box center [406, 426] width 79 height 365
click at [878, 423] on div at bounding box center [877, 426] width 79 height 365
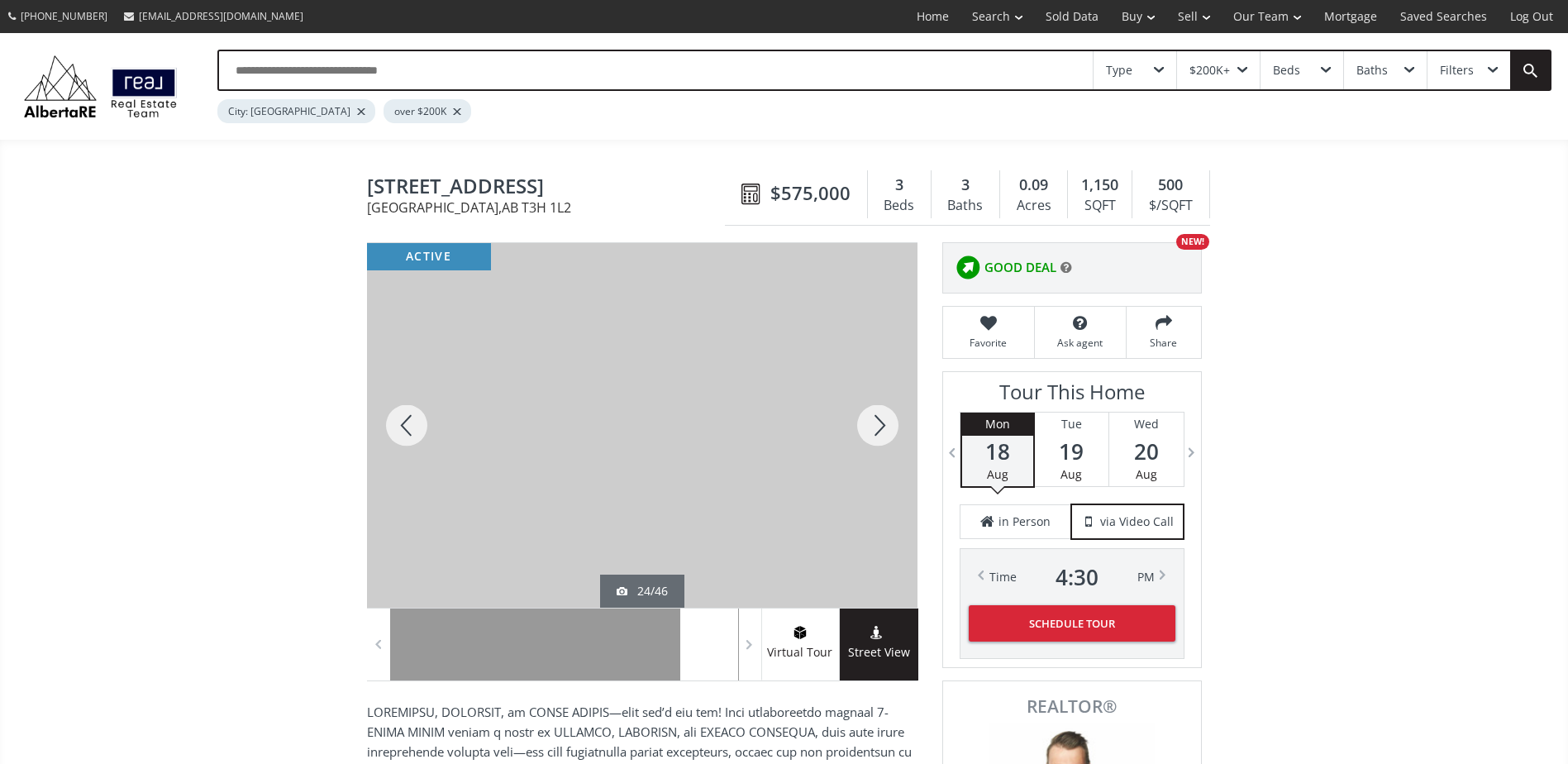
click at [878, 423] on div at bounding box center [877, 426] width 79 height 365
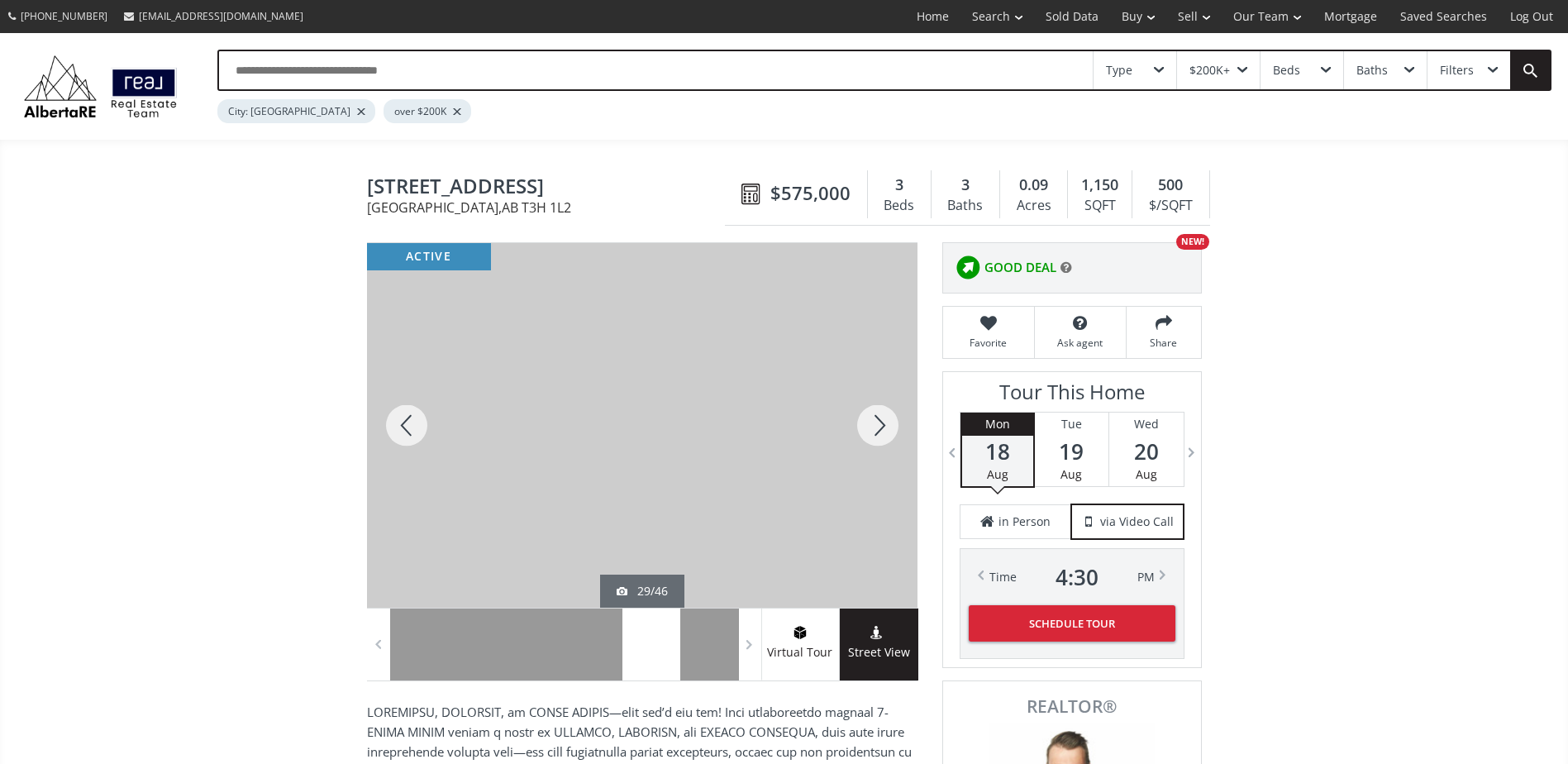
click at [878, 423] on div at bounding box center [877, 426] width 79 height 365
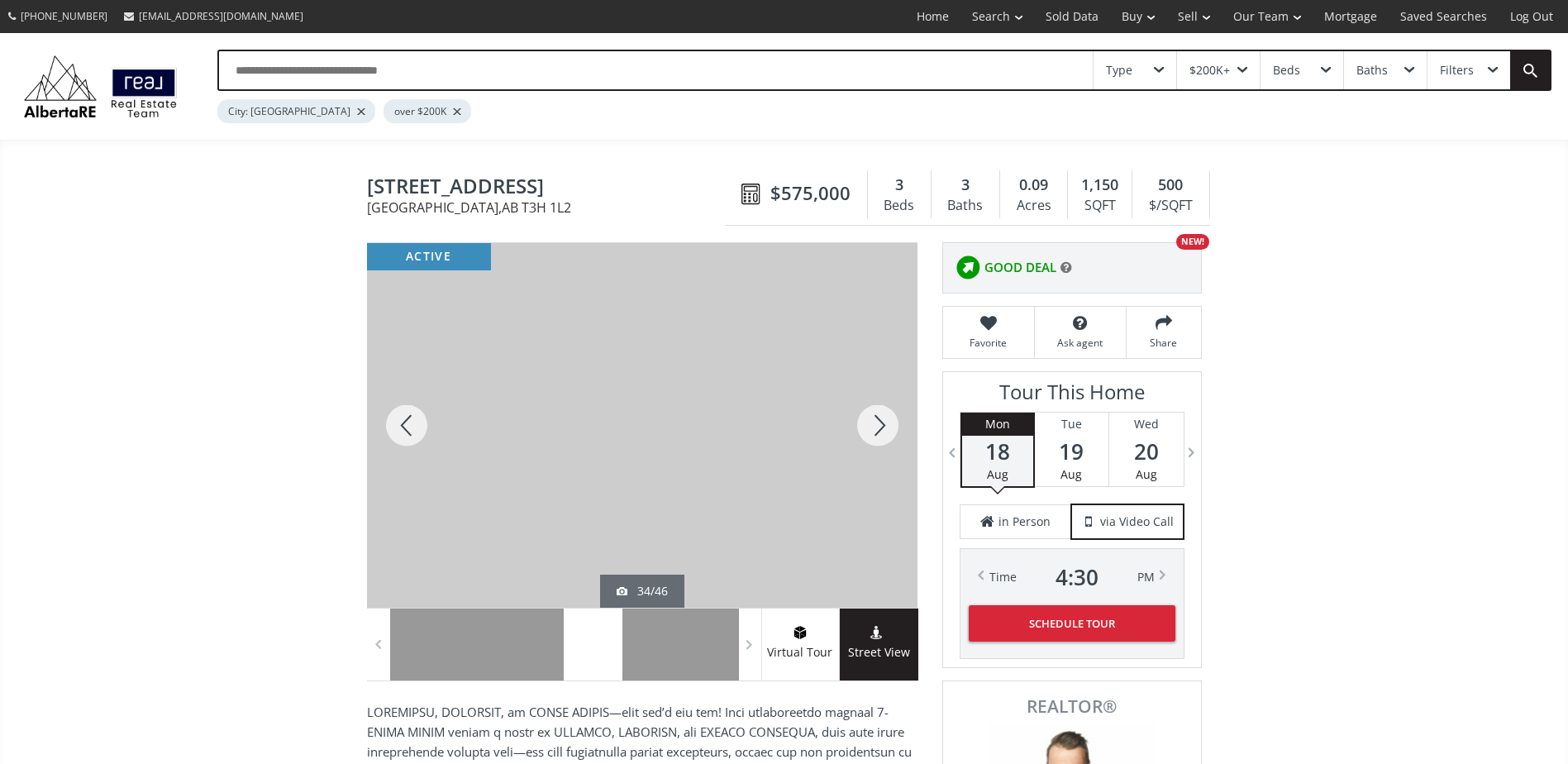
click at [879, 422] on div at bounding box center [877, 426] width 79 height 365
drag, startPoint x: 409, startPoint y: 430, endPoint x: 498, endPoint y: 426, distance: 89.1
click at [410, 429] on div at bounding box center [406, 426] width 79 height 365
click at [886, 436] on div at bounding box center [877, 426] width 79 height 365
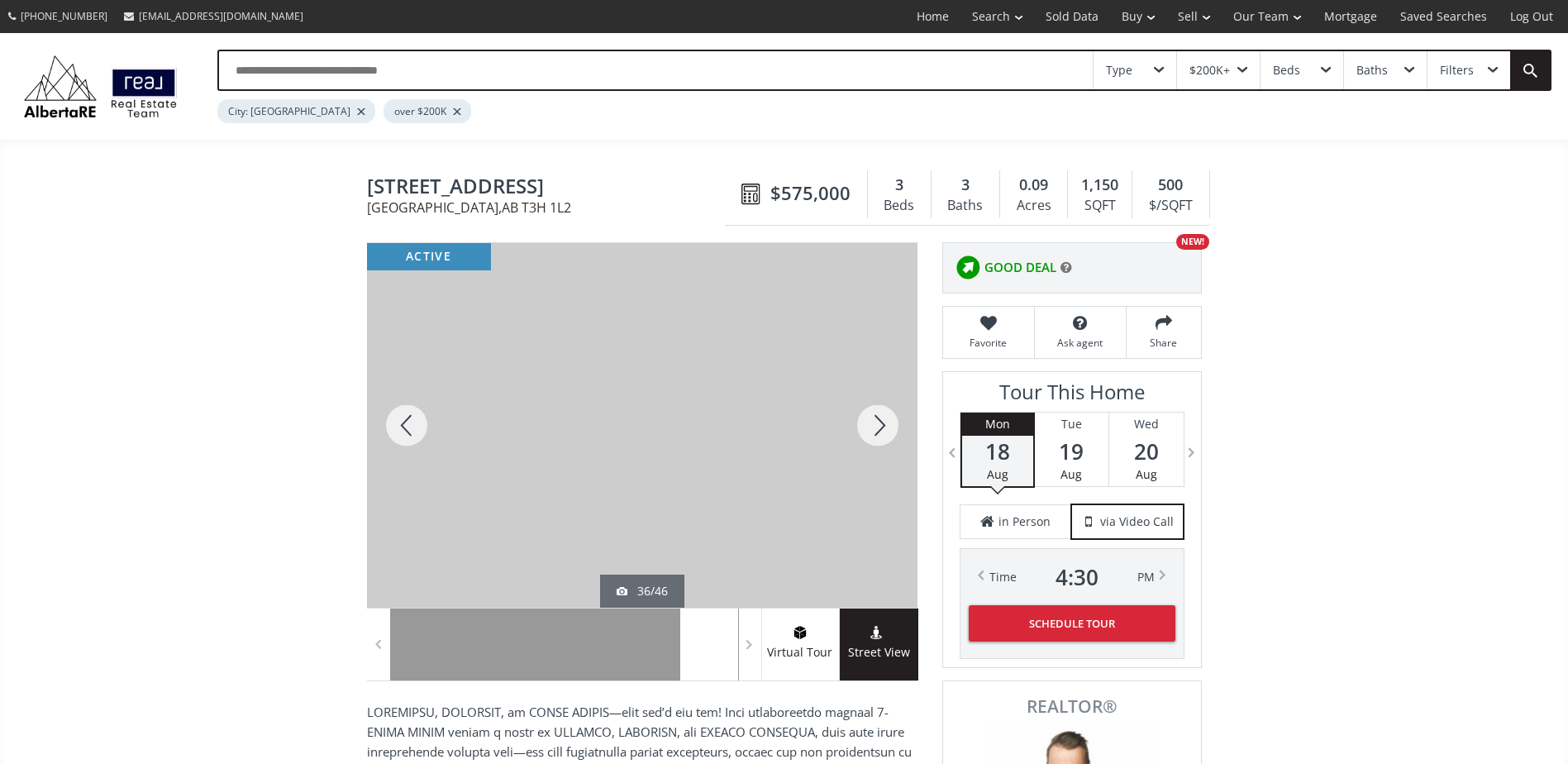
click at [892, 433] on div at bounding box center [877, 426] width 79 height 365
click at [893, 432] on div at bounding box center [877, 426] width 79 height 365
click at [397, 426] on div at bounding box center [406, 426] width 79 height 365
click at [397, 425] on div at bounding box center [406, 426] width 79 height 365
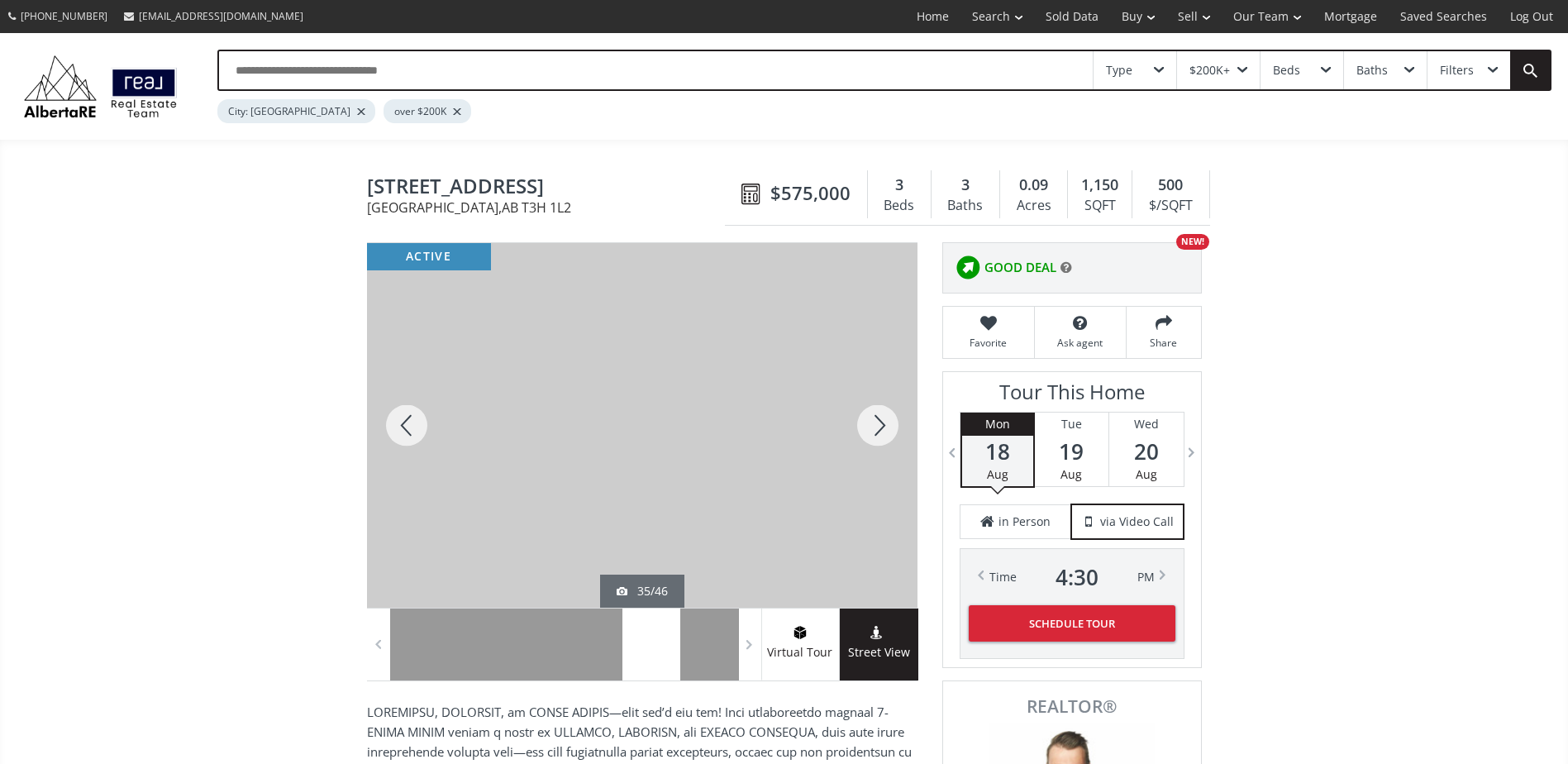
click at [877, 416] on div at bounding box center [877, 426] width 79 height 365
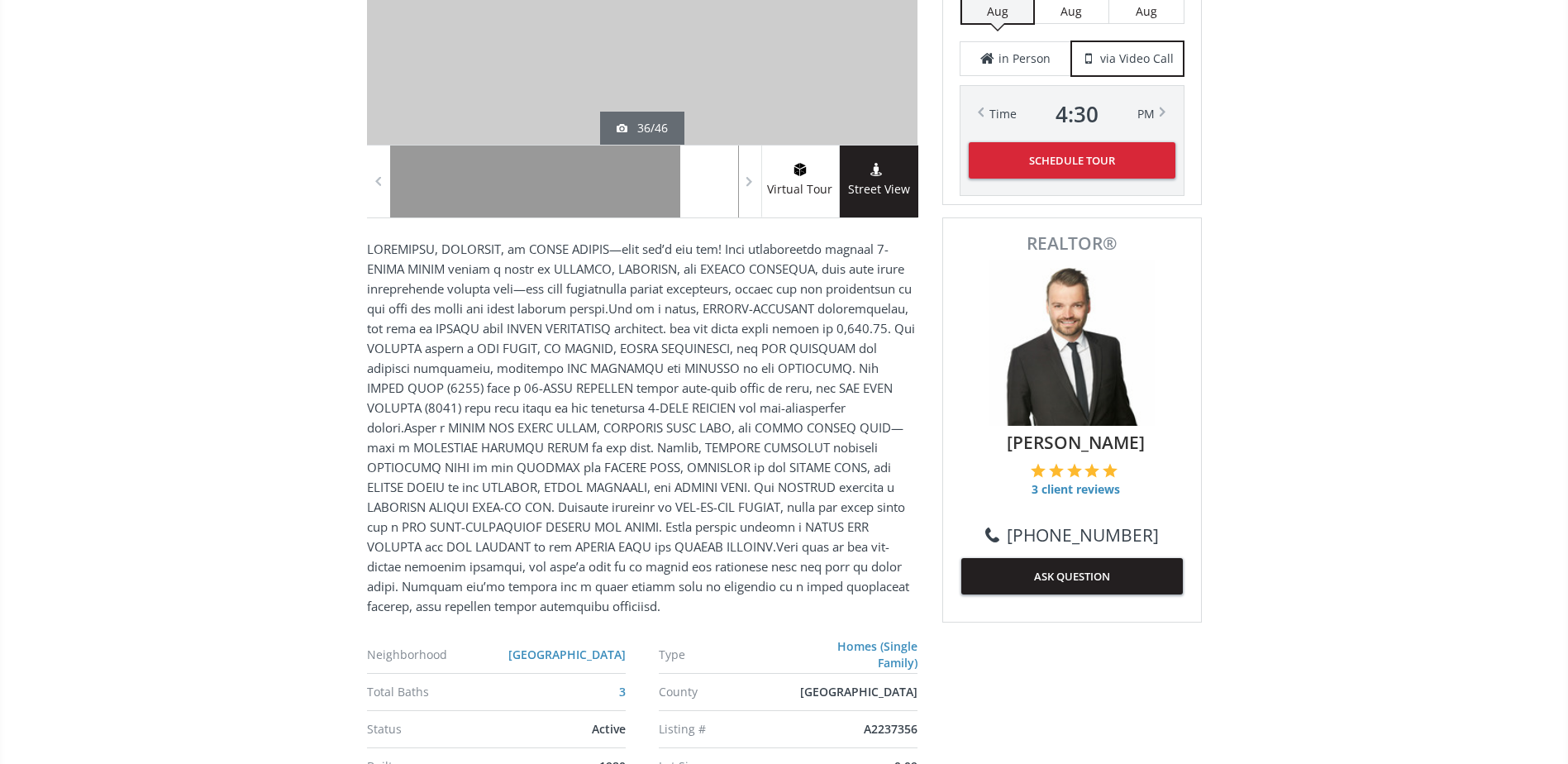
scroll to position [579, 0]
